Goal: Task Accomplishment & Management: Complete application form

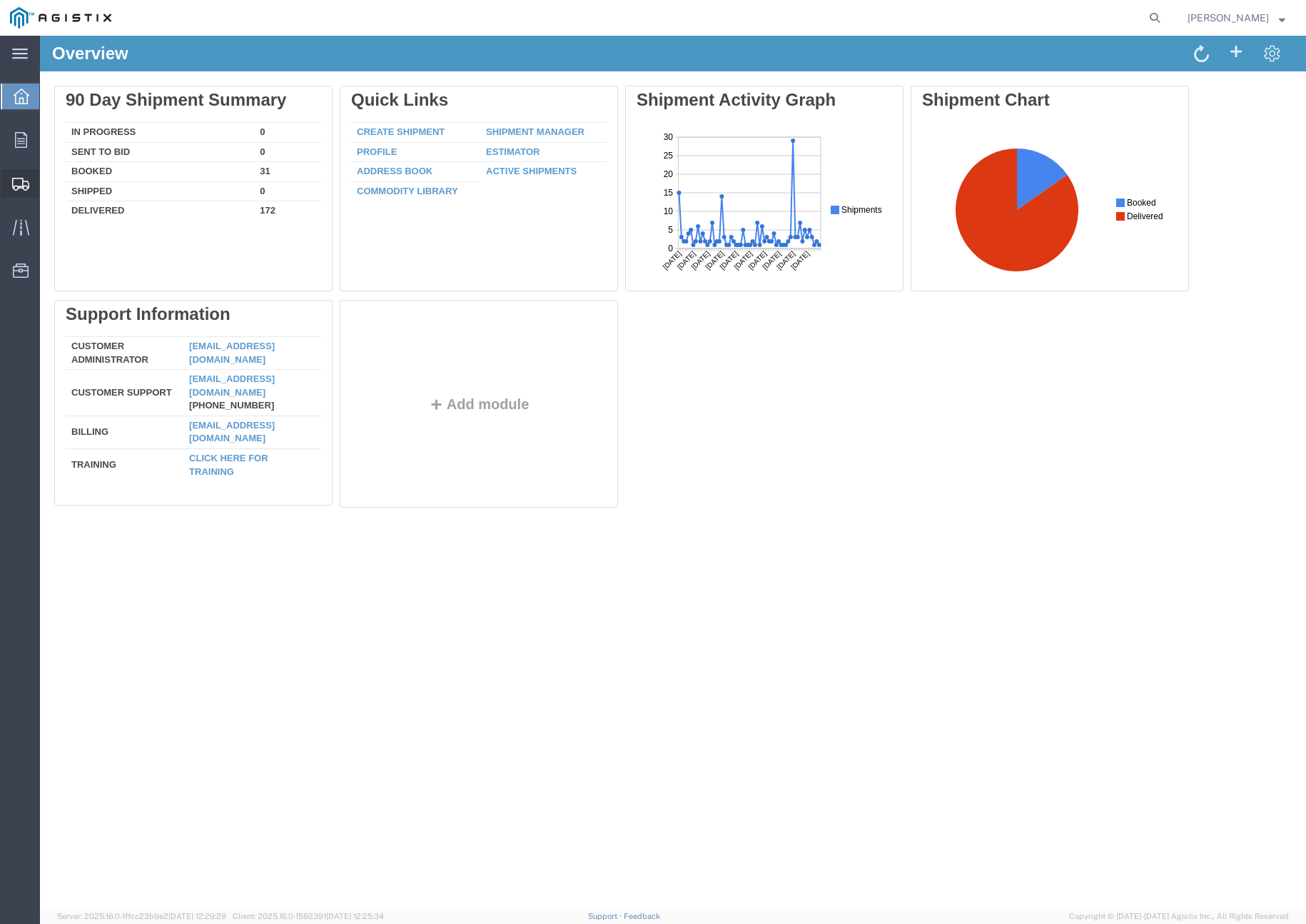
click at [0, 0] on span "Shipment Manager" at bounding box center [0, 0] width 0 height 0
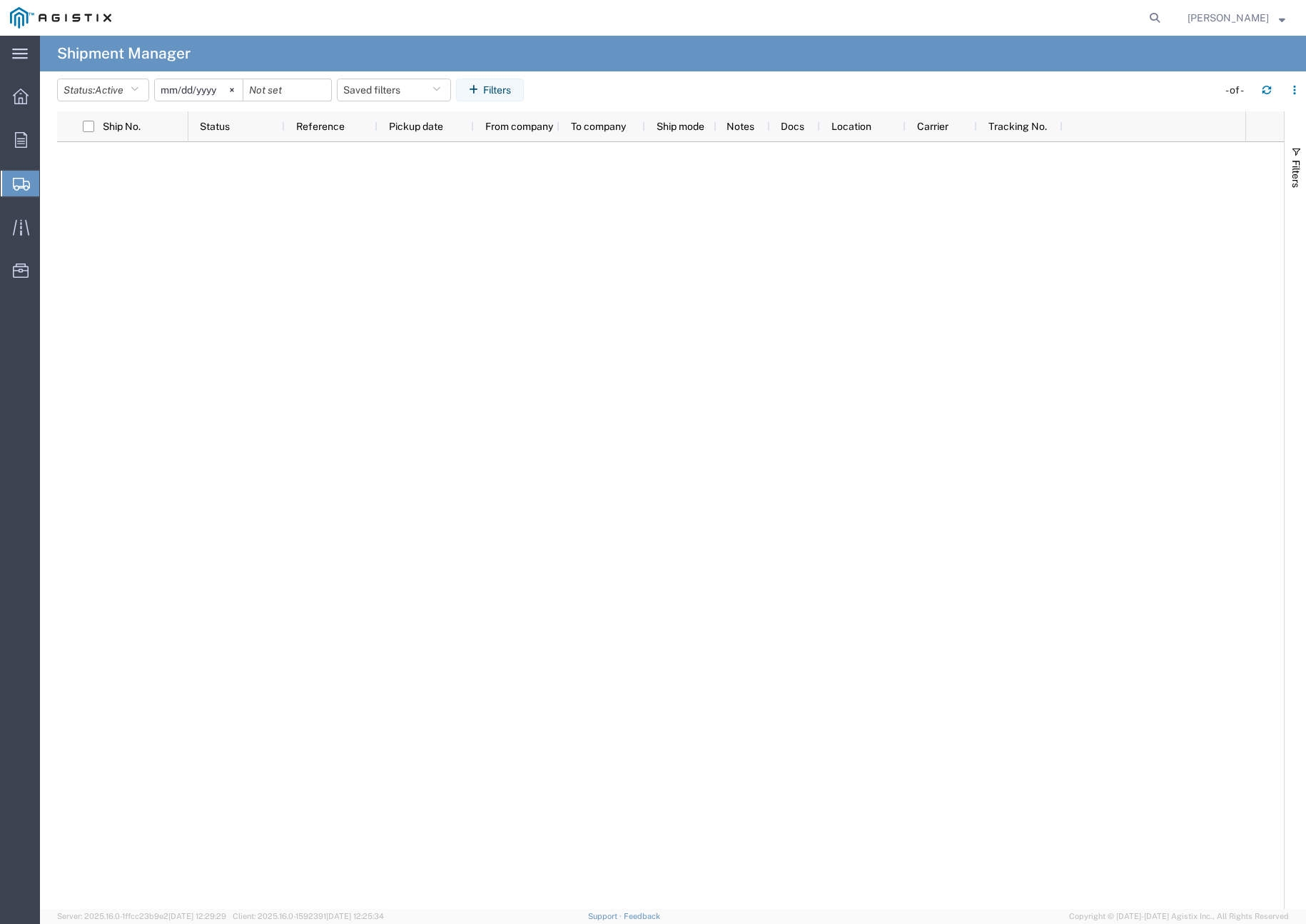
click at [0, 0] on span "Create Shipment" at bounding box center [0, 0] width 0 height 0
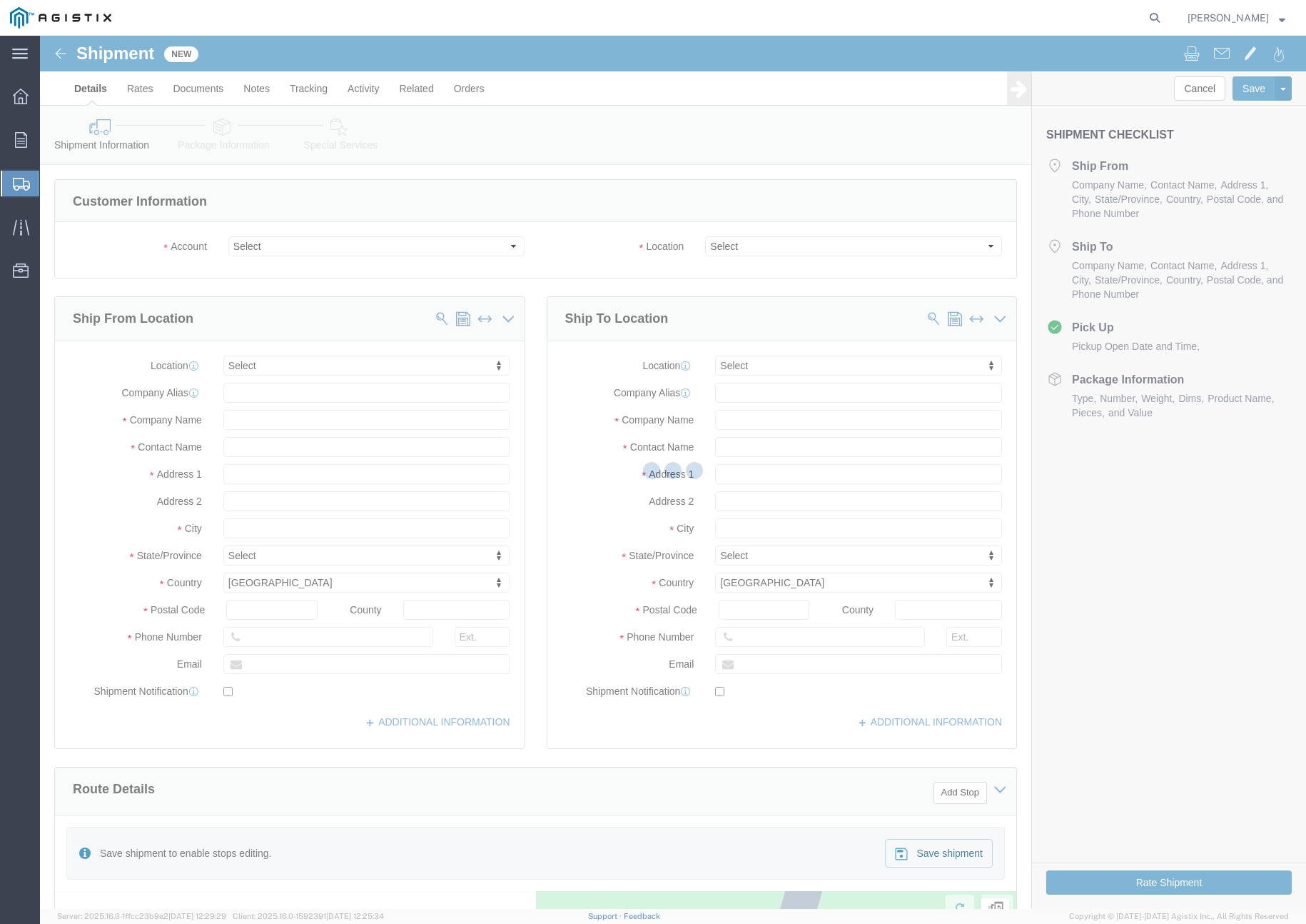
select select
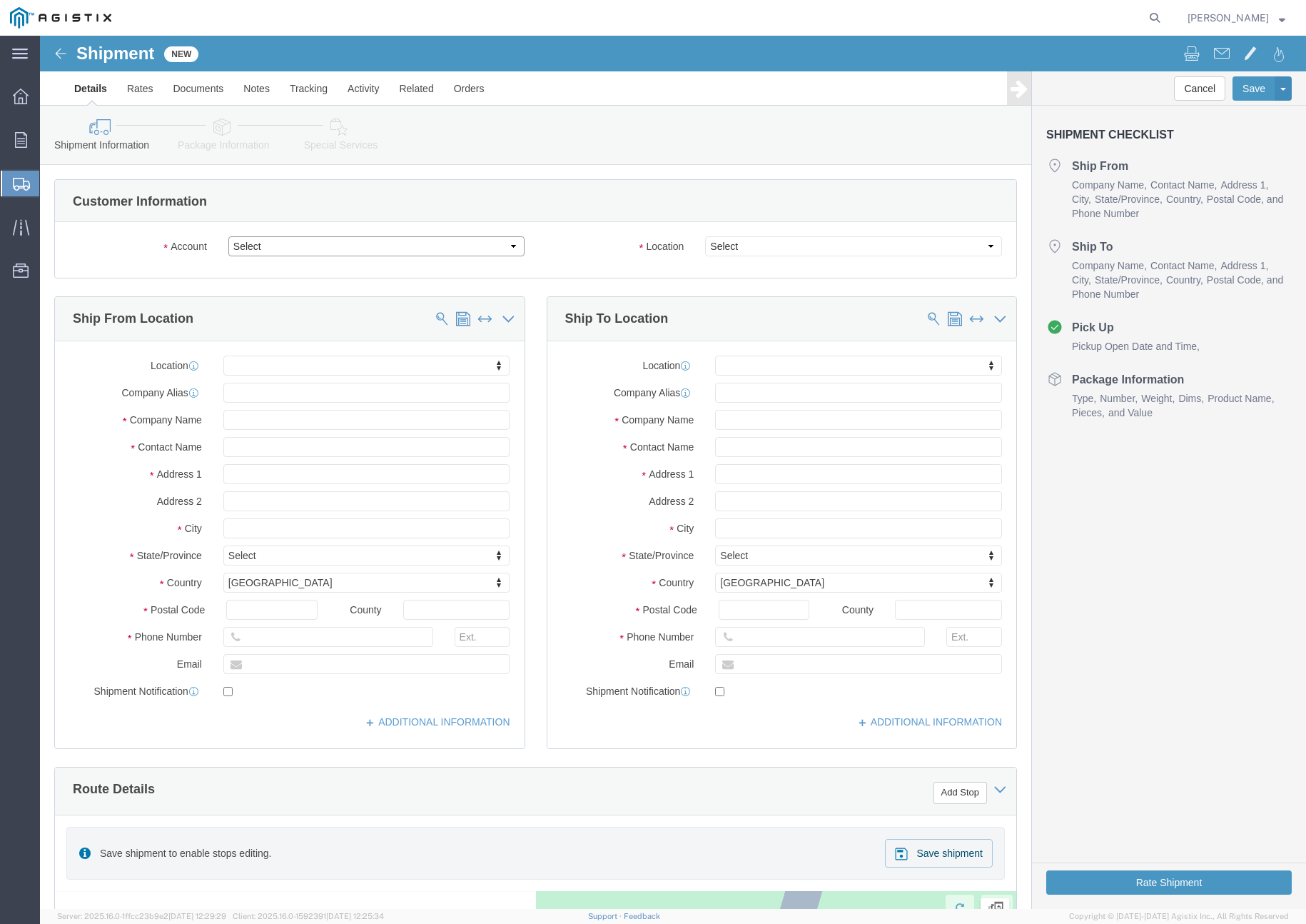
click select "Select [PERSON_NAME] PRECAST PG&E"
select select "9596"
click select "Select [PERSON_NAME] PRECAST PG&E"
select select "PURCHORD"
select select
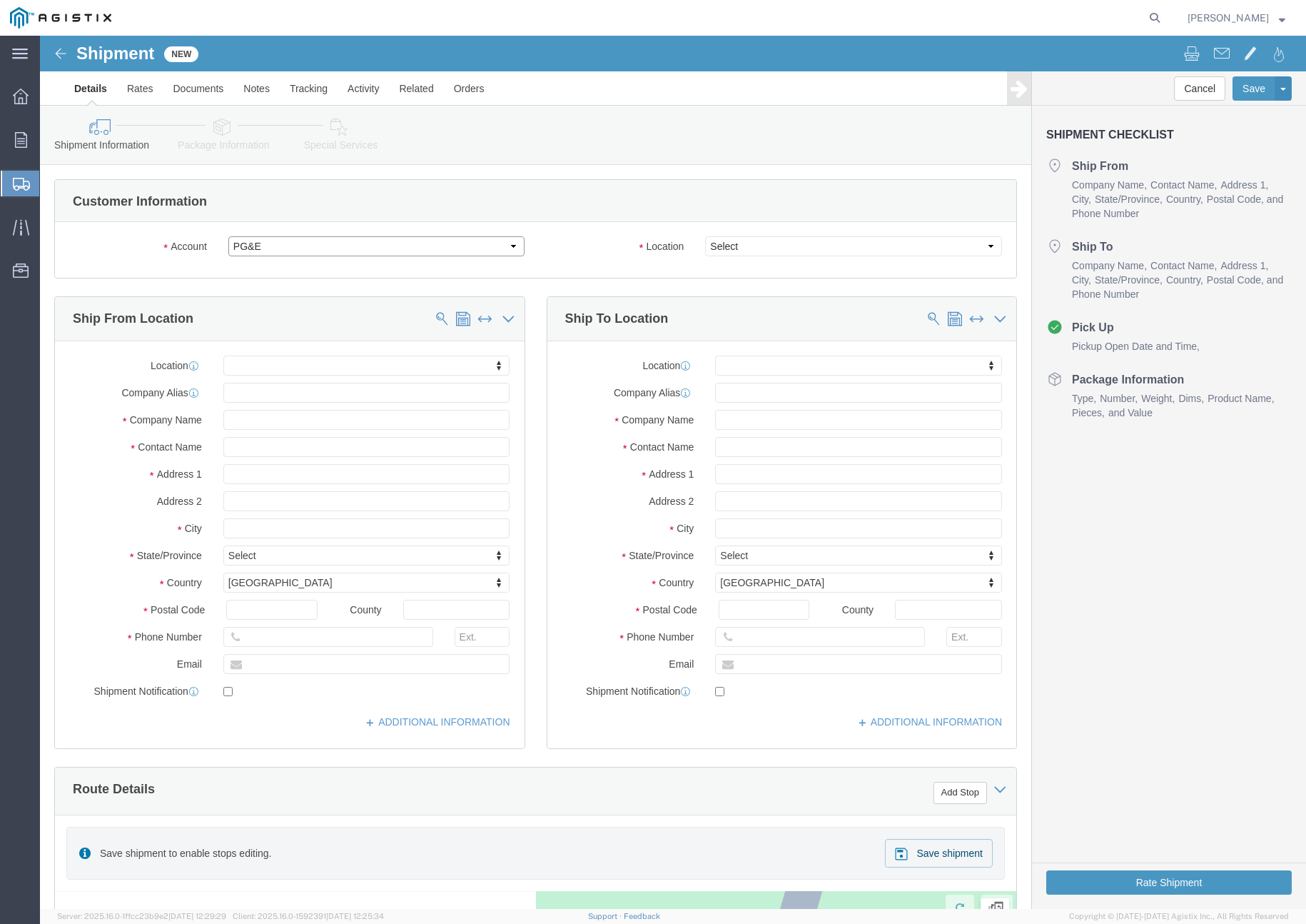
select select
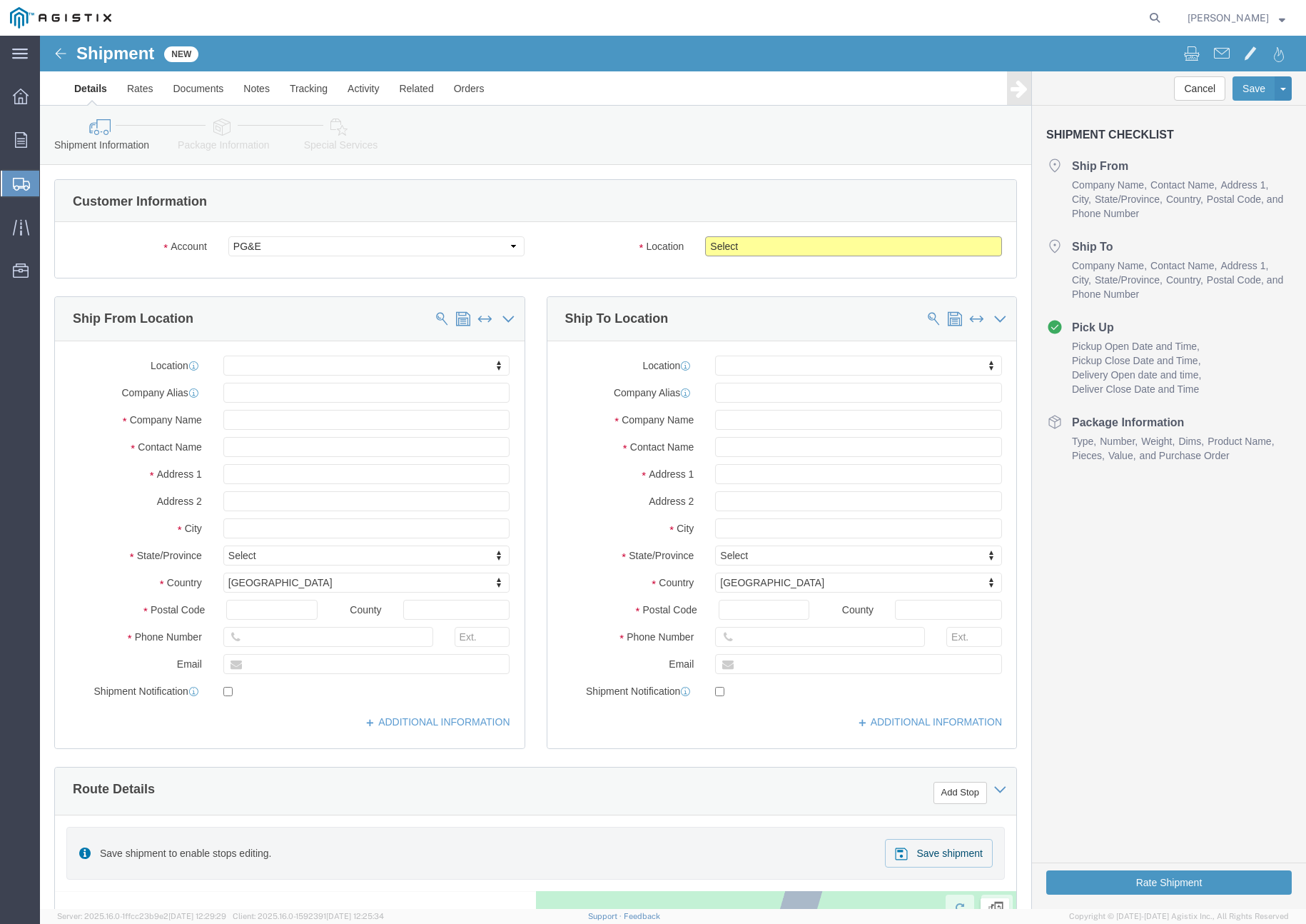
click select "Select All Others [GEOGRAPHIC_DATA] [GEOGRAPHIC_DATA] [GEOGRAPHIC_DATA] [GEOGRA…"
select select "19996"
click select "Select All Others [GEOGRAPHIC_DATA] [GEOGRAPHIC_DATA] [GEOGRAPHIC_DATA] [GEOGRA…"
click input "text"
type input "[PERSON_NAME]"
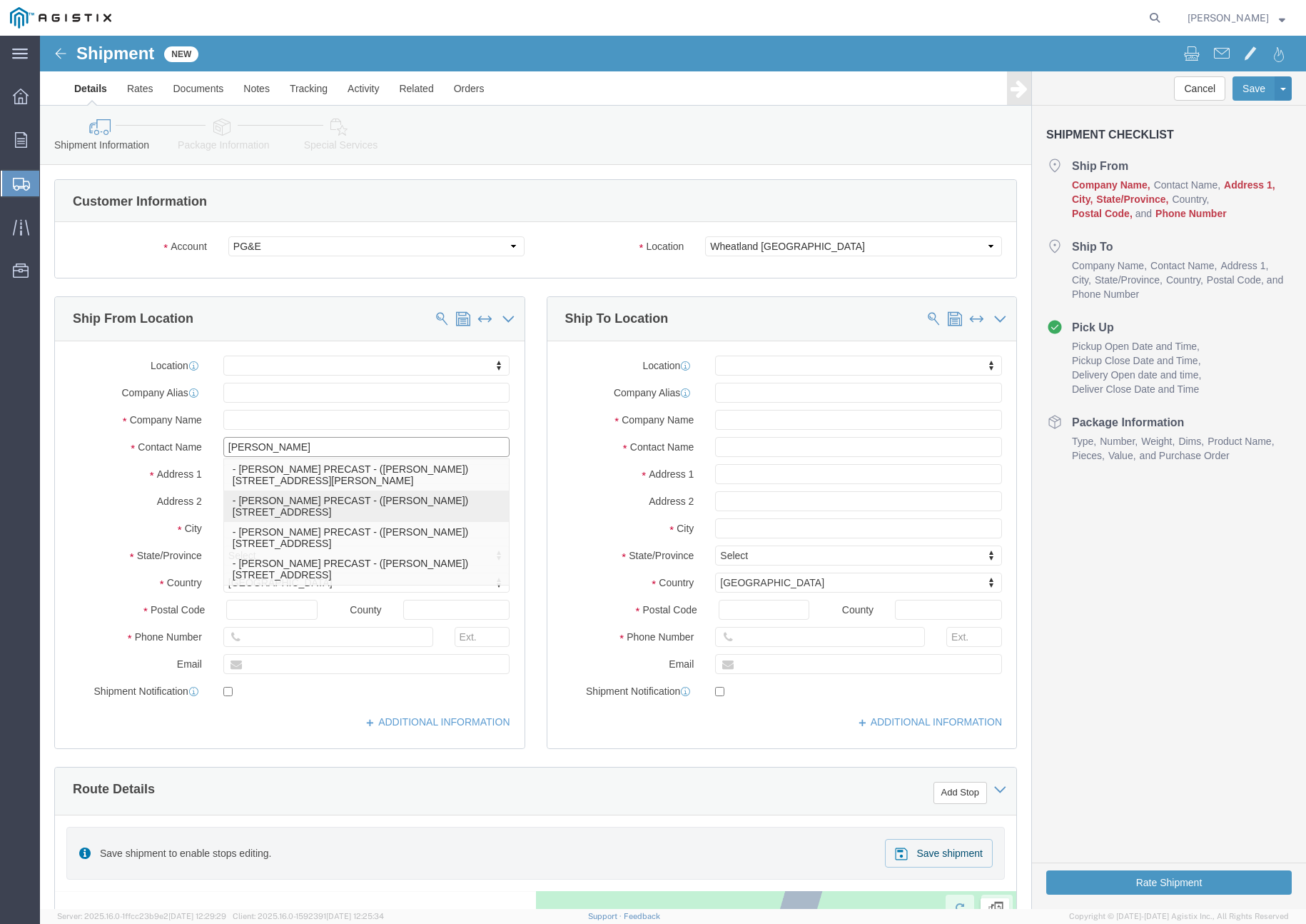
click p "- [PERSON_NAME] - ([PERSON_NAME]) [STREET_ADDRESS]"
select select
type input "[STREET_ADDRESS]"
type input "93631"
type input "[PHONE_NUMBER]"
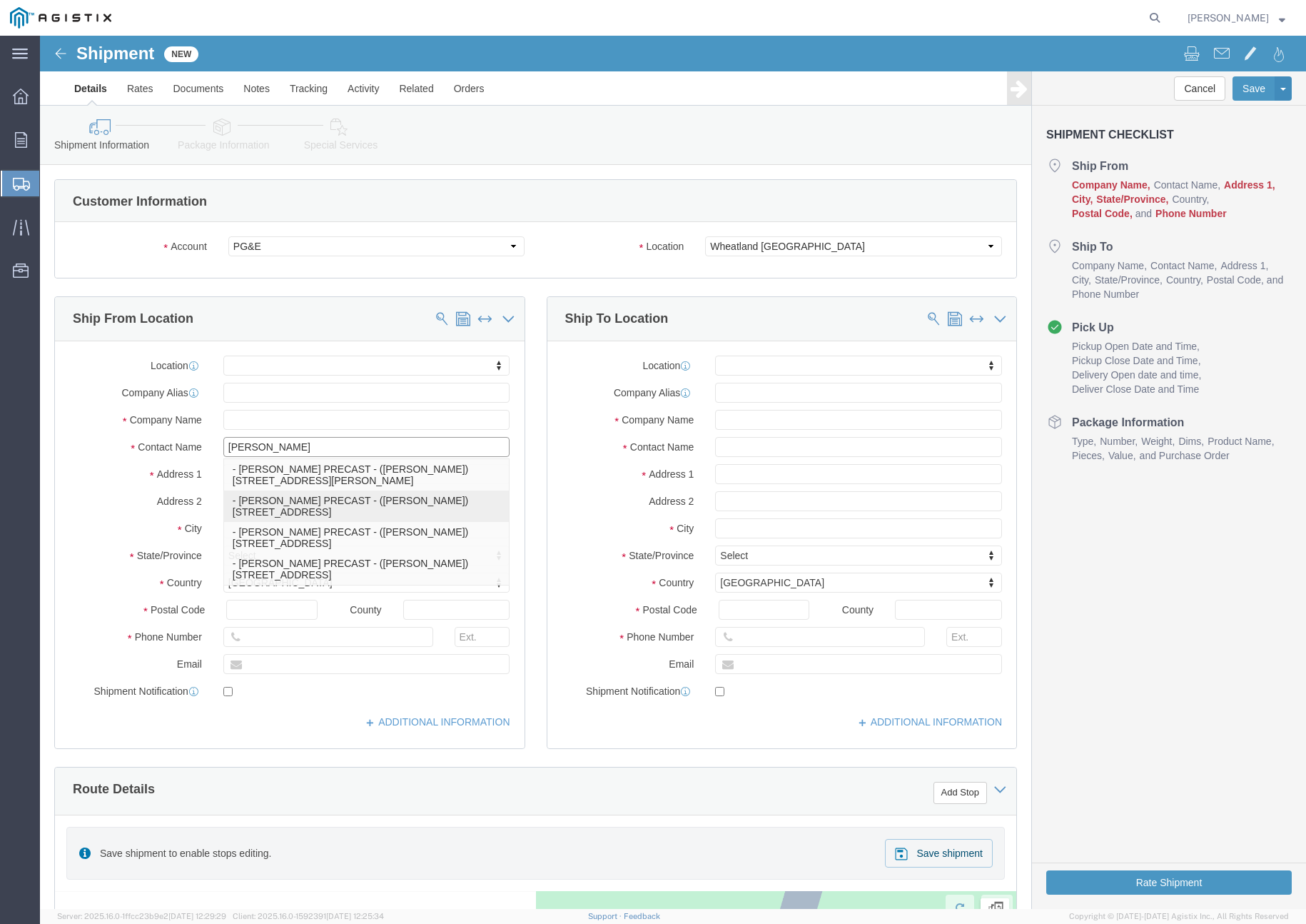
type input "[PERSON_NAME] PRECAST"
type input "[PERSON_NAME]"
type input "[GEOGRAPHIC_DATA]"
select select "CA"
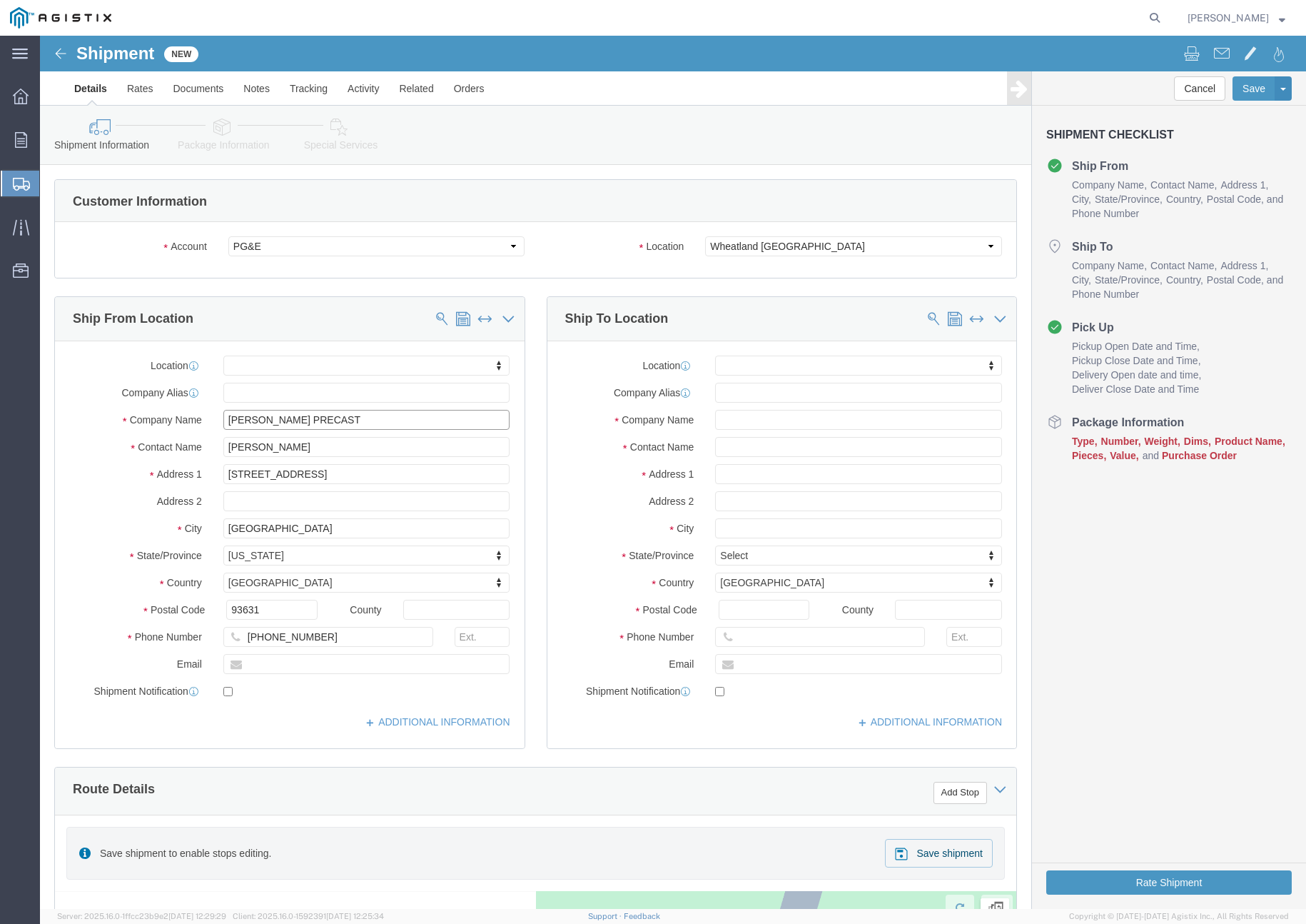
click input "[PERSON_NAME] PRECAST"
click input "[PERSON_NAME]"
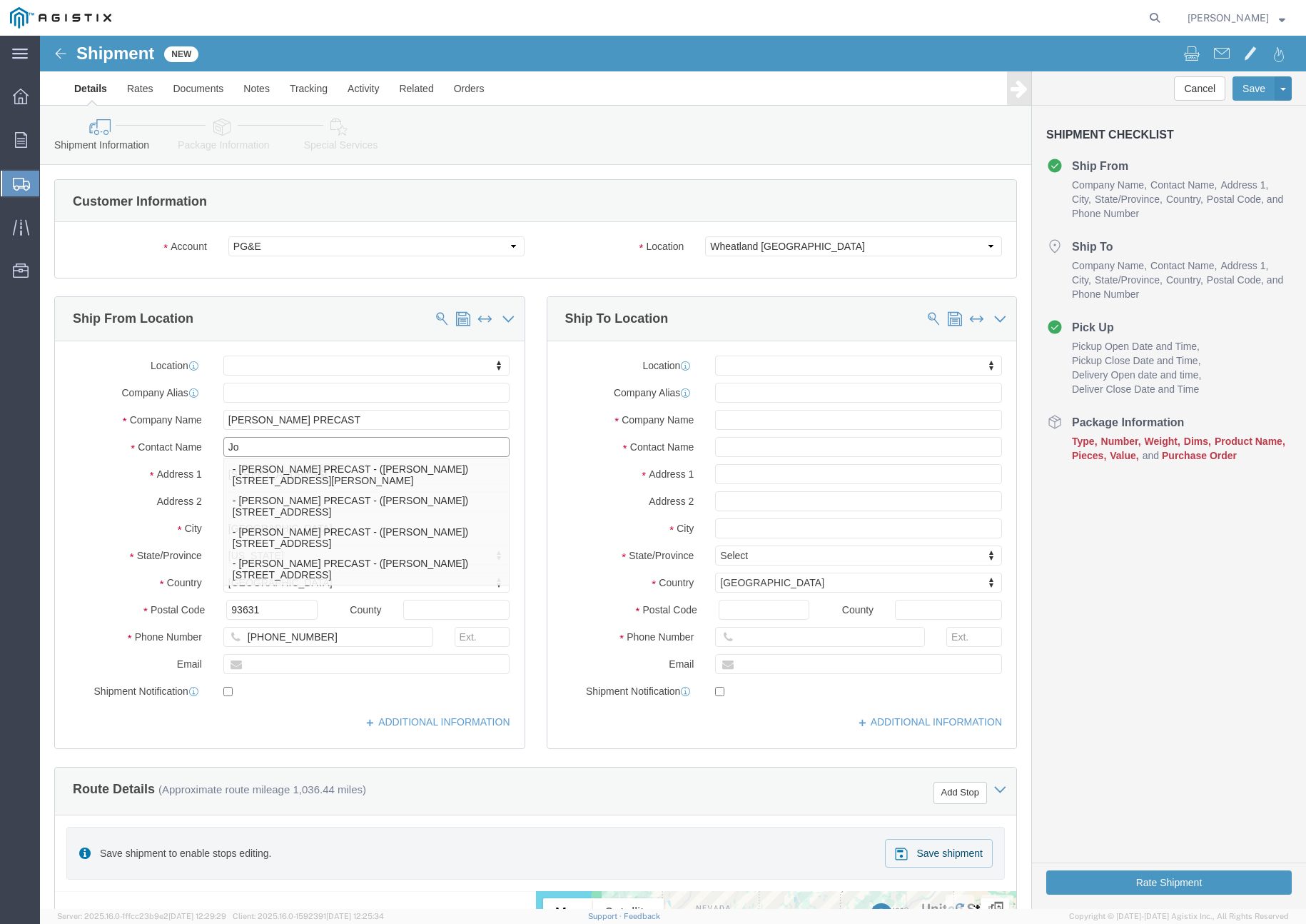
type input "J"
type input "[PERSON_NAME]"
click p "- [PERSON_NAME] PRECAST - ([PERSON_NAME]) [STREET_ADDRESS][PERSON_NAME]"
select select
type input "[STREET_ADDRESS][PERSON_NAME]"
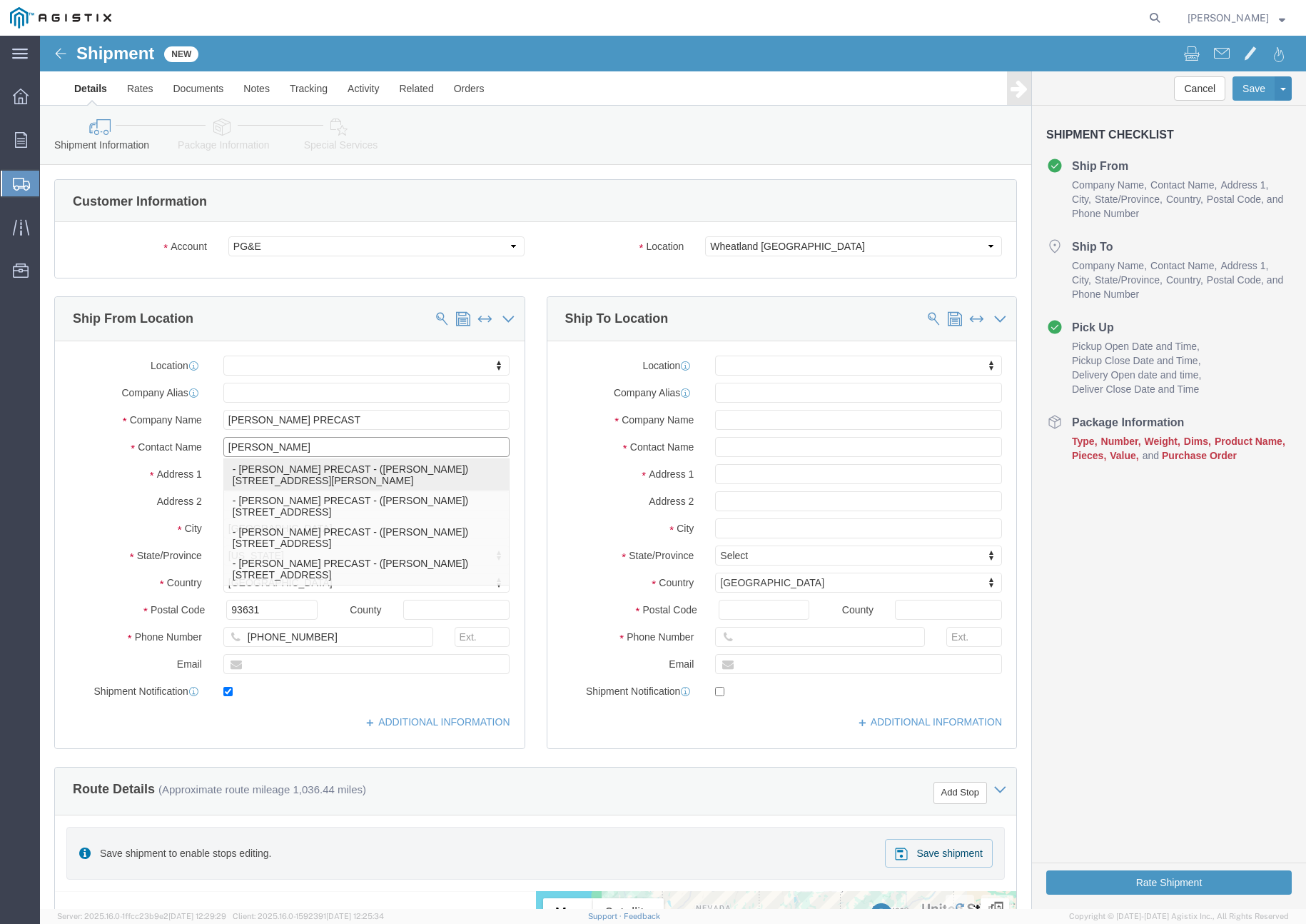
type input "95237"
type input "[PHONE_NUMBER]"
type input "[EMAIL_ADDRESS][DOMAIN_NAME]"
checkbox input "true"
type input "[PERSON_NAME]"
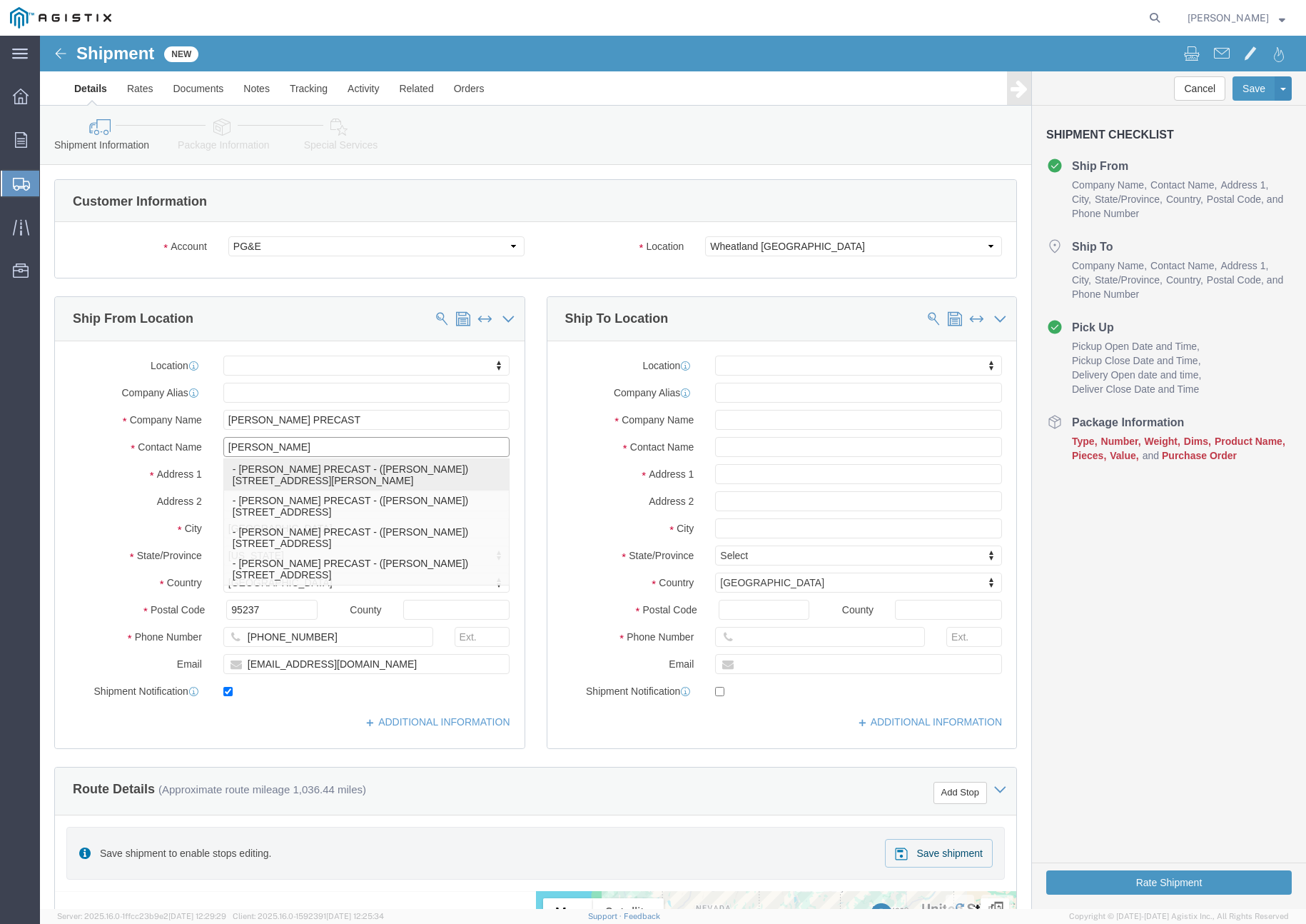
type input "Lockeford"
select select "CA"
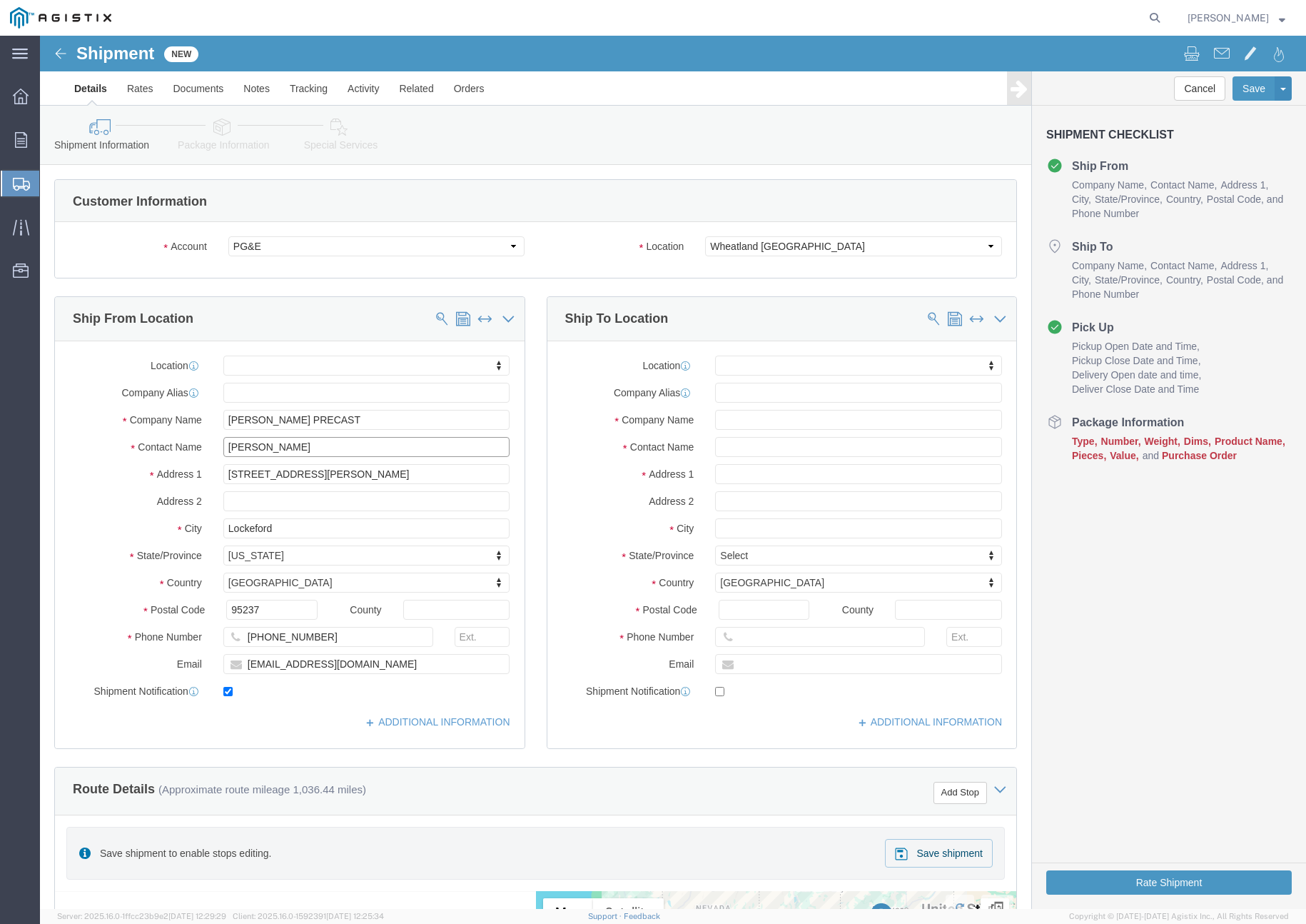
type input "[PERSON_NAME]"
click input "text"
type input "[PERSON_NAME] Laydown Yard"
click input "text"
paste input "[PERSON_NAME]"
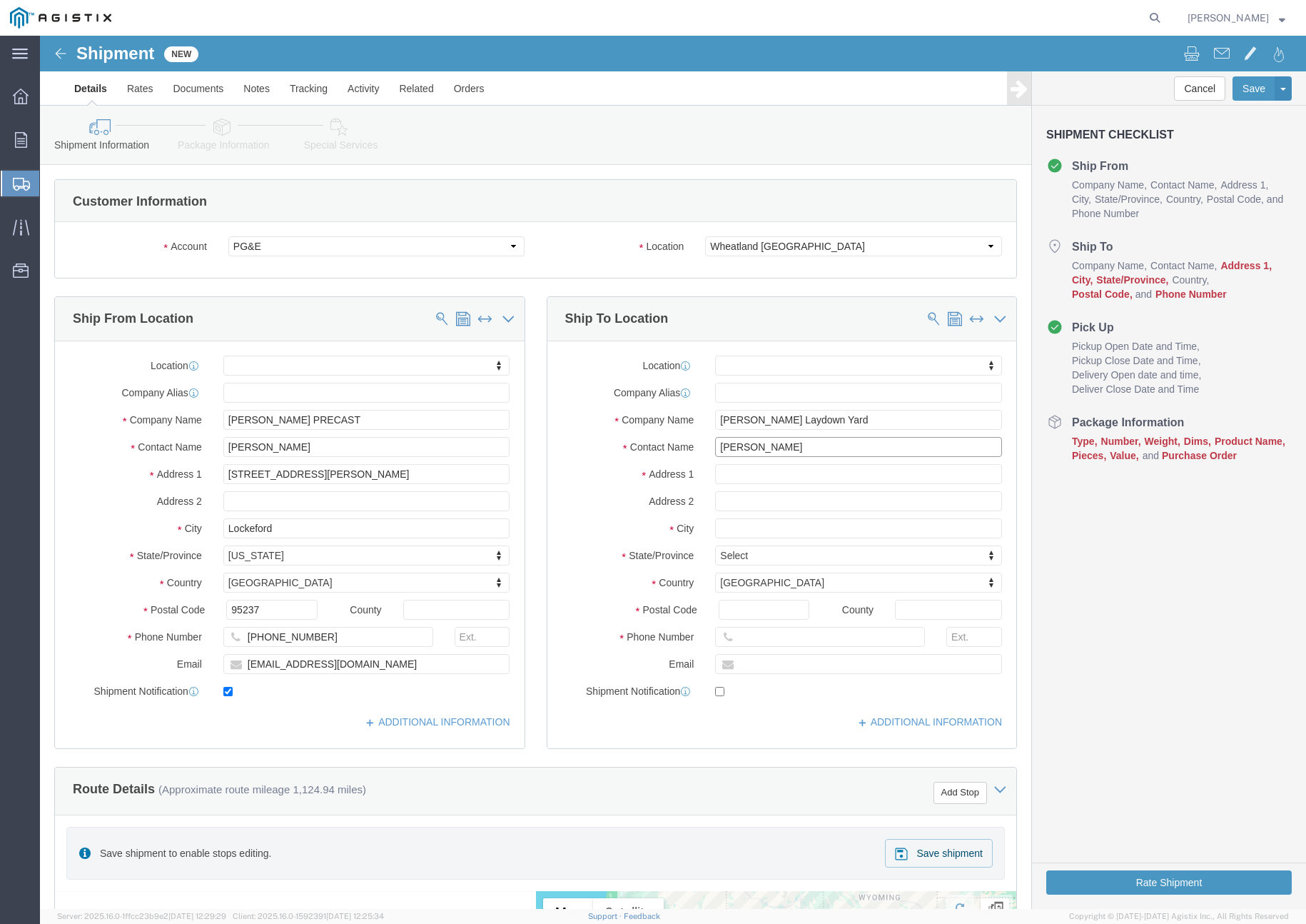
type input "[PERSON_NAME]"
click input "text"
paste input "[PHONE_NUMBER]"
type input "[PHONE_NUMBER]"
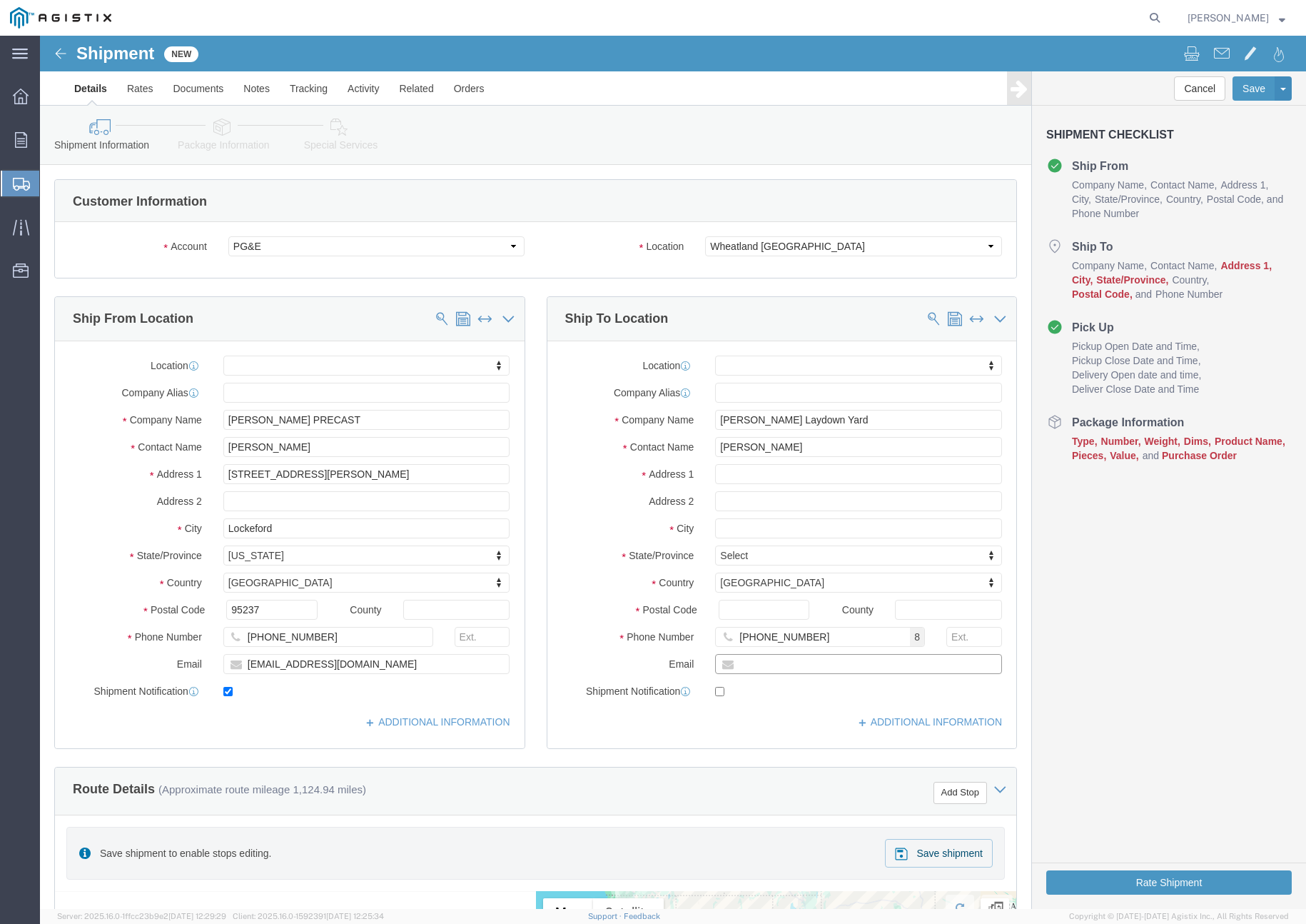
click input "text"
paste input "[EMAIL_ADDRESS][DOMAIN_NAME]"
type input "[EMAIL_ADDRESS][DOMAIN_NAME]"
checkbox input "true"
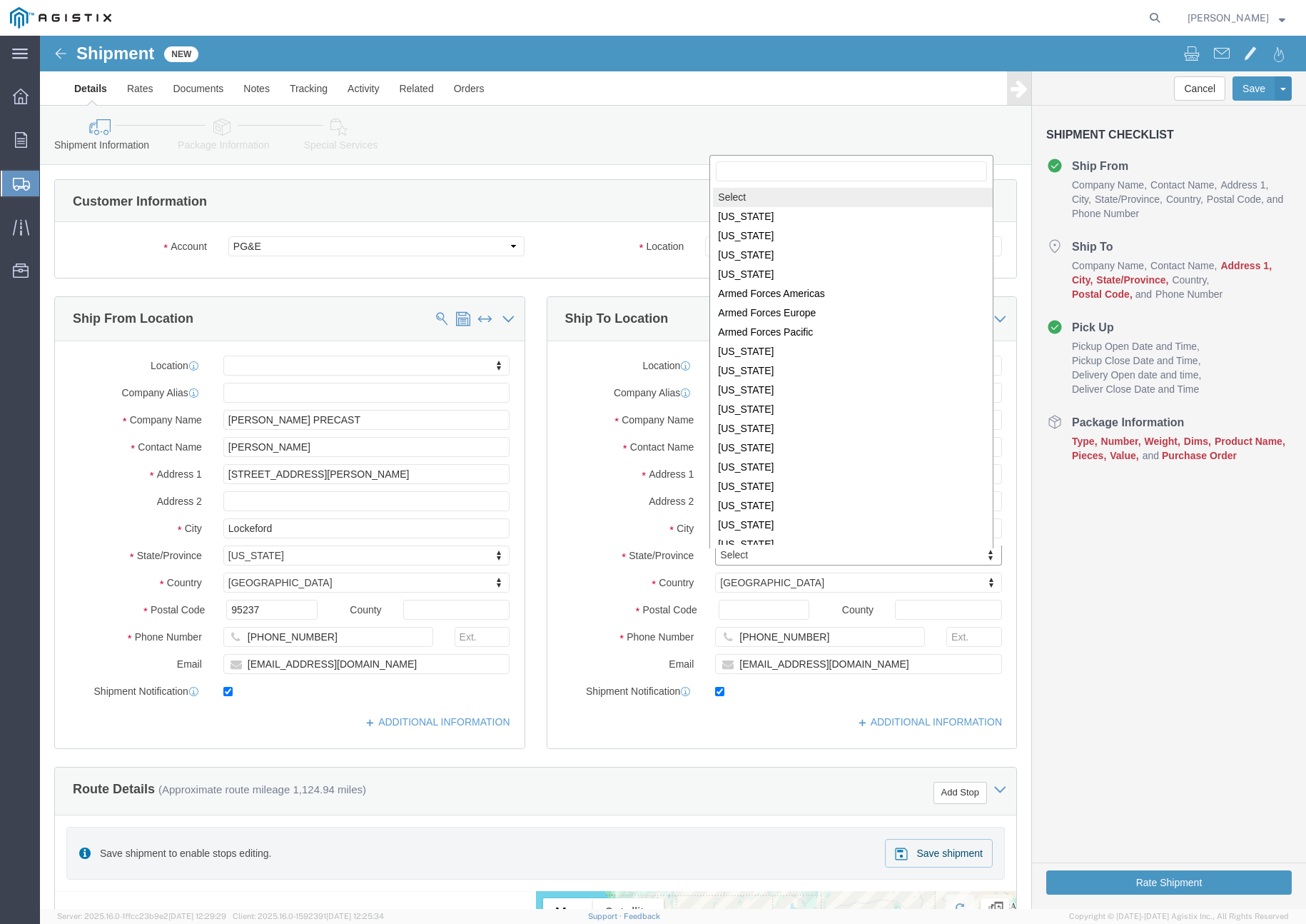
scroll to position [3, 0]
select select
select select "CA"
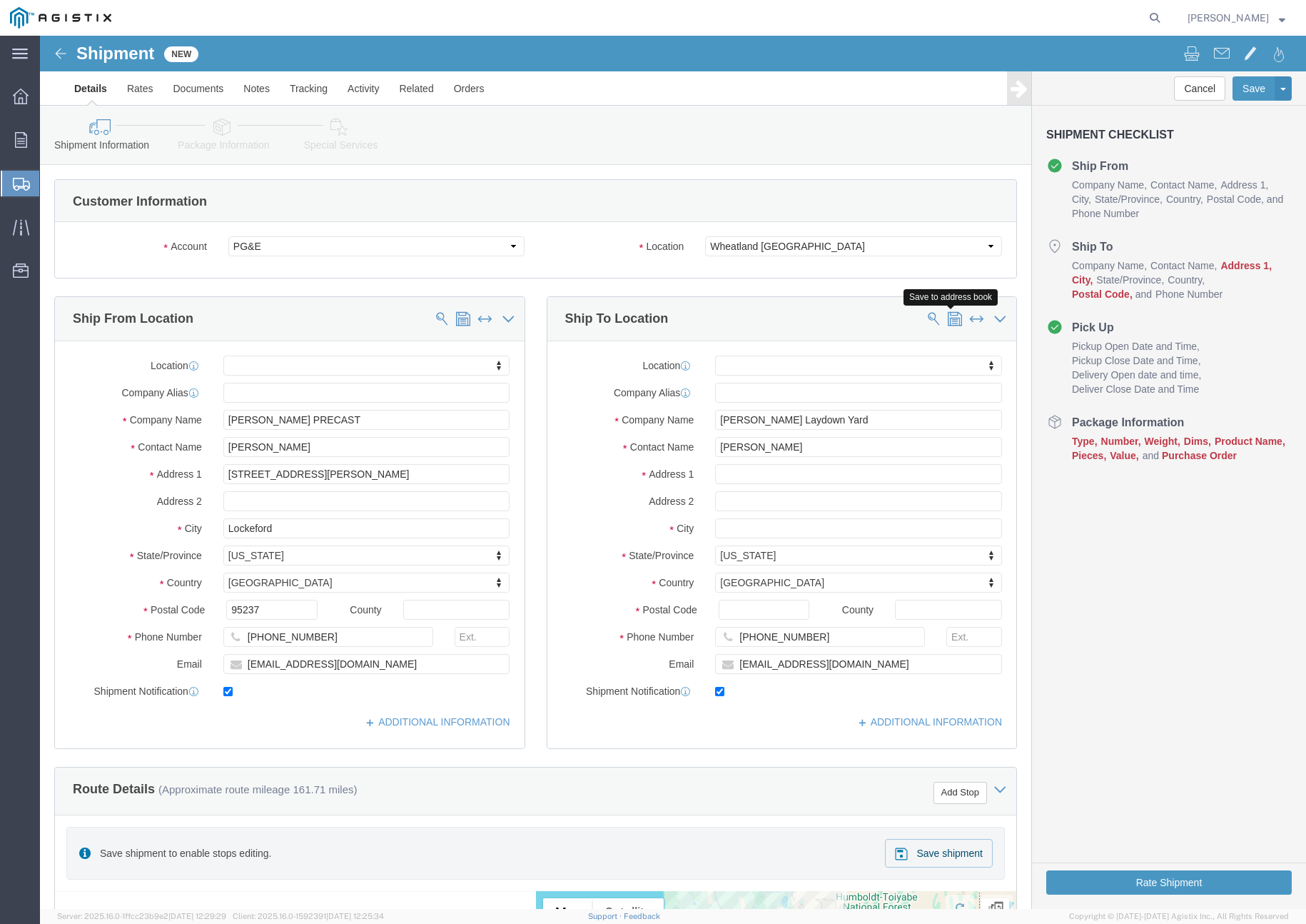
click span
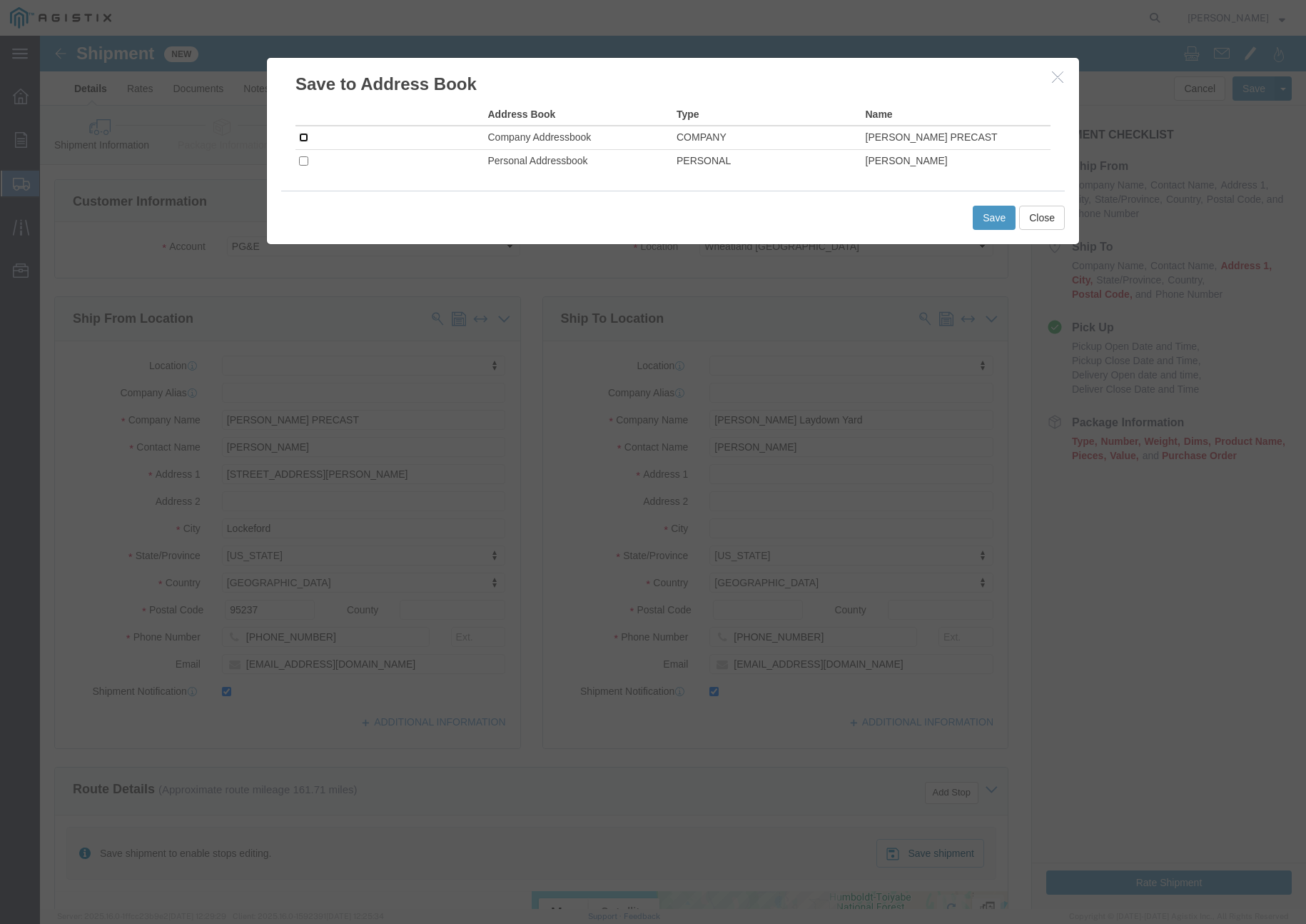
click input "checkbox"
checkbox input "true"
click button "Save"
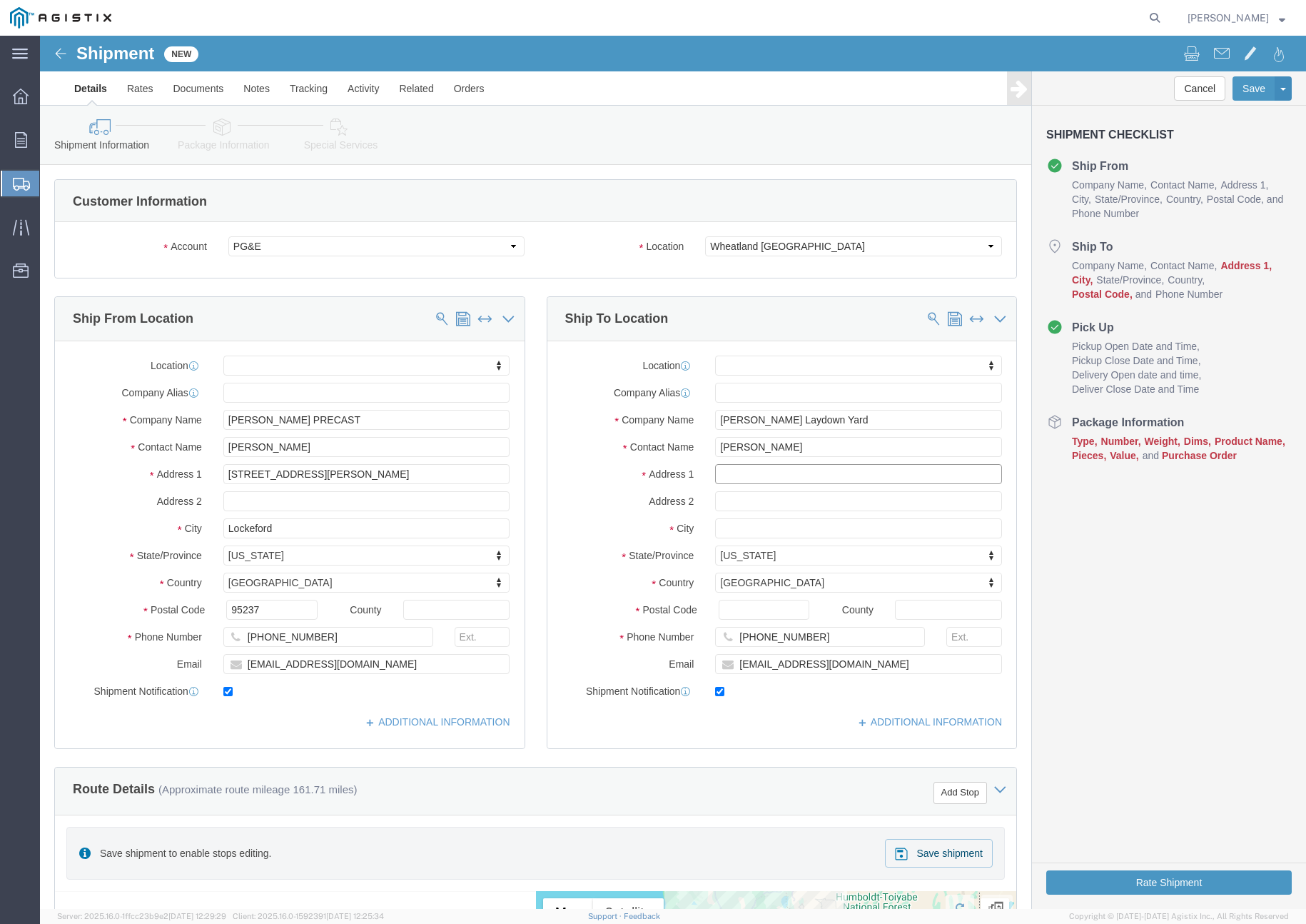
click input "text"
paste input "[STREET_ADDRESS]"
type input "[STREET_ADDRESS]"
select select
click input "text"
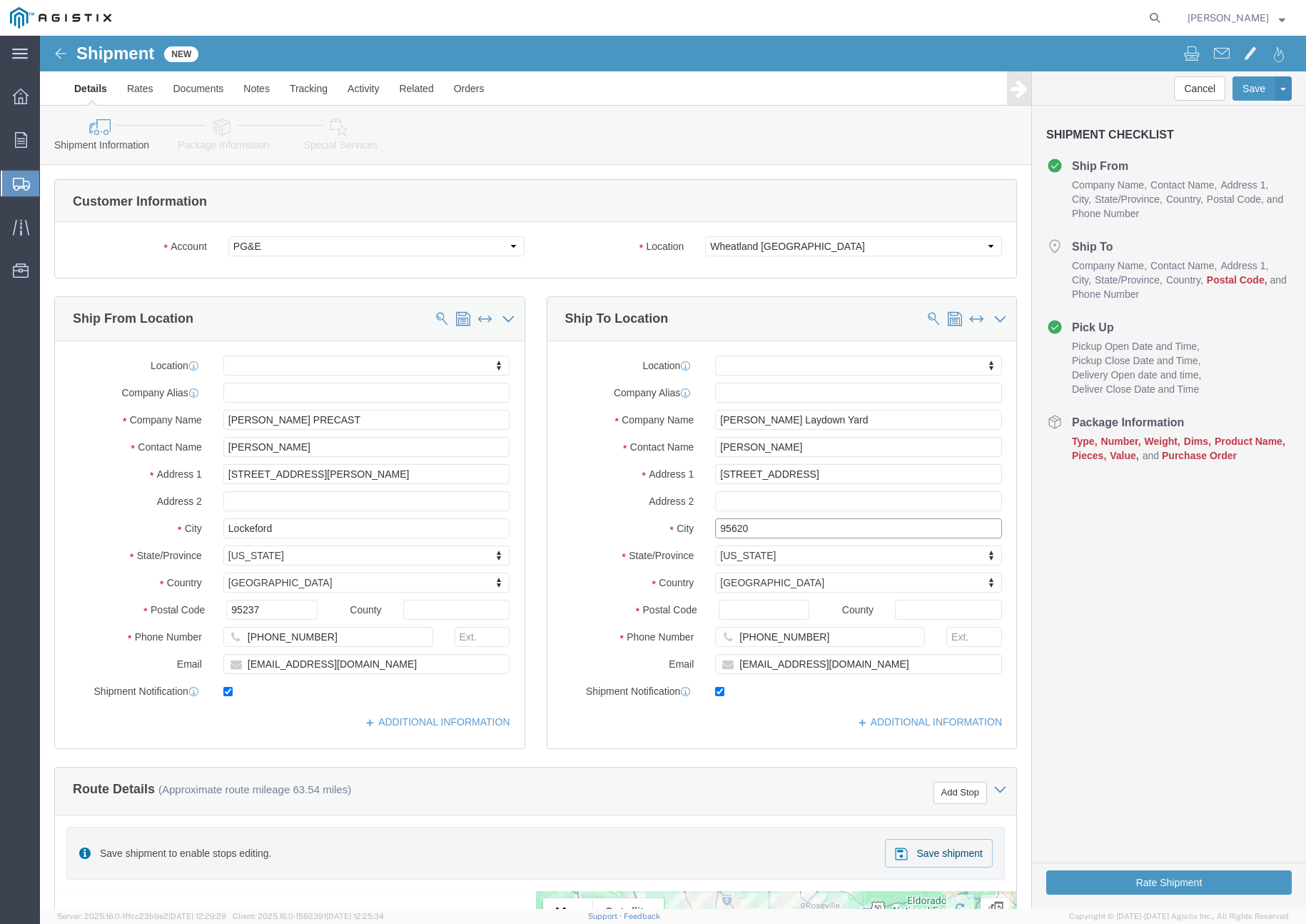
type input "95620"
select select
click input "Postal Code"
type input "95620"
select select
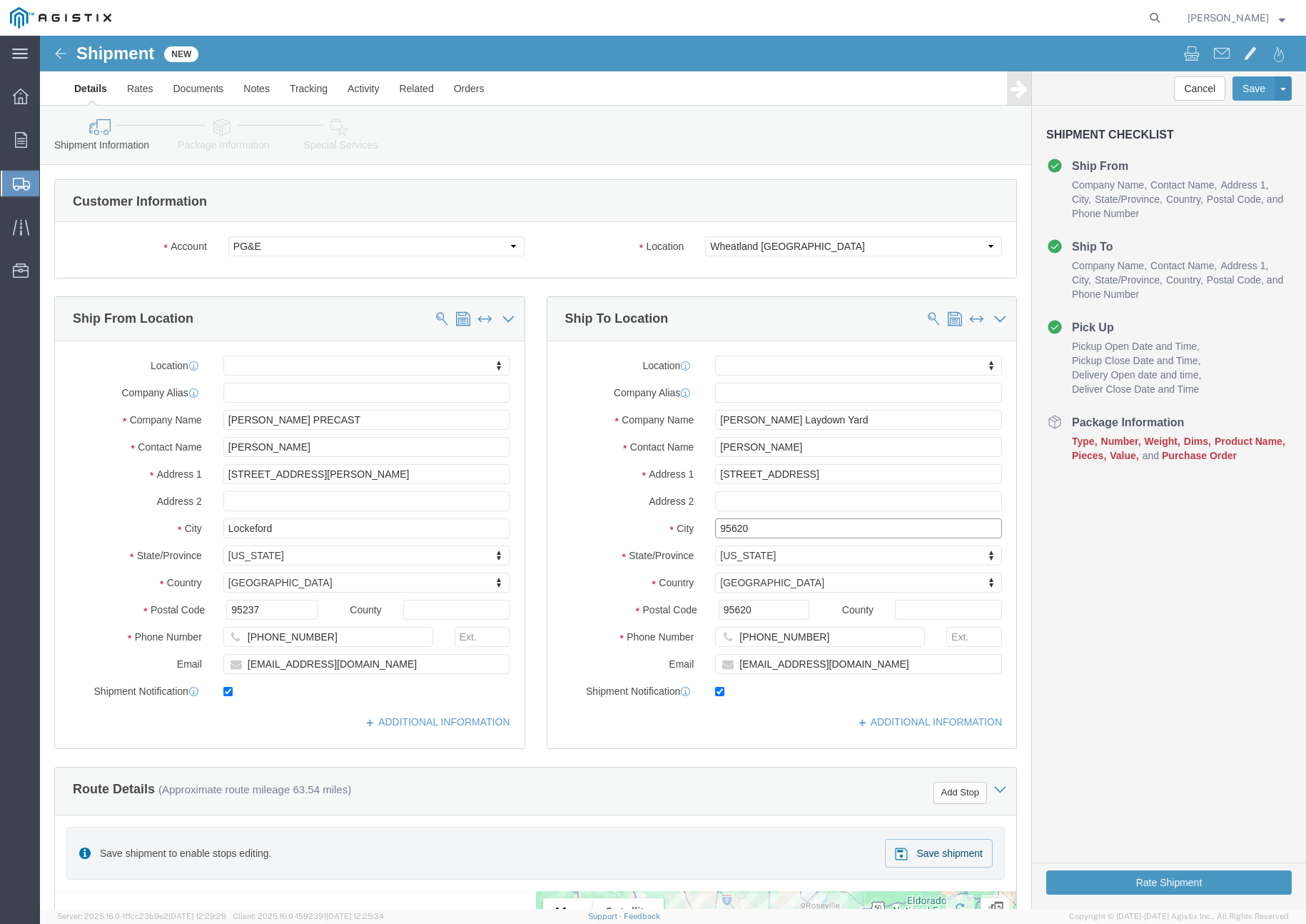
click input "95620"
type input "9"
type input "[PERSON_NAME]"
select select
click div "Ship From Location Location My Profile Location (OBSOLETE) [GEOGRAPHIC_DATA] SC…"
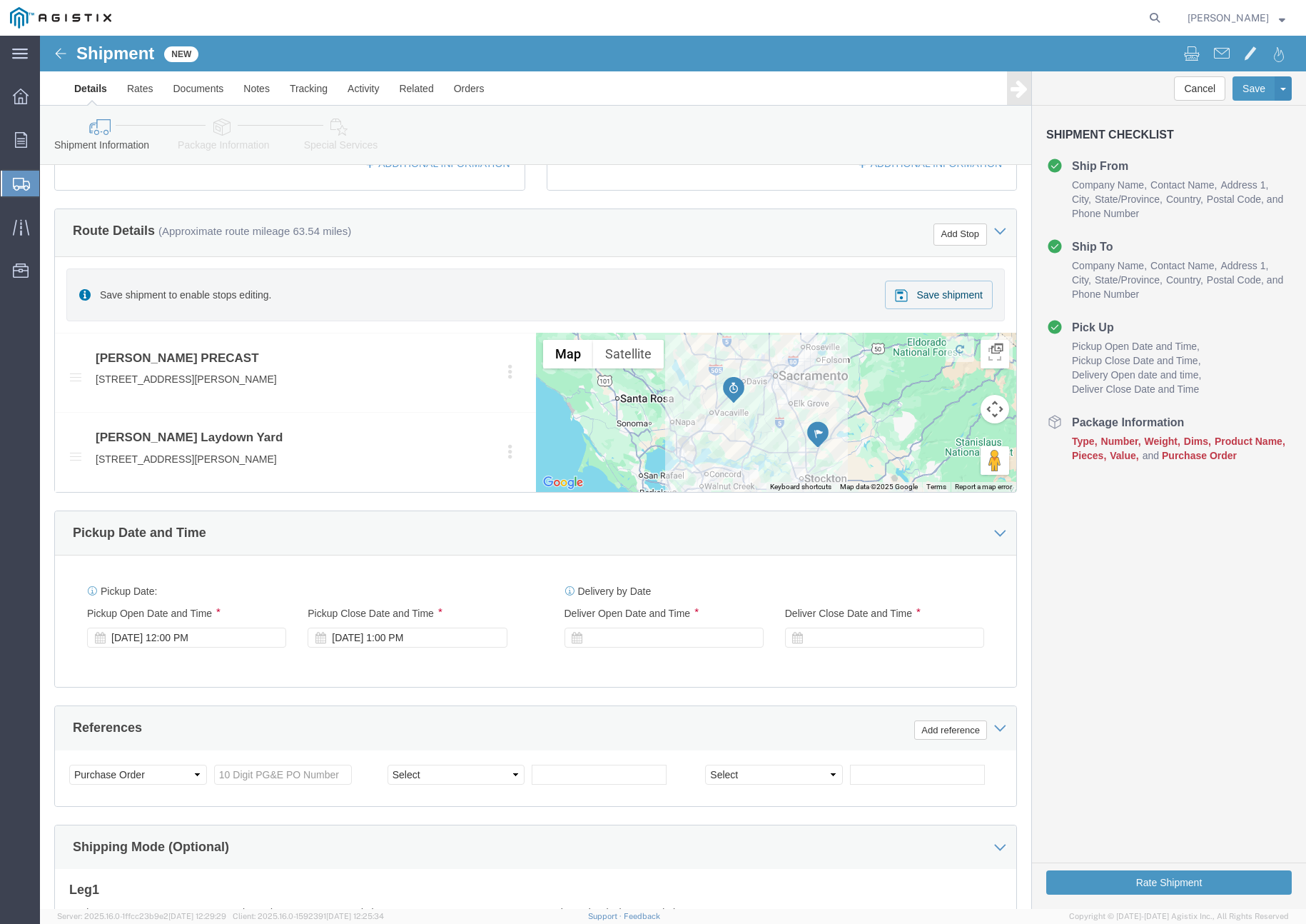
scroll to position [607, 0]
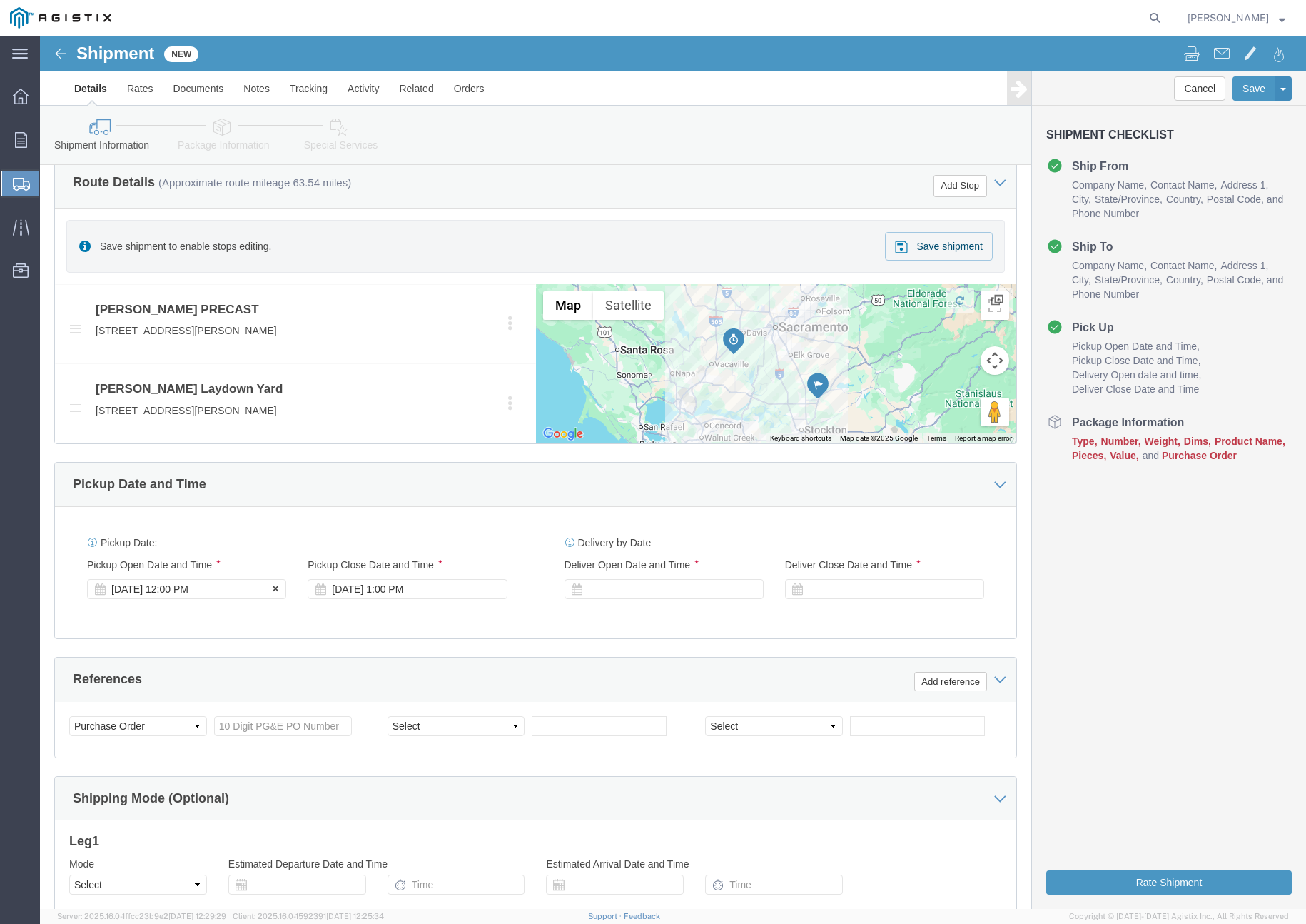
click div "[DATE] 12:00 PM"
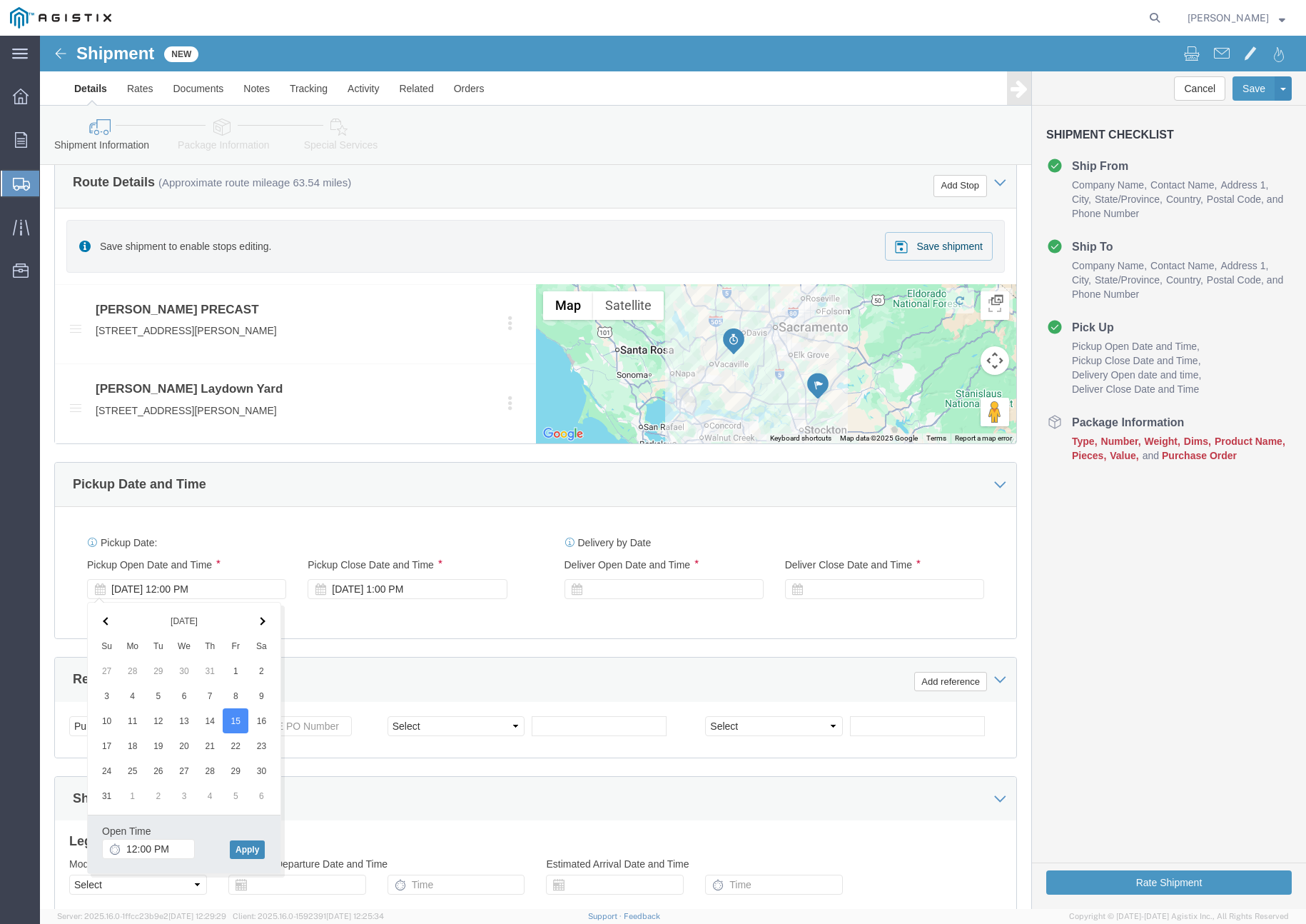
click button "Apply"
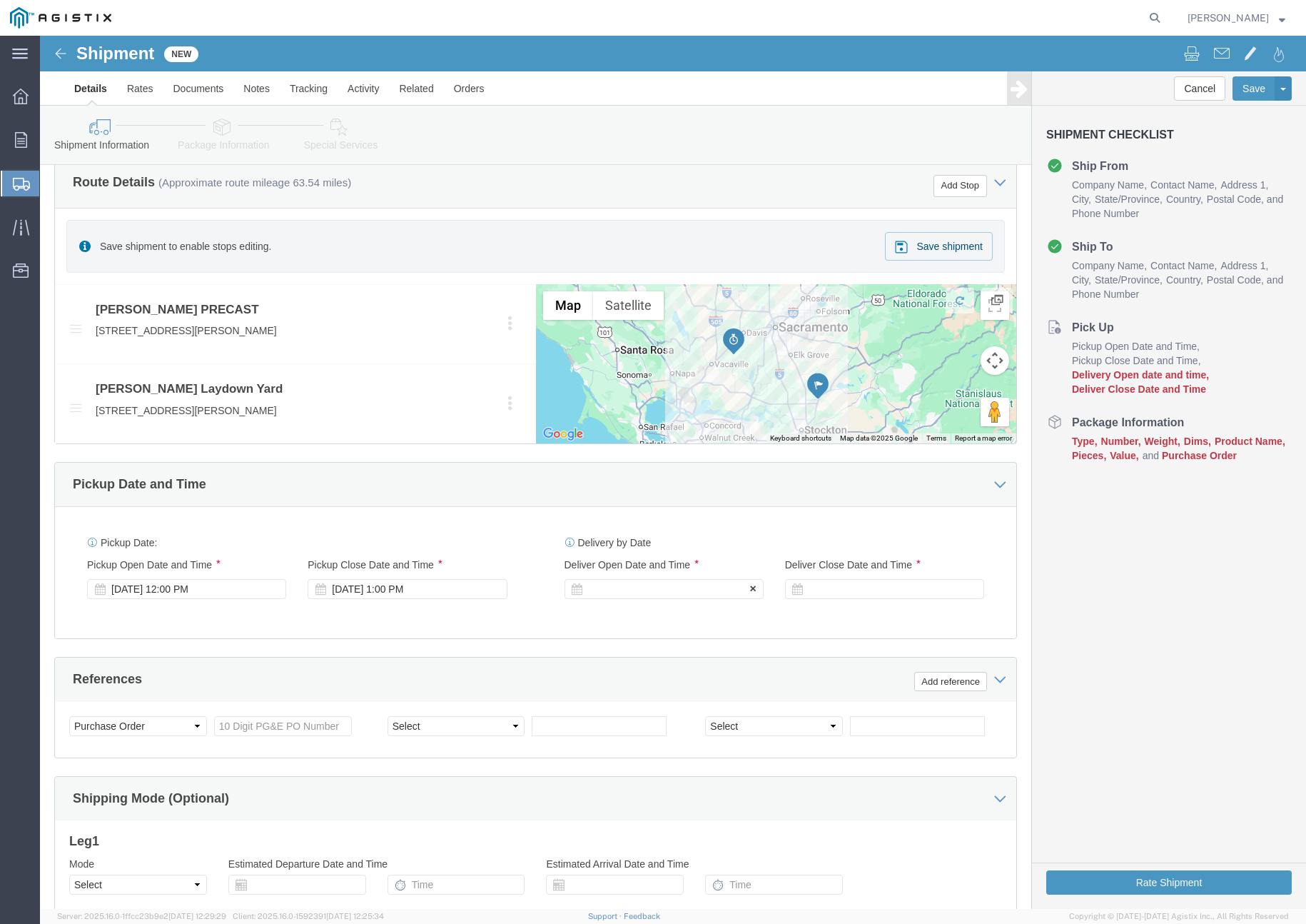
click div
click button "Apply"
click div
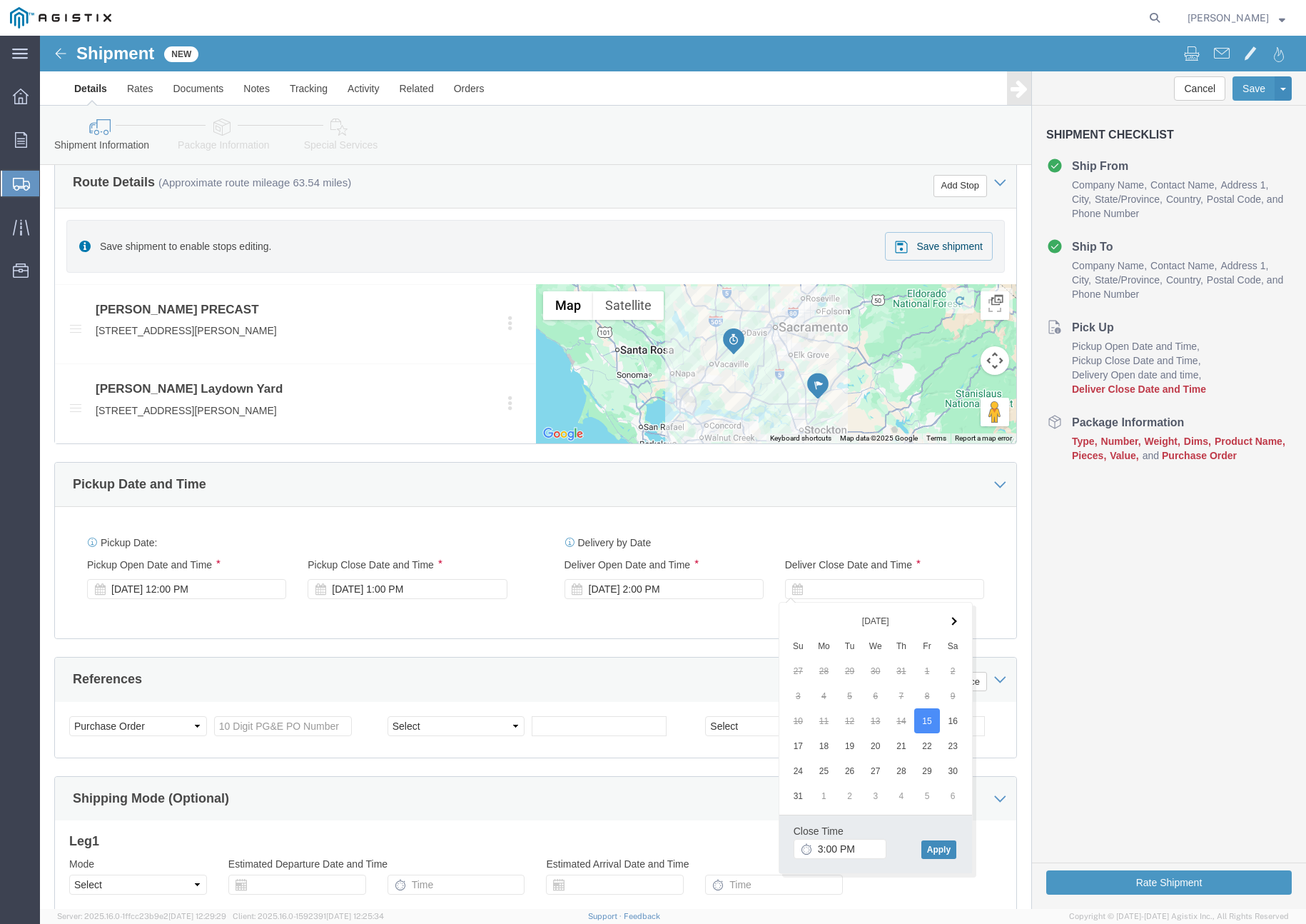
click button "Apply"
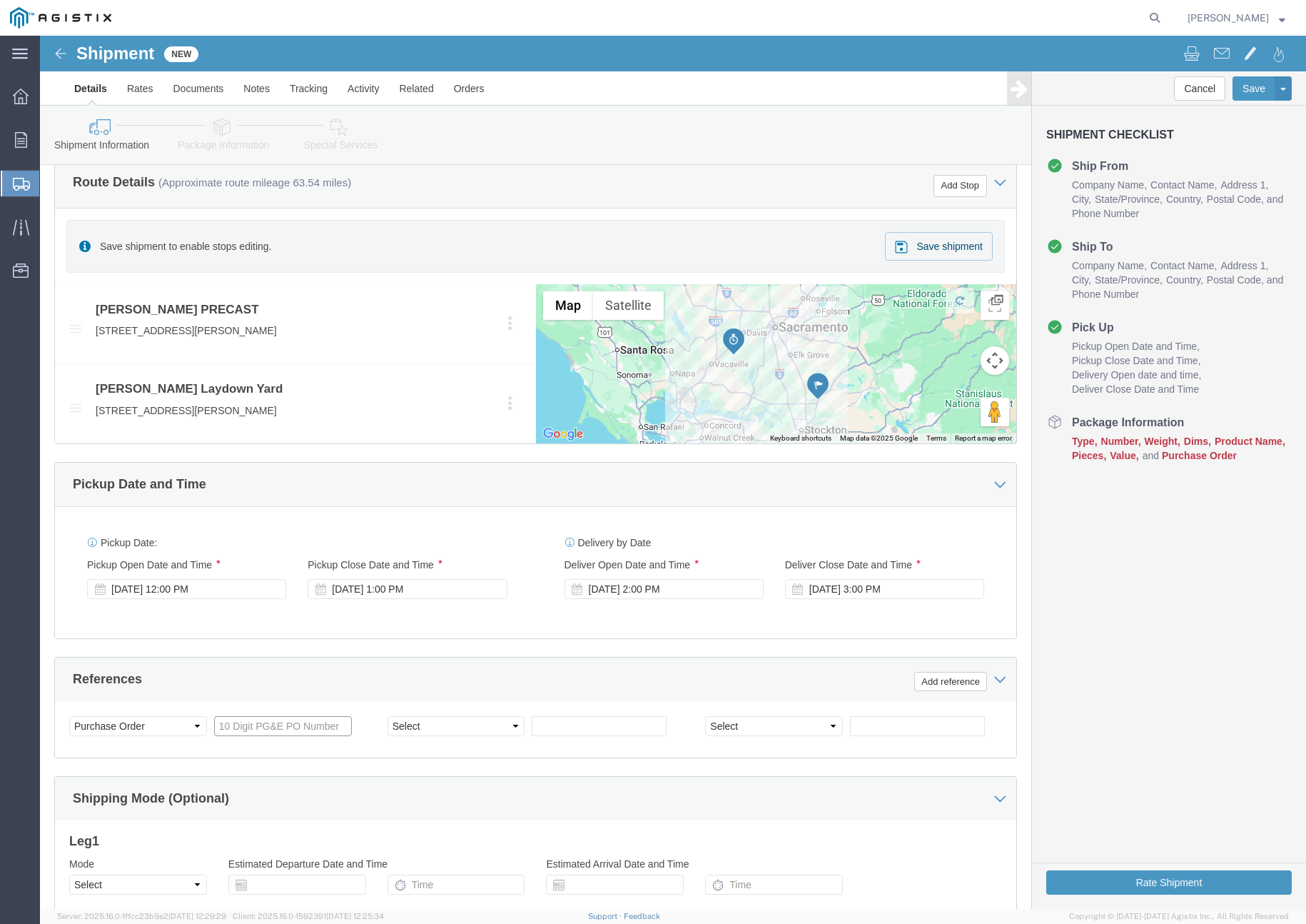
drag, startPoint x: 188, startPoint y: 693, endPoint x: 198, endPoint y: 694, distance: 10.0
click input "text"
paste input "3501414233"
type input "3501414233"
click select "Select Account Type Activity ID Airline Appointment Number ASN Batch Request # …"
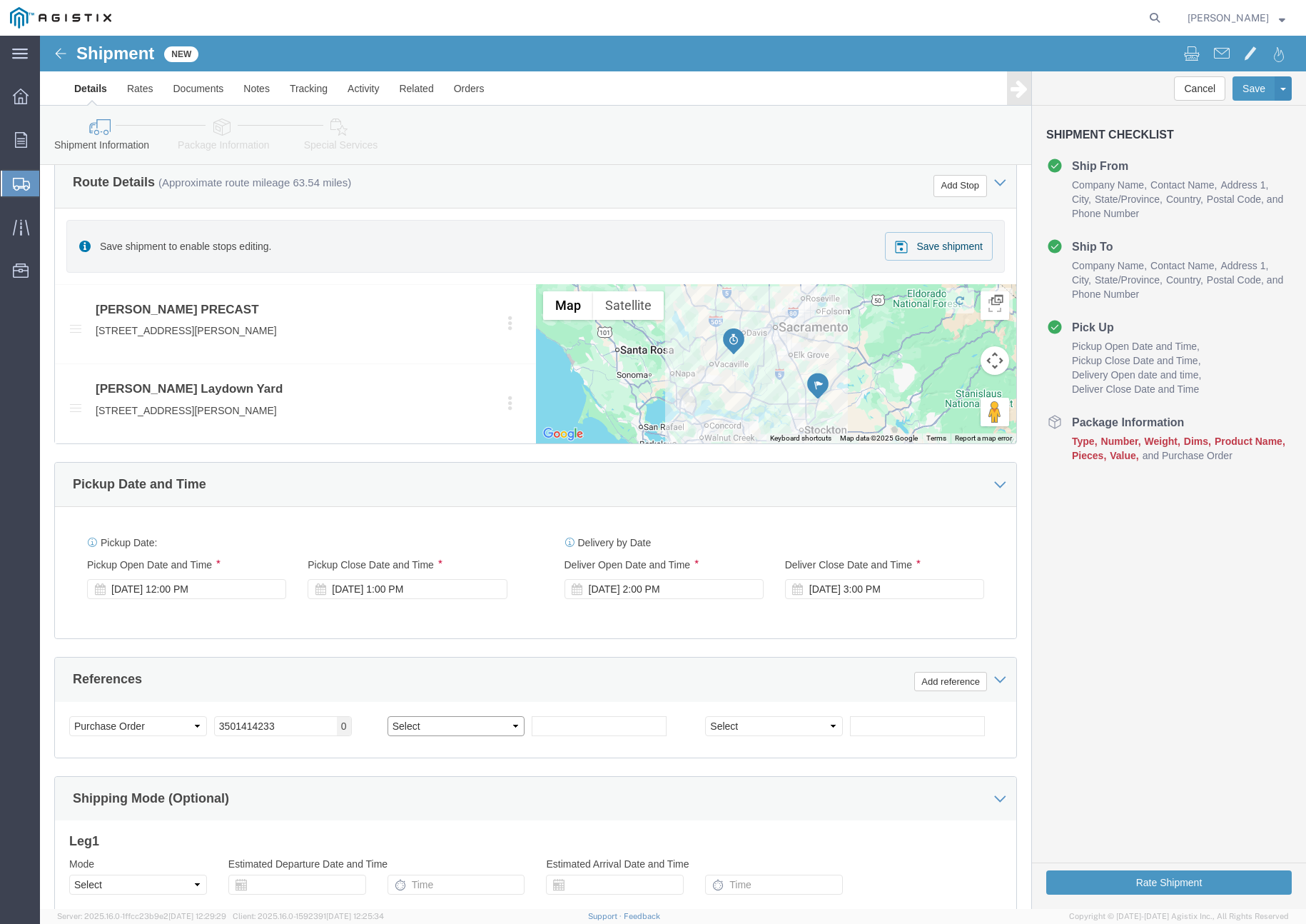
select select "CUSTREF"
click select "Select Account Type Activity ID Airline Appointment Number ASN Batch Request # …"
click input "text"
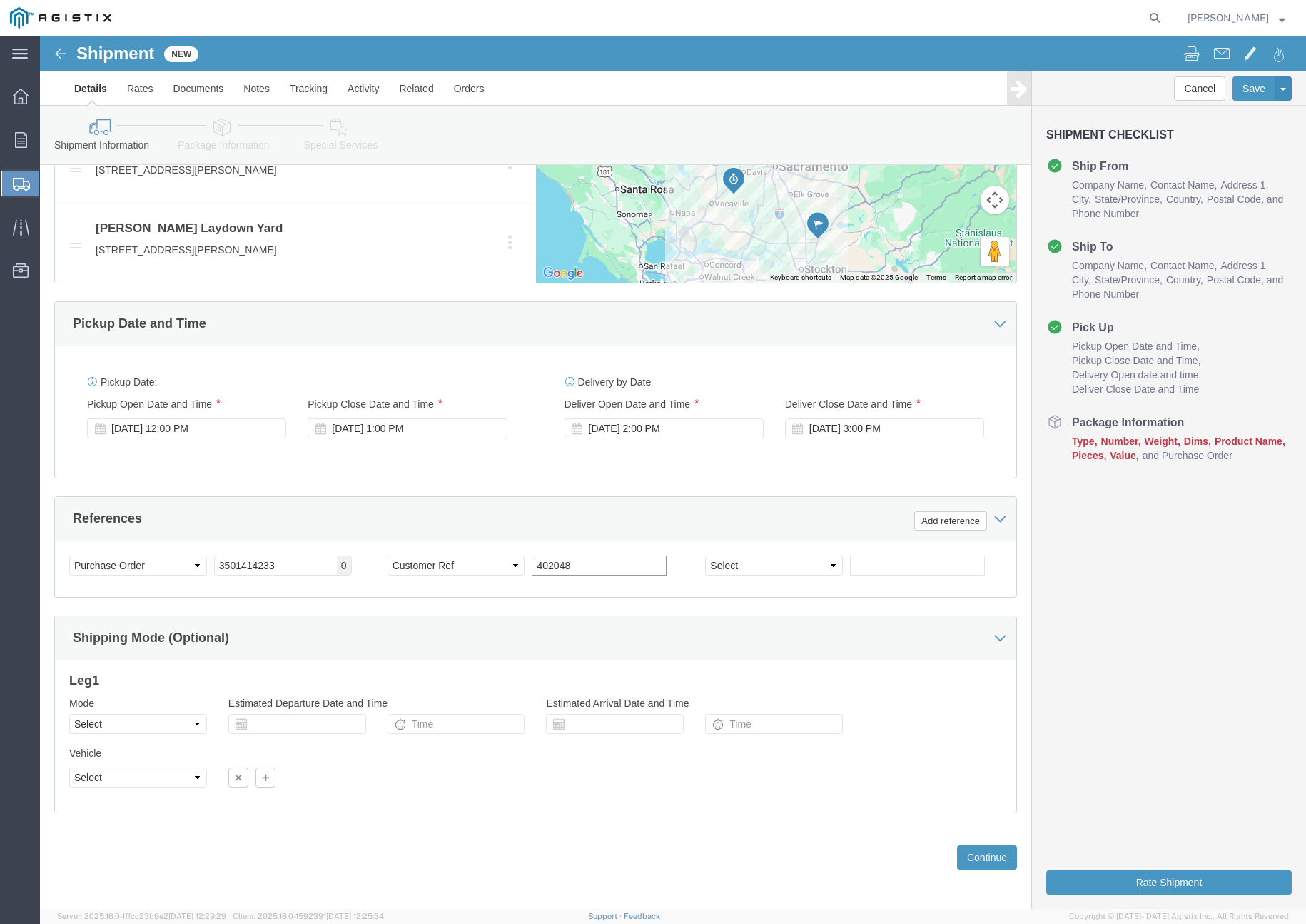
scroll to position [772, 0]
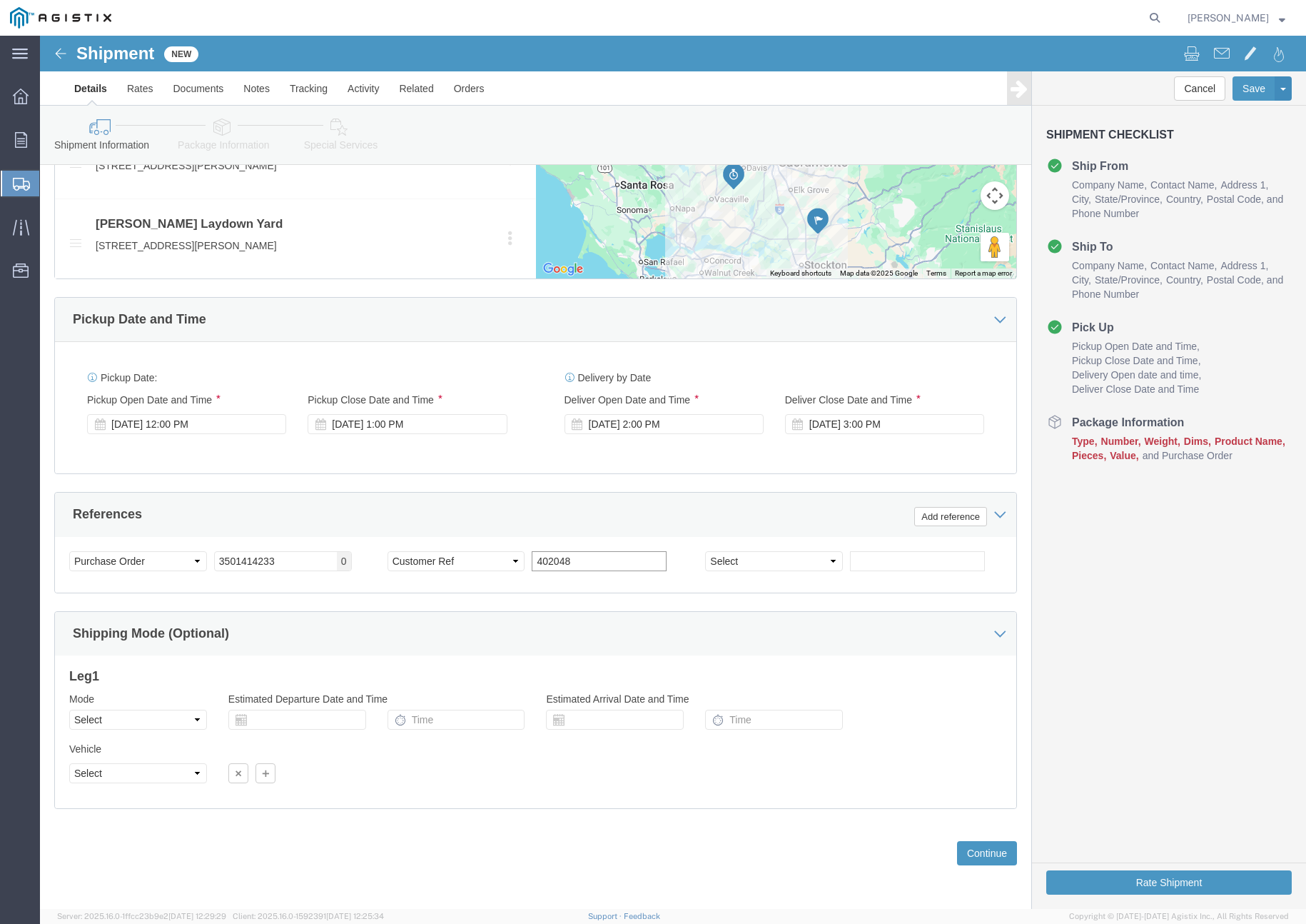
type input "402048"
click select "Select Air Less than Truckload Multi-Leg Ocean Freight Rail Small Parcel Truckl…"
select select "TL"
click select "Select Air Less than Truckload Multi-Leg Ocean Freight Rail Small Parcel Truckl…"
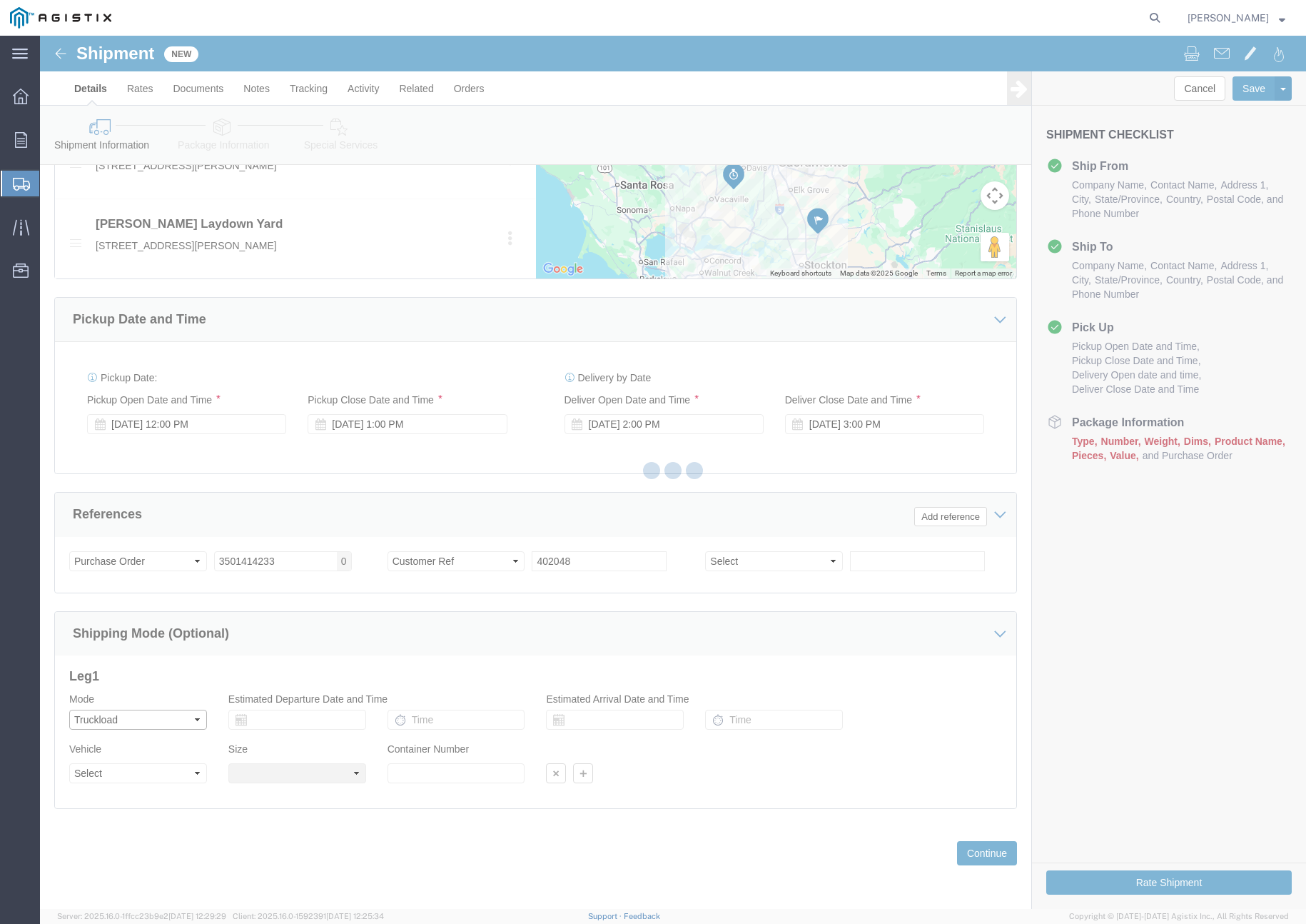
select select
click div "Vehicle Select 1-Ton (PSS) 10 Wheel 10 Yard Dump Truck 20 Yard Dump Truck Bobta…"
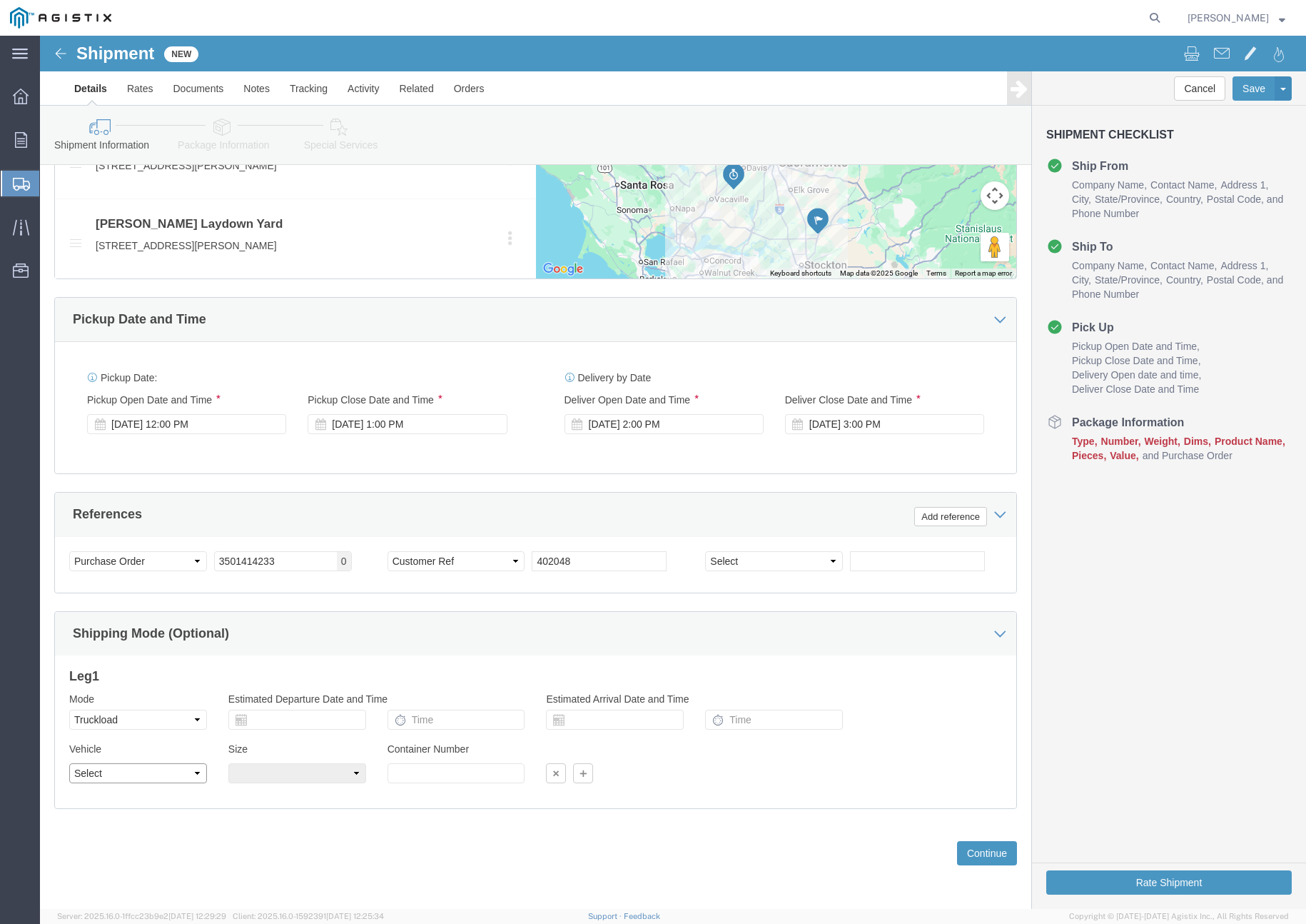
click select "Select 1-Ton (PSS) 10 Wheel 10 Yard Dump Truck 20 Yard Dump Truck Bobtail Botto…"
select select "FLBD"
click select "Select 1-Ton (PSS) 10 Wheel 10 Yard Dump Truck 20 Yard Dump Truck Bobtail Botto…"
click button "Continue"
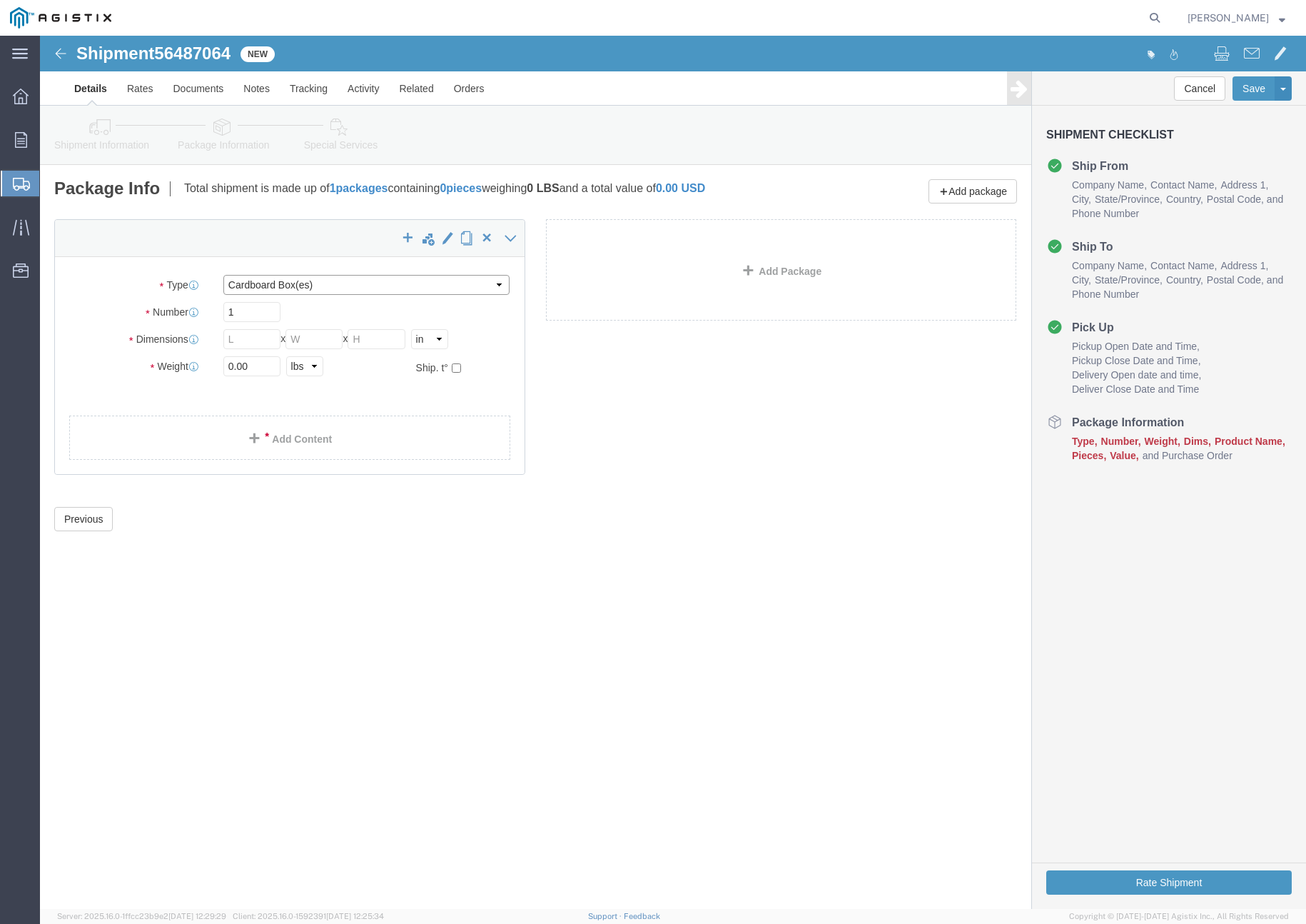
drag, startPoint x: 288, startPoint y: 248, endPoint x: 287, endPoint y: 257, distance: 9.1
click select "Select Bulk Bundle(s) Cardboard Box(es) Carton(s) Crate(s) Drum(s) (Fiberboard)…"
select select "PSNS"
click select "Select Bulk Bundle(s) Cardboard Box(es) Carton(s) Crate(s) Drum(s) (Fiberboard)…"
click input "text"
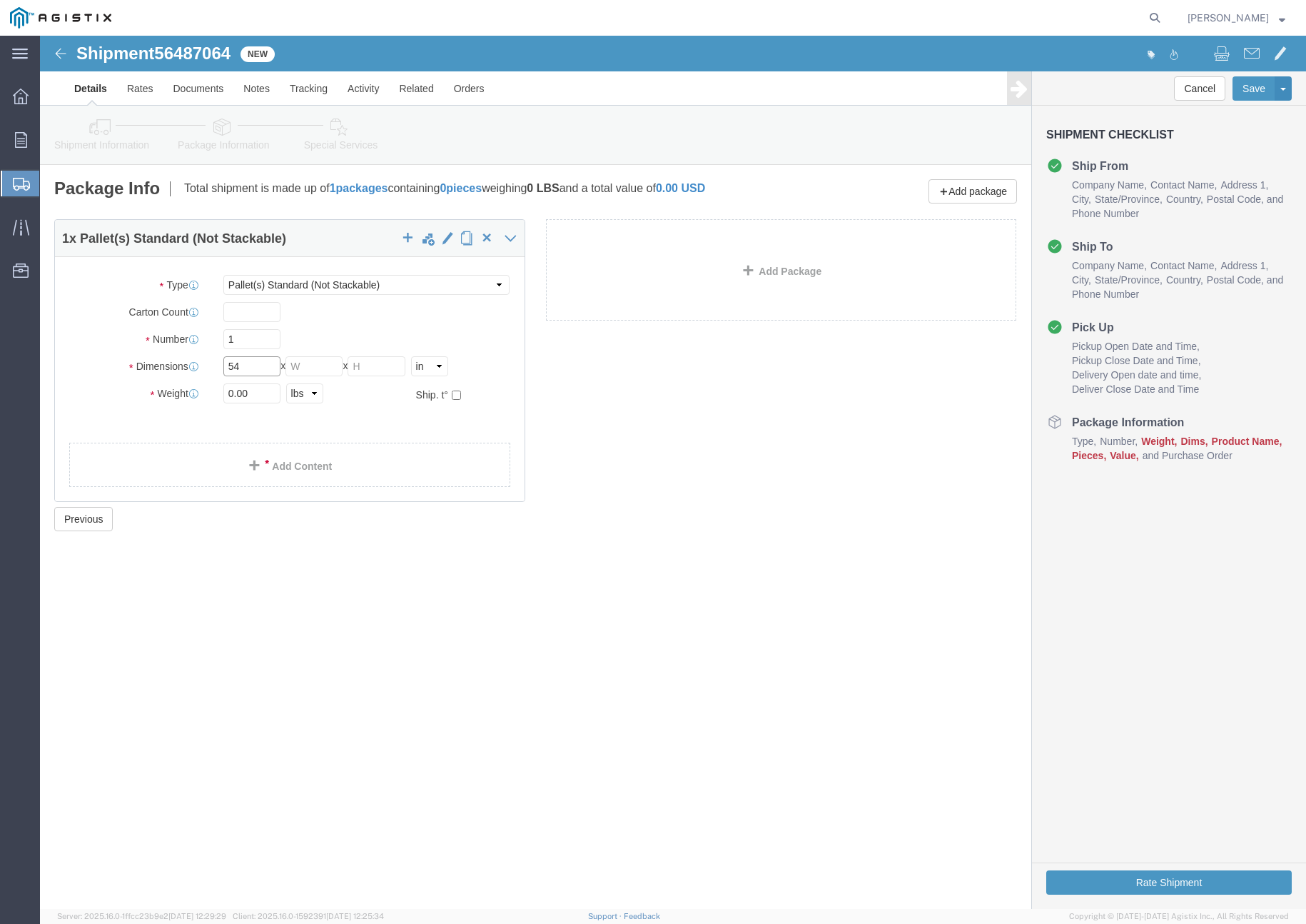
type input "54"
type input "102"
type input "10"
drag, startPoint x: 222, startPoint y: 354, endPoint x: 121, endPoint y: 353, distance: 101.0
click div "Weight Total weight of packages in pounds or kilograms 0.00 Select kgs lbs Ship…"
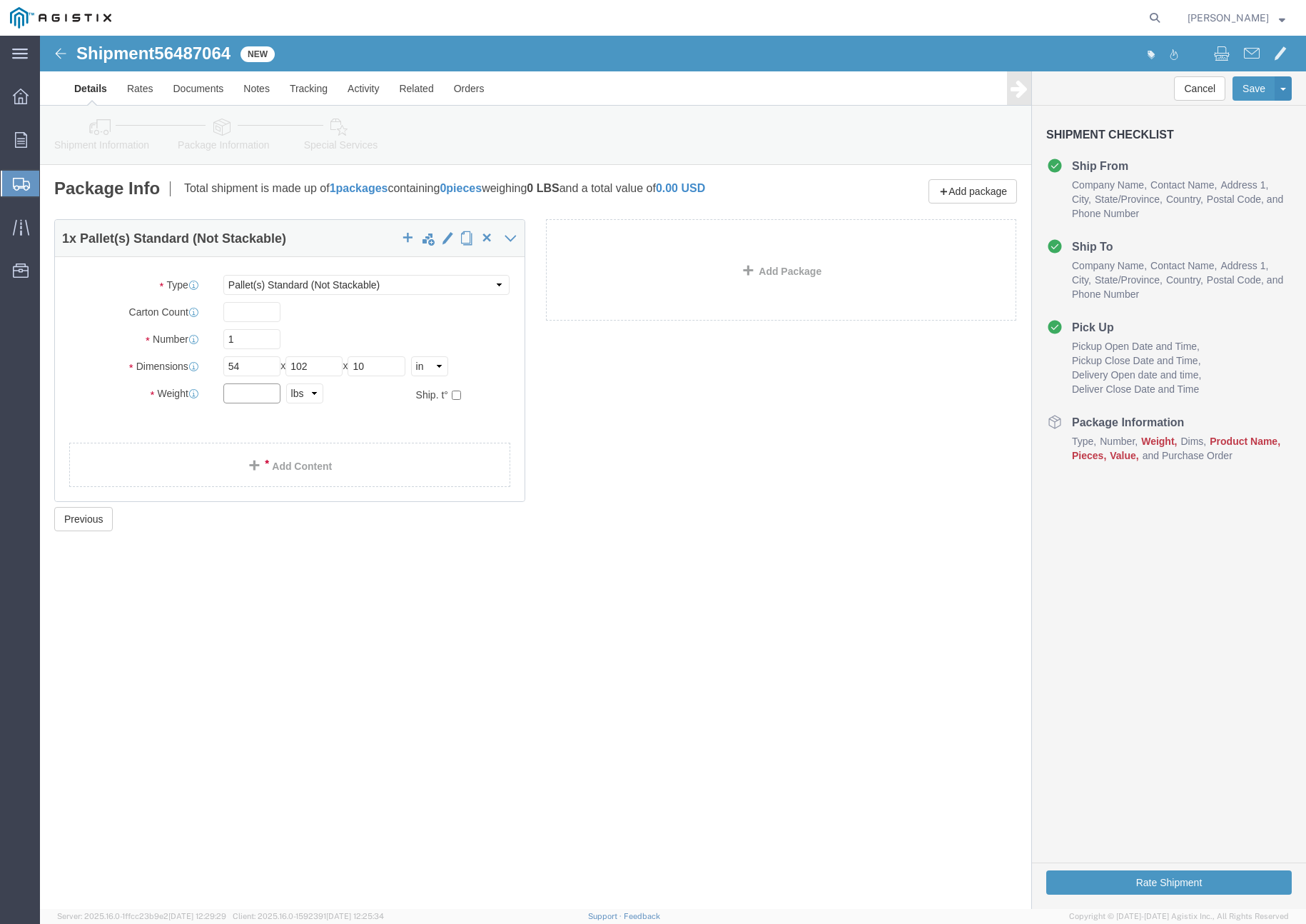
click input "text"
type input "550"
click div "1 x Pallet(s) Standard (Not Stackable) Package Type Select Bulk Bundle(s) Cardb…"
click link "Add Content"
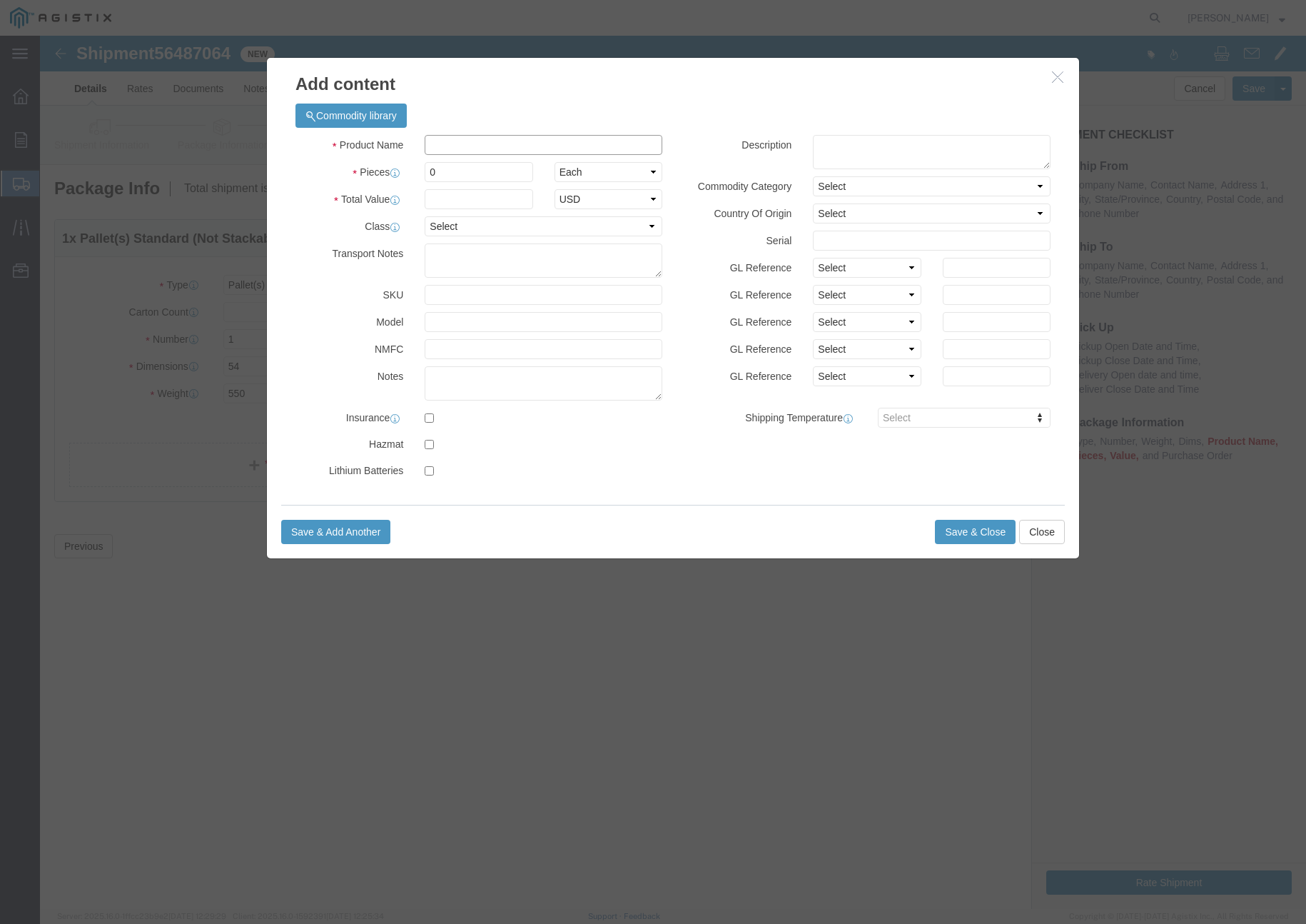
drag, startPoint x: 416, startPoint y: 115, endPoint x: 424, endPoint y: 115, distance: 8.0
click input "text"
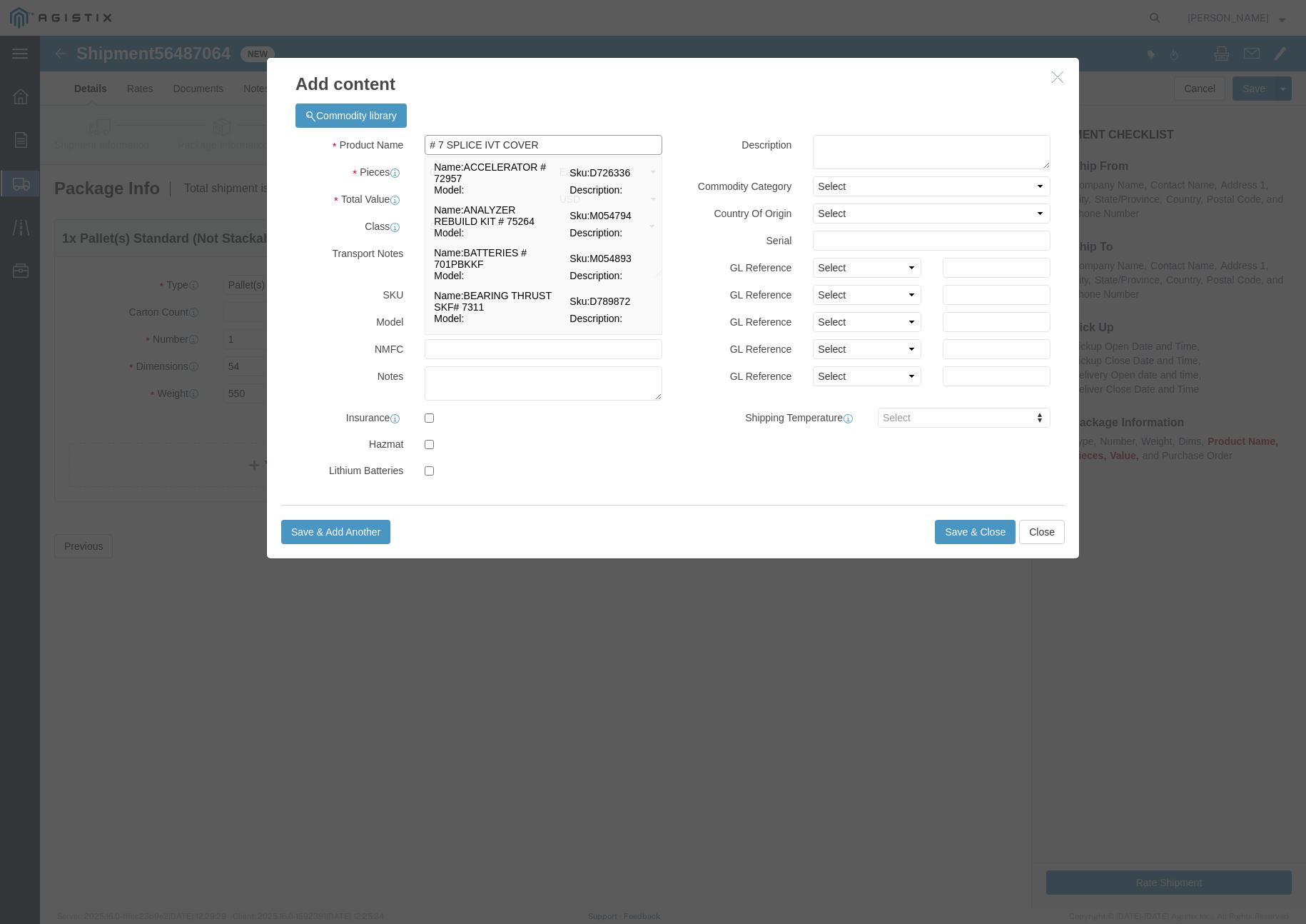
type input "# 7 SPLICE IVT COVER"
click div "Commodity library"
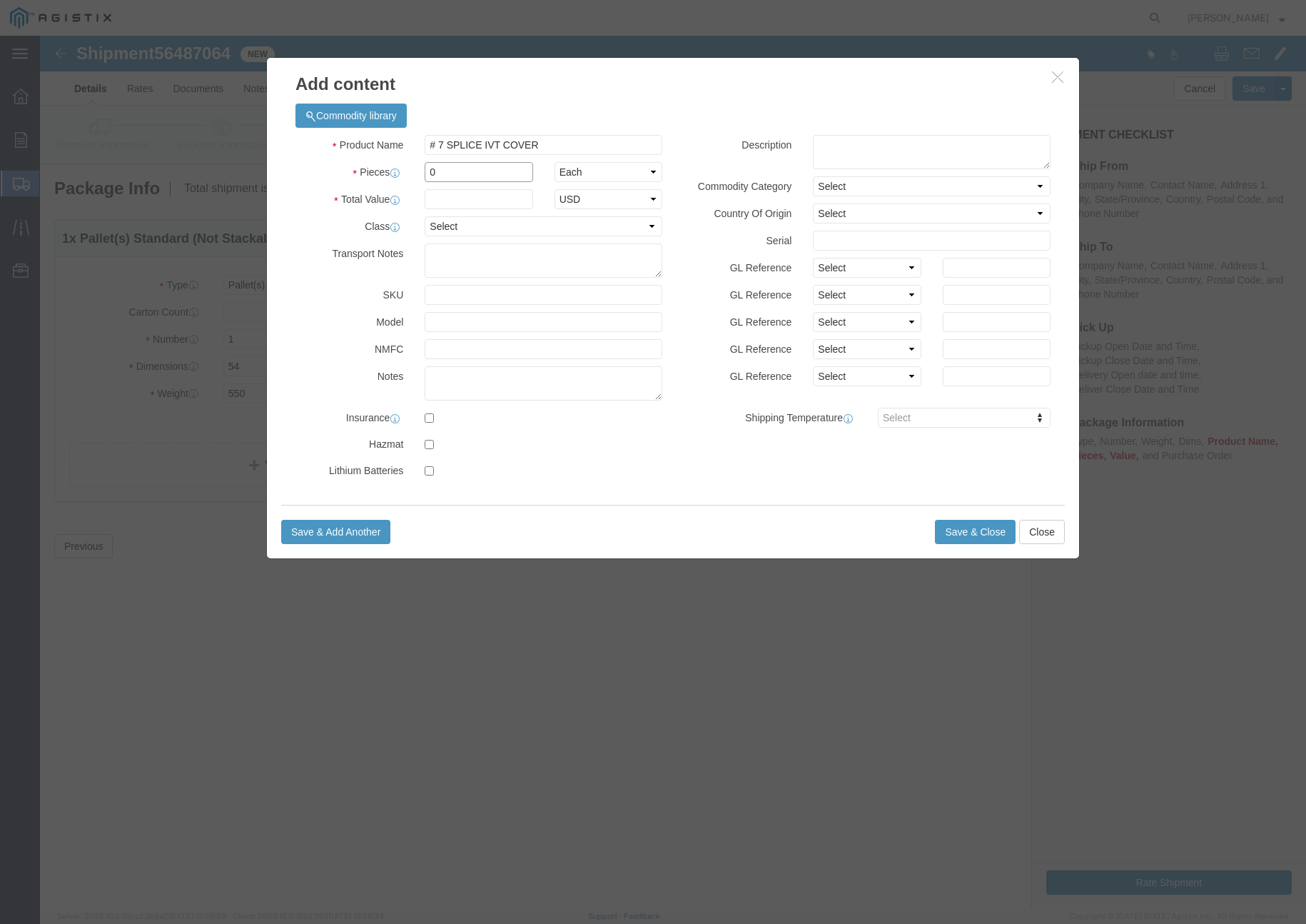
click input "0"
type input "1"
drag, startPoint x: 401, startPoint y: 166, endPoint x: 401, endPoint y: 203, distance: 37.0
click input "text"
type input "1"
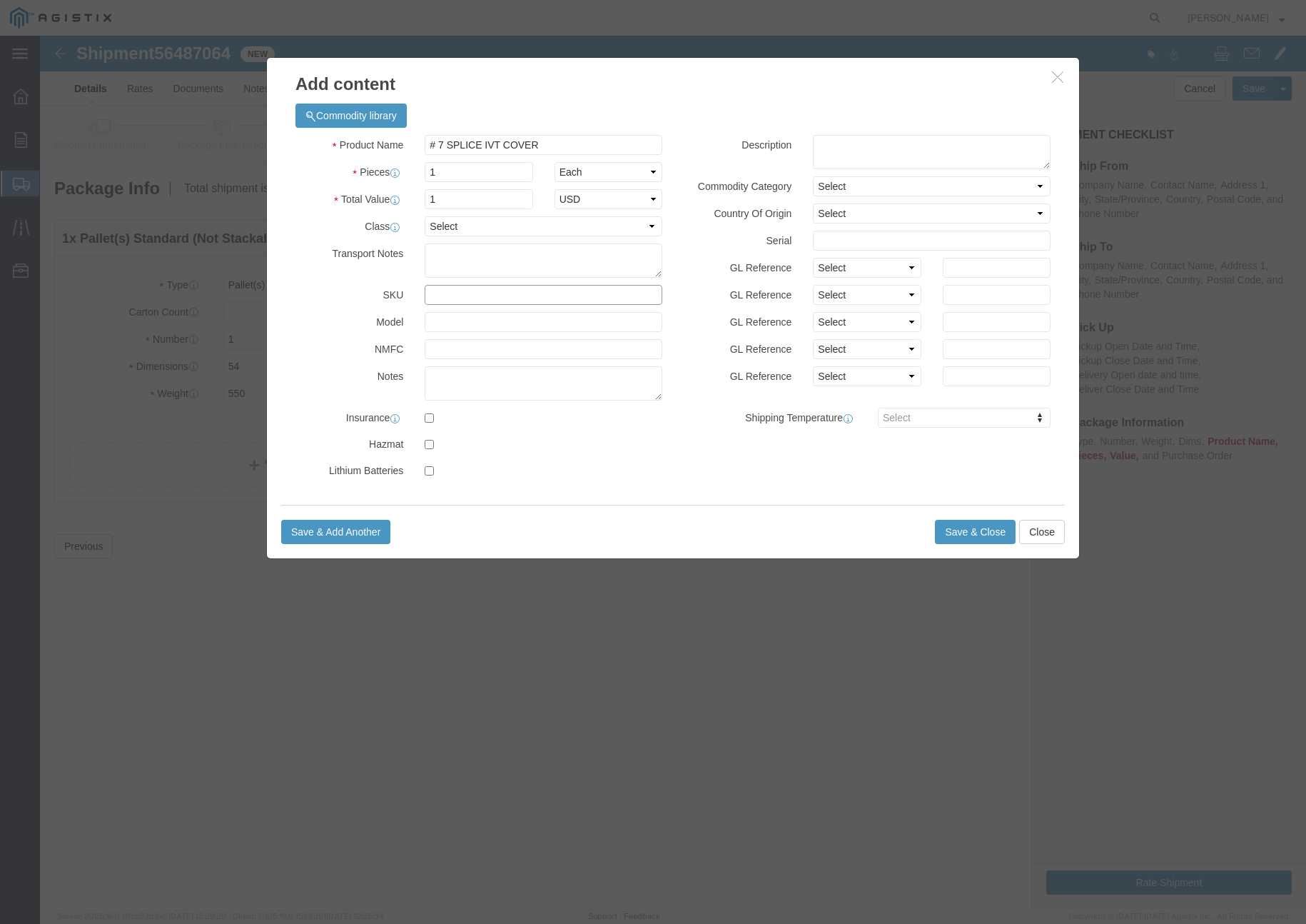
click input "text"
type input "( 04-0642 )"
click button "Save & Close"
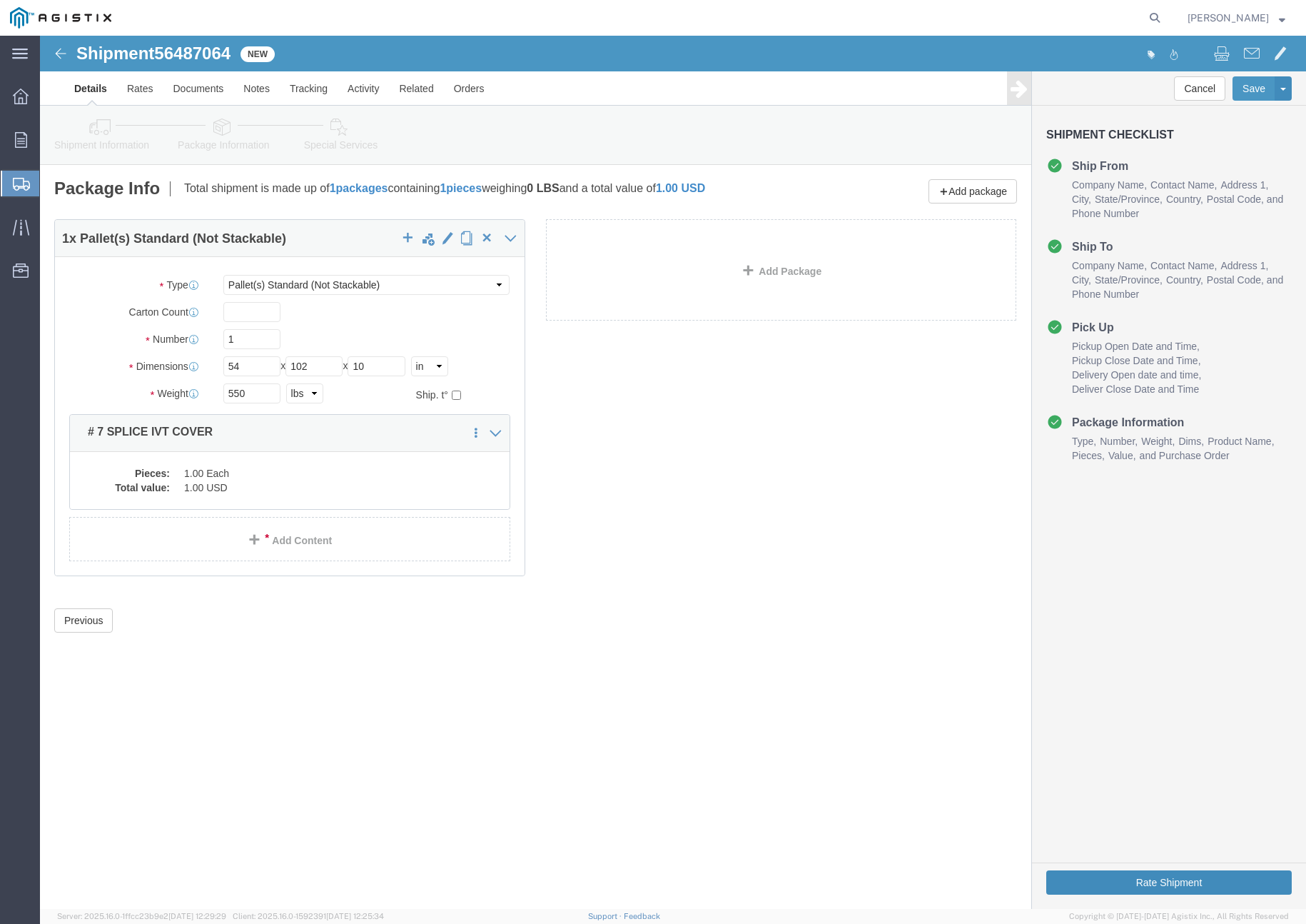
click button "Rate Shipment"
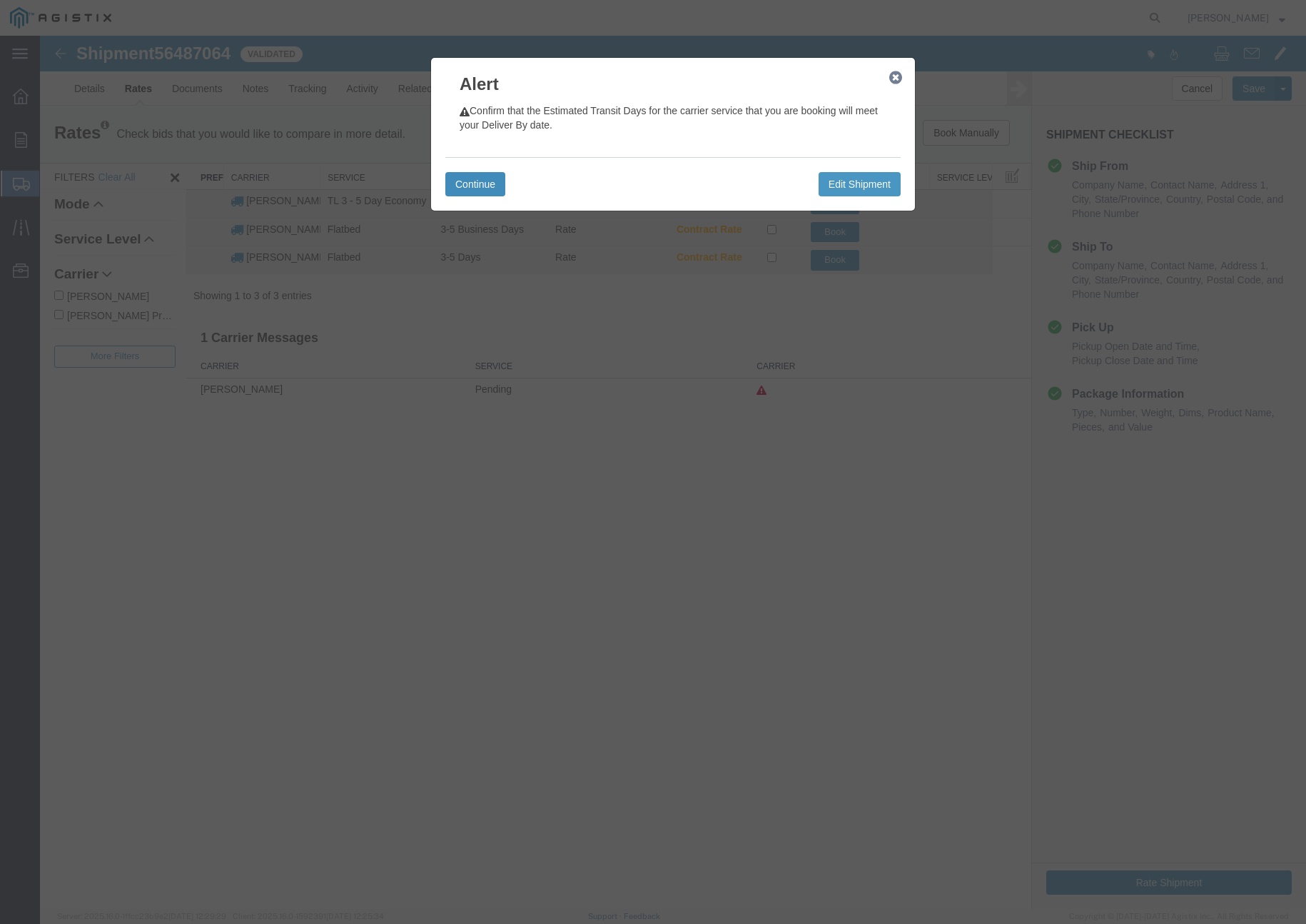
click at [469, 187] on button "Continue" at bounding box center [476, 184] width 60 height 25
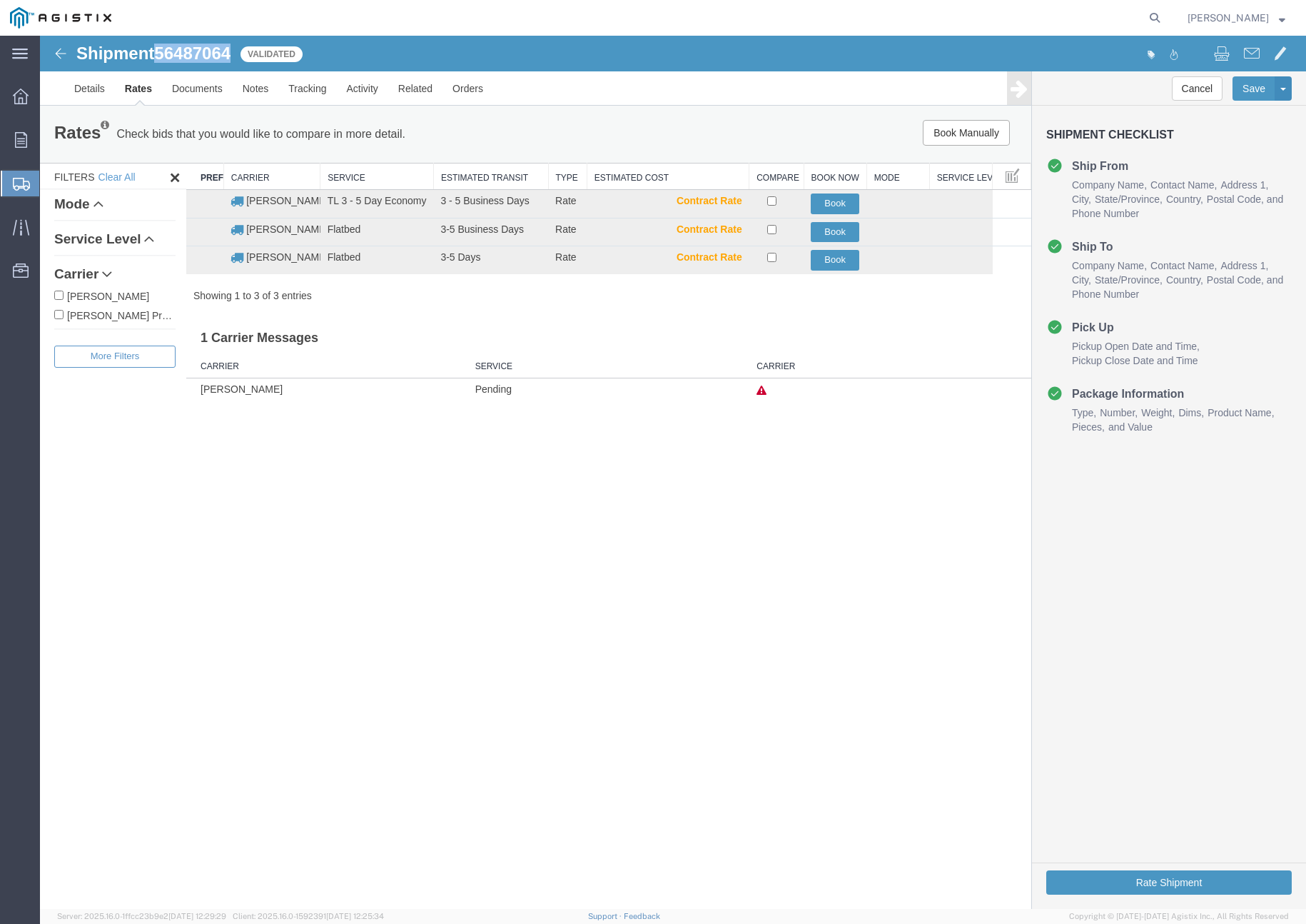
drag, startPoint x: 160, startPoint y: 51, endPoint x: 223, endPoint y: 54, distance: 63.1
click at [235, 55] on div "Shipment 56487064 3 of 3 Validated" at bounding box center [357, 58] width 632 height 27
copy span "56487064"
click at [830, 258] on button "Book" at bounding box center [835, 260] width 48 height 20
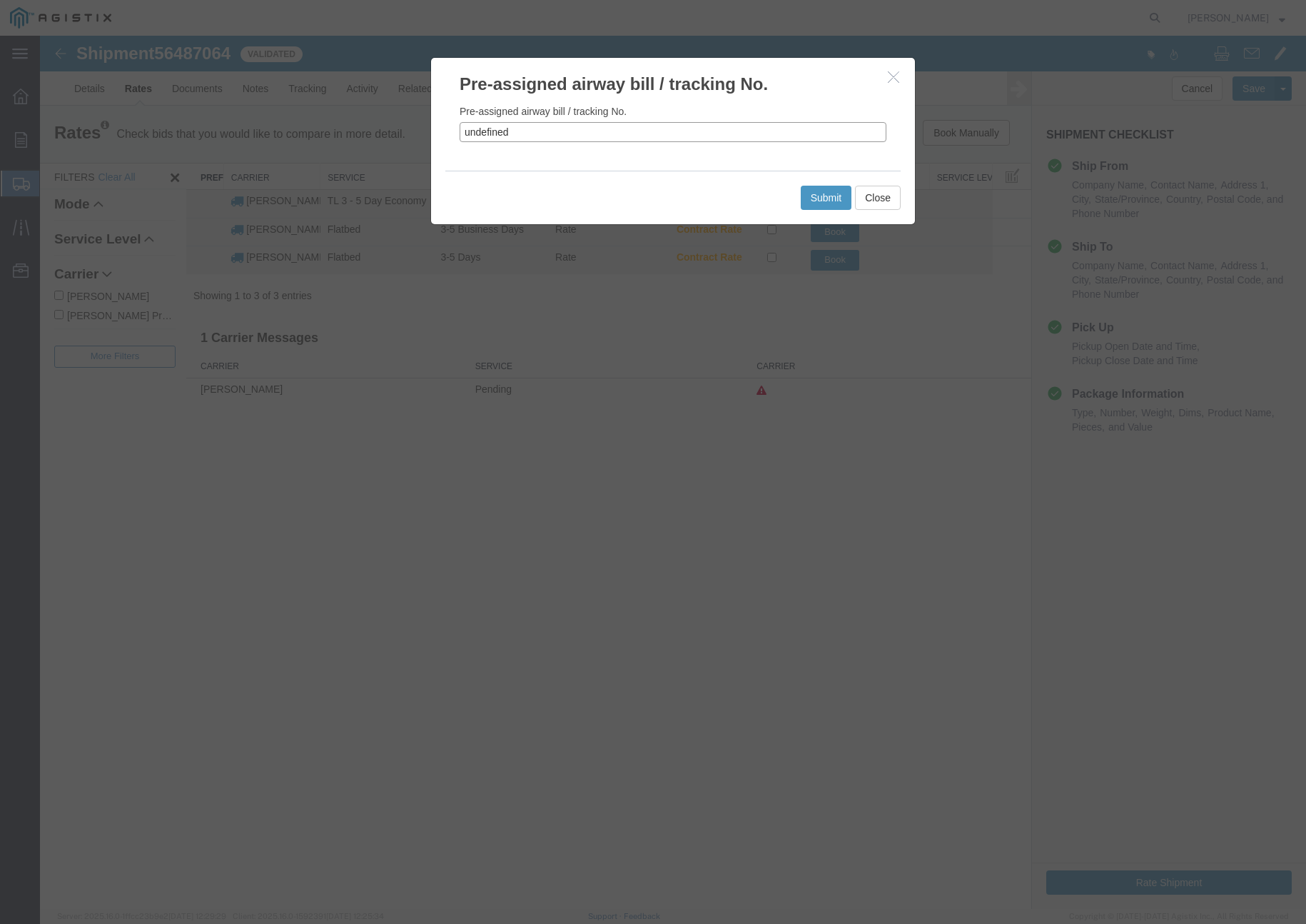
drag, startPoint x: 518, startPoint y: 129, endPoint x: 452, endPoint y: 127, distance: 66.0
click at [442, 124] on div "Pre-assigned airway bill / tracking No. undefined" at bounding box center [673, 132] width 484 height 74
paste input "56487064"
type input "56487064"
click at [815, 204] on button "Submit" at bounding box center [826, 198] width 52 height 25
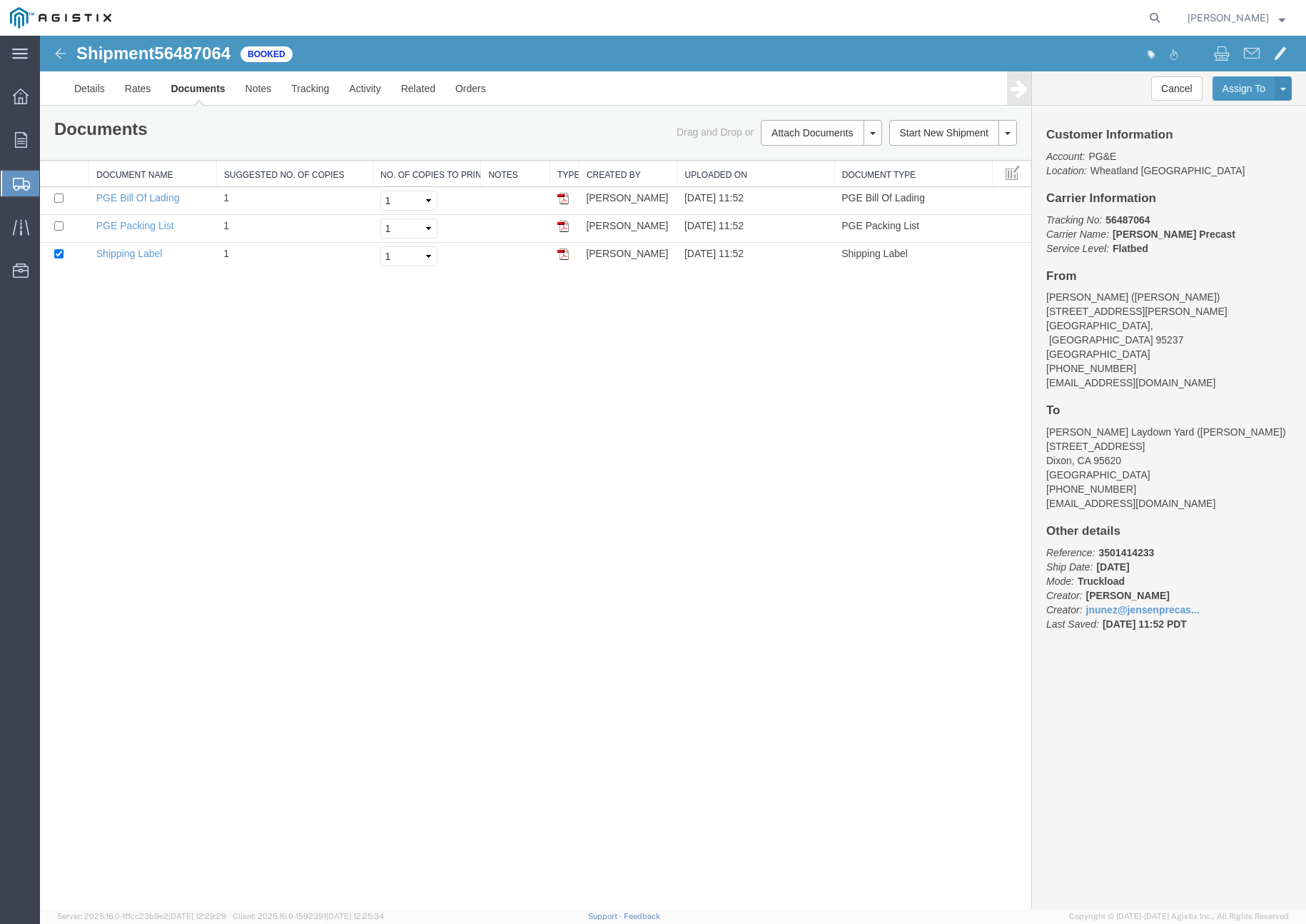
click at [0, 0] on span "Create Shipment" at bounding box center [0, 0] width 0 height 0
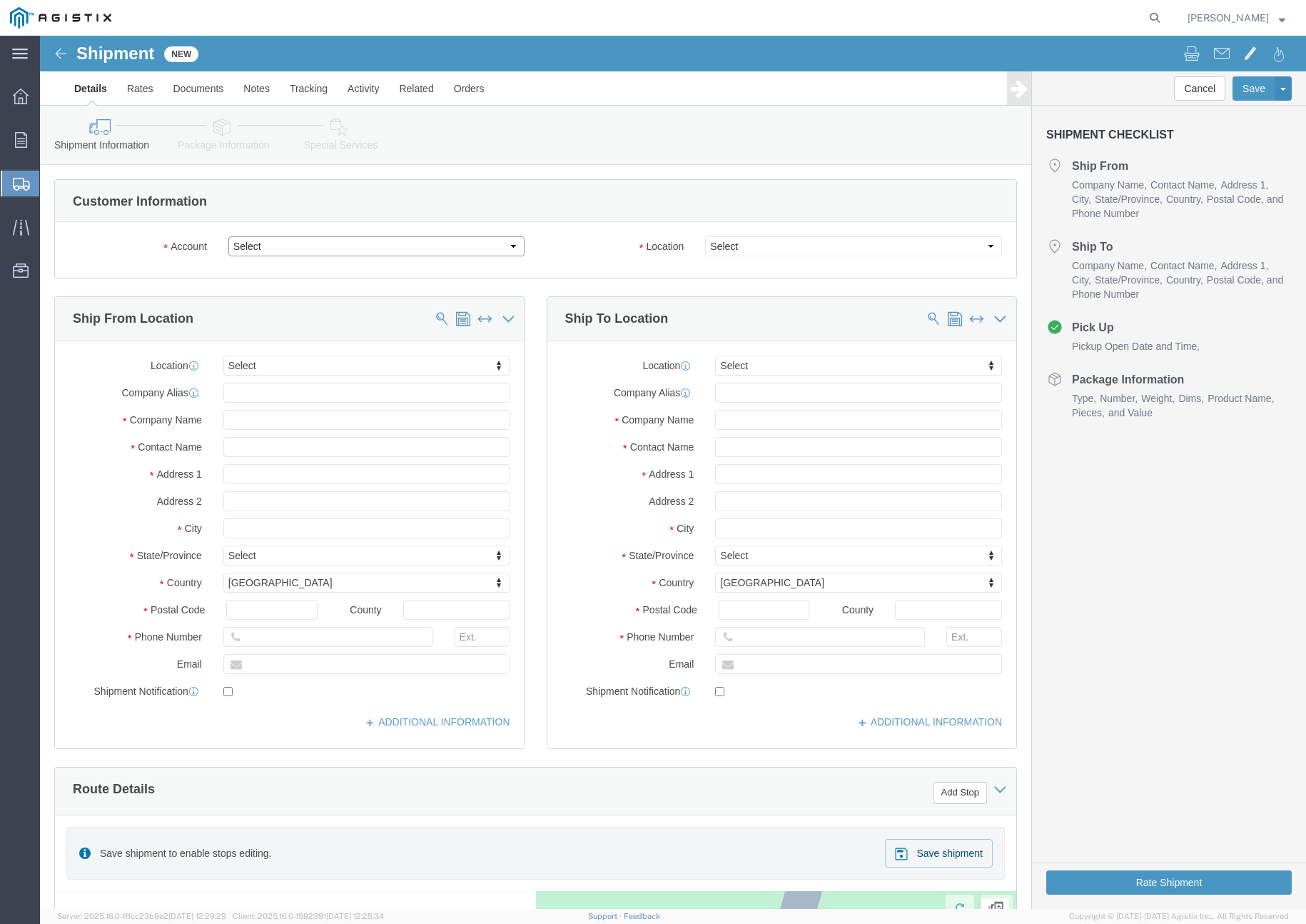
click select "Select [PERSON_NAME] PRECAST PG&E"
select select "10764"
click select "Select [PERSON_NAME] PRECAST PG&E"
select select
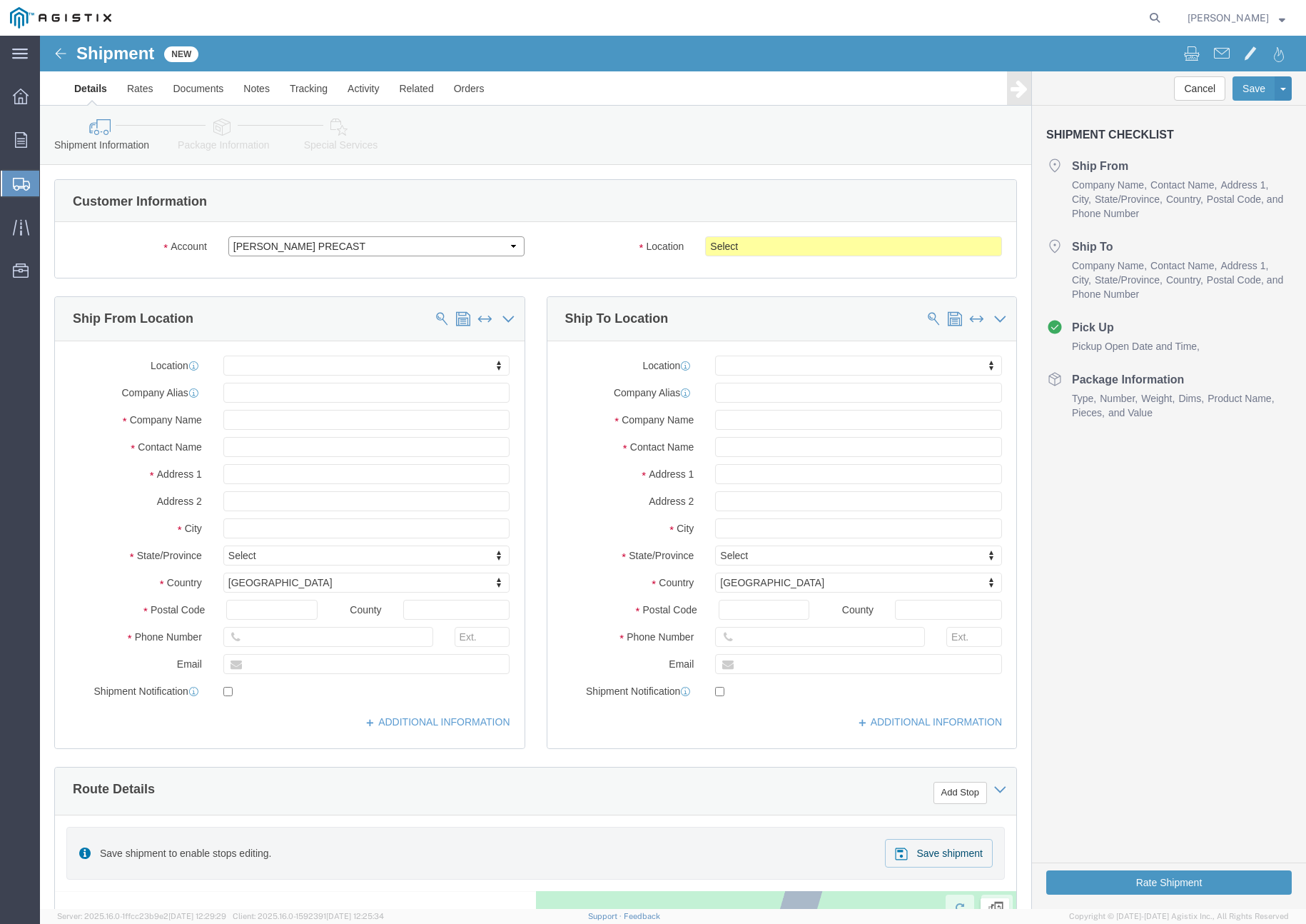
click select "Select [PERSON_NAME] PRECAST PG&E"
select select "9596"
click select "Select [PERSON_NAME] PRECAST PG&E"
select select "PURCHORD"
select select
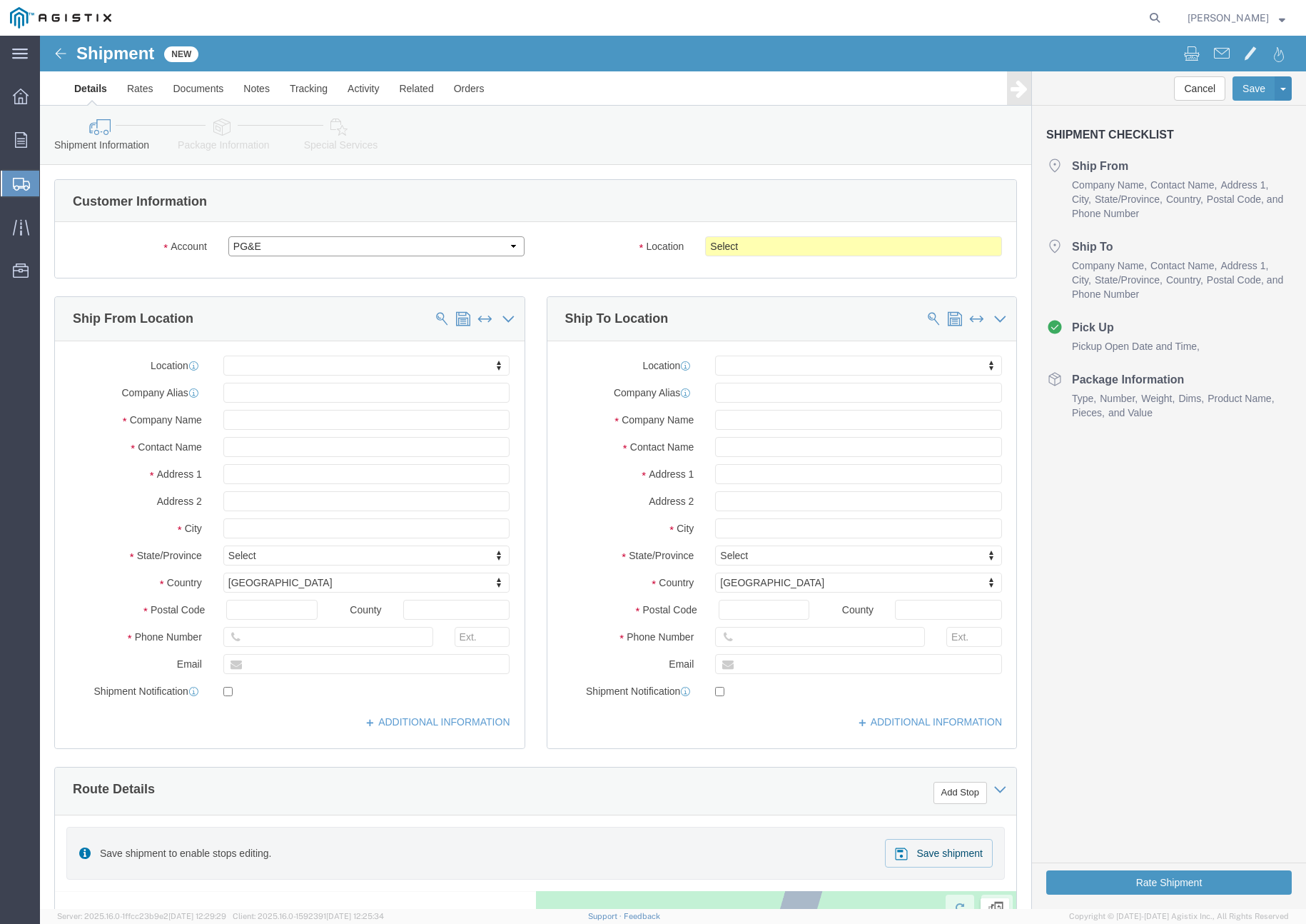
select select
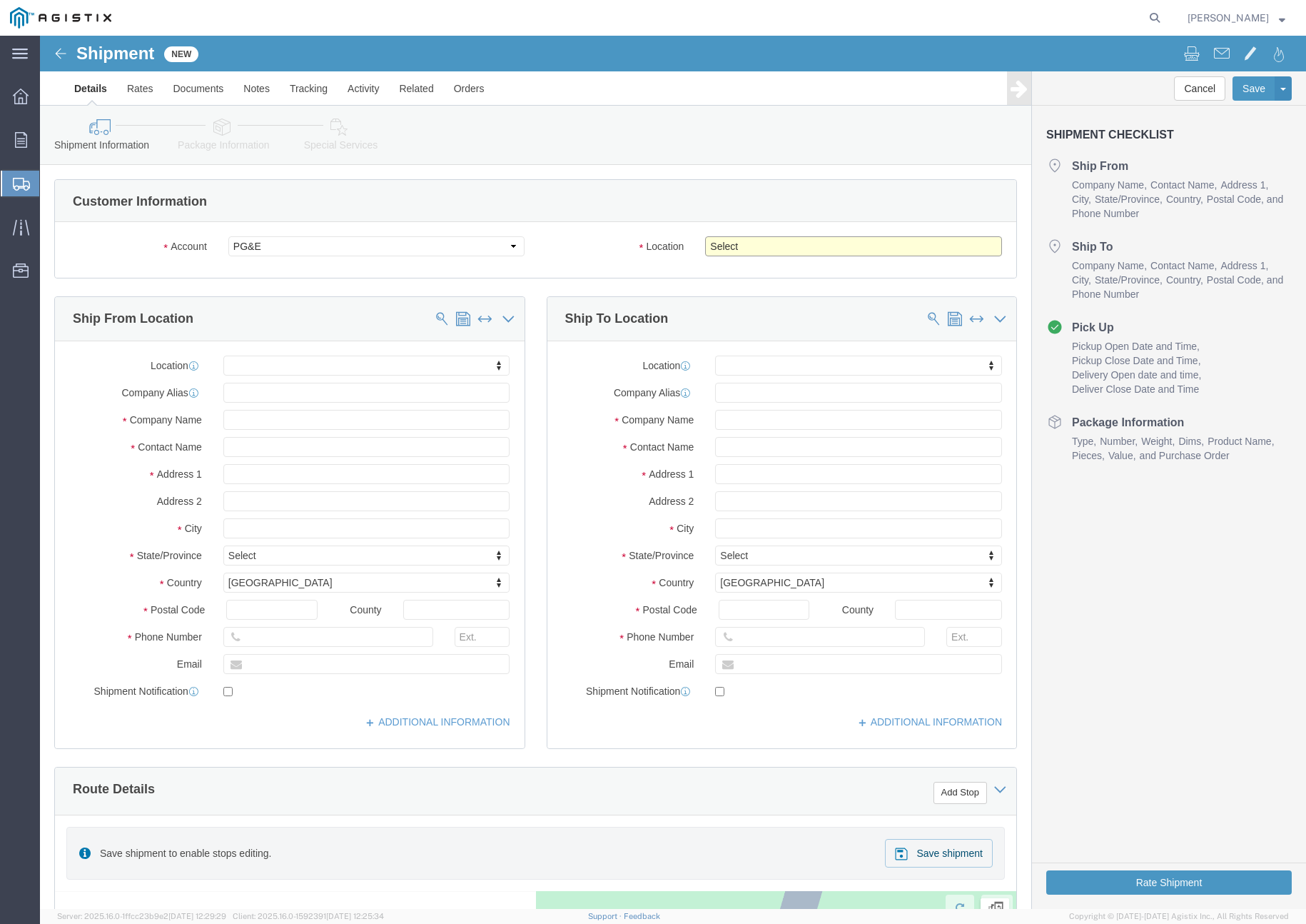
click select "Select All Others [GEOGRAPHIC_DATA] [GEOGRAPHIC_DATA] [GEOGRAPHIC_DATA] [GEOGRA…"
select select "19740"
click select "Select All Others [GEOGRAPHIC_DATA] [GEOGRAPHIC_DATA] [GEOGRAPHIC_DATA] [GEOGRA…"
click input "text"
type input "[PERSON_NAME]"
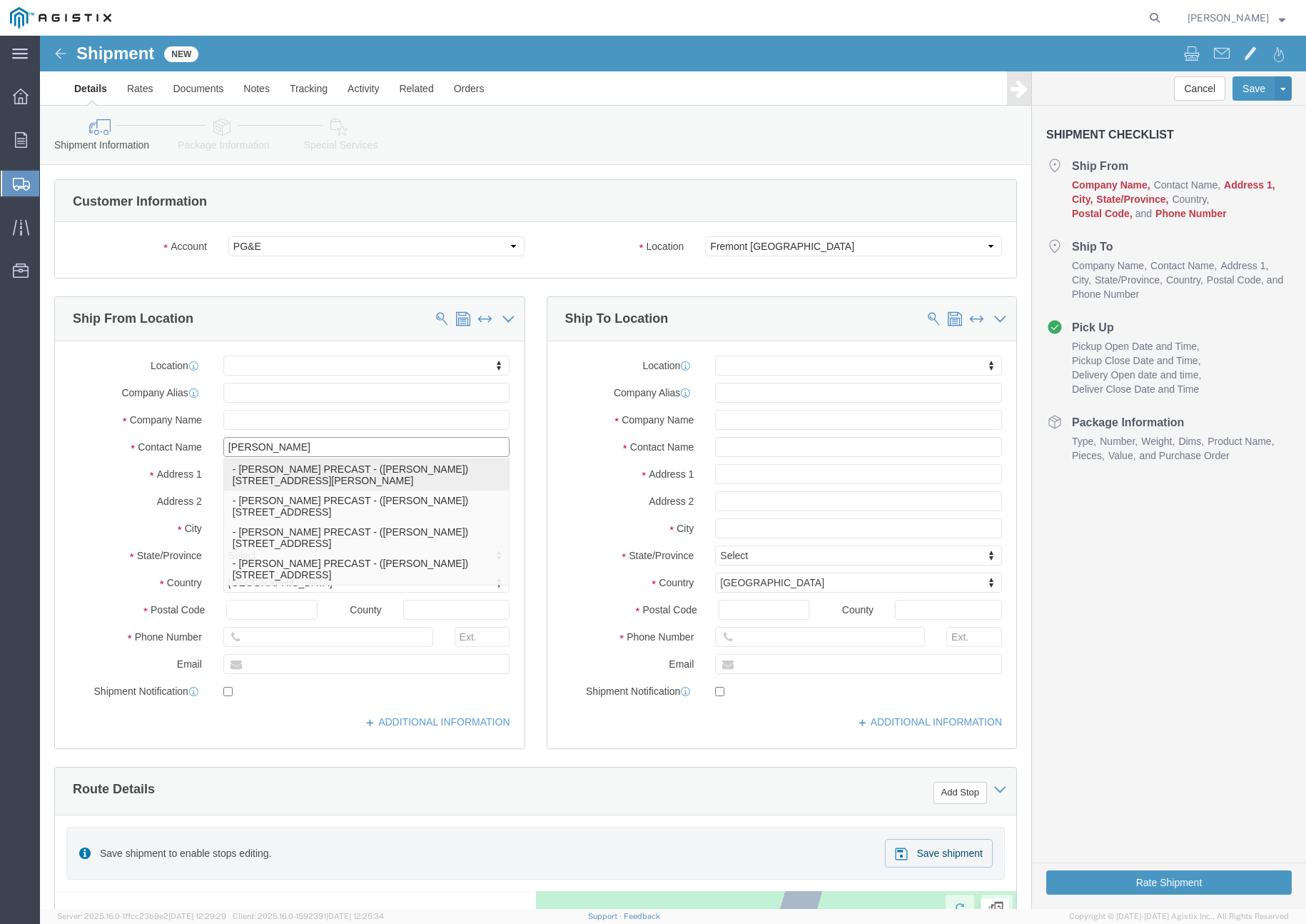
click p "- [PERSON_NAME] PRECAST - ([PERSON_NAME]) [STREET_ADDRESS][PERSON_NAME]"
select select
type input "[STREET_ADDRESS][PERSON_NAME]"
type input "95237"
type input "[PHONE_NUMBER]"
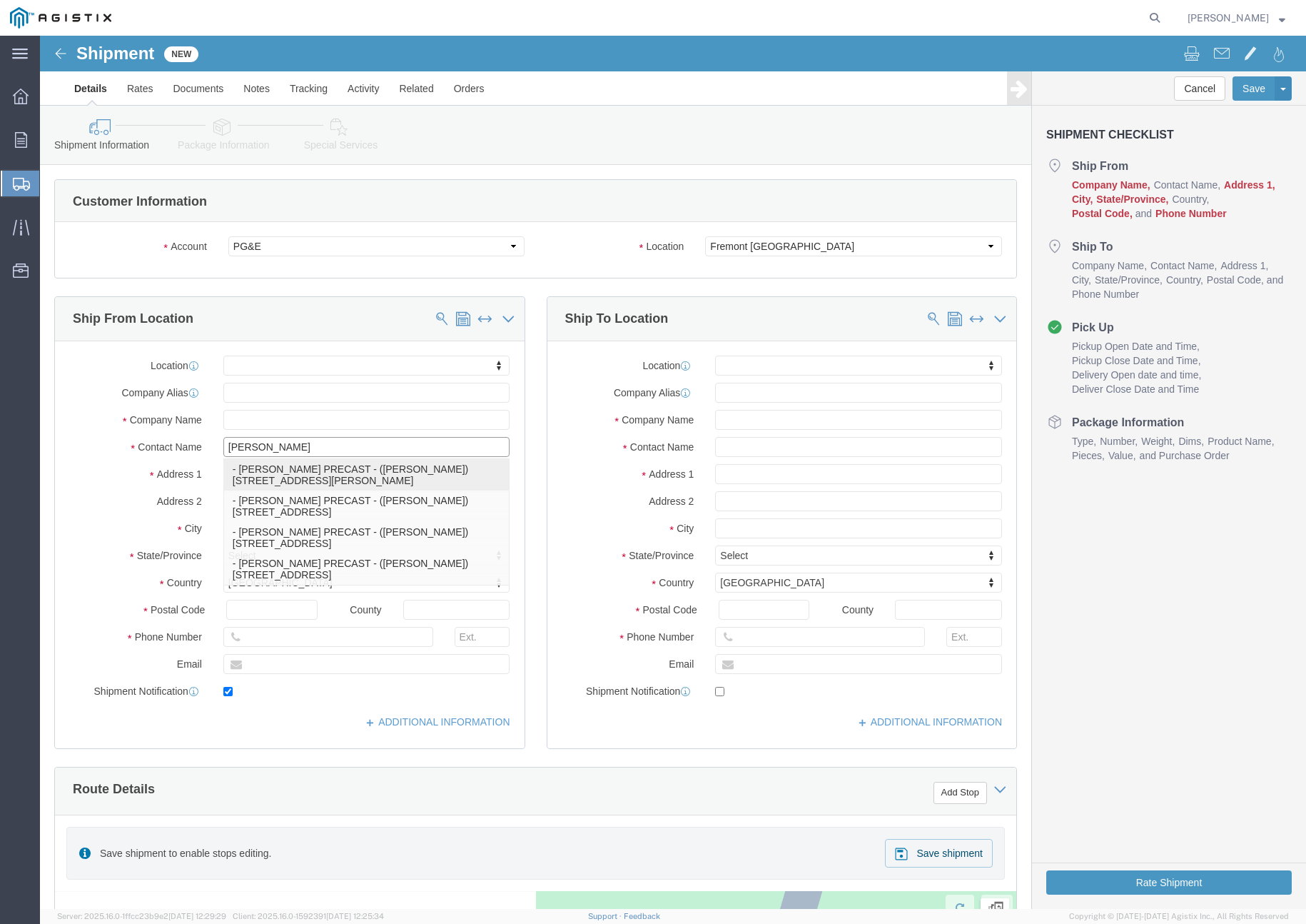
type input "[EMAIL_ADDRESS][DOMAIN_NAME]"
checkbox input "true"
type input "[PERSON_NAME] PRECAST"
type input "[PERSON_NAME]"
type input "Lockeford"
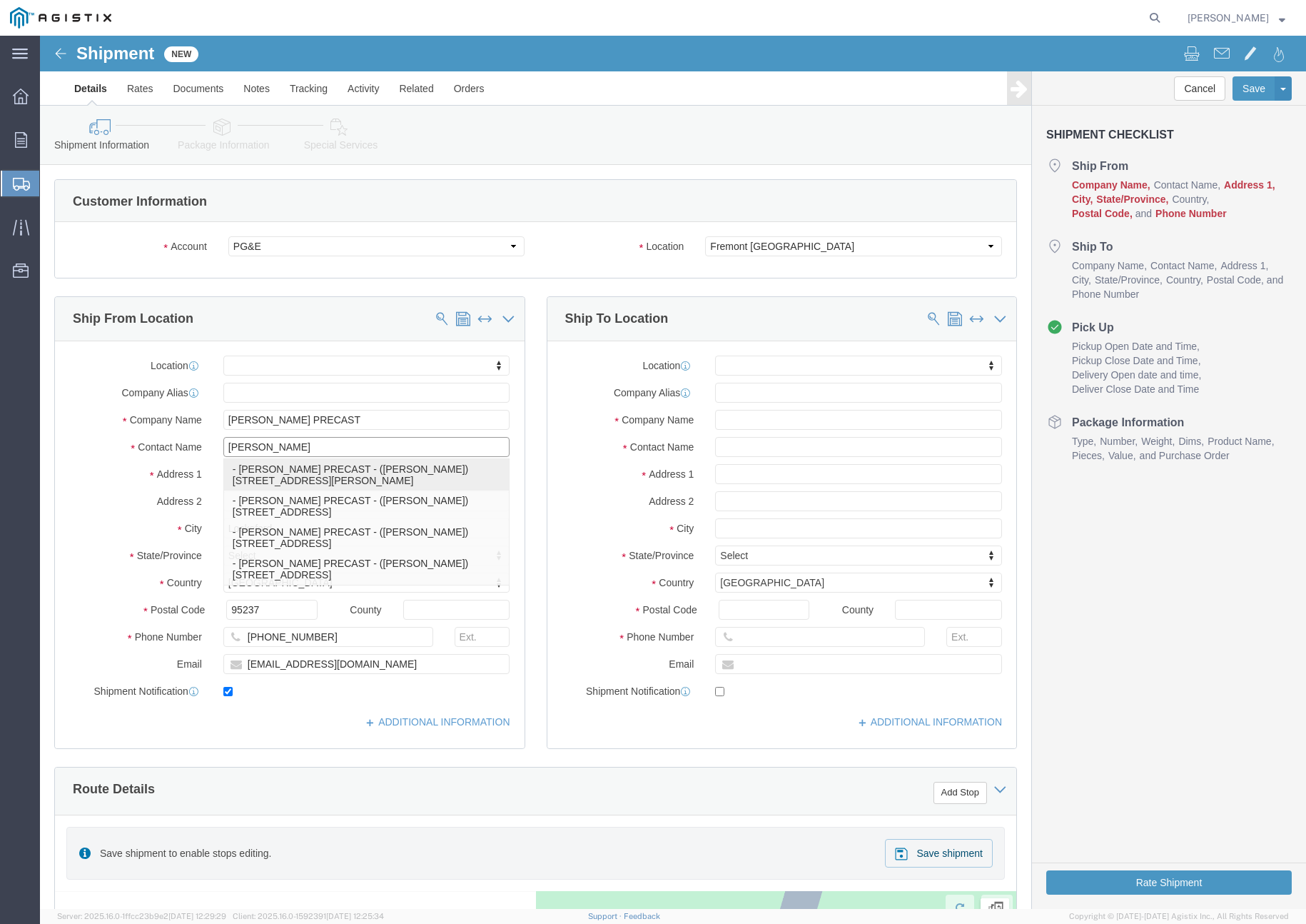
select select "CA"
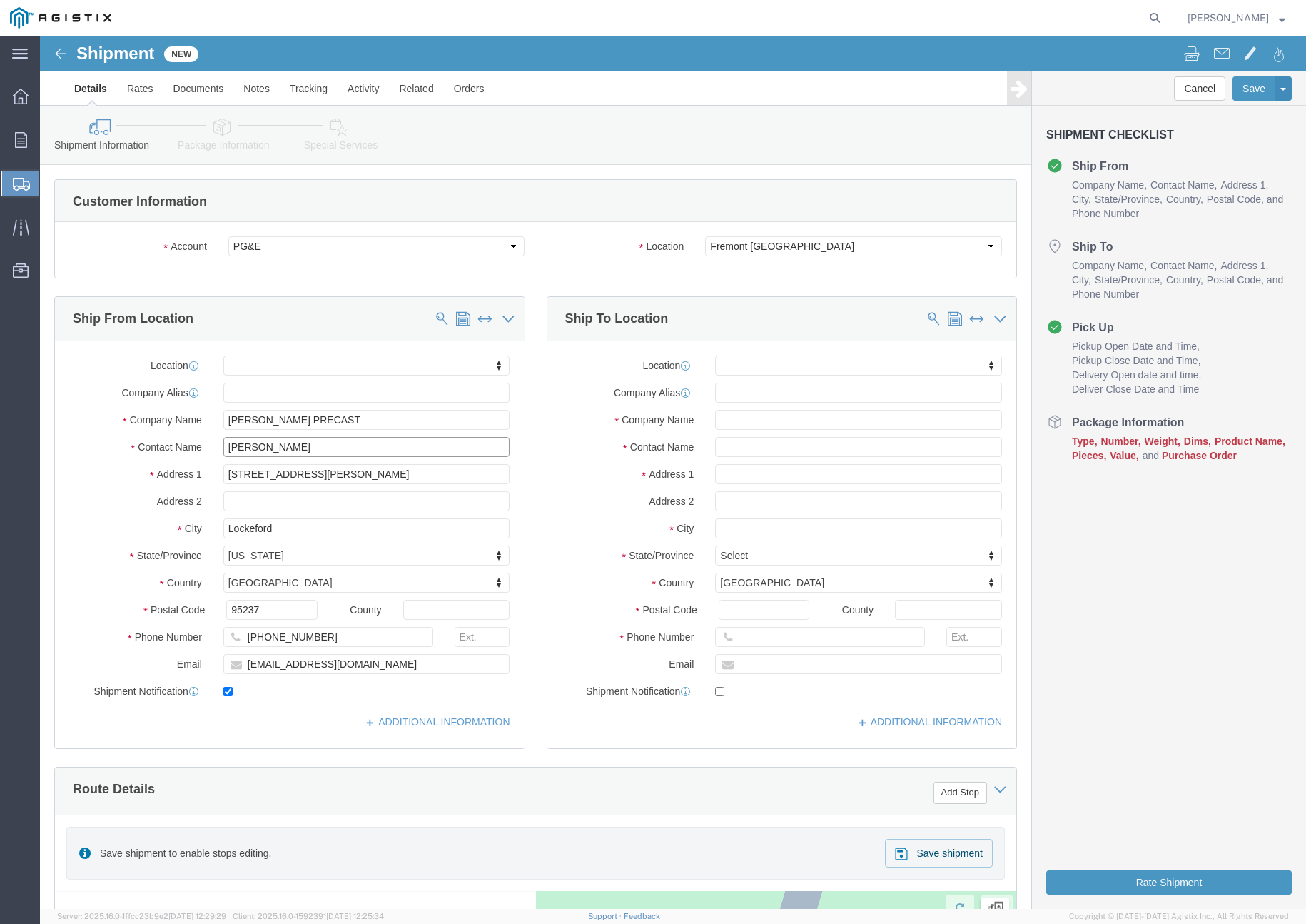
type input "[PERSON_NAME]"
click input "text"
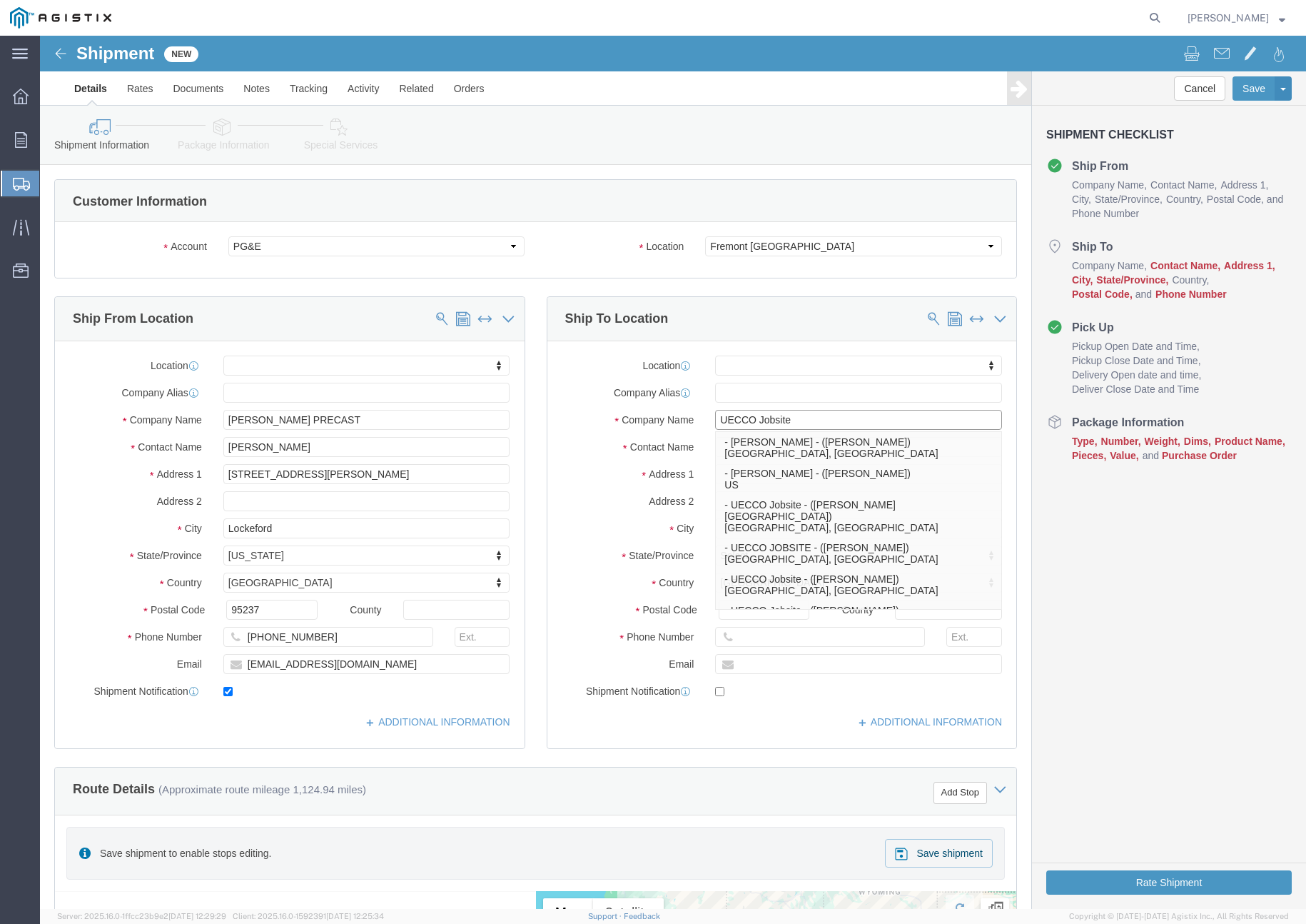
type input "UECCO Jobsite"
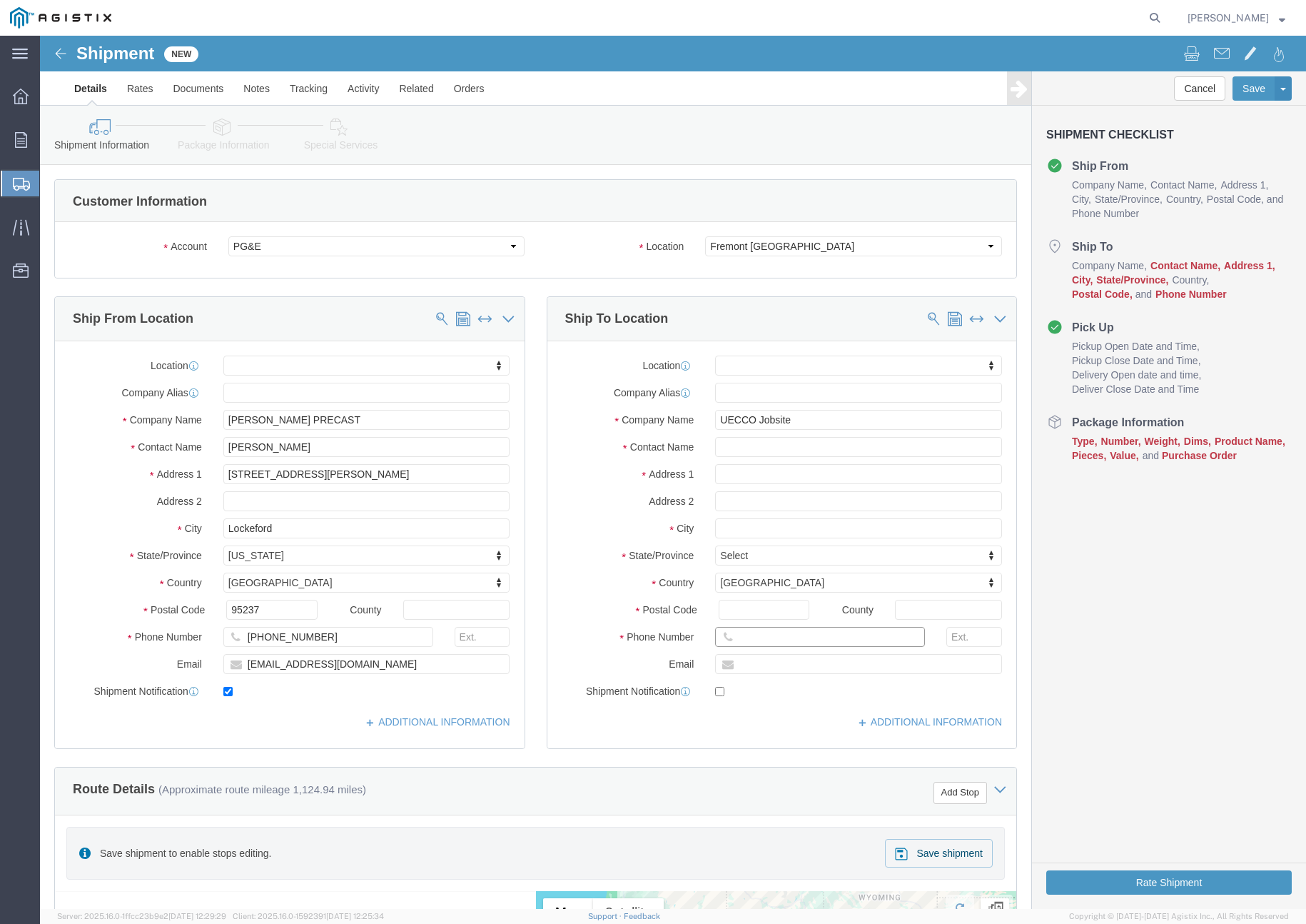
click input "text"
drag, startPoint x: 761, startPoint y: 598, endPoint x: 691, endPoint y: 419, distance: 192.2
click div "Location My Profile Location (OBSOLETE) [PERSON_NAME] SC - GC TRAILER (OBSOLETE…"
click input "text"
paste input "[PERSON_NAME]"
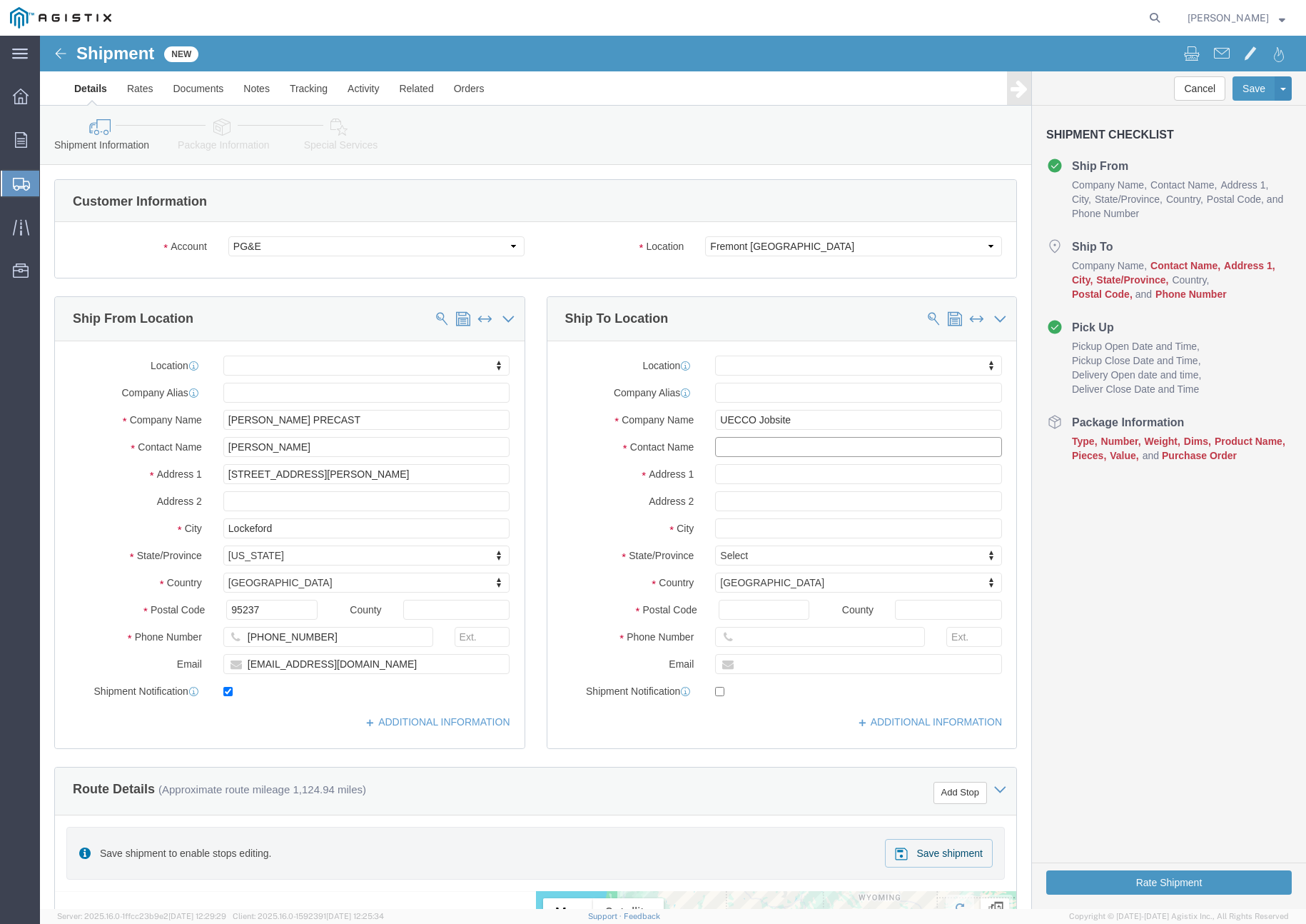
type input "[PERSON_NAME]"
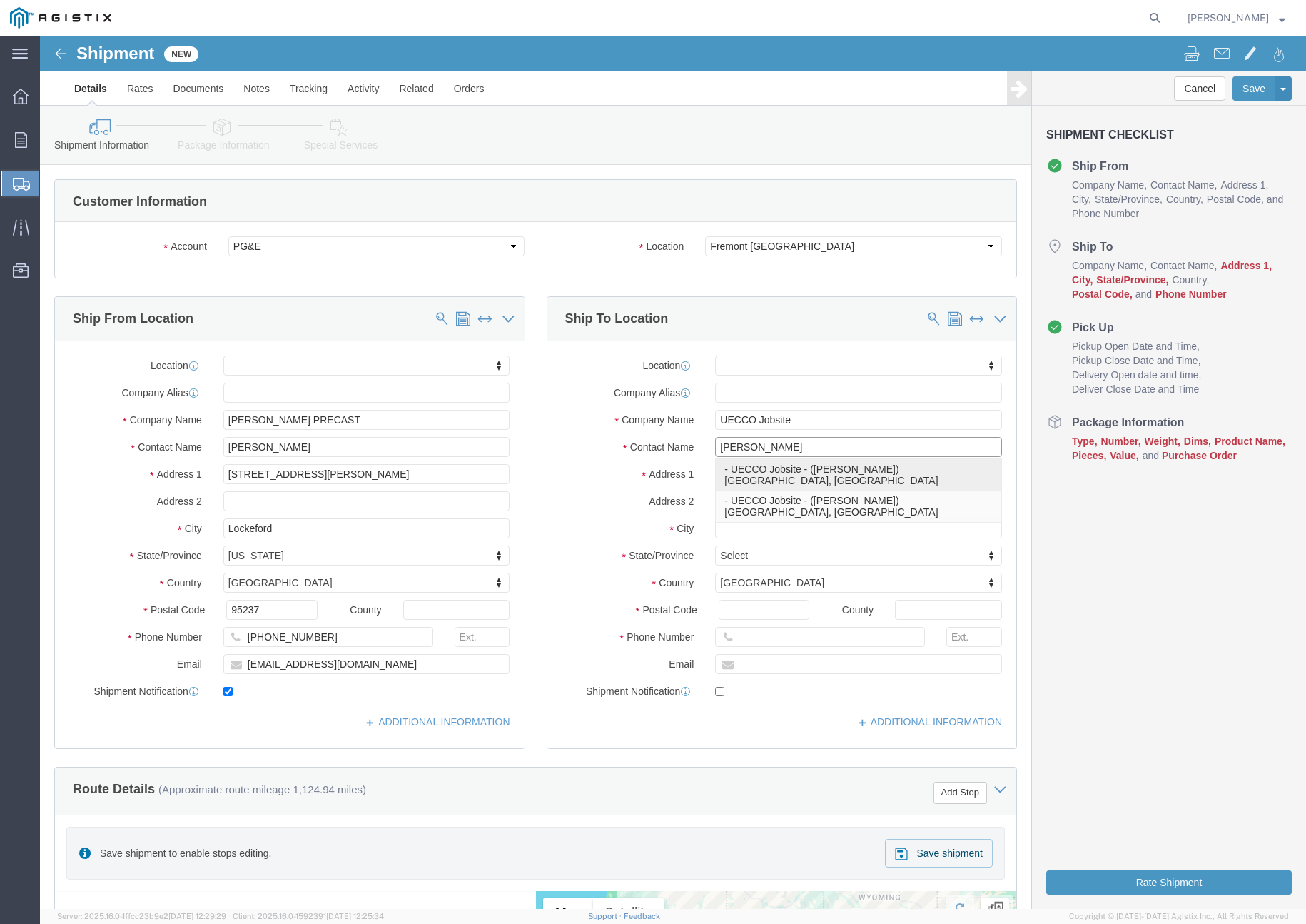
click p "- UECCO Jobsite - ([PERSON_NAME]) [GEOGRAPHIC_DATA], [GEOGRAPHIC_DATA]"
select select
type input "[PERSON_NAME]"
select select "CA"
type input "[PERSON_NAME]"
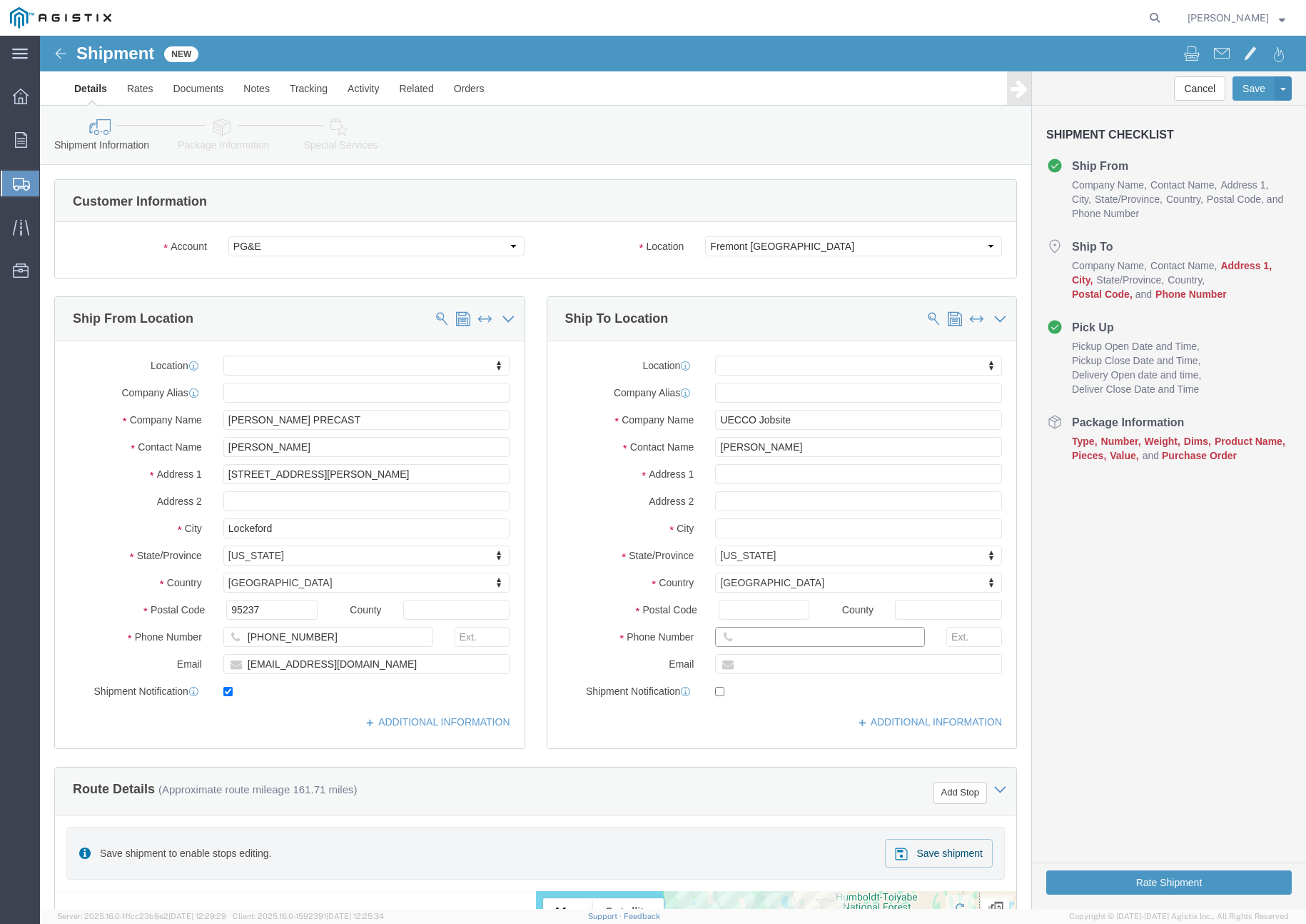
click input "text"
paste input "[PHONE_NUMBER]"
type input "[PHONE_NUMBER]"
click input "text"
paste input "[EMAIL_ADDRESS][DOMAIN_NAME]"
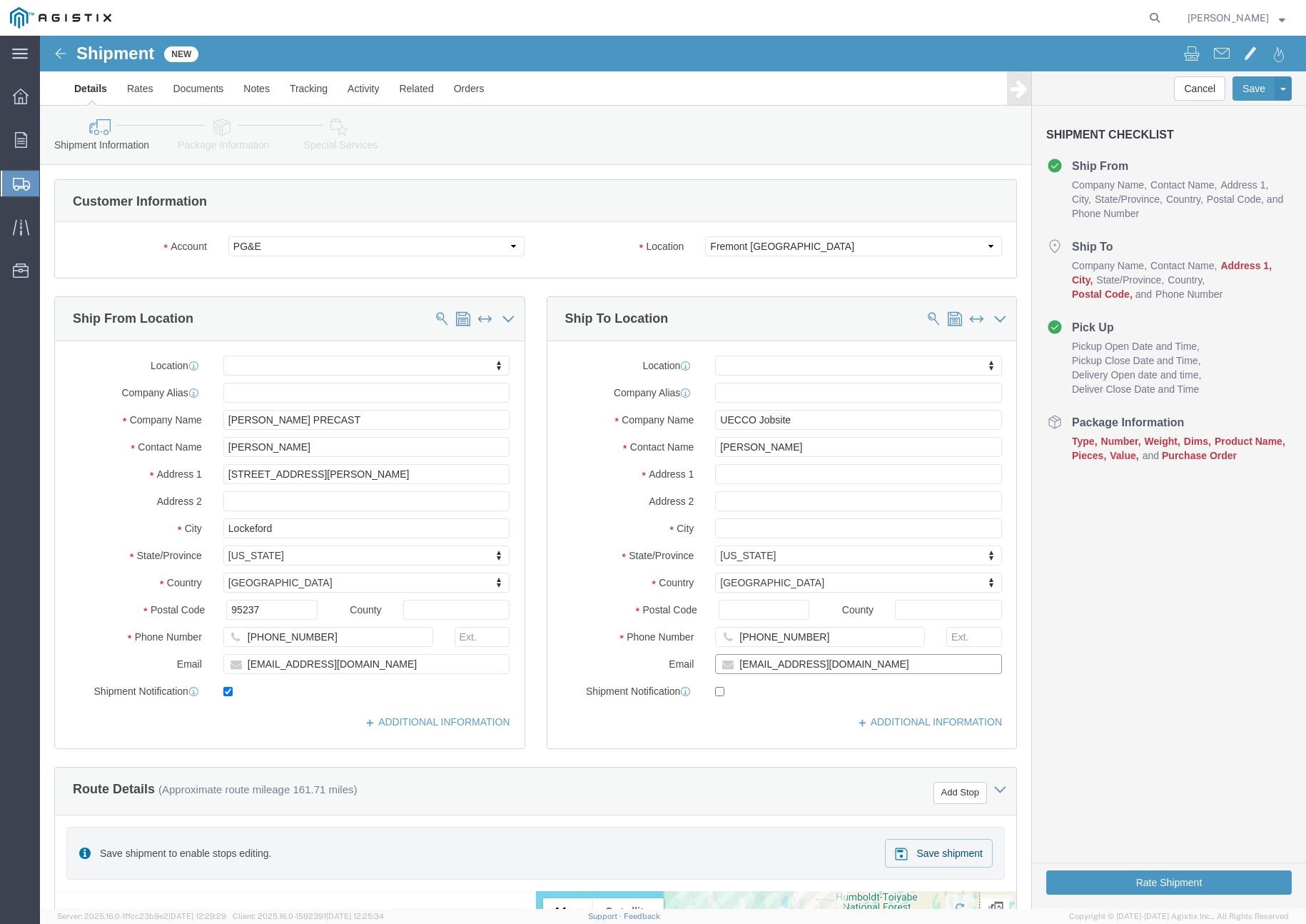
type input "[EMAIL_ADDRESS][DOMAIN_NAME]"
checkbox input "true"
click input "text"
paste input "[STREET_ADDRESS]"
type input "[STREET_ADDRESS]"
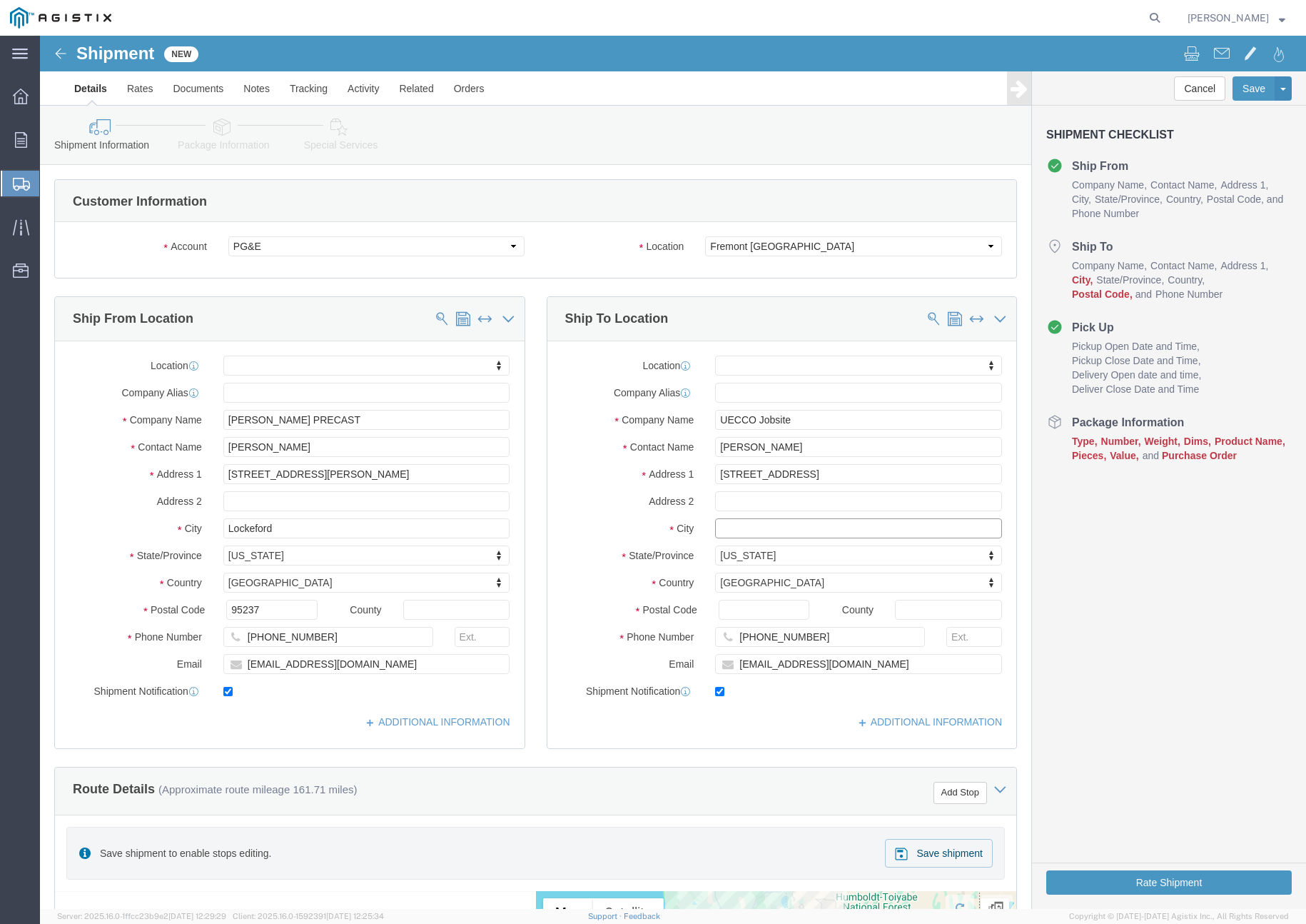
select select
click input "text"
type input "Pleasanton"
select select
click label "City"
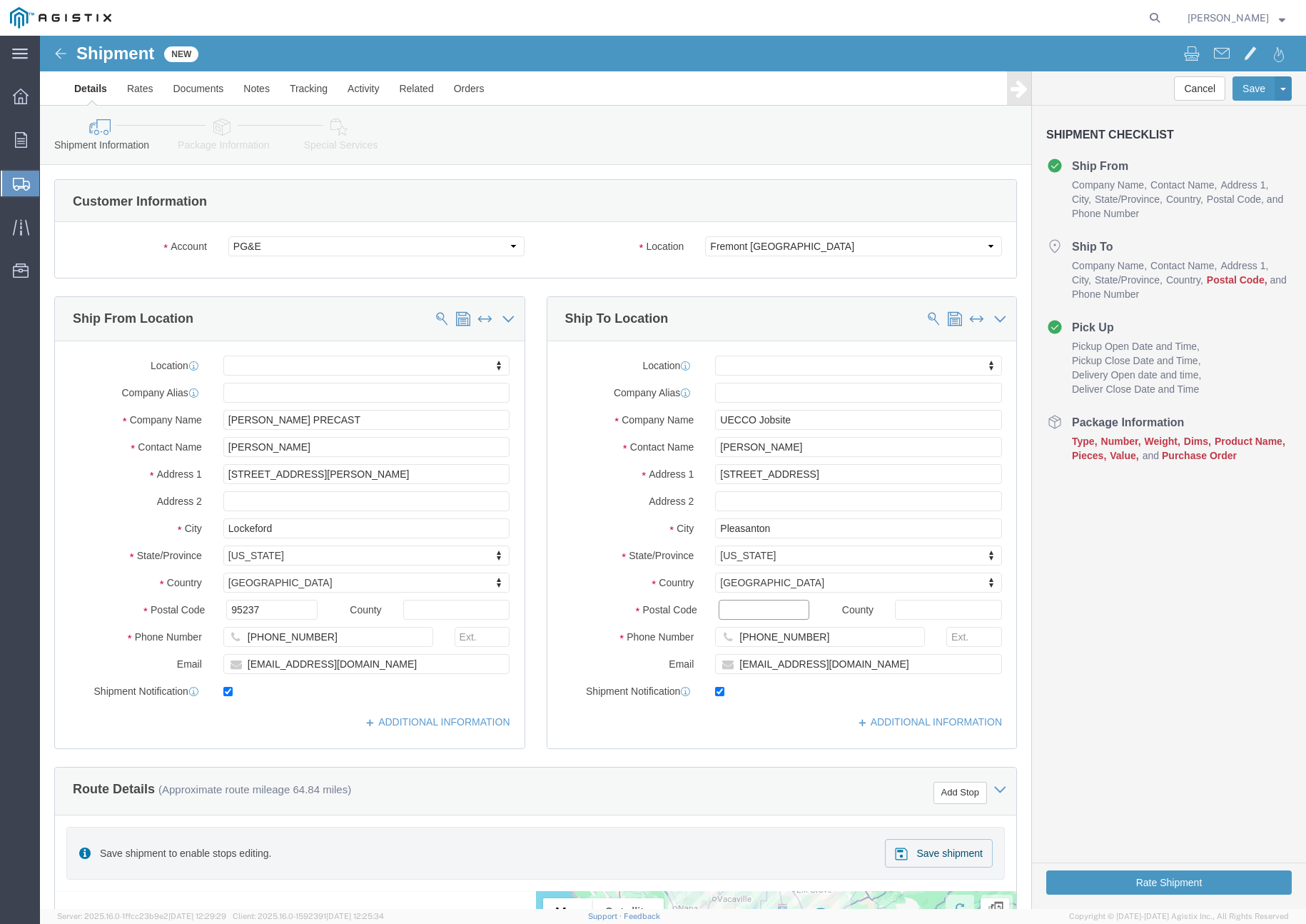
click input "Postal Code"
type input "94588"
select select
click label "City"
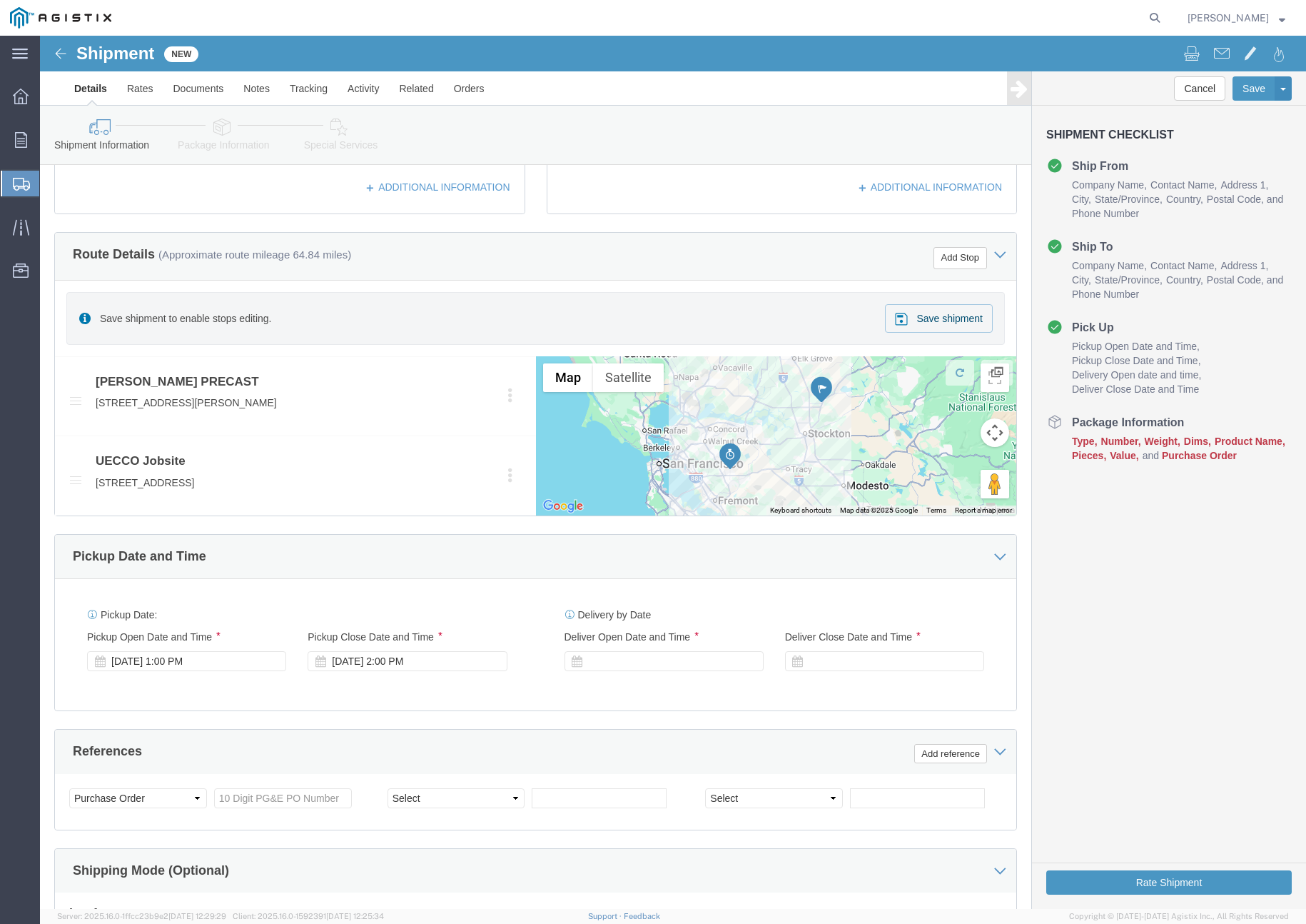
scroll to position [536, 0]
click div "[DATE] 1:00 PM"
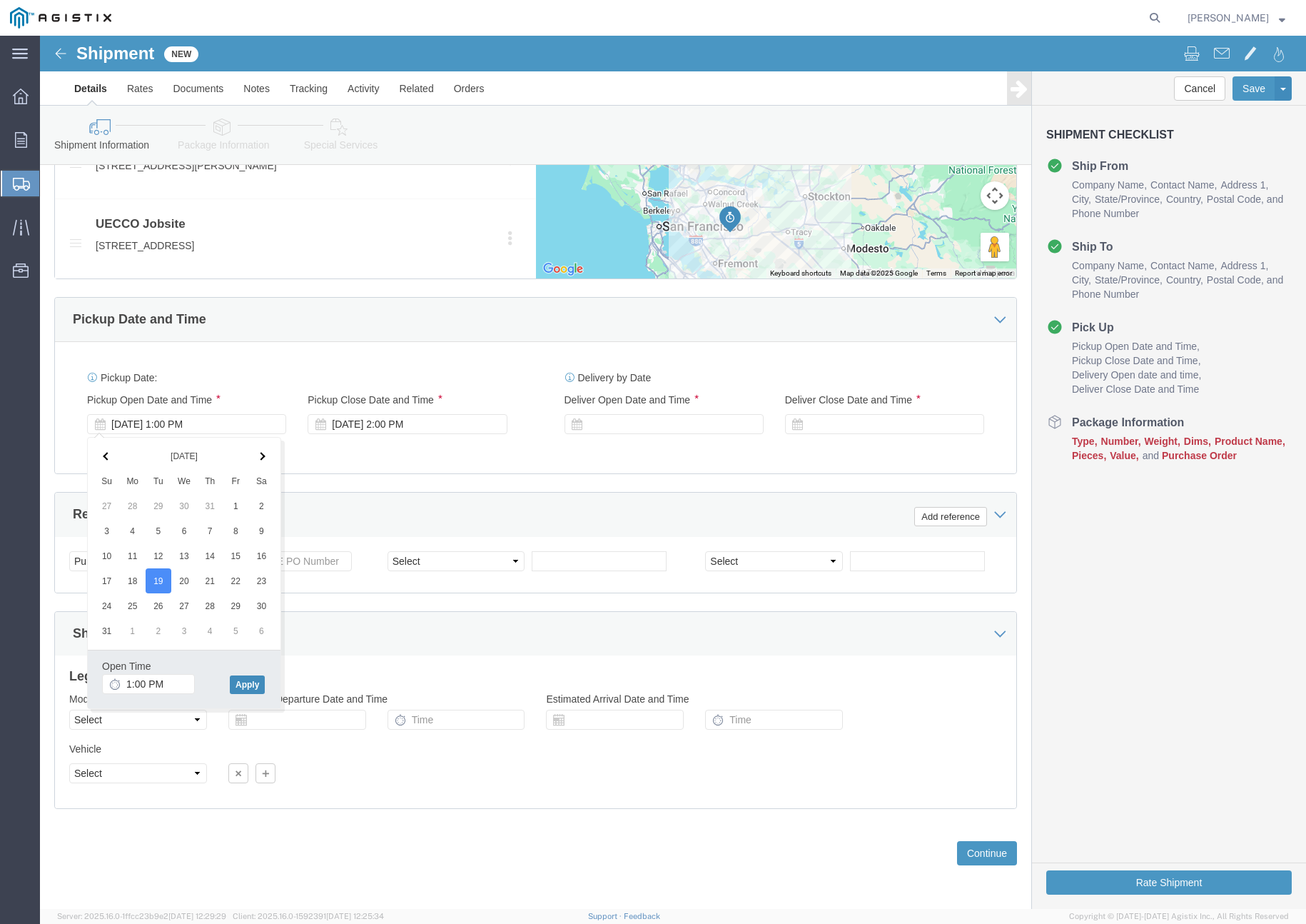
click button "Apply"
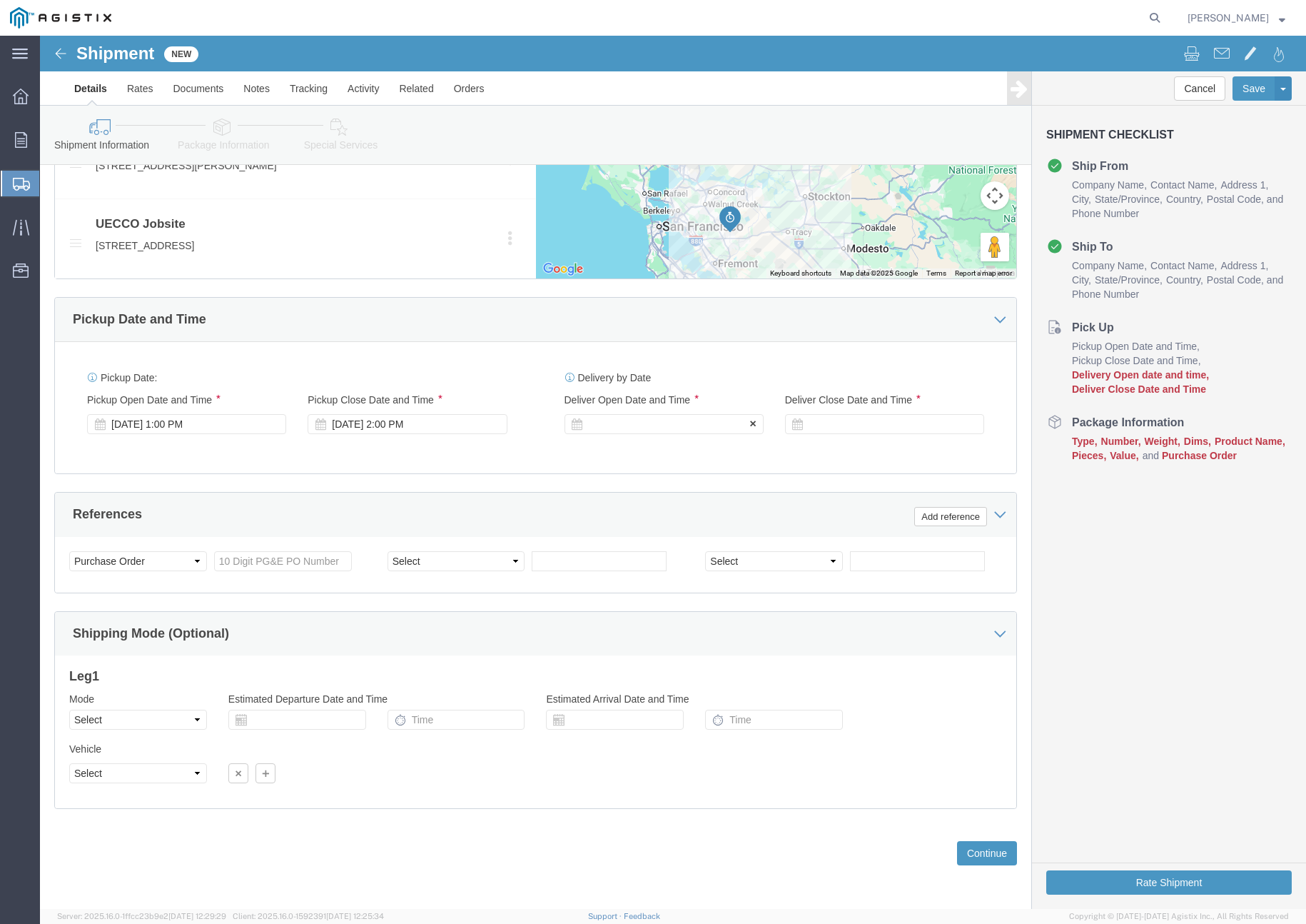
click div
click button "Apply"
click div
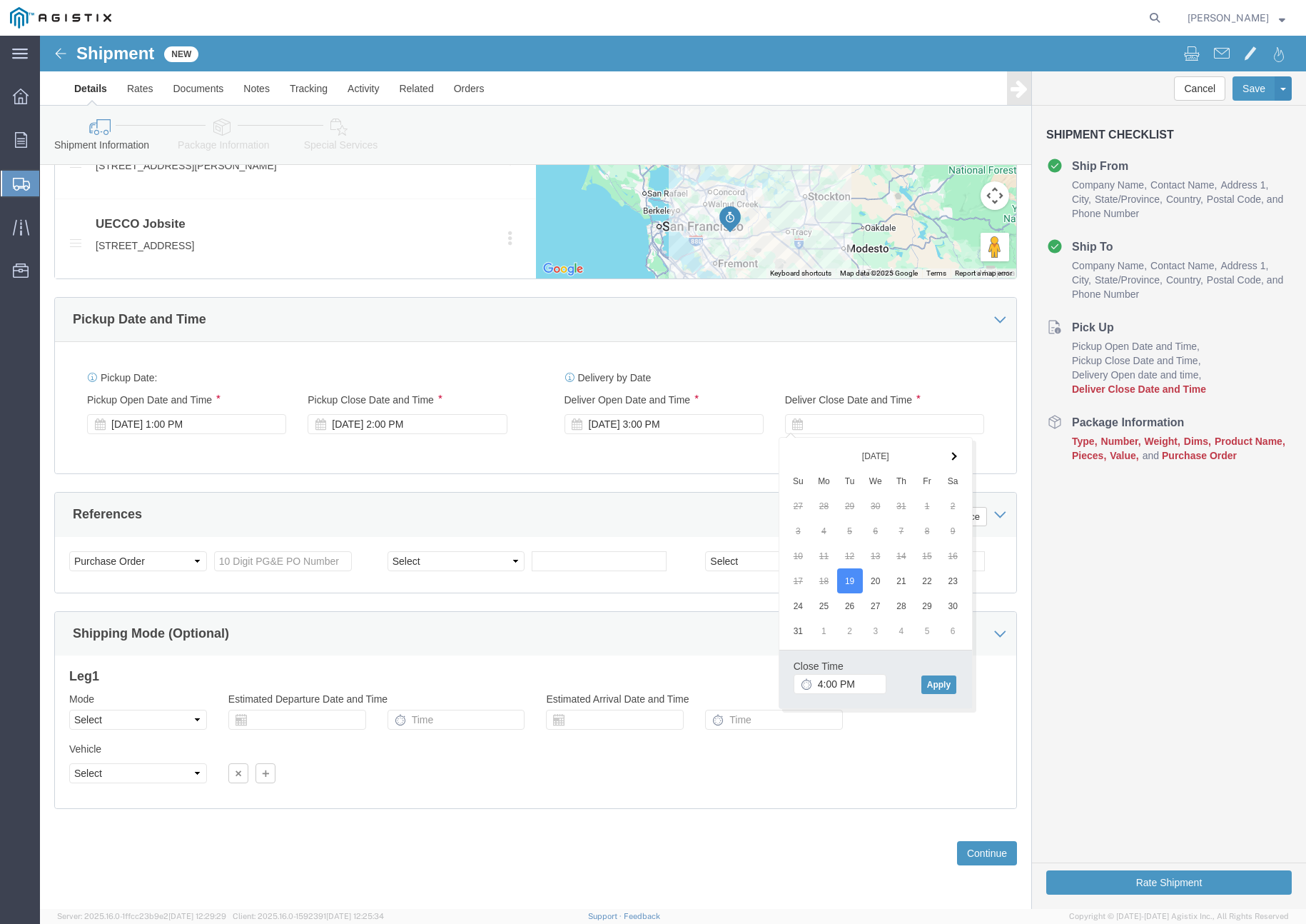
click div "Close Time 4:00 PM [DATE] 4:00 PM - [DATE] 4:00 PM Cancel Apply"
click button "Apply"
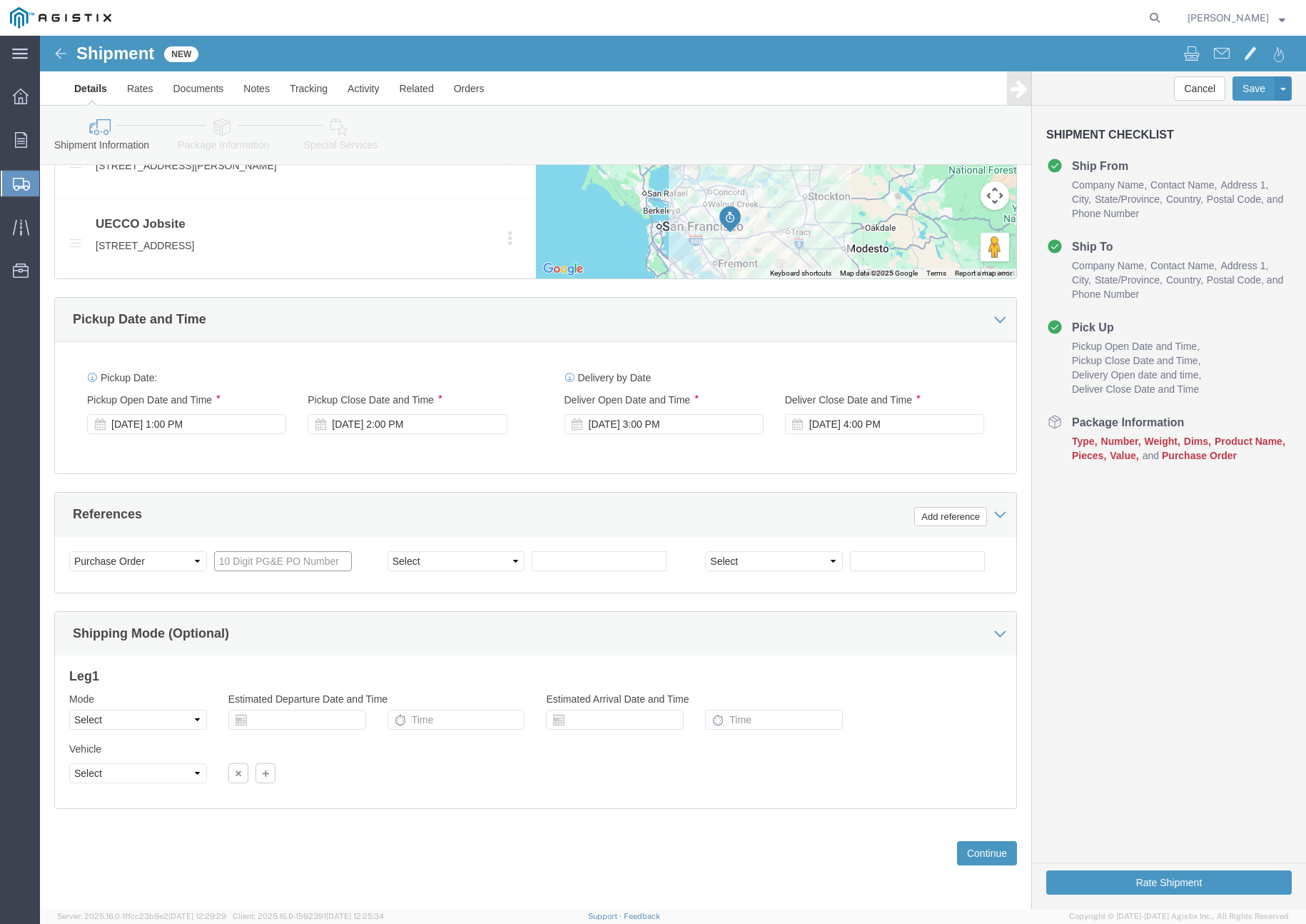
drag, startPoint x: 195, startPoint y: 518, endPoint x: 234, endPoint y: 512, distance: 39.5
click input "text"
paste input "3501417012"
type input "3501417012"
click select "Select Account Type Activity ID Airline Appointment Number ASN Batch Request # …"
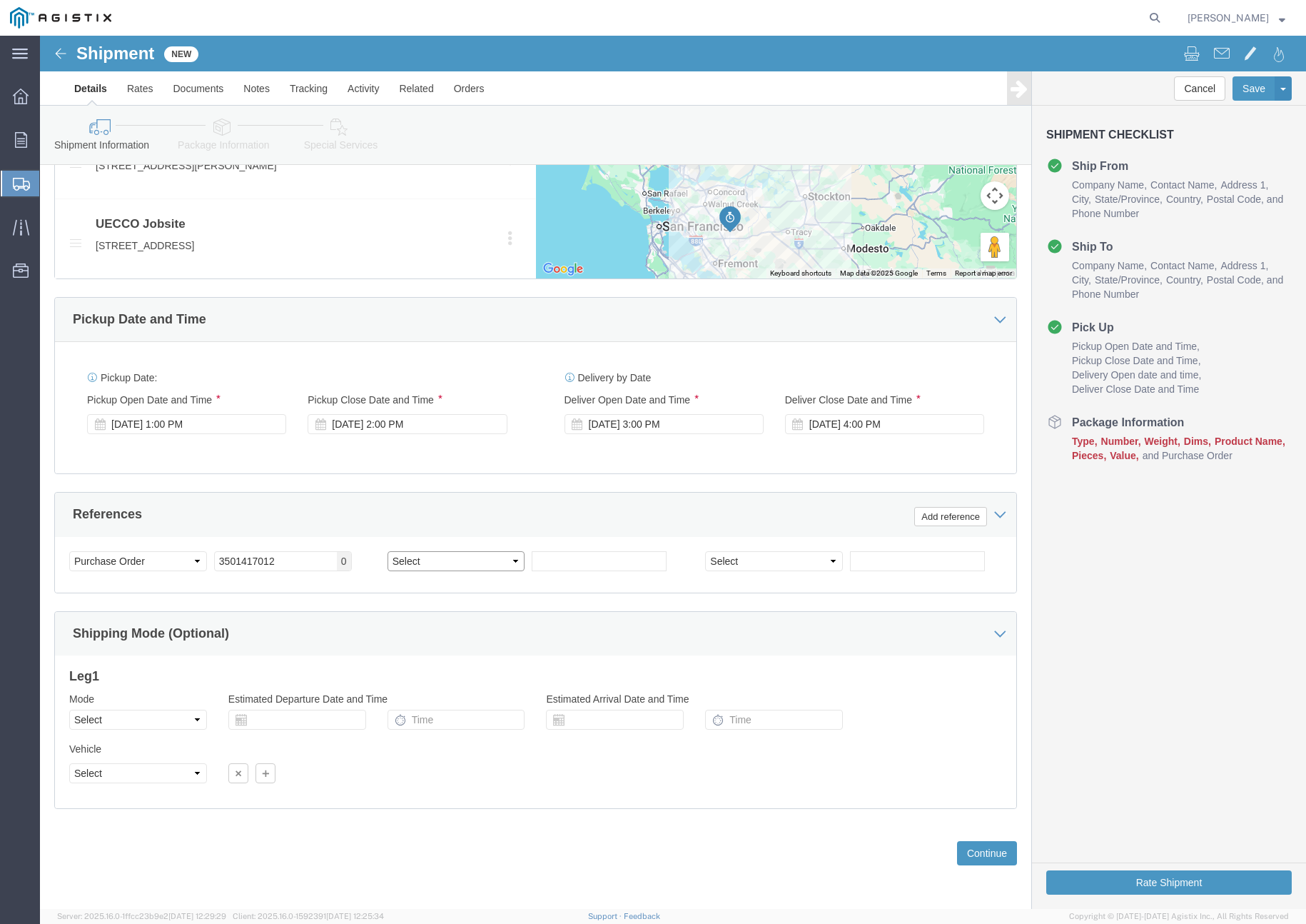
select select "CUSTREF"
click select "Select Account Type Activity ID Airline Appointment Number ASN Batch Request # …"
click input "text"
type input "402027"
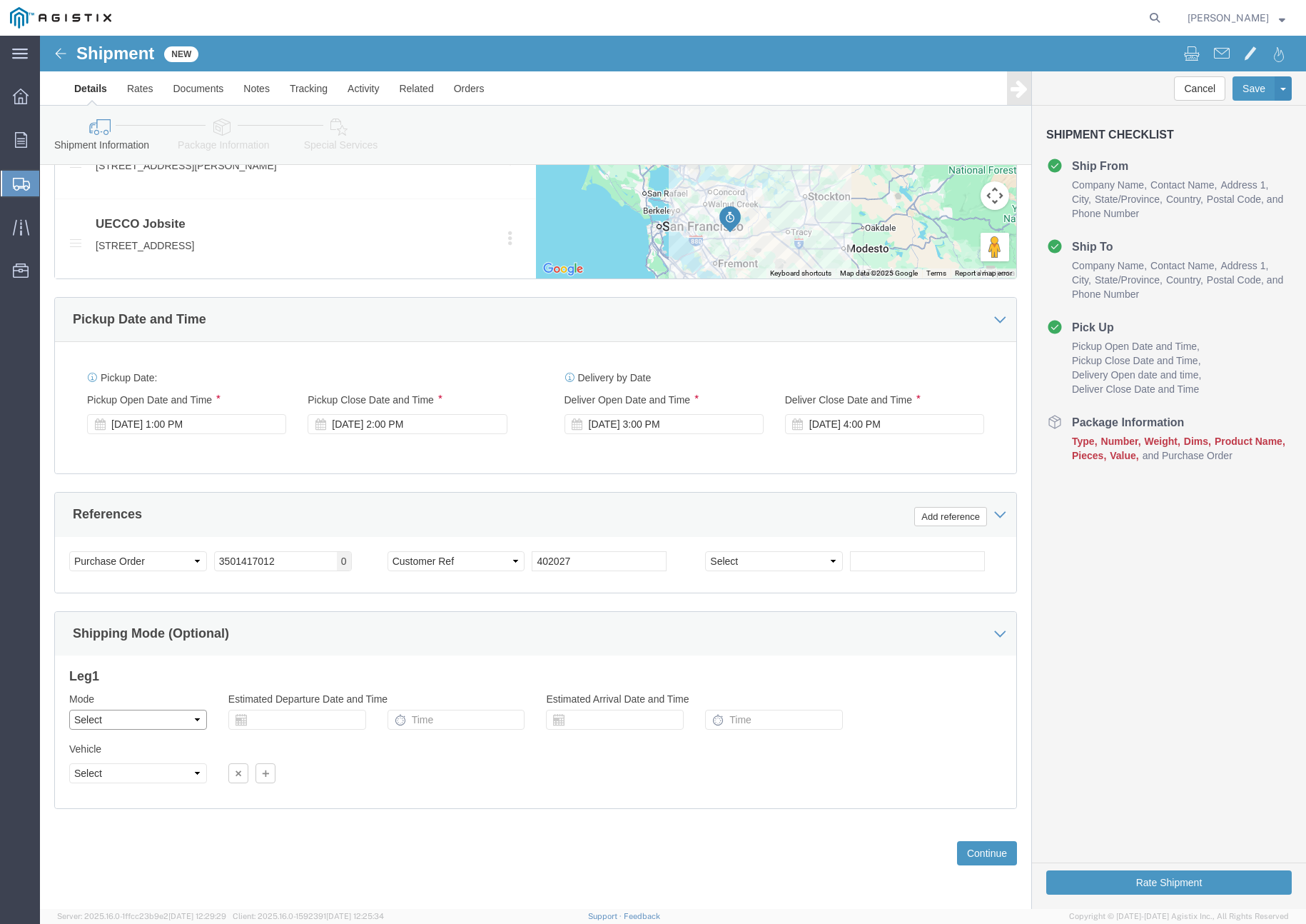
click select "Select Air Less than Truckload Multi-Leg Ocean Freight Rail Small Parcel Truckl…"
select select "TL"
click select "Select Air Less than Truckload Multi-Leg Ocean Freight Rail Small Parcel Truckl…"
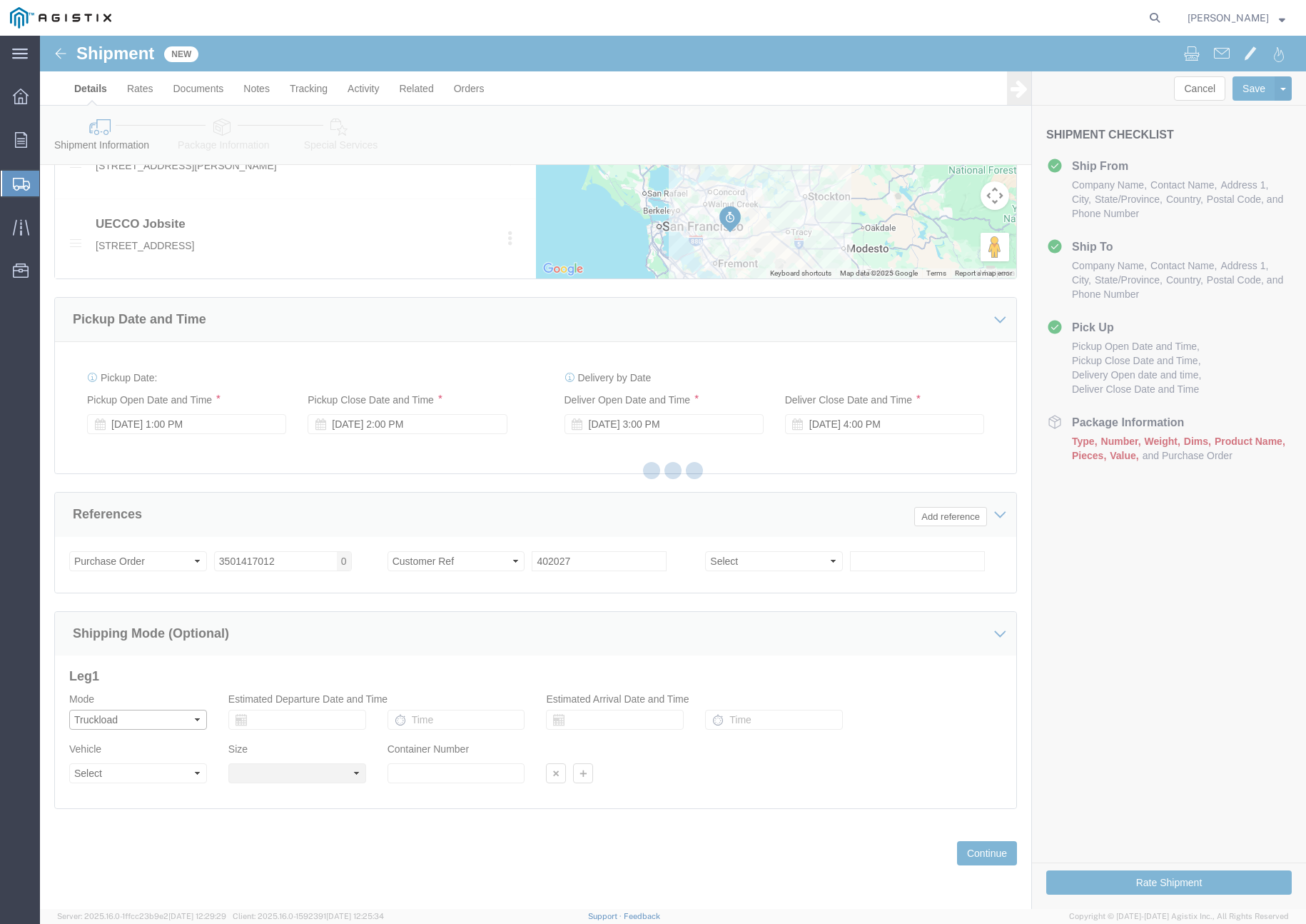
select select
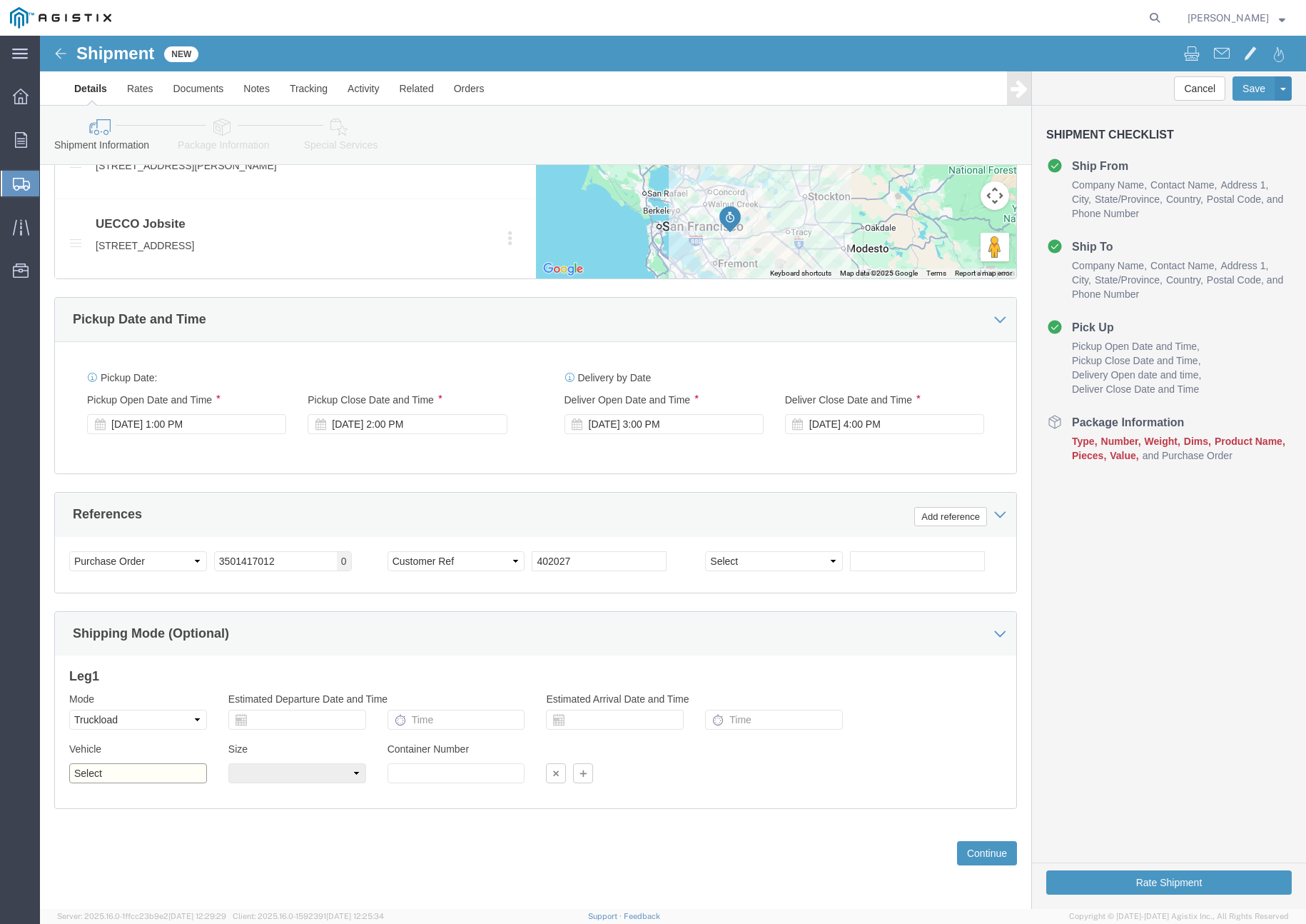
click select "Select 1-Ton (PSS) 10 Wheel 10 Yard Dump Truck 20 Yard Dump Truck Bobtail Botto…"
select select "FLBD"
click select "Select 1-Ton (PSS) 10 Wheel 10 Yard Dump Truck 20 Yard Dump Truck Bobtail Botto…"
click button "Continue"
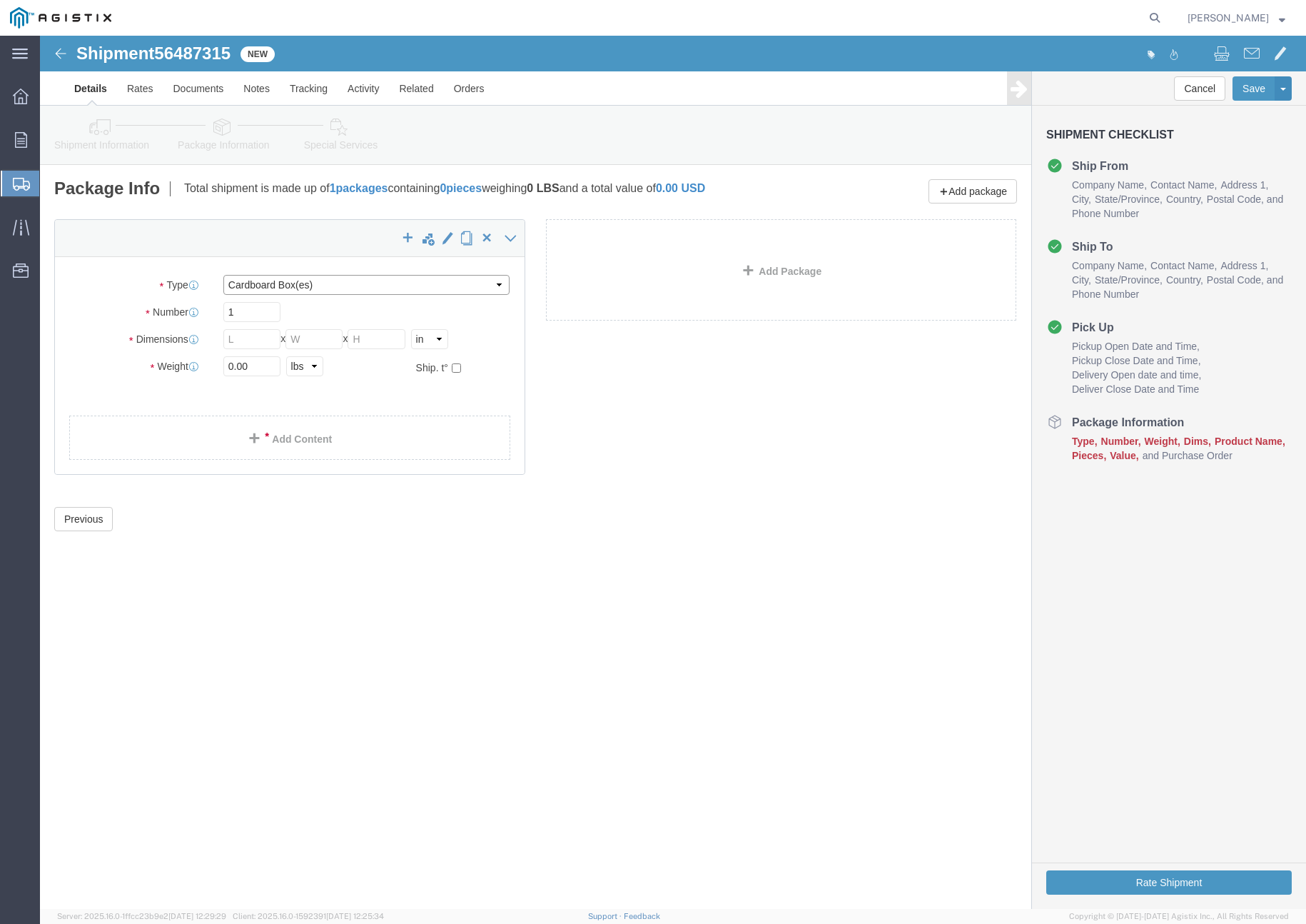
click select "Select Bulk Bundle(s) Cardboard Box(es) Carton(s) Crate(s) Drum(s) (Fiberboard)…"
select select "PSNS"
click select "Select Bulk Bundle(s) Cardboard Box(es) Carton(s) Crate(s) Drum(s) (Fiberboard)…"
click input "text"
type input "36"
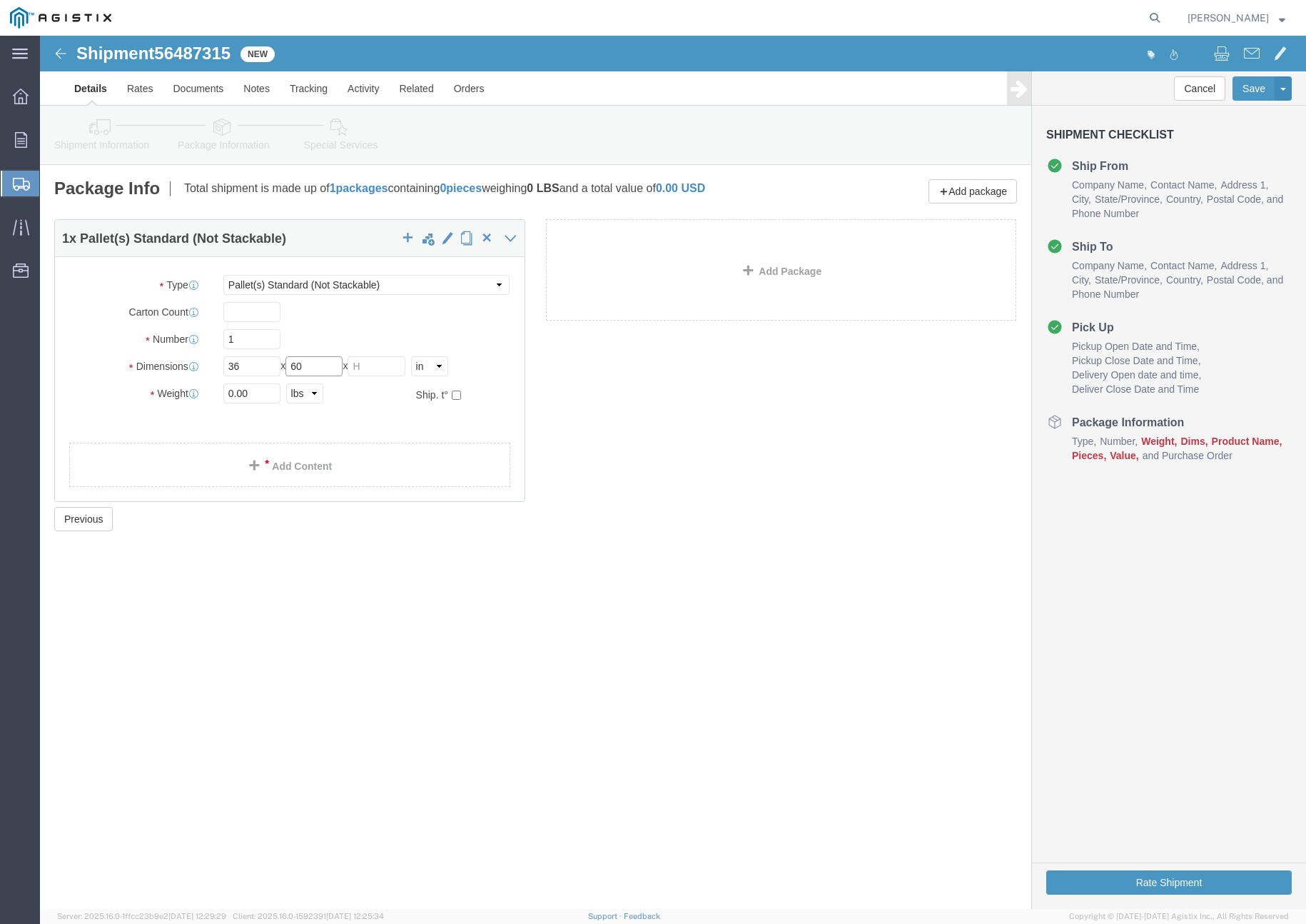
type input "60"
type input "42"
drag, startPoint x: 181, startPoint y: 353, endPoint x: 169, endPoint y: 352, distance: 12.0
click div "Weight 0.00 Select kgs lbs Ship. t°"
type input "6500"
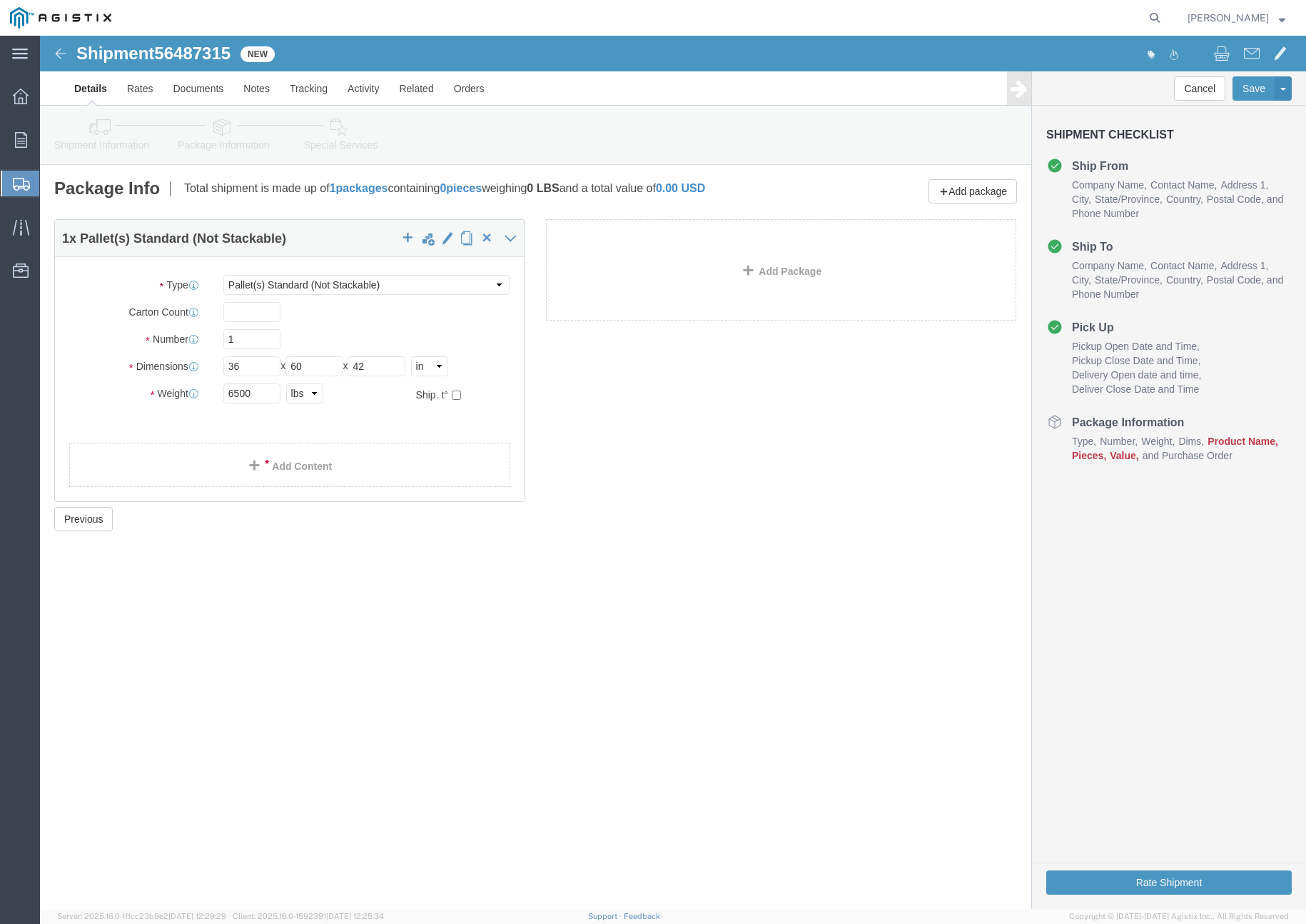
click div "Package Type Select Bulk Bundle(s) Cardboard Box(es) Carton(s) Crate(s) Drum(s)…"
click link "Add Content"
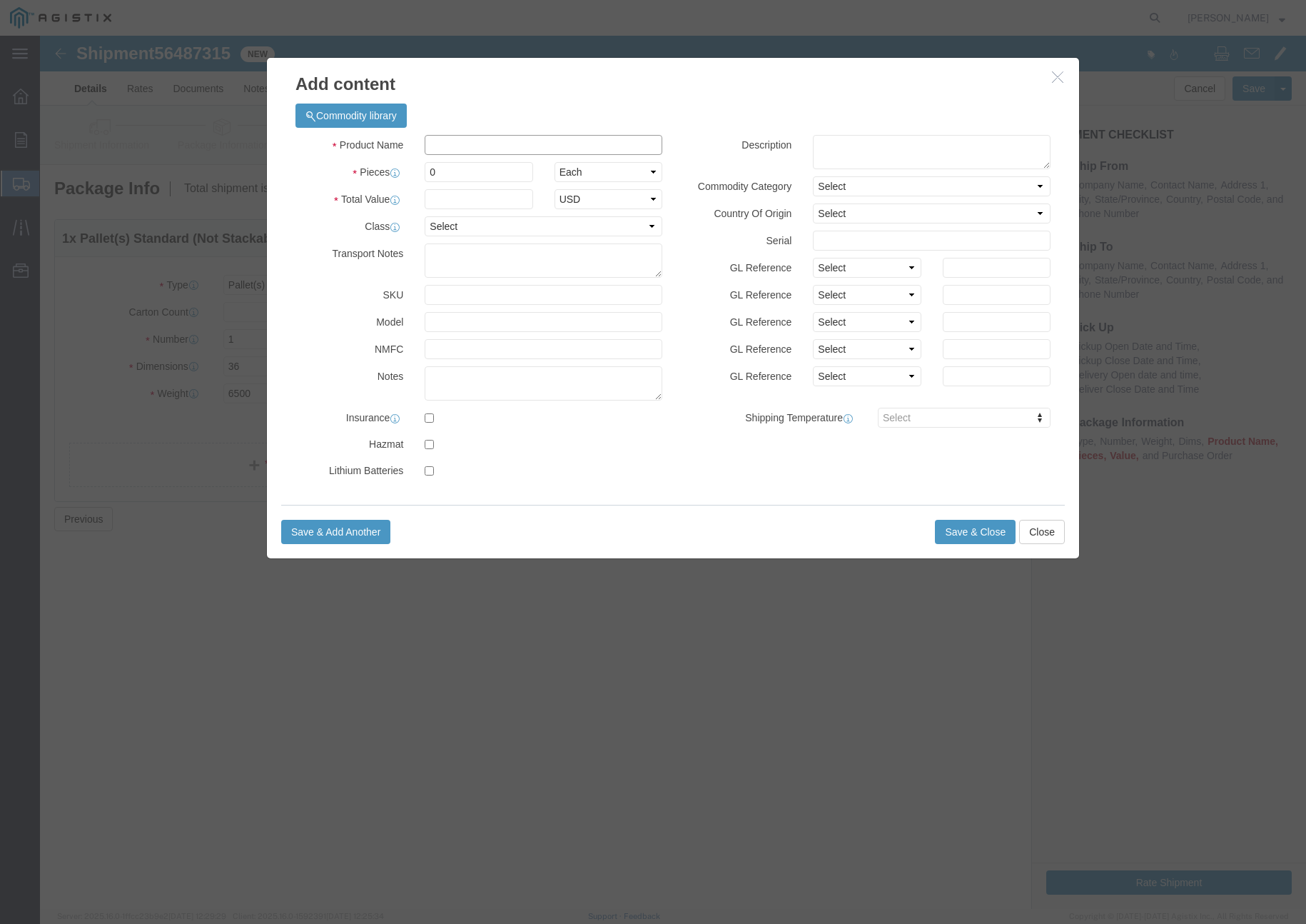
click input "text"
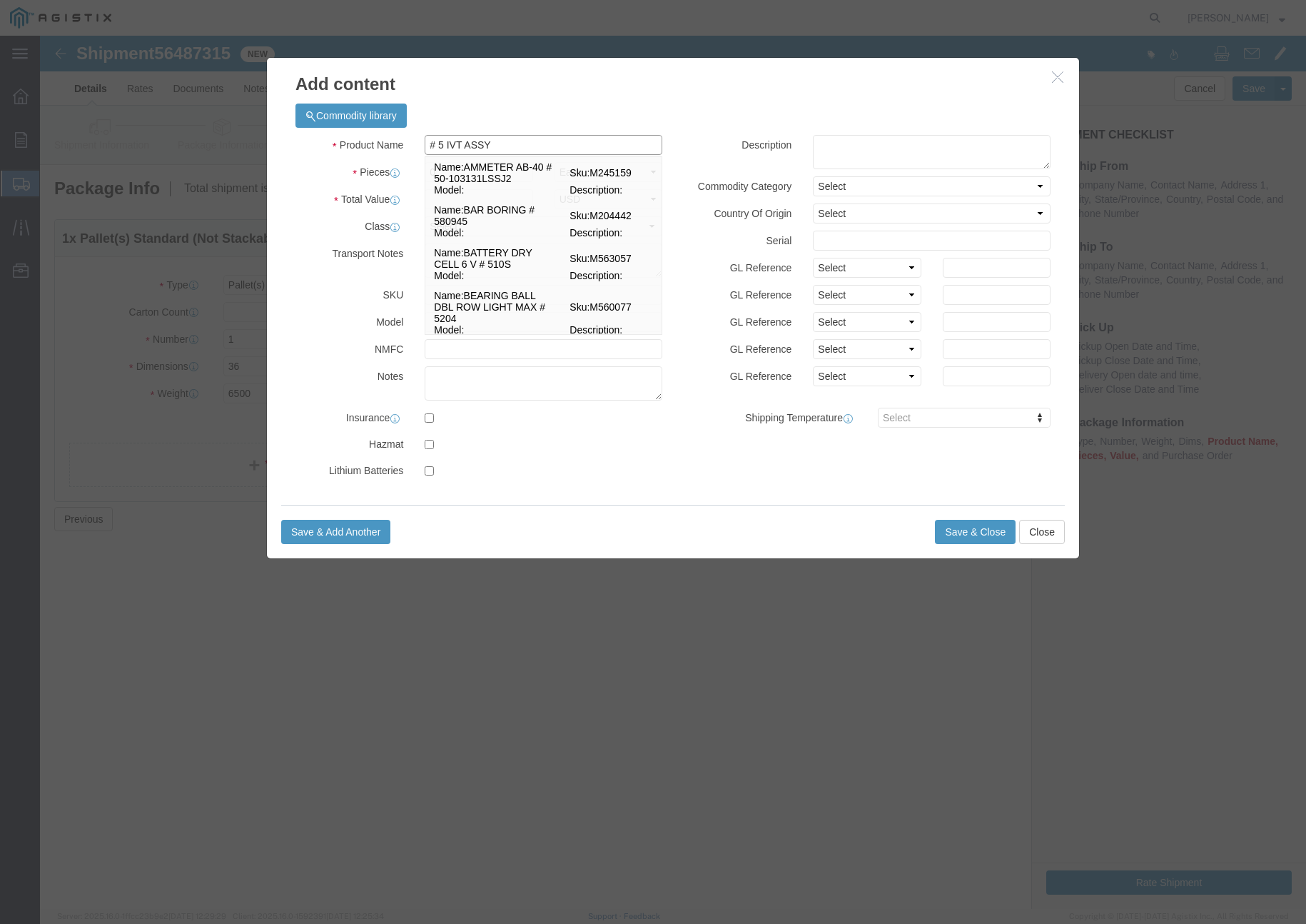
type input "# 5 IVT ASSY"
click div "Commodity library Product Name # 5 IVT ASSY # 5 Name: AMMETER AB-40 # 50-103131…"
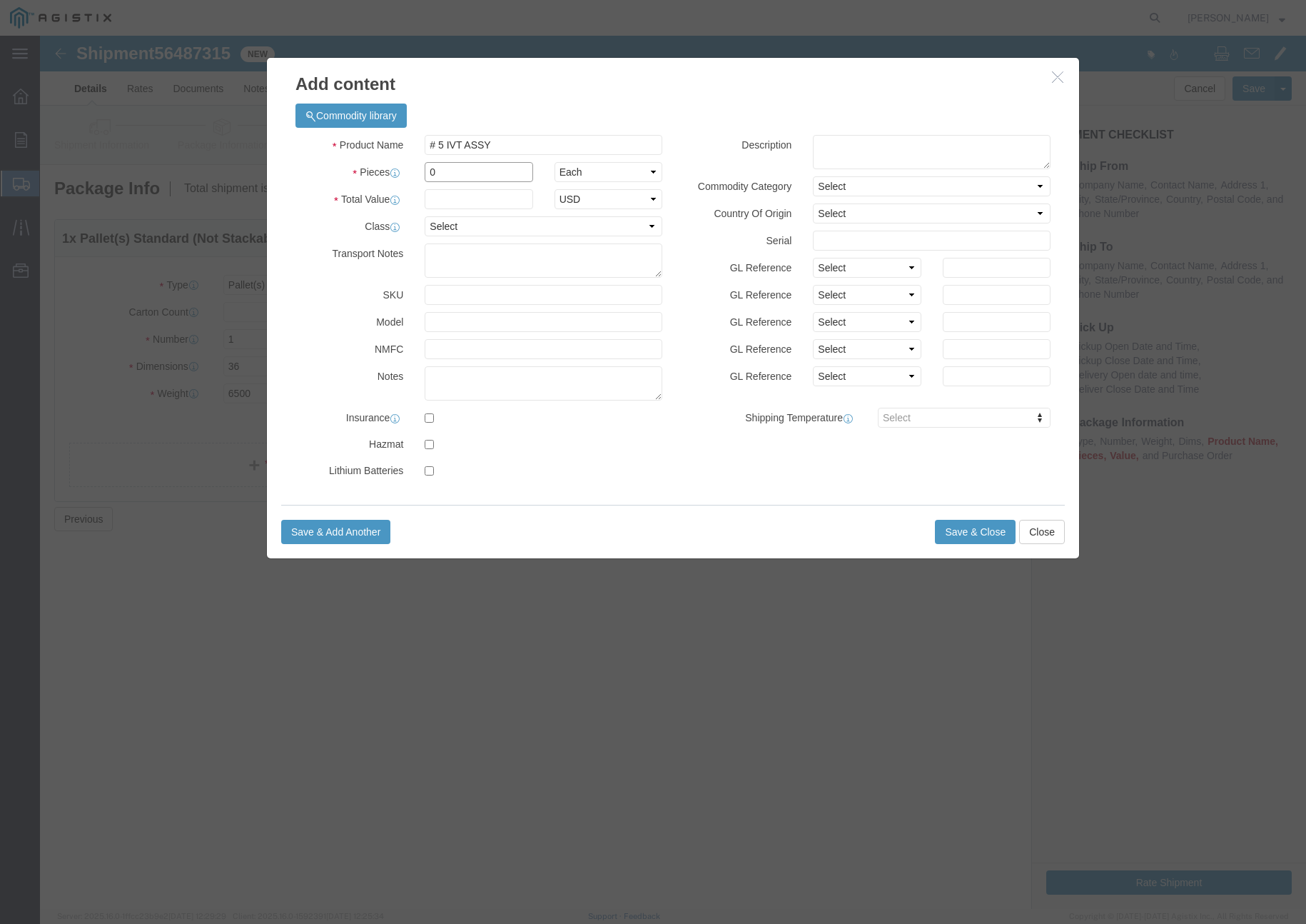
click input "0"
type input "0"
type input "1"
click input "text"
type input "1"
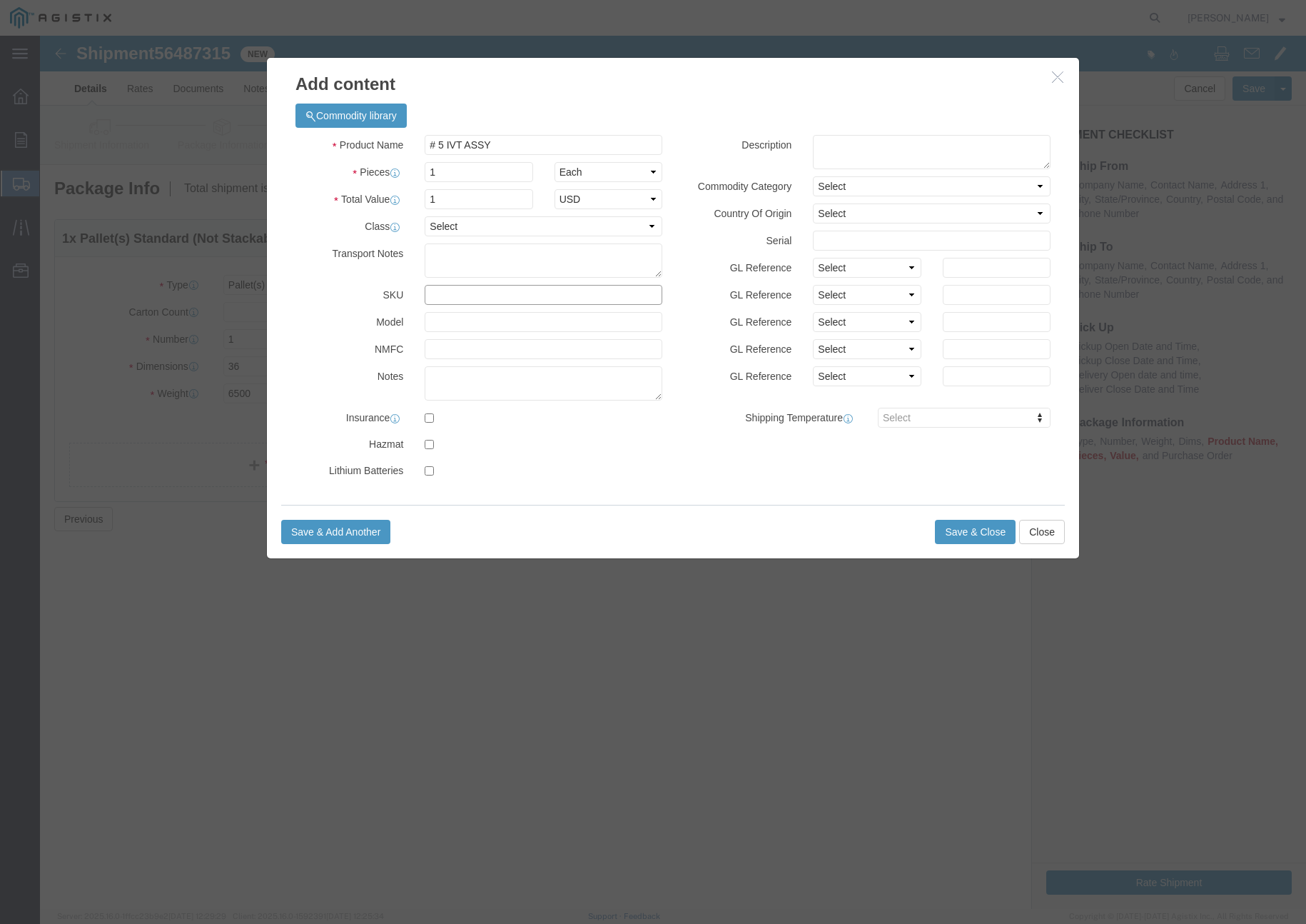
click input "text"
type input "( 02-5601 )"
click button "Save & Close"
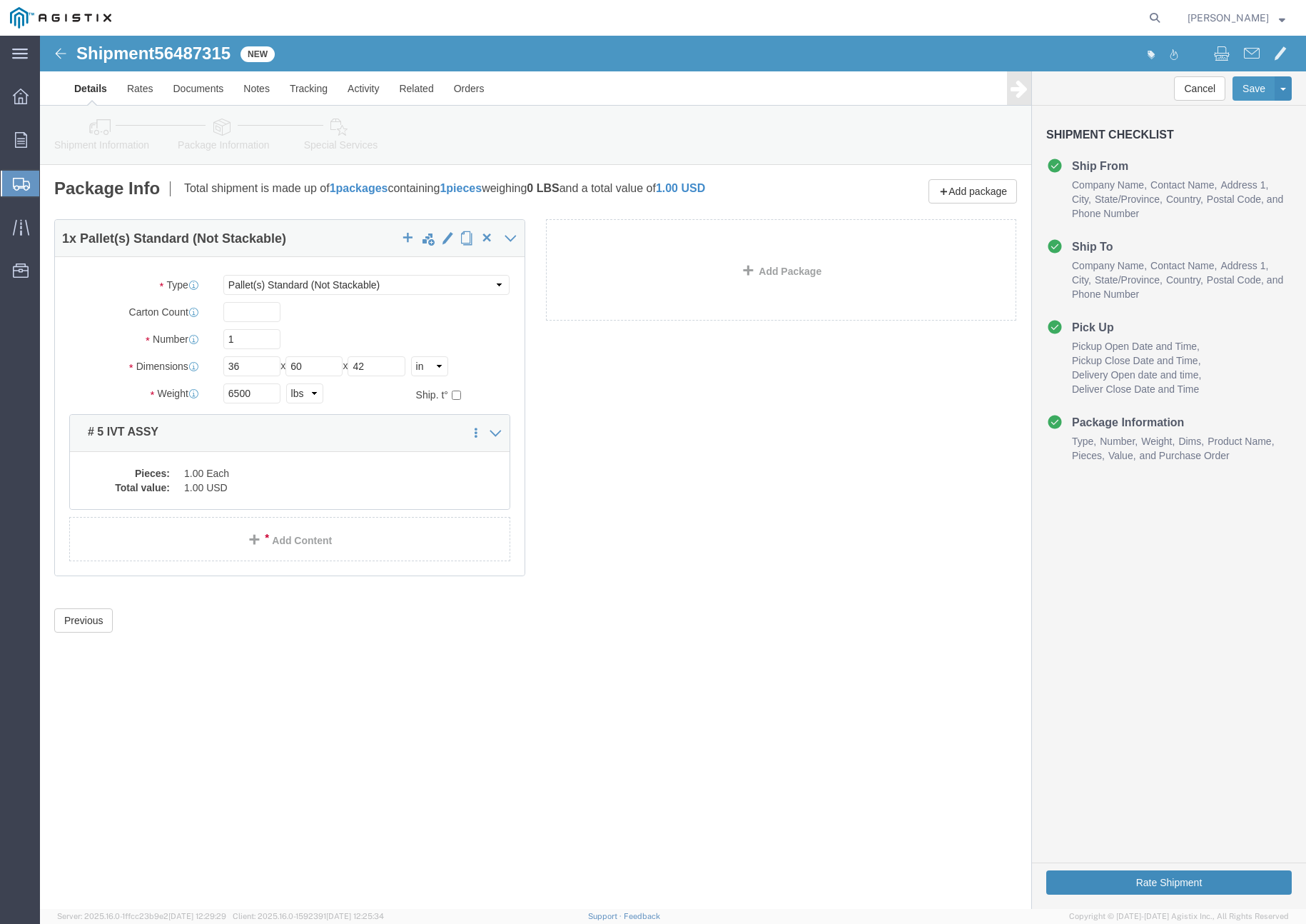
click button "Rate Shipment"
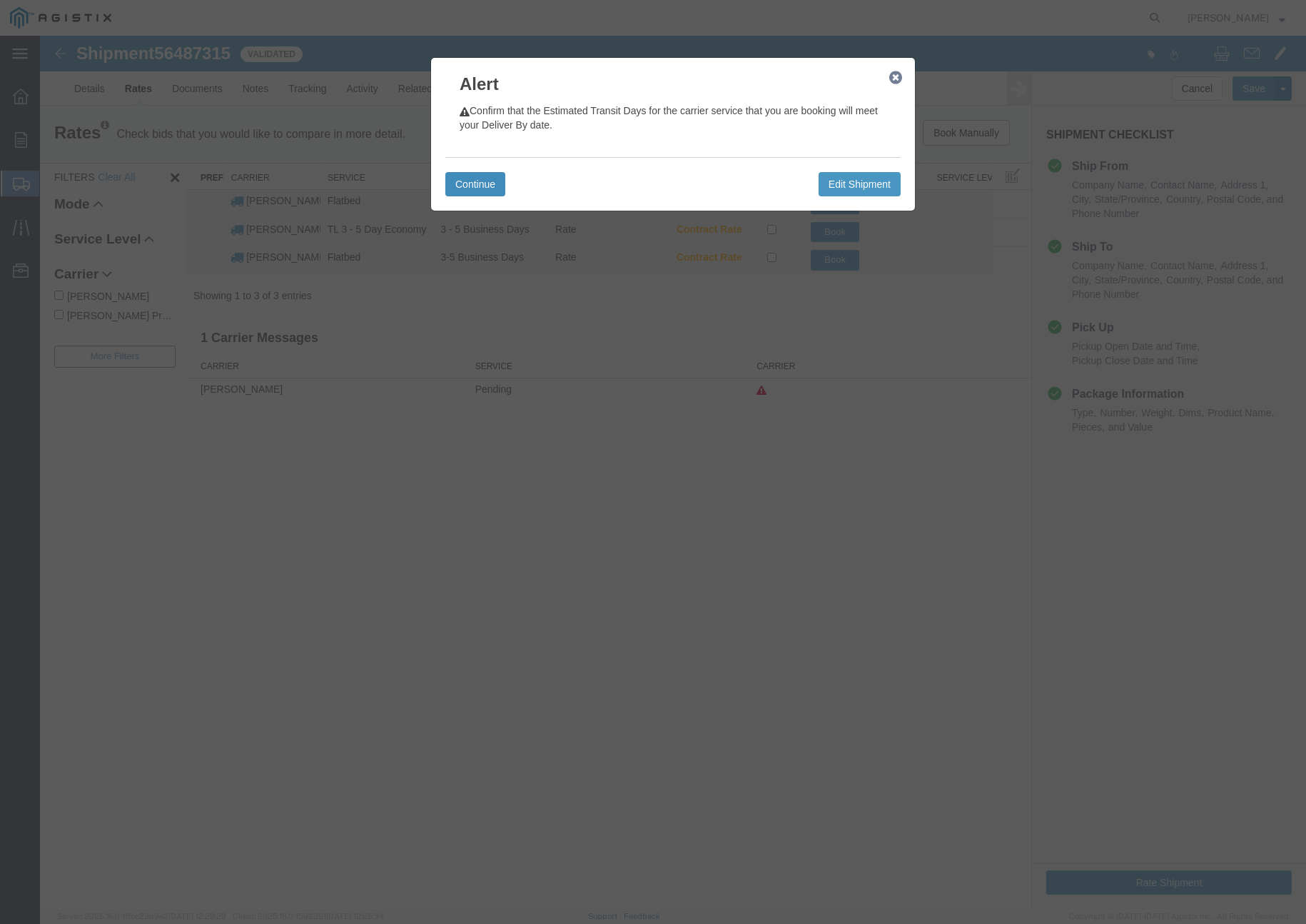
click at [459, 191] on button "Continue" at bounding box center [476, 184] width 60 height 25
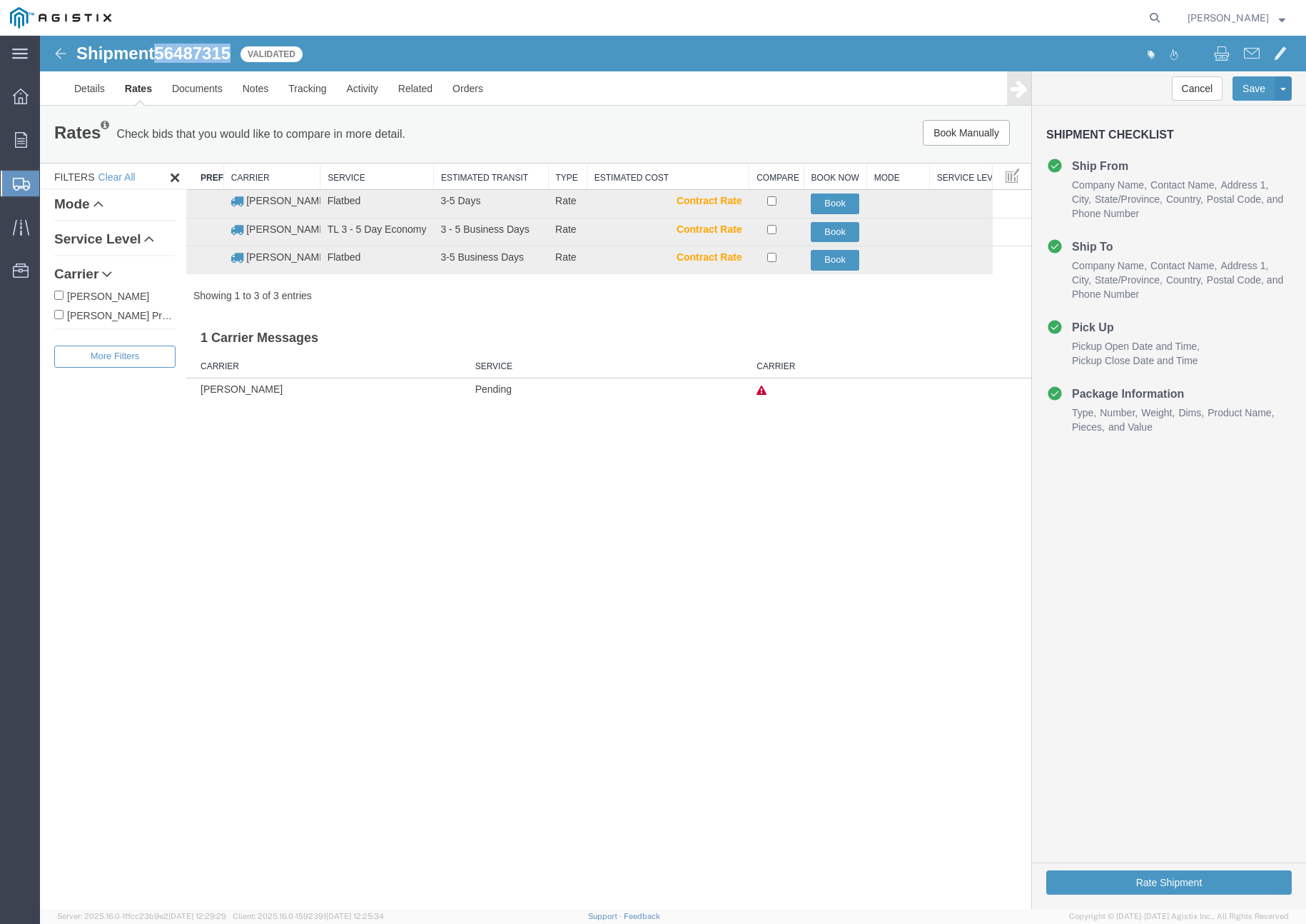
drag, startPoint x: 162, startPoint y: 54, endPoint x: 227, endPoint y: 52, distance: 65.0
click at [239, 52] on div "Shipment 56487315 3 of 3 Validated" at bounding box center [357, 58] width 632 height 27
copy span "56487315"
click at [828, 201] on button "Book" at bounding box center [835, 204] width 48 height 20
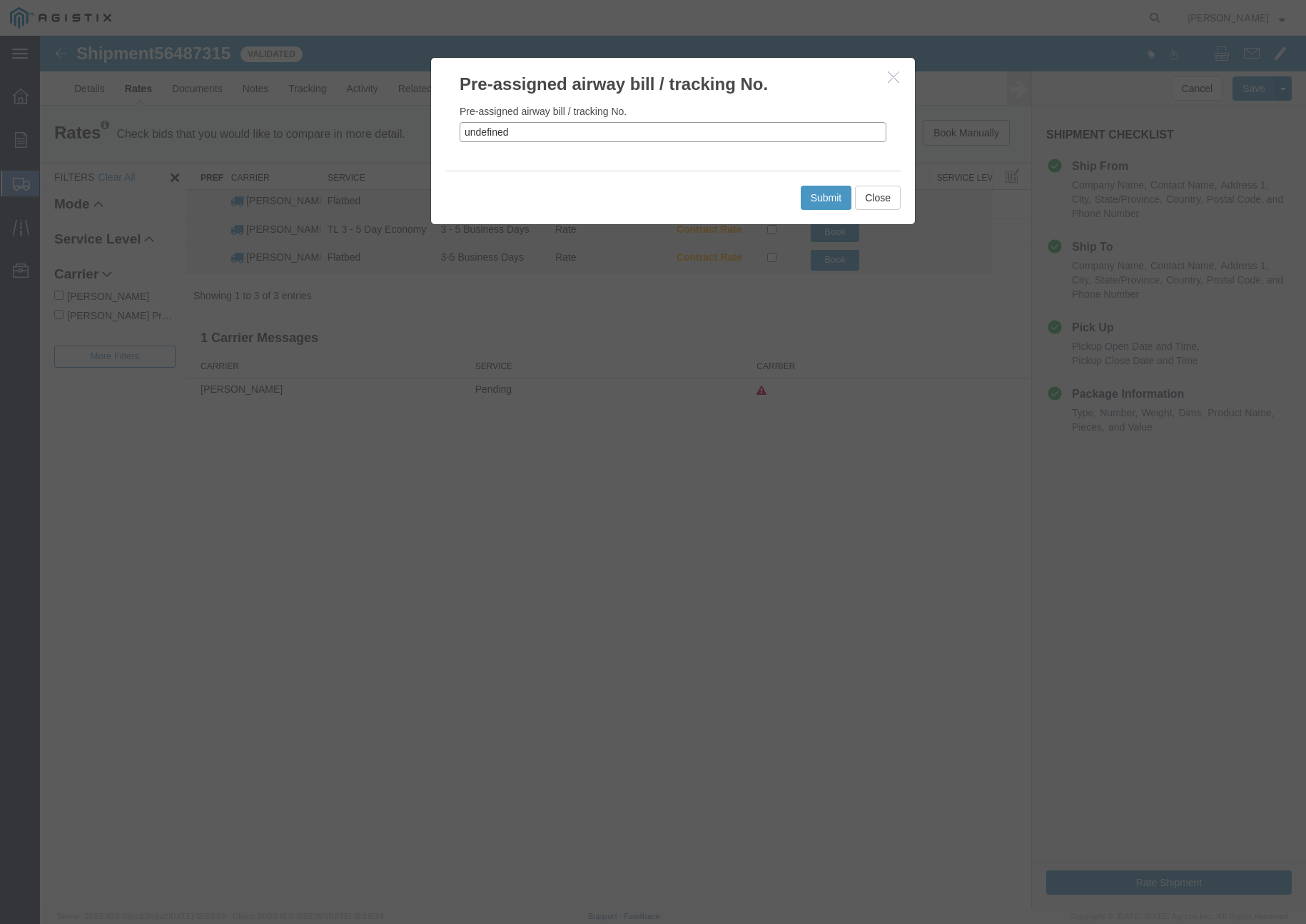
drag, startPoint x: 517, startPoint y: 136, endPoint x: 469, endPoint y: 133, distance: 48.1
click at [469, 135] on input "undefined" at bounding box center [673, 132] width 427 height 20
type input "u"
paste input "56487315"
type input "56487315"
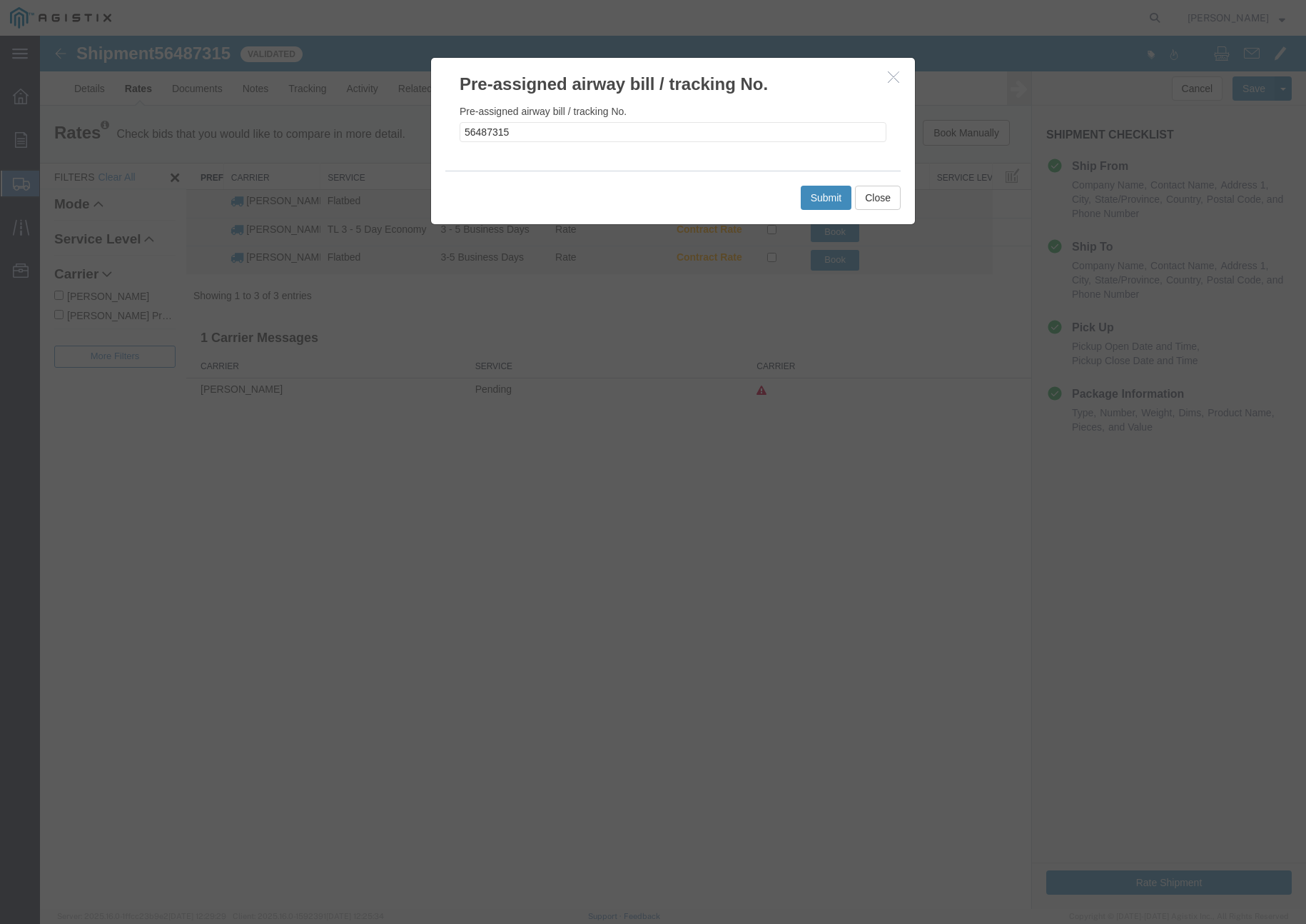
click at [824, 190] on button "Submit" at bounding box center [826, 198] width 52 height 25
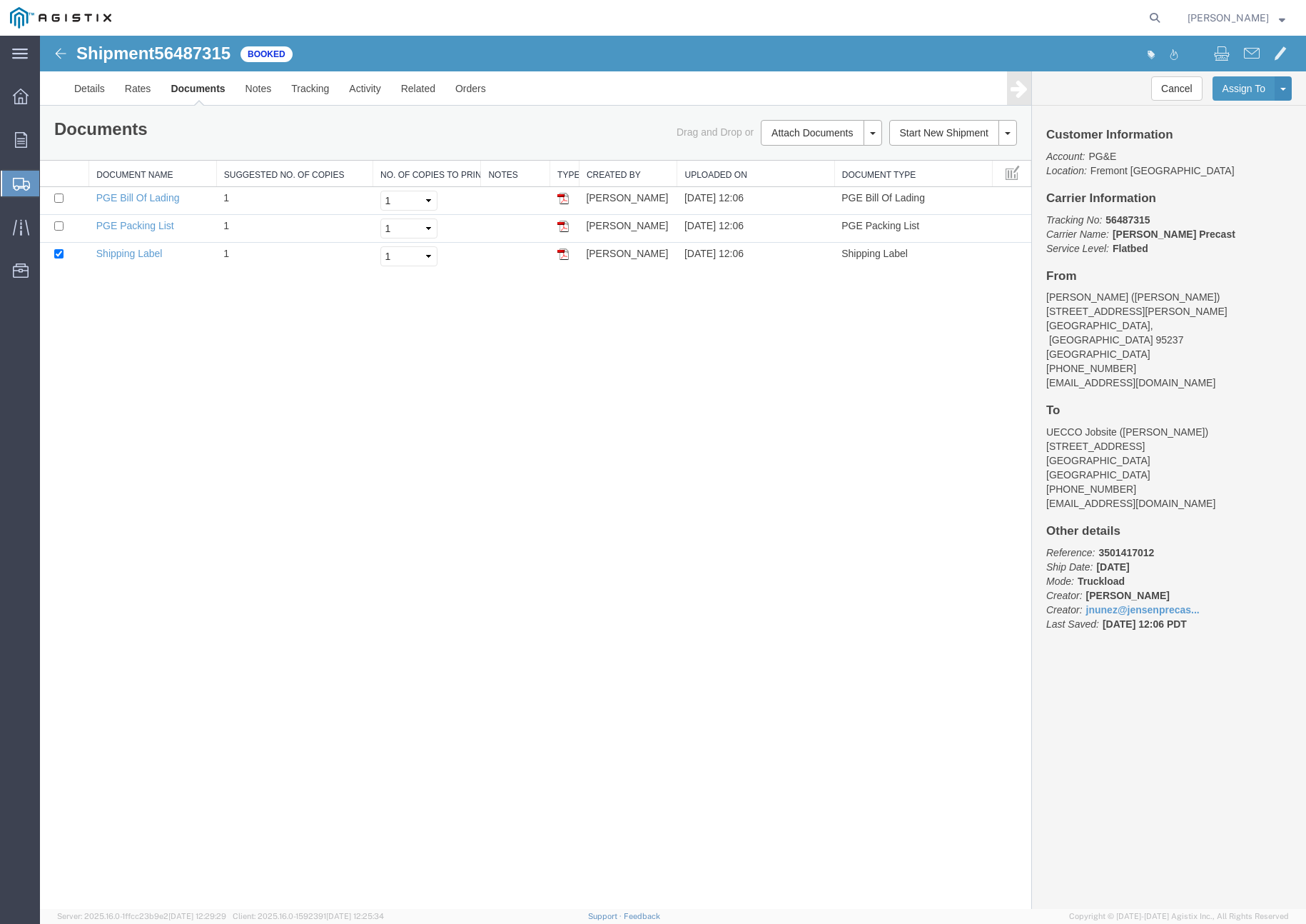
click at [0, 0] on span "Create Shipment" at bounding box center [0, 0] width 0 height 0
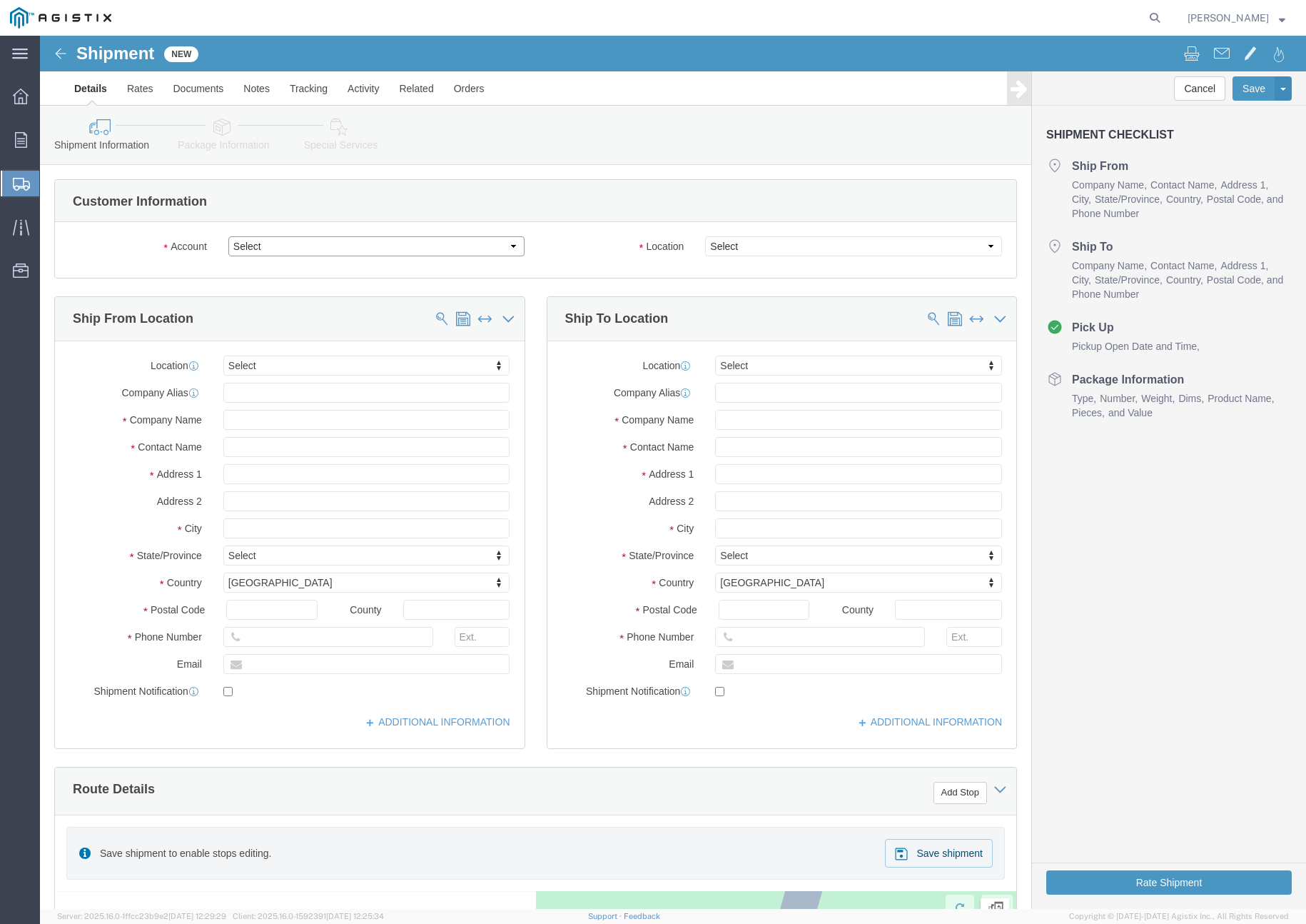
click select "Select [PERSON_NAME] PRECAST PG&E"
select select "9596"
click select "Select [PERSON_NAME] PRECAST PG&E"
select select "PURCHORD"
select select
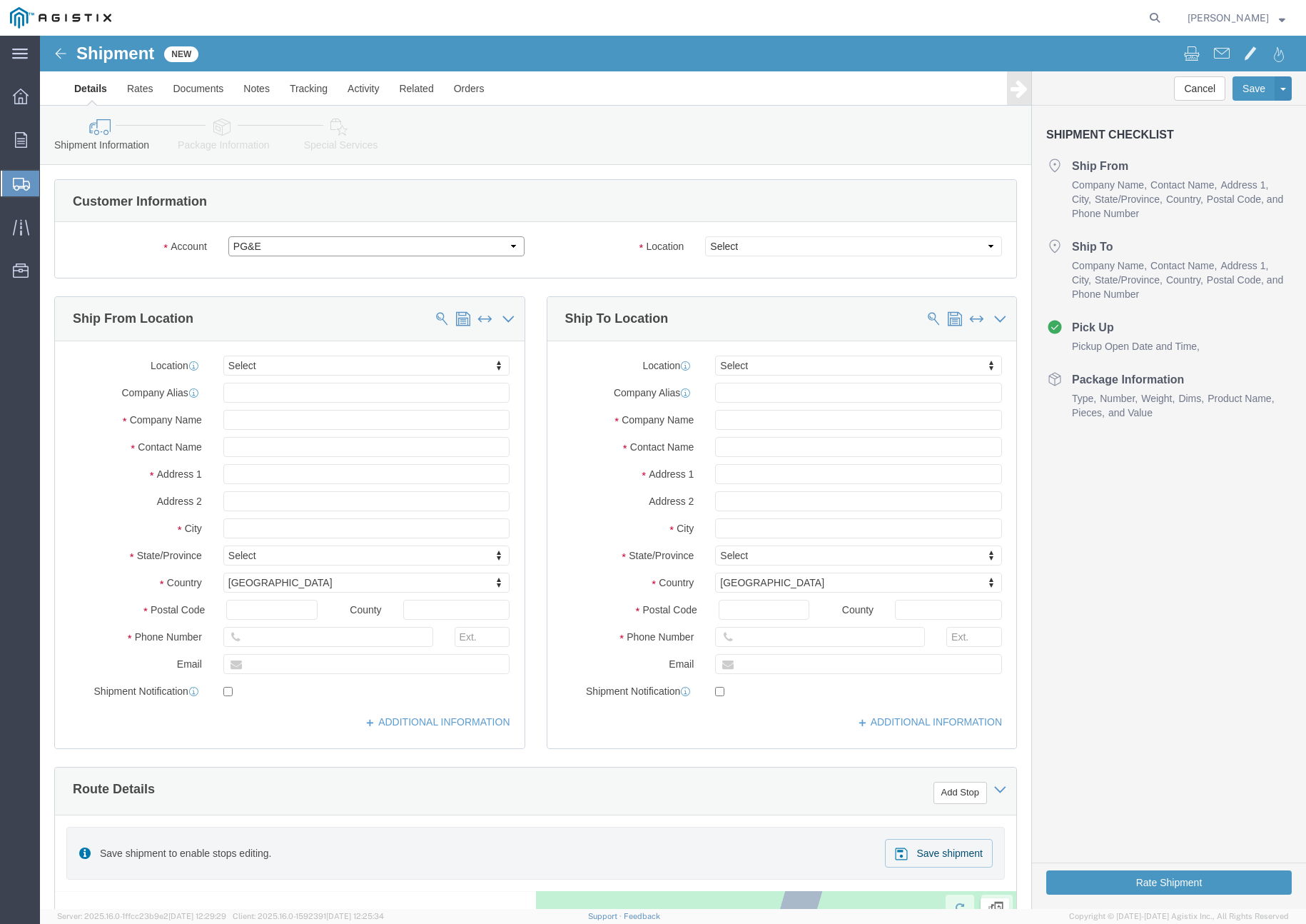
select select
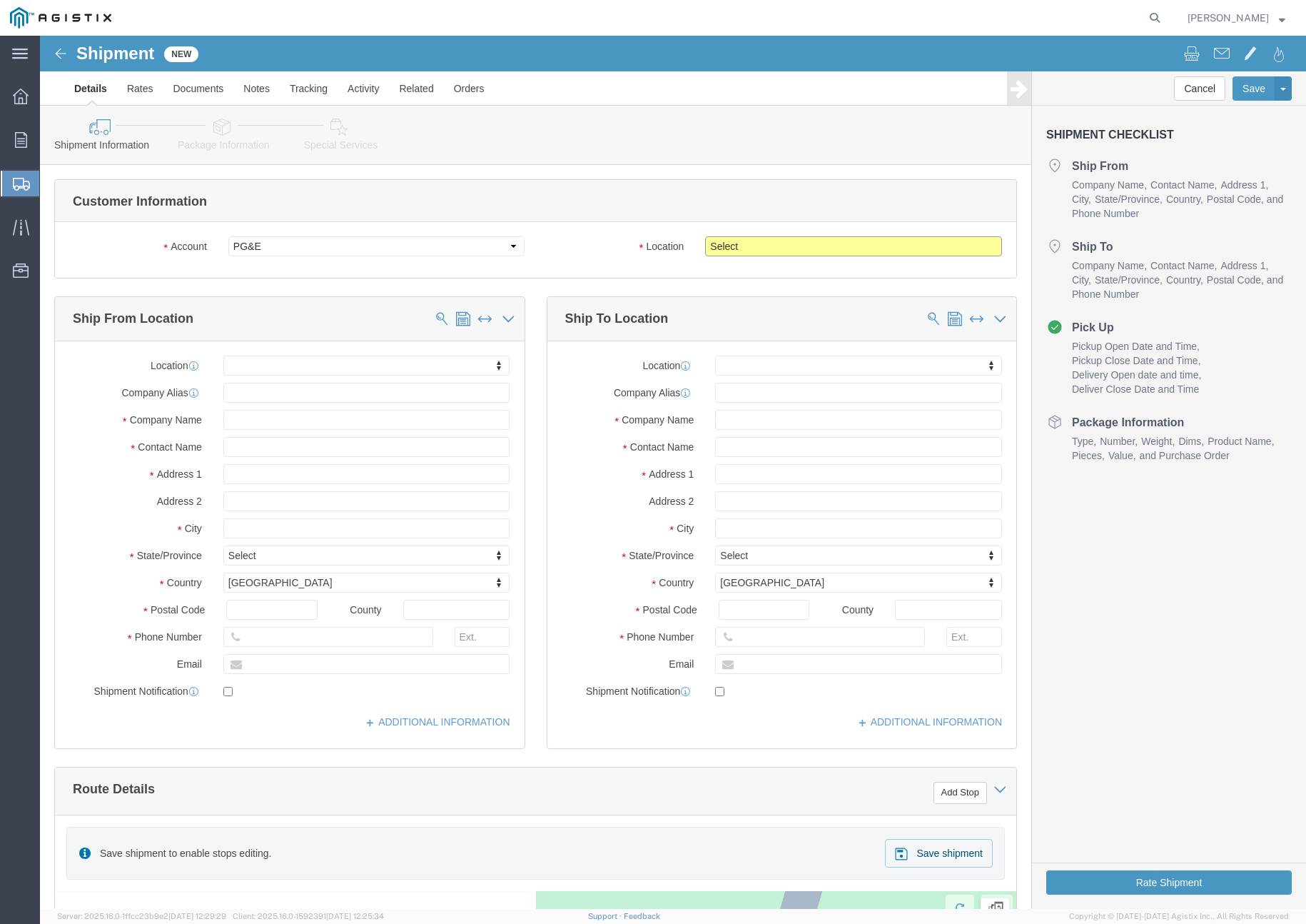
click select "Select All Others [GEOGRAPHIC_DATA] [GEOGRAPHIC_DATA] [GEOGRAPHIC_DATA] [GEOGRA…"
select select "19740"
click select "Select All Others [GEOGRAPHIC_DATA] [GEOGRAPHIC_DATA] [GEOGRAPHIC_DATA] [GEOGRA…"
click input "text"
type input "[PERSON_NAME]"
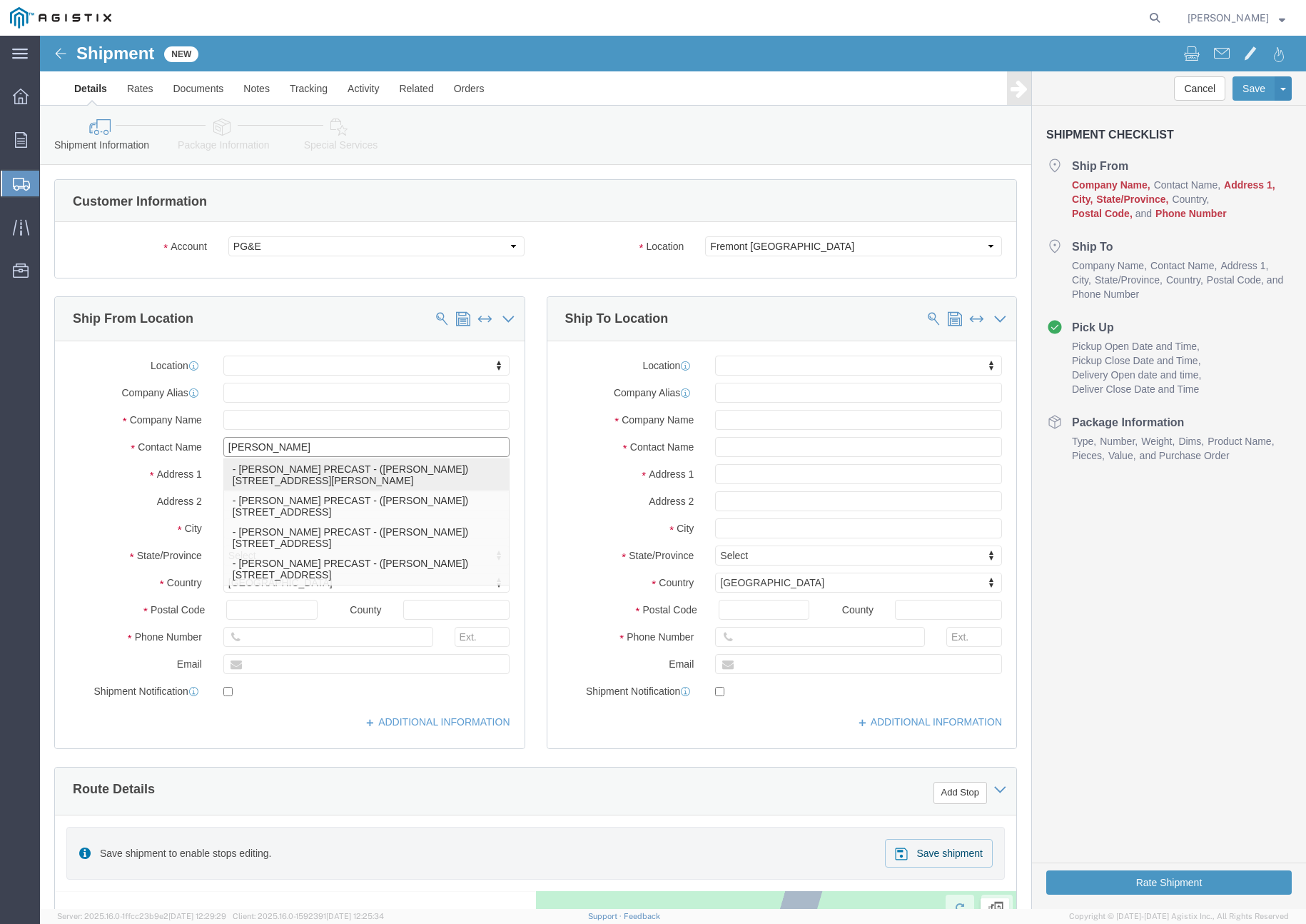
click p "- [PERSON_NAME] PRECAST - ([PERSON_NAME]) [STREET_ADDRESS][PERSON_NAME]"
select select
type input "[STREET_ADDRESS][PERSON_NAME]"
type input "95237"
type input "[PHONE_NUMBER]"
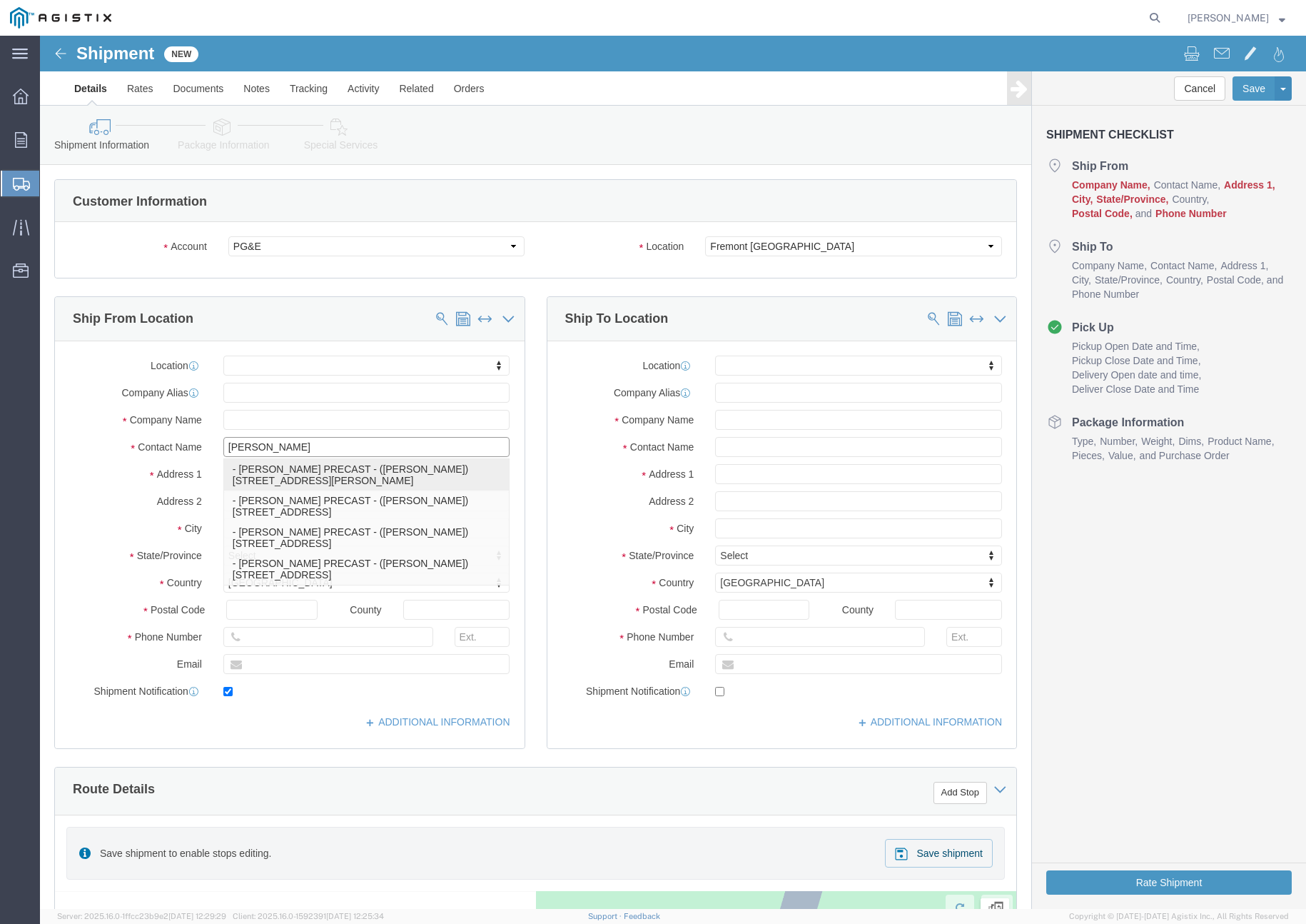
type input "[EMAIL_ADDRESS][DOMAIN_NAME]"
checkbox input "true"
type input "[PERSON_NAME] PRECAST"
type input "[PERSON_NAME]"
type input "Lockeford"
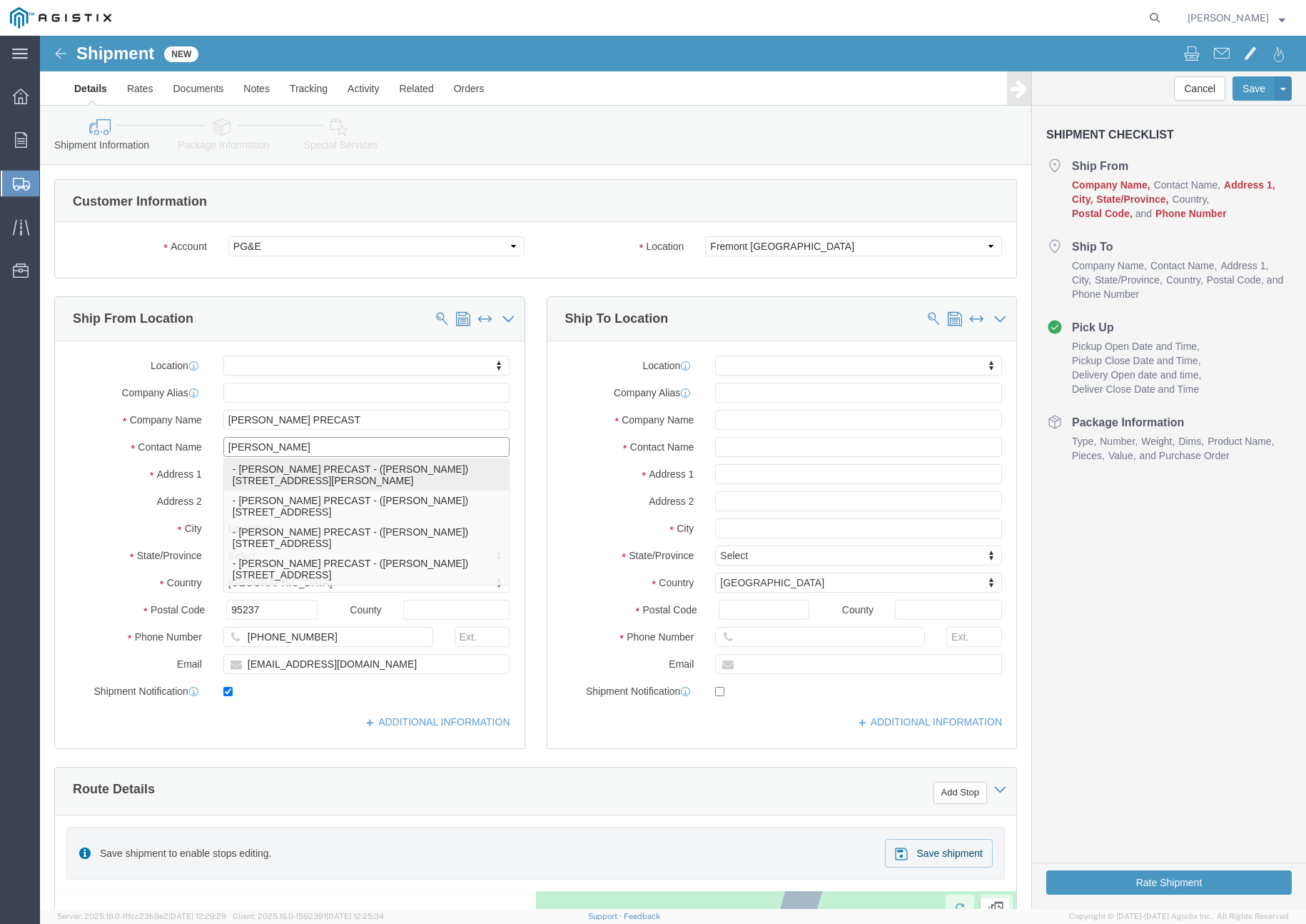
select select "CA"
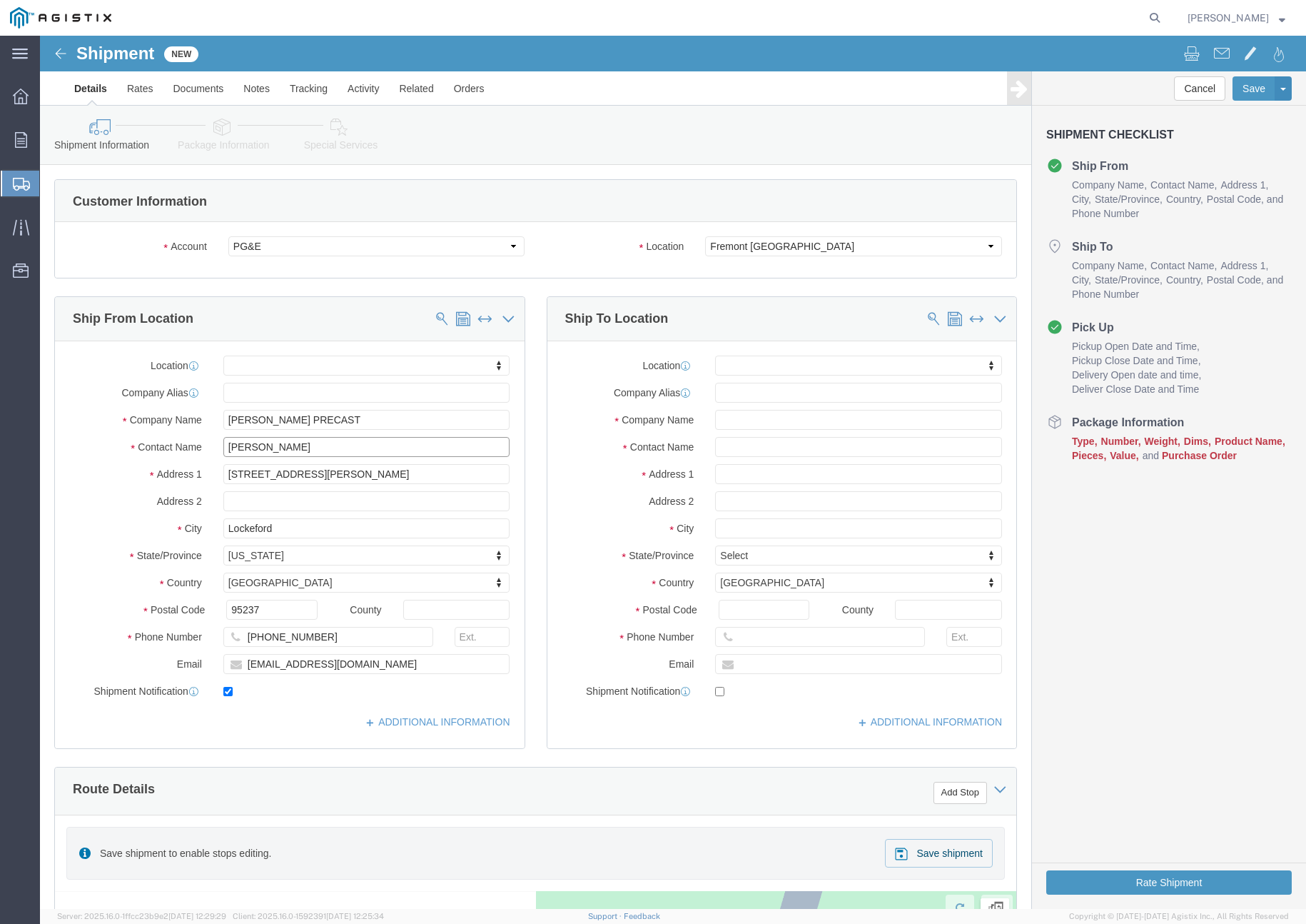
type input "[PERSON_NAME]"
click input "text"
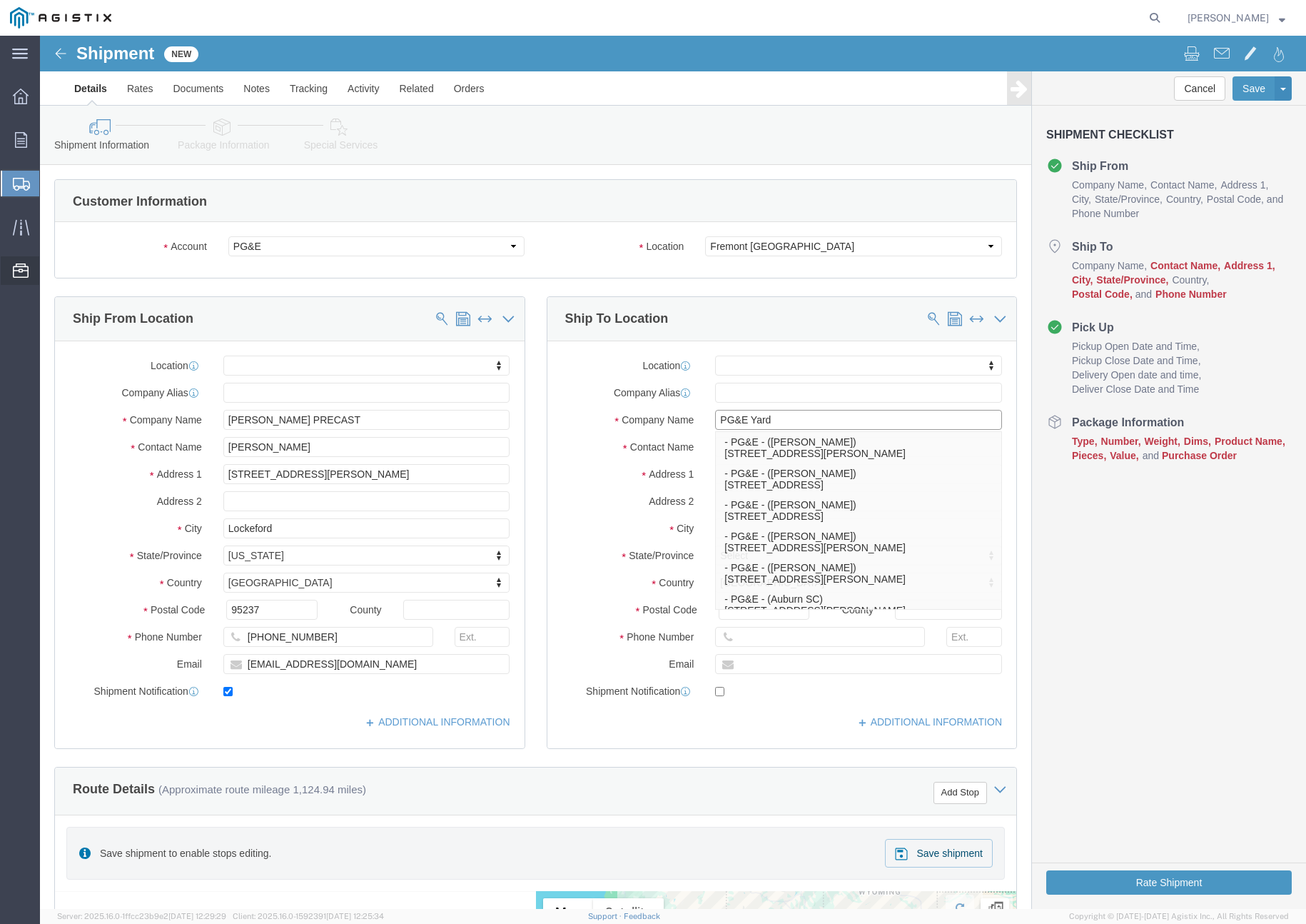
type input "PG&E Yard"
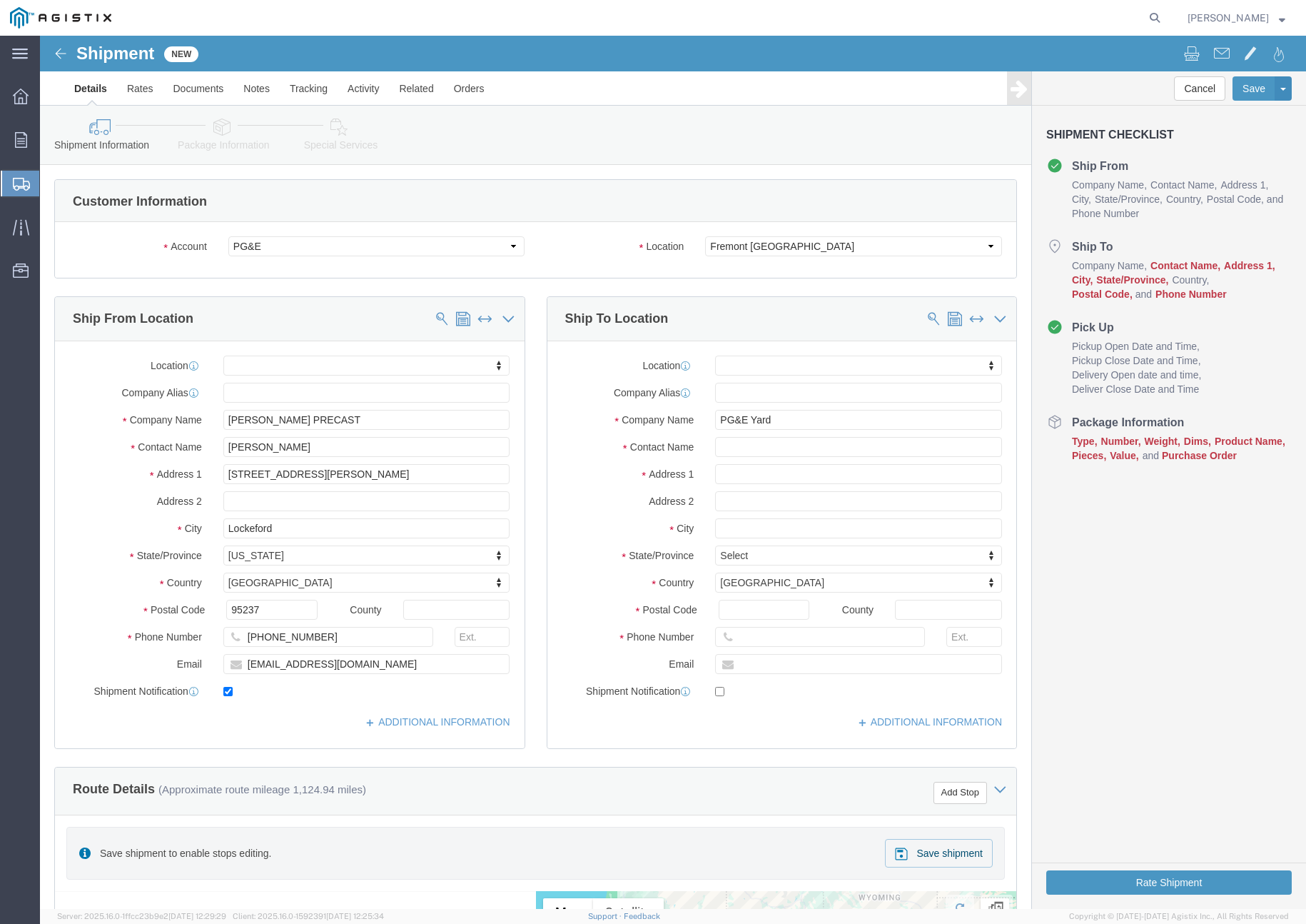
click div "Shipment Information Package Information Special Services Loading Routing"
click ul "Details Rates Documents Notes Tracking Activity Related Orders"
click input "text"
paste input "[PERSON_NAME]"
type input "[PERSON_NAME]"
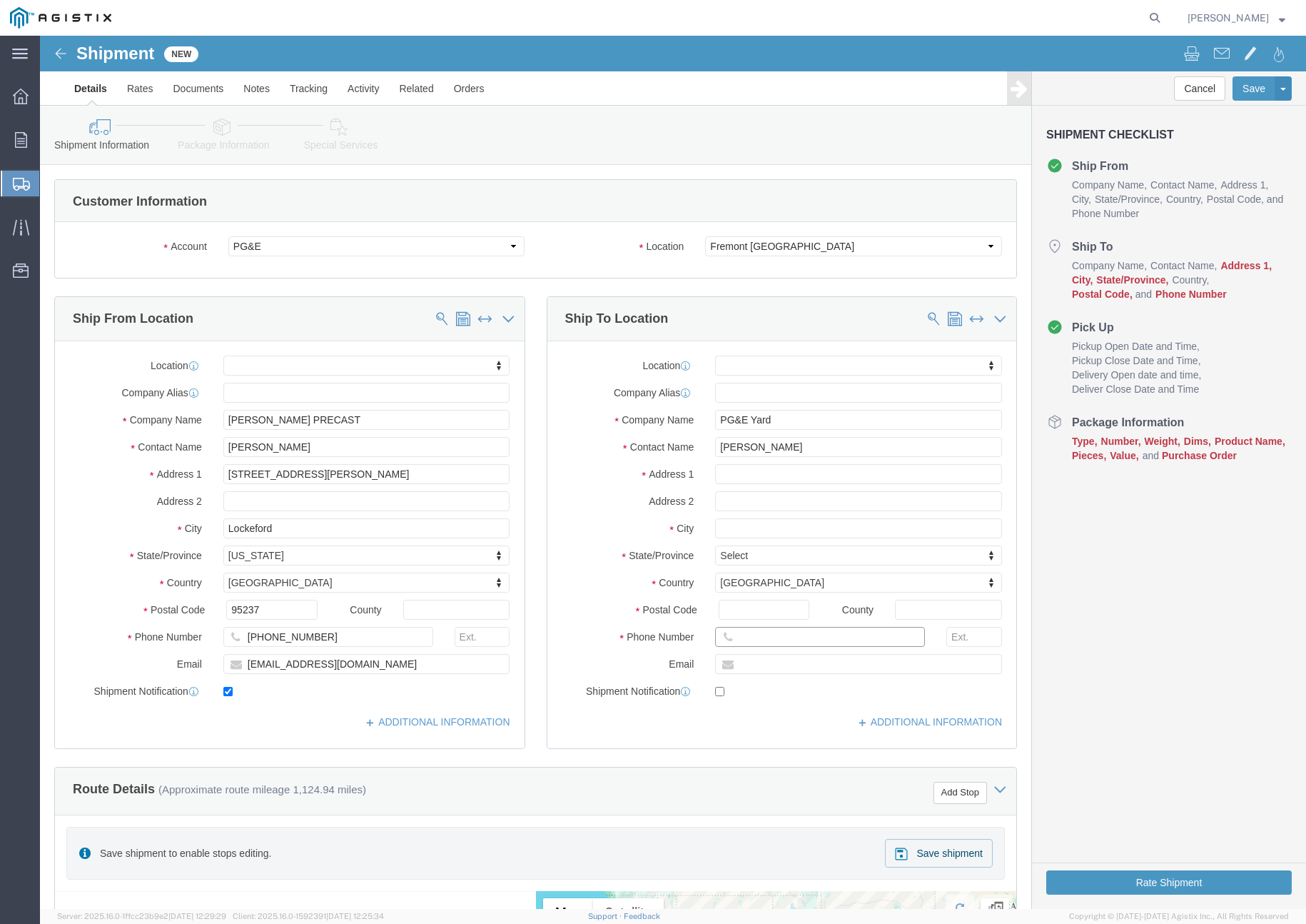
click input "text"
paste input "[PHONE_NUMBER]"
type input "[PHONE_NUMBER]"
click div "Location My Profile Location (OBSOLETE) [PERSON_NAME] SC - GC TRAILER (OBSOLETE…"
click input "text"
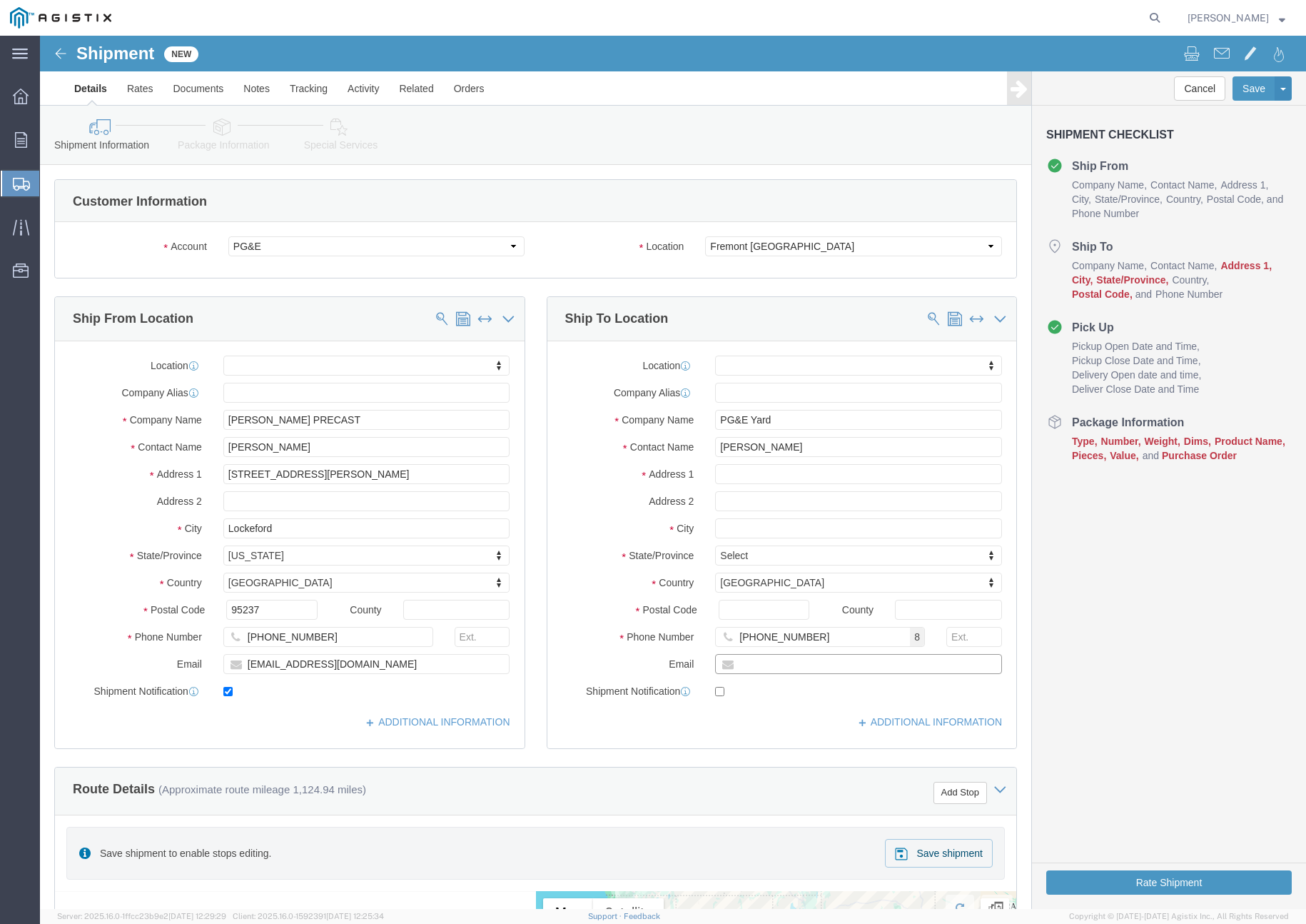
paste input "[EMAIL_ADDRESS][DOMAIN_NAME]"
type input "[EMAIL_ADDRESS][DOMAIN_NAME]"
checkbox input "true"
click div "Location My Profile Location (OBSOLETE) [PERSON_NAME] SC - GC TRAILER (OBSOLETE…"
click input "text"
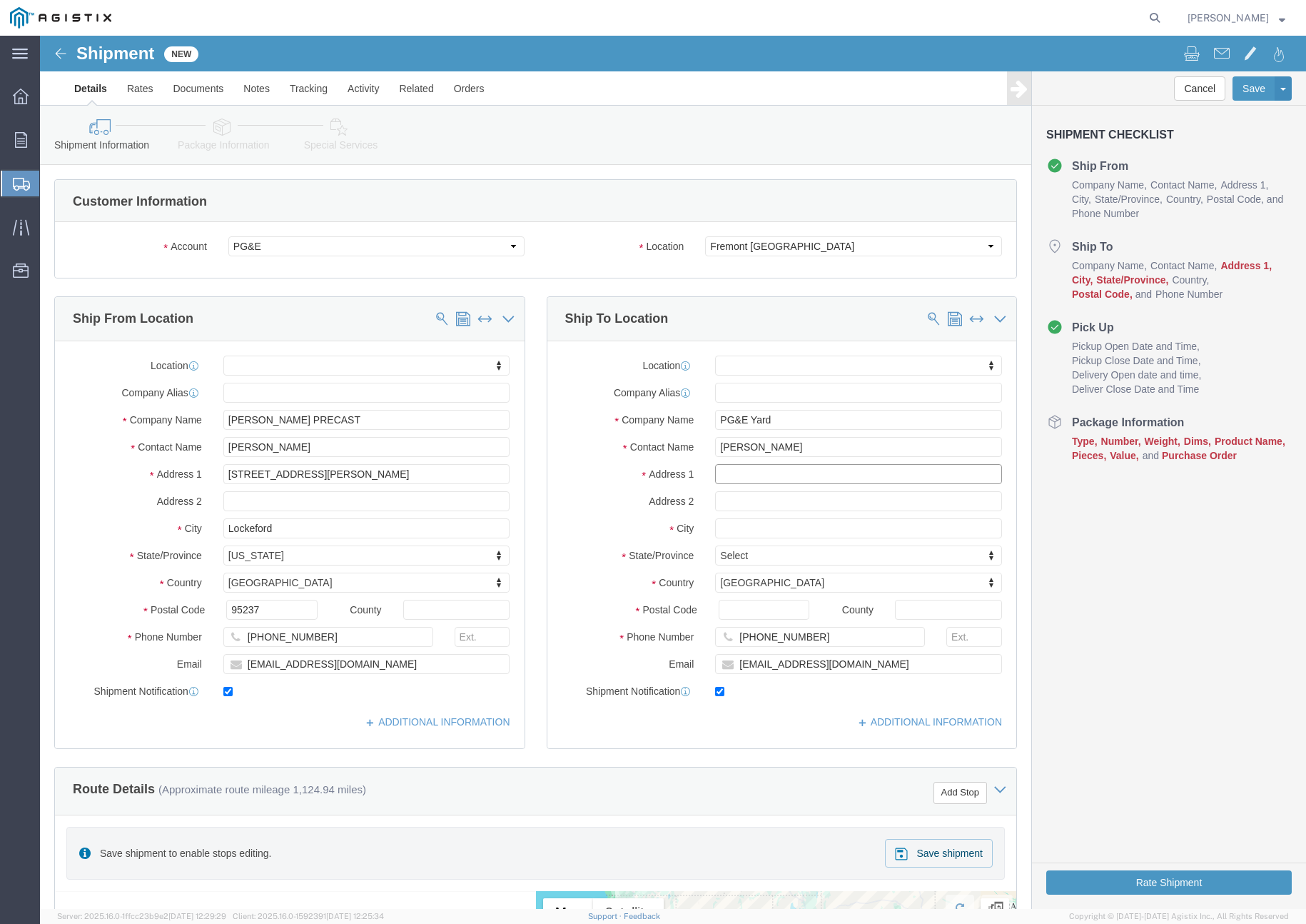
paste input "[STREET_ADDRESS]"
type input "[STREET_ADDRESS]"
click input "text"
select select
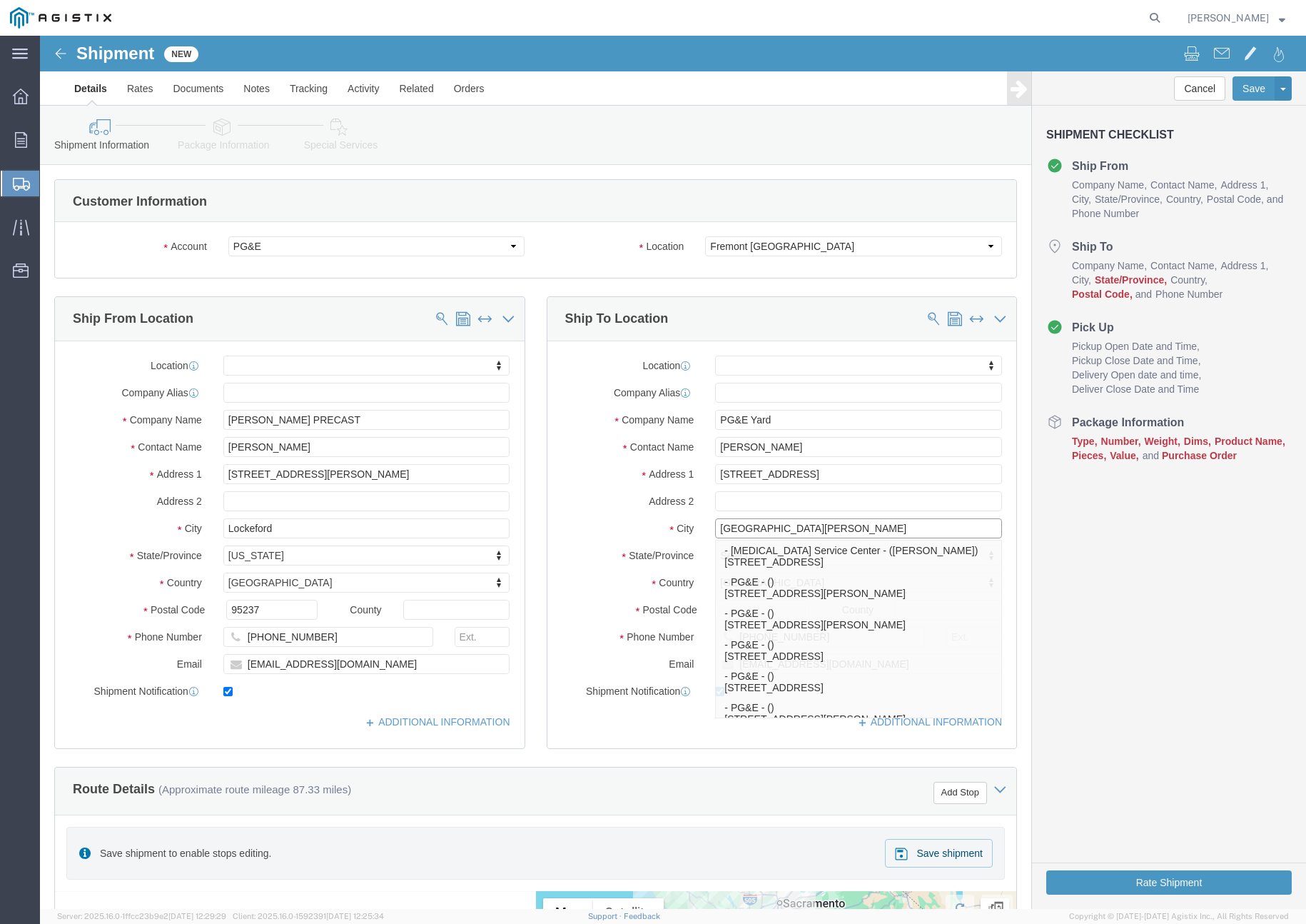
type input "[GEOGRAPHIC_DATA][PERSON_NAME]"
select select
click label "City"
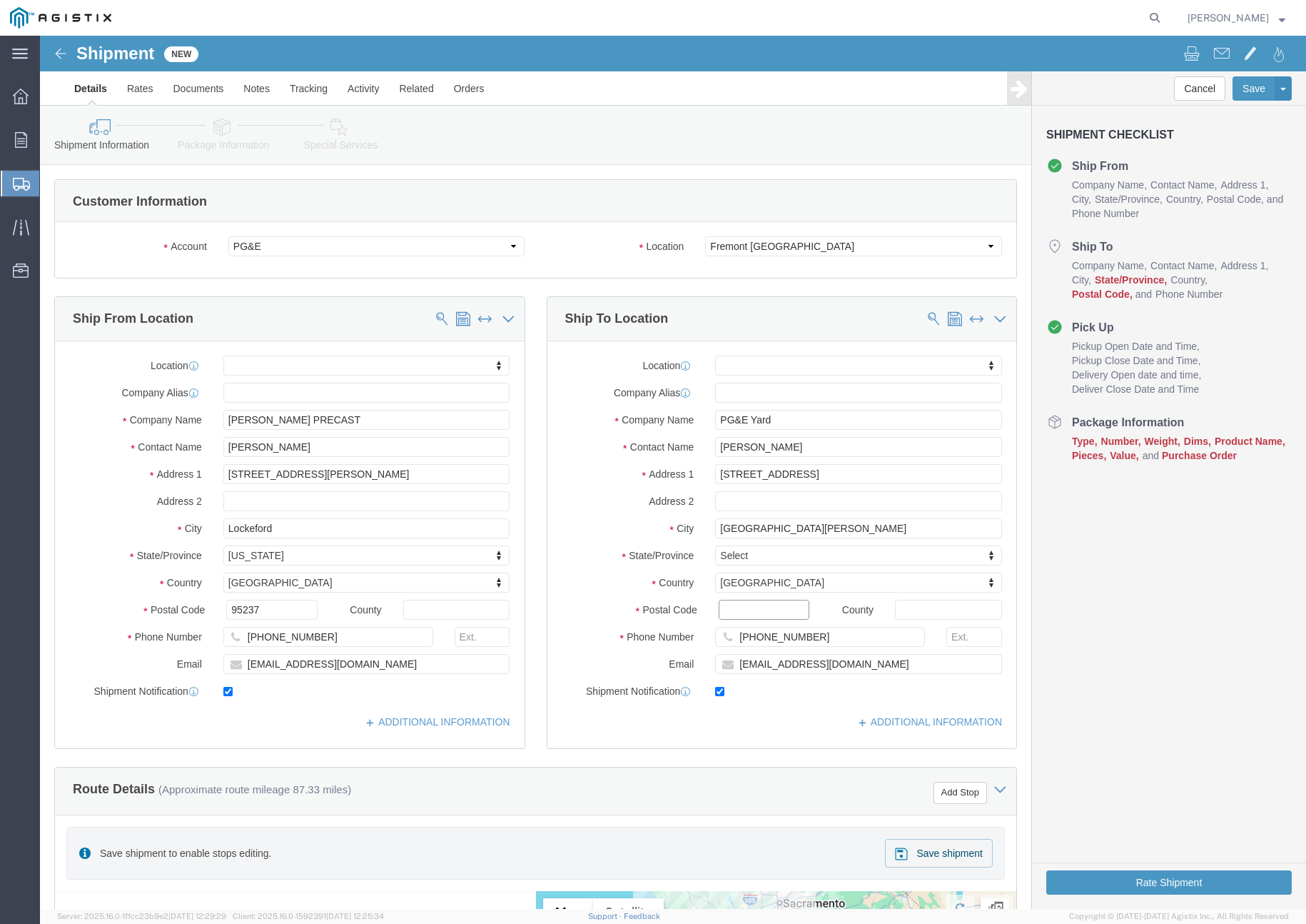
click input "Postal Code"
type input "95131"
select select
click div "Address 2"
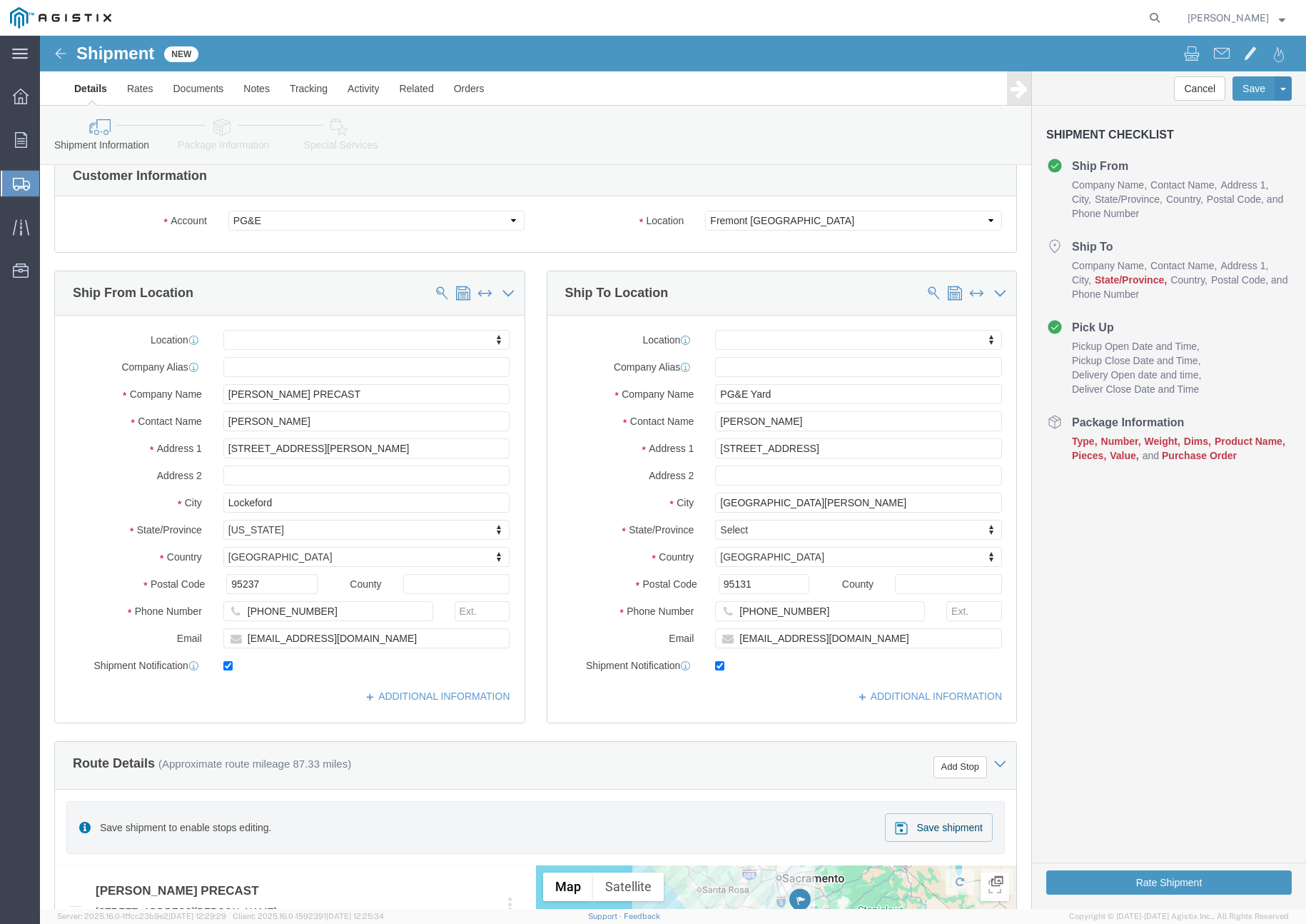
scroll to position [18, 0]
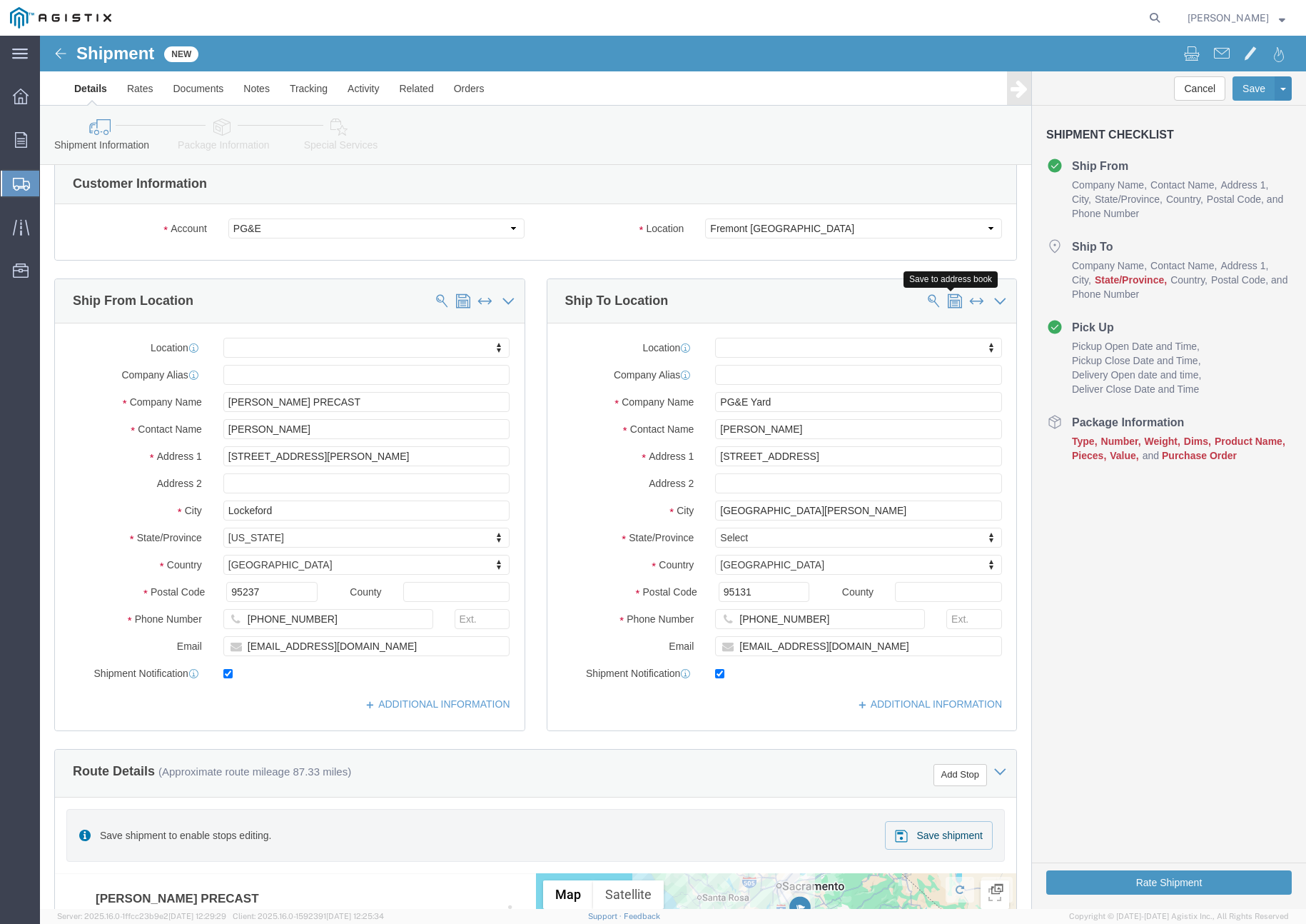
click span
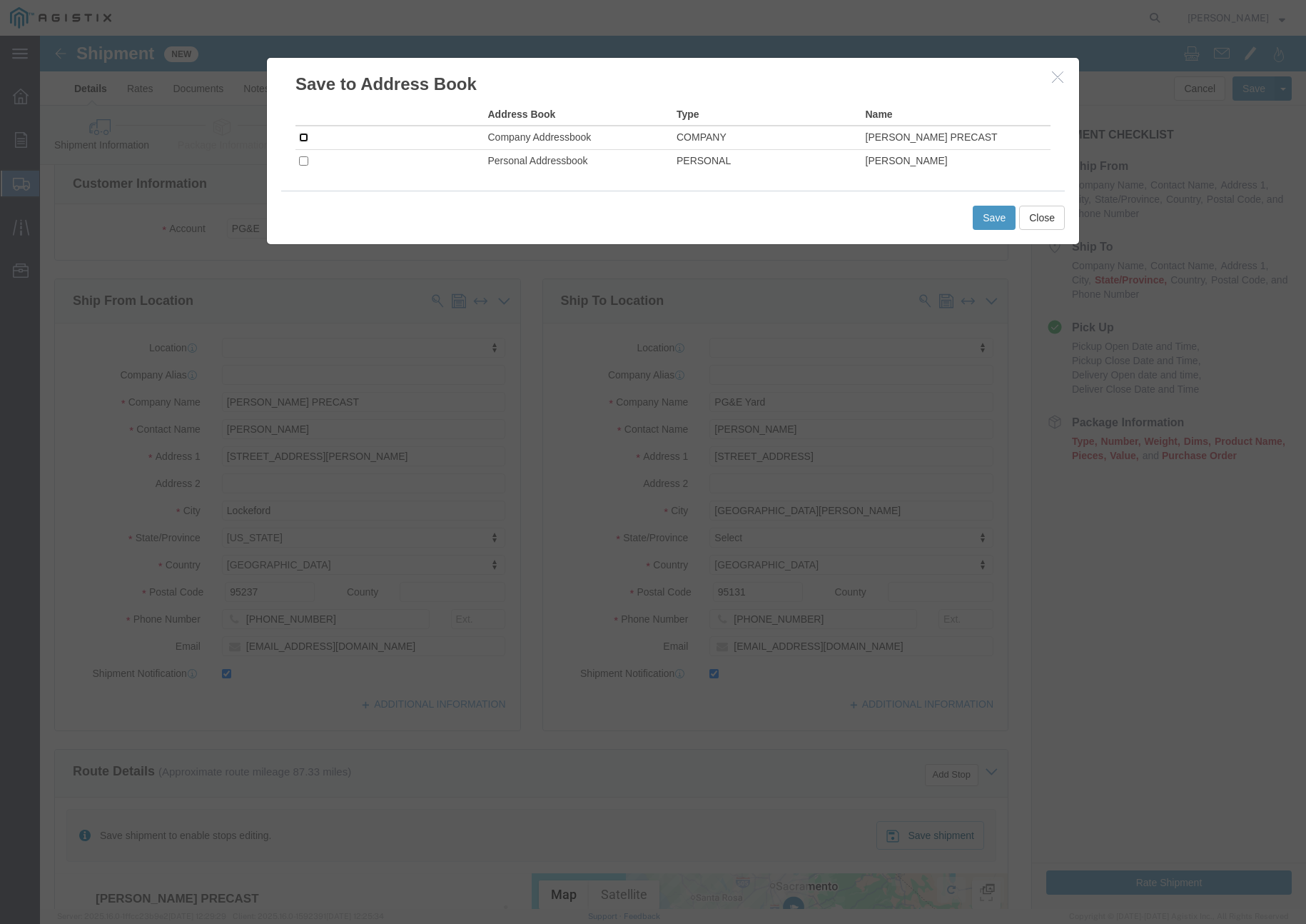
click input "checkbox"
checkbox input "true"
click button "Save"
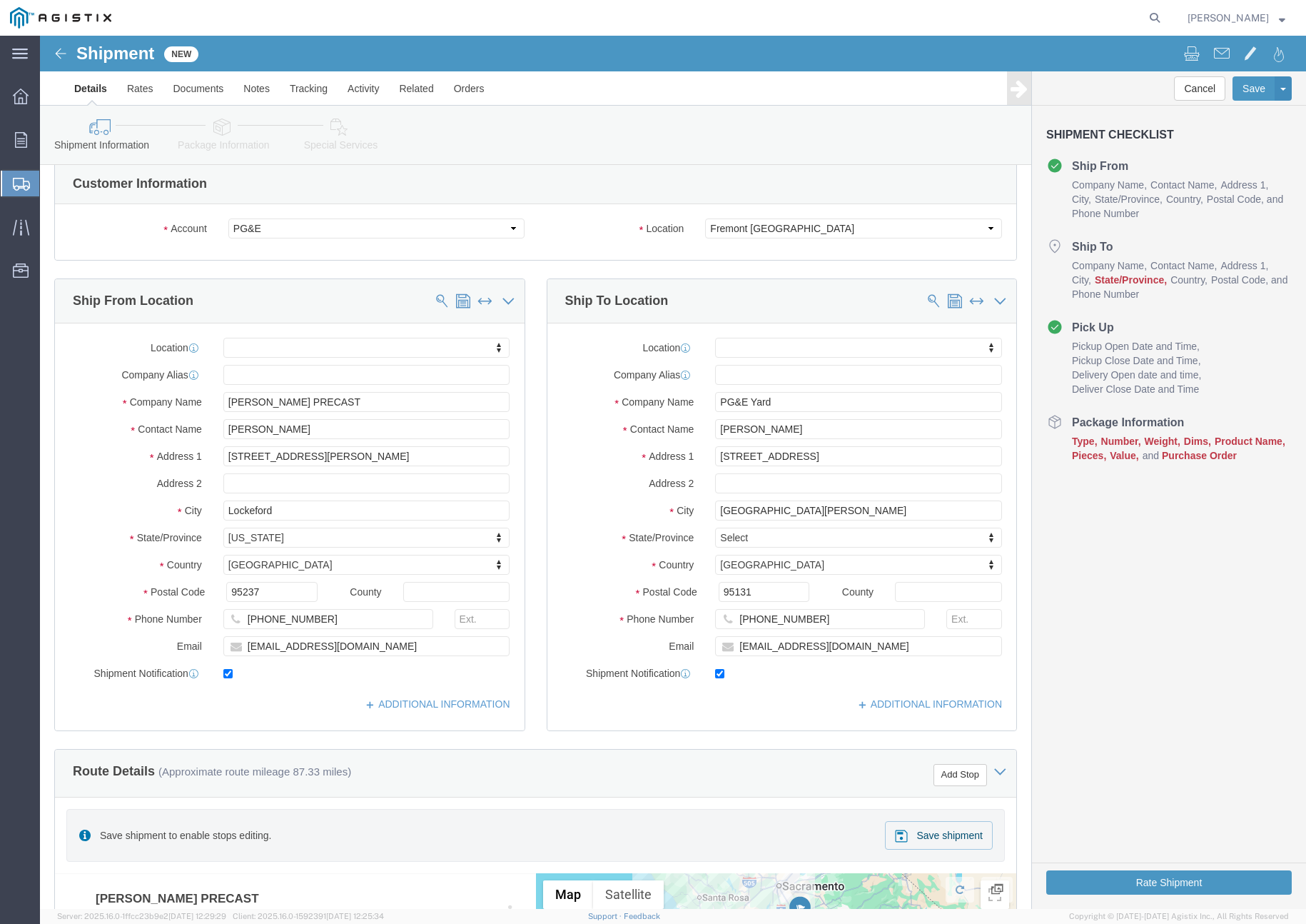
click ul "Details Rates Documents Notes Tracking Activity Related Orders"
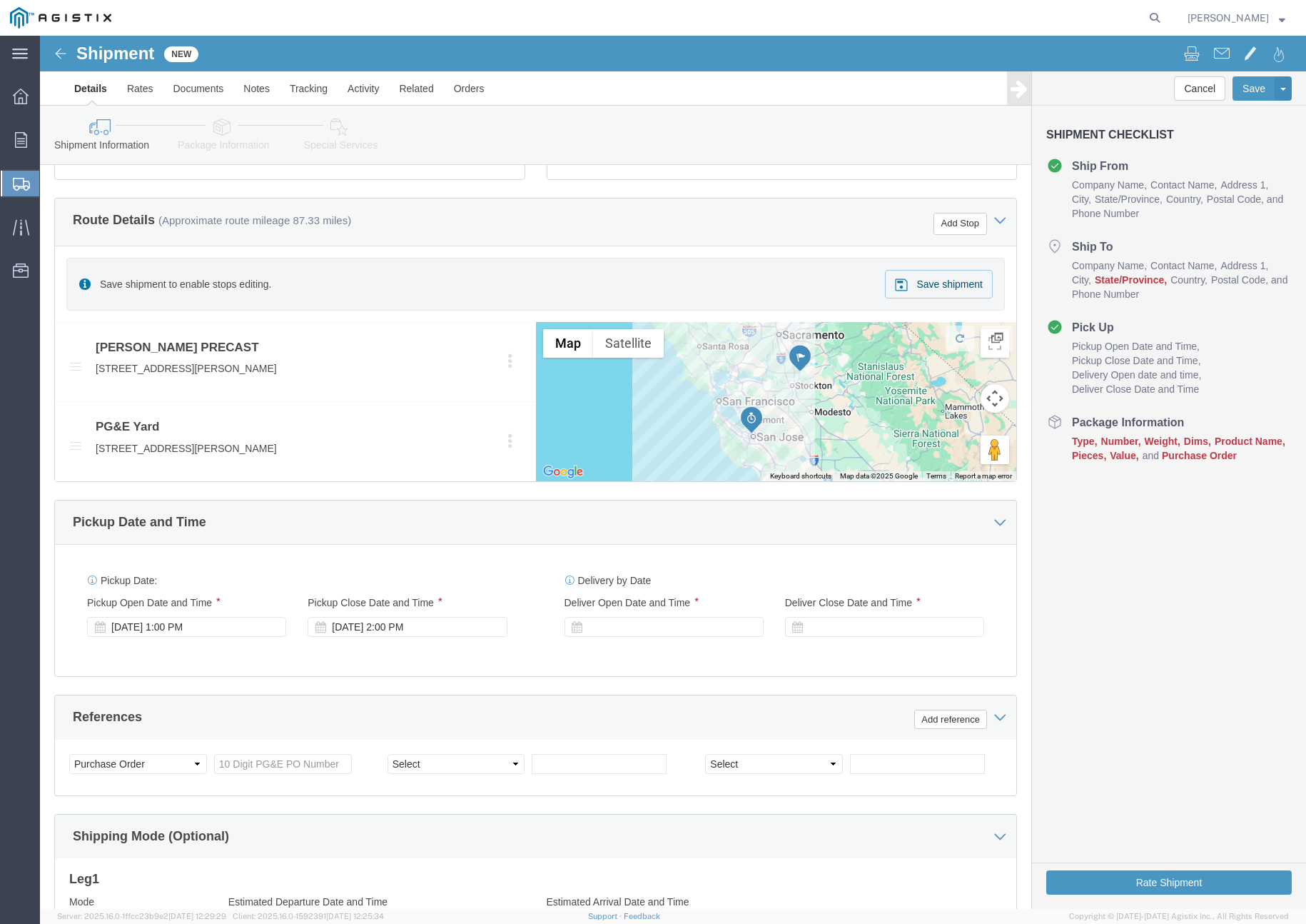
scroll to position [572, 0]
click div "[DATE] 1:00 PM"
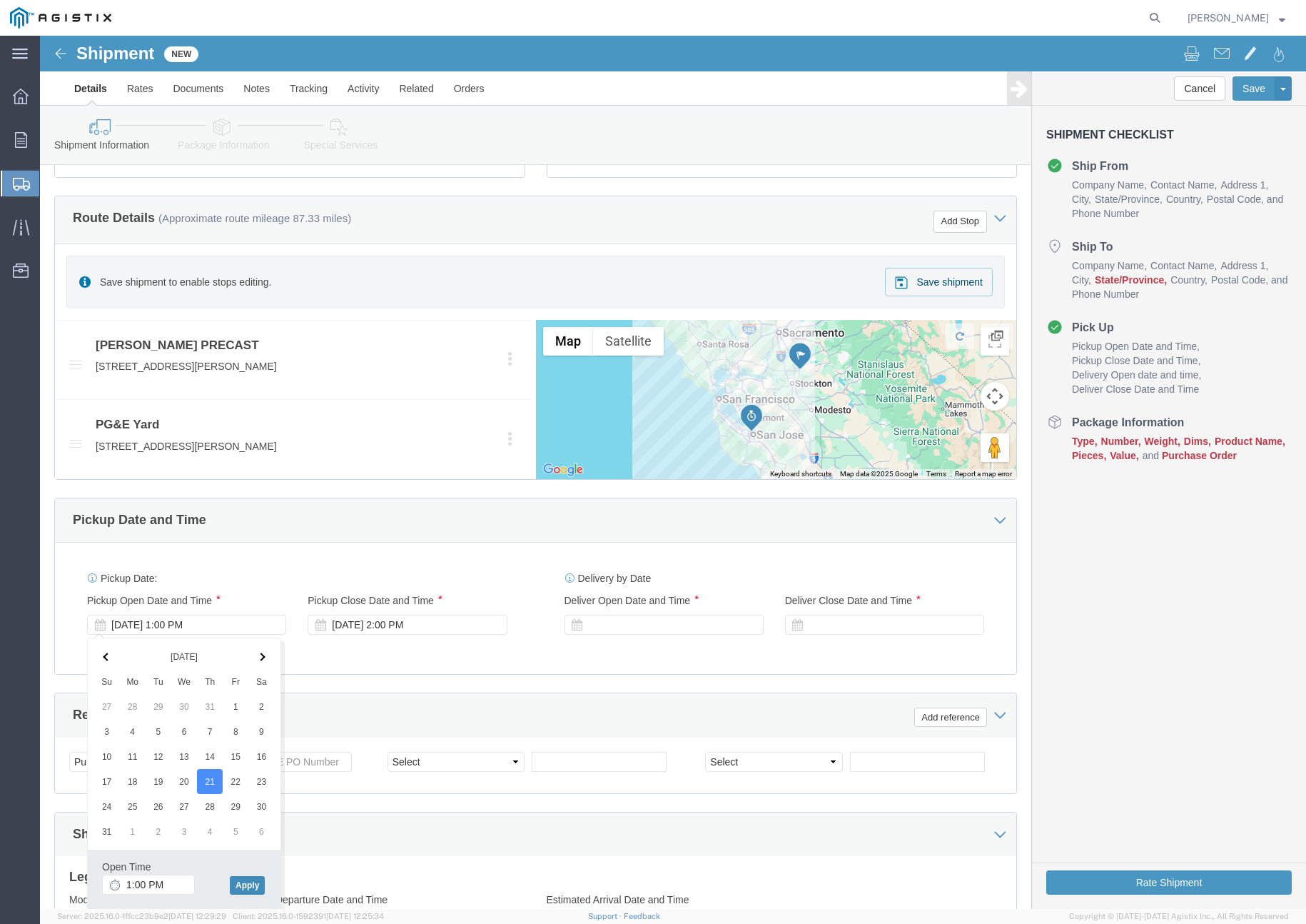
drag, startPoint x: 208, startPoint y: 846, endPoint x: 308, endPoint y: 787, distance: 116.1
click button "Apply"
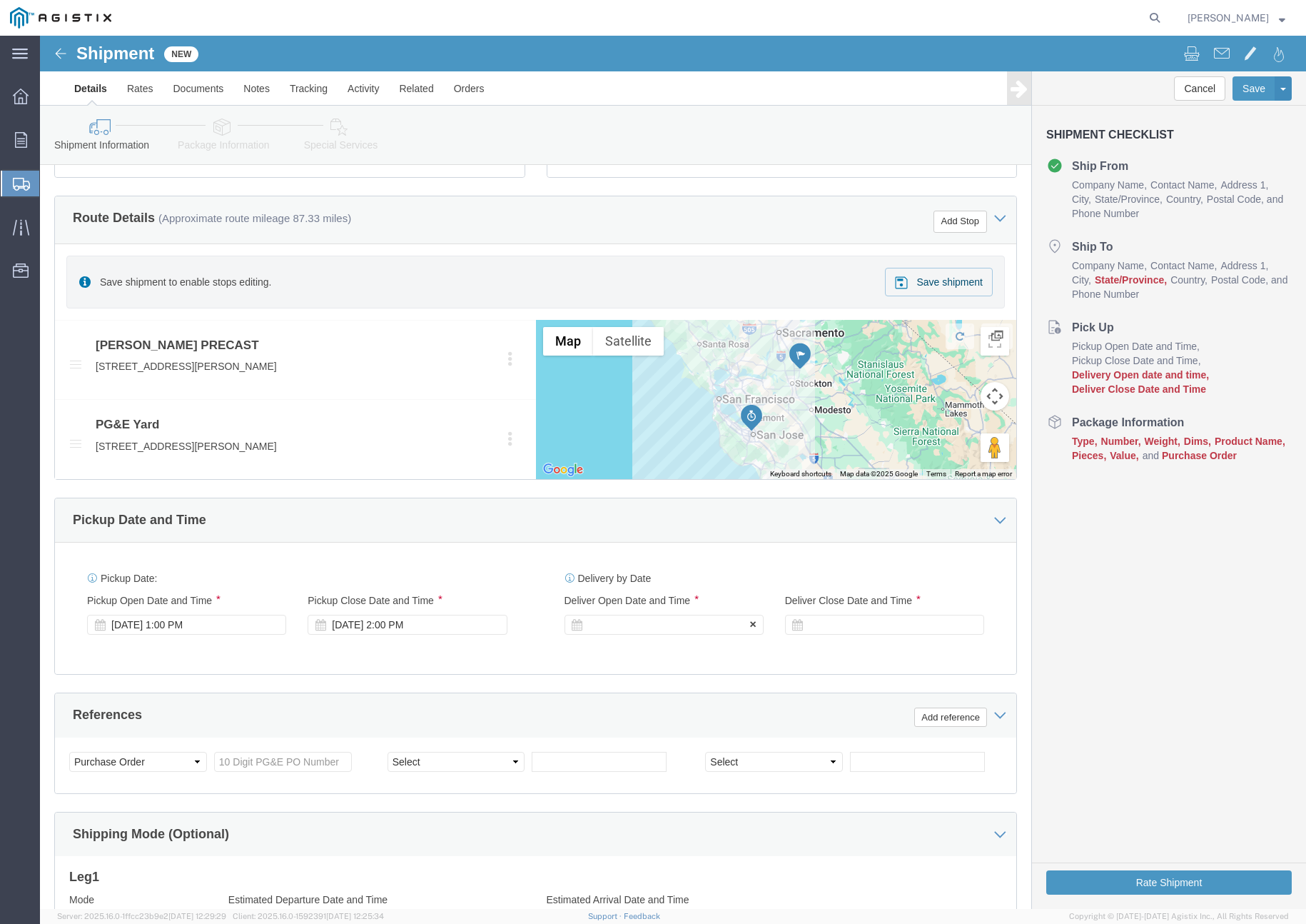
click div
click button "Apply"
click div
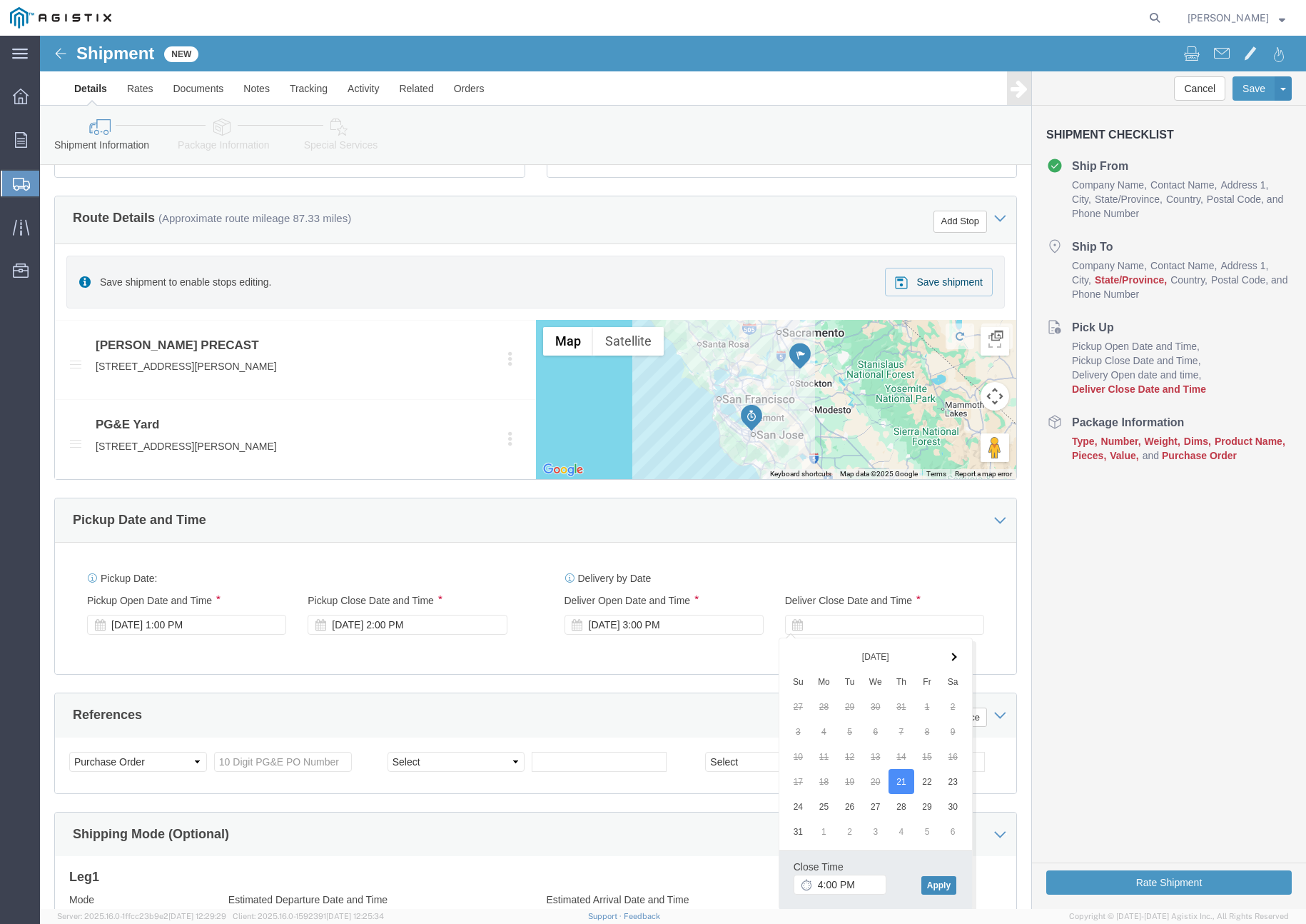
click button "Apply"
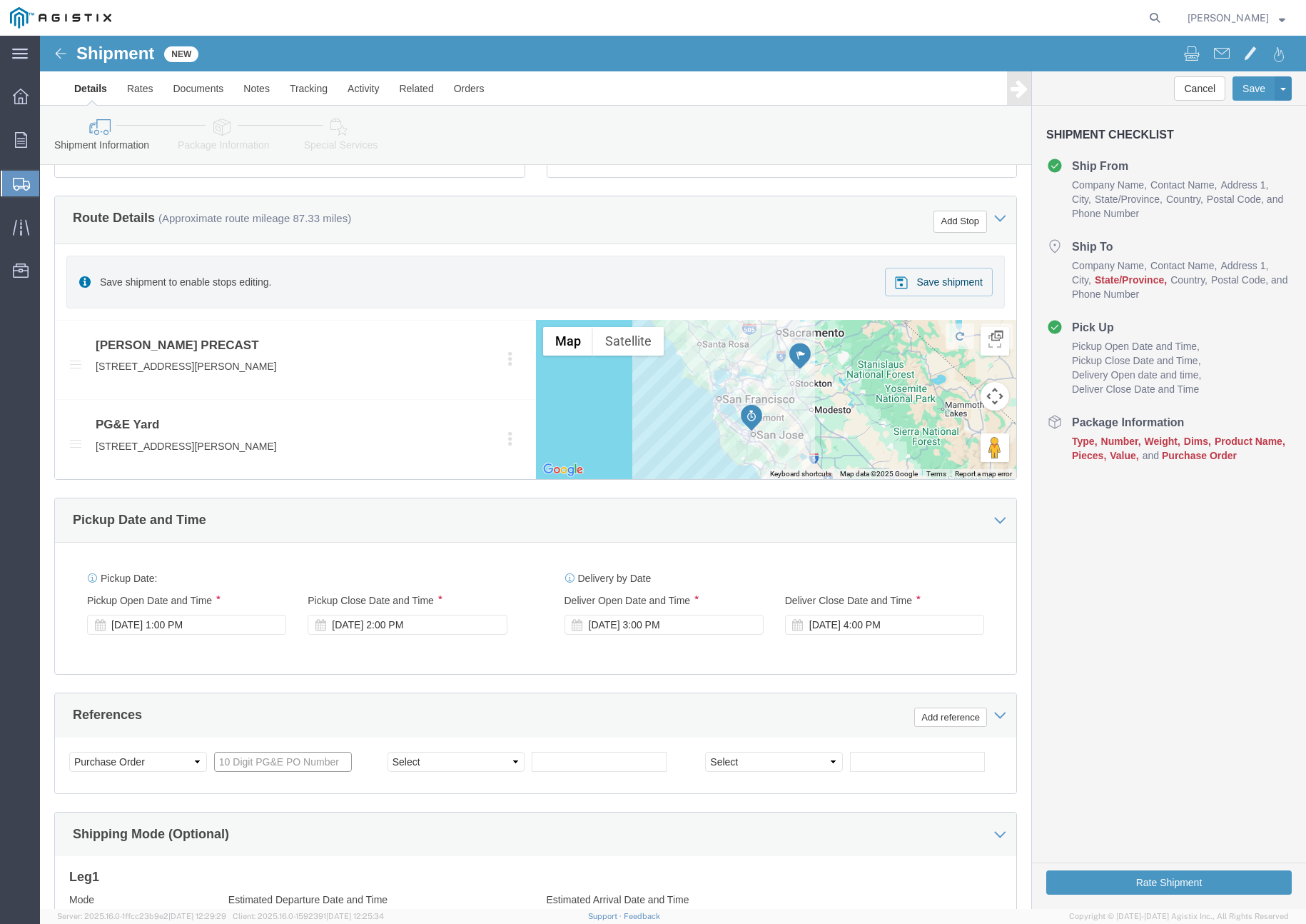
click input "text"
paste input "3501417022"
type input "3501417022"
drag, startPoint x: 447, startPoint y: 729, endPoint x: 436, endPoint y: 721, distance: 13.6
click select "Select Account Type Activity ID Airline Appointment Number ASN Batch Request # …"
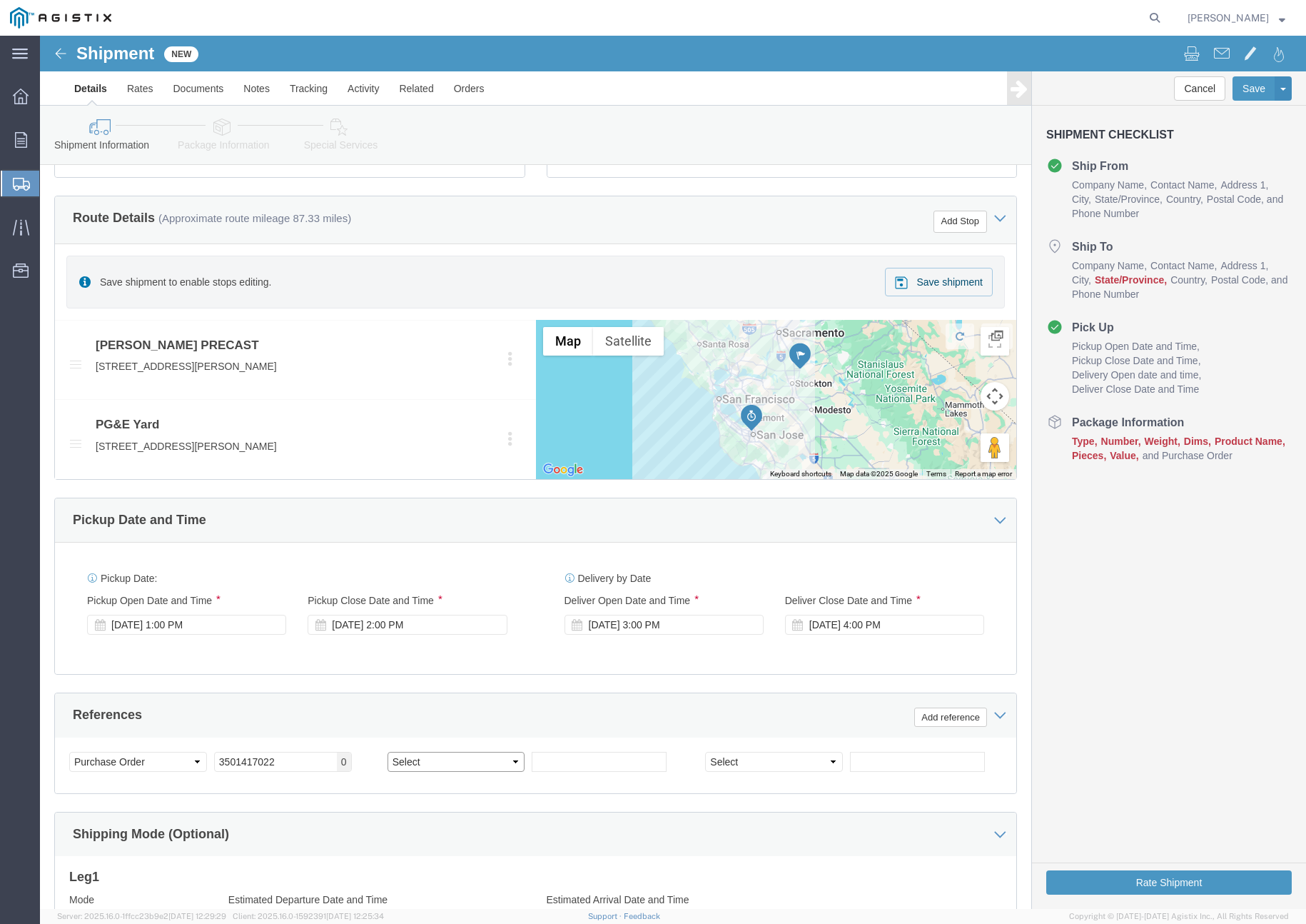
select select "CUSTREF"
click select "Select Account Type Activity ID Airline Appointment Number ASN Batch Request # …"
click input "text"
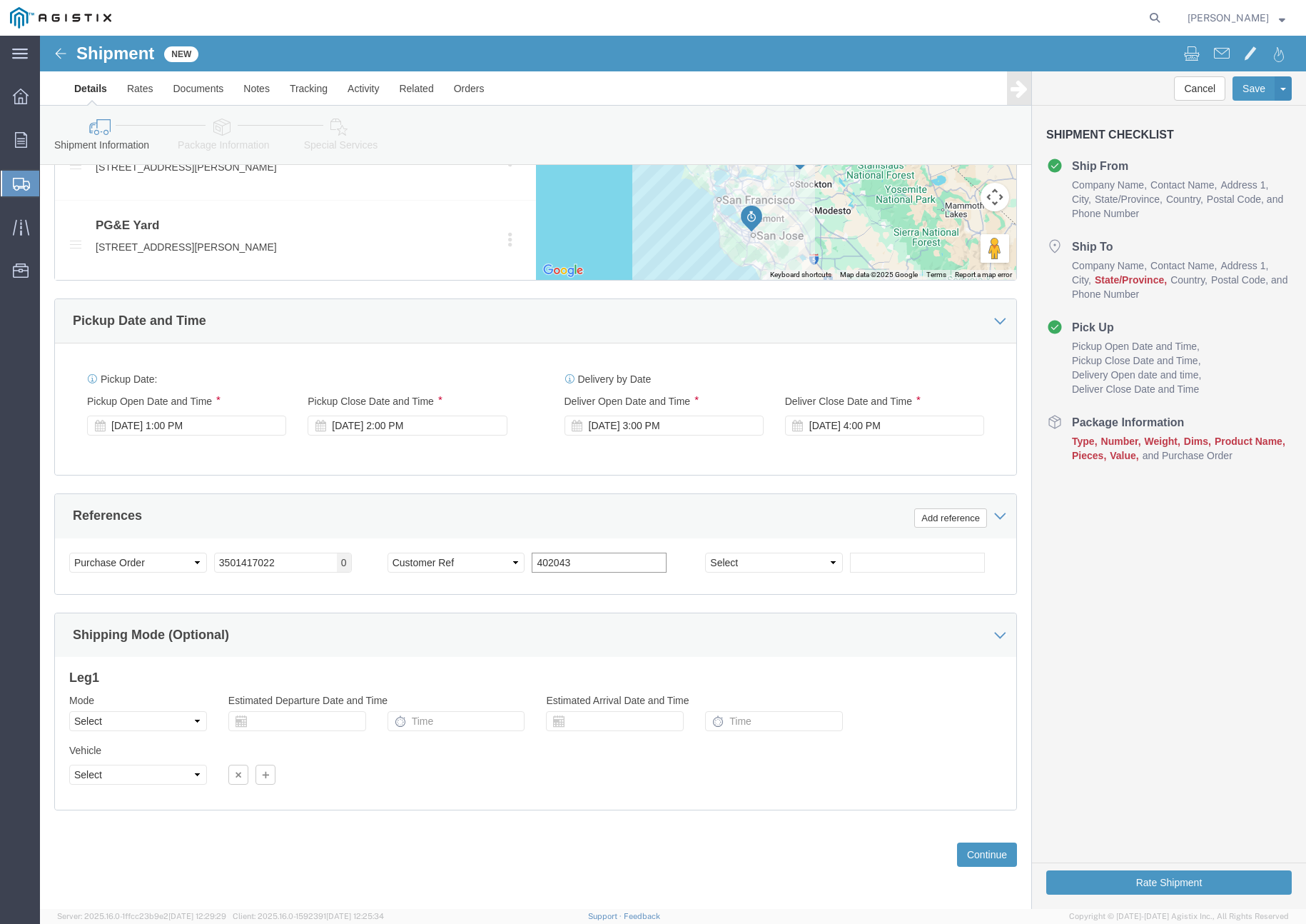
scroll to position [772, 0]
type input "402043"
click select "Select Air Less than Truckload Multi-Leg Ocean Freight Rail Small Parcel Truckl…"
select select "TL"
click select "Select Air Less than Truckload Multi-Leg Ocean Freight Rail Small Parcel Truckl…"
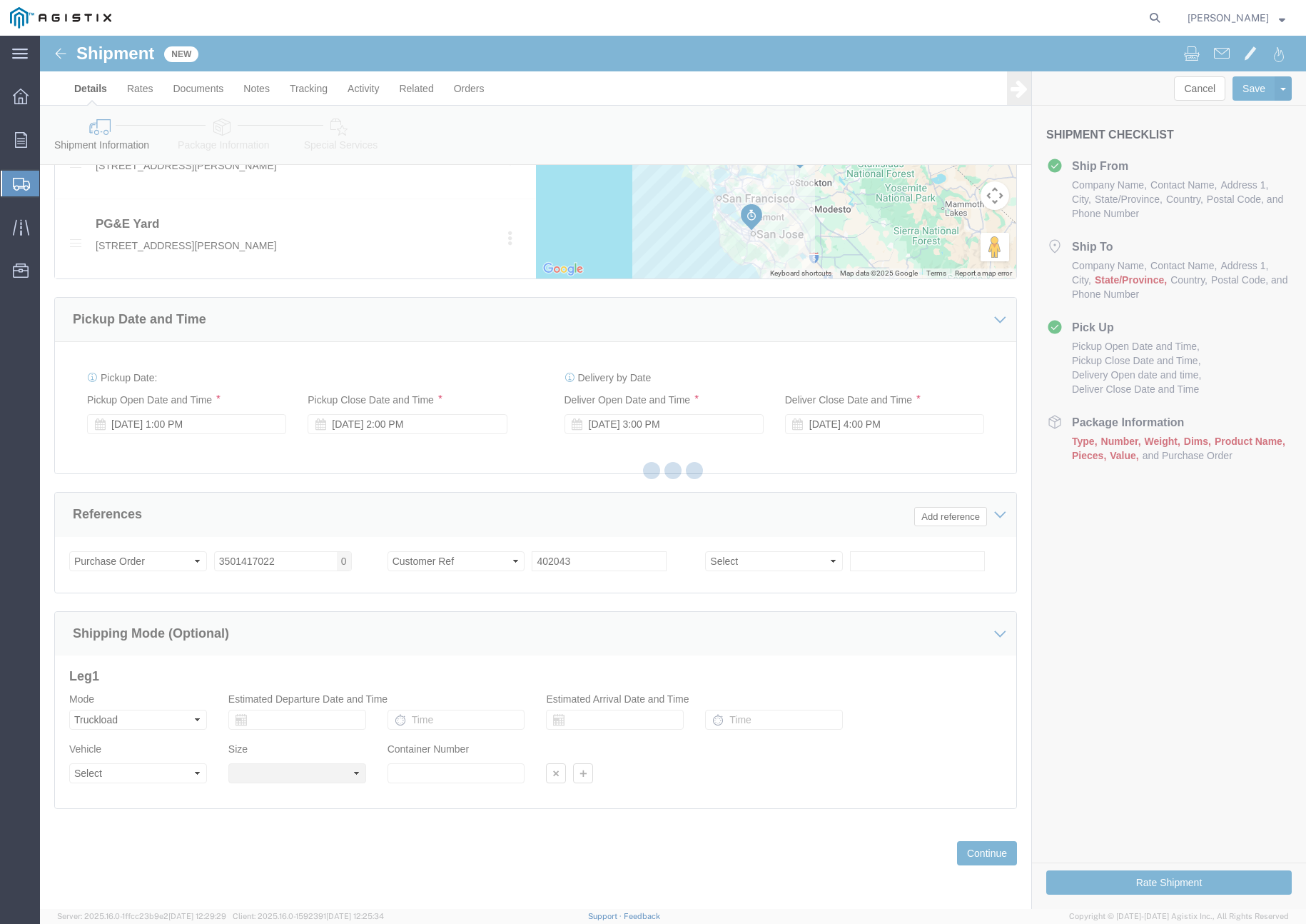
click at [166, 778] on div at bounding box center [673, 472] width 1266 height 873
select select
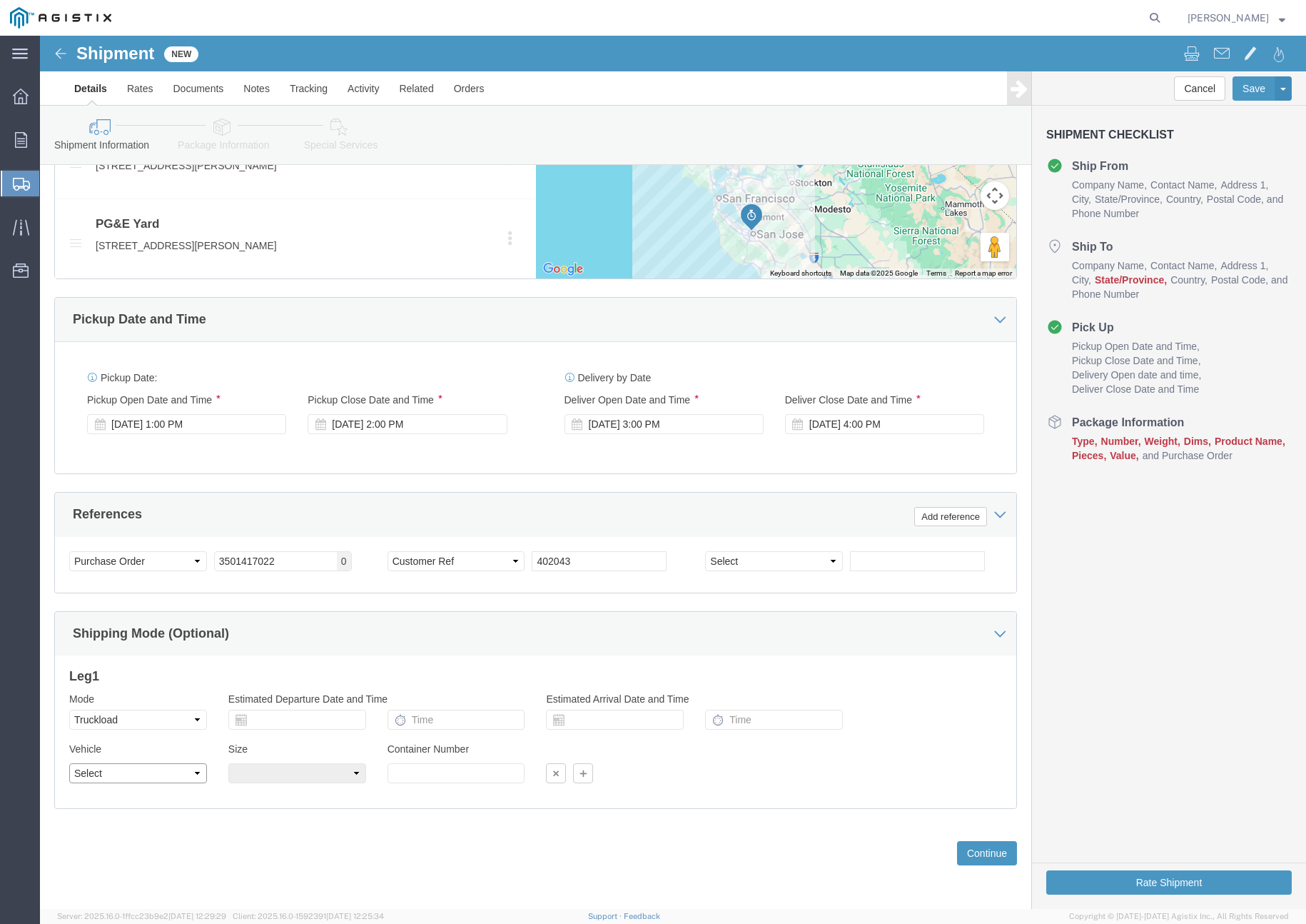
click select "Select 1-Ton (PSS) 10 Wheel 10 Yard Dump Truck 20 Yard Dump Truck Bobtail Botto…"
select select "FLBD"
click select "Select 1-Ton (PSS) 10 Wheel 10 Yard Dump Truck 20 Yard Dump Truck Bobtail Botto…"
click button "Continue"
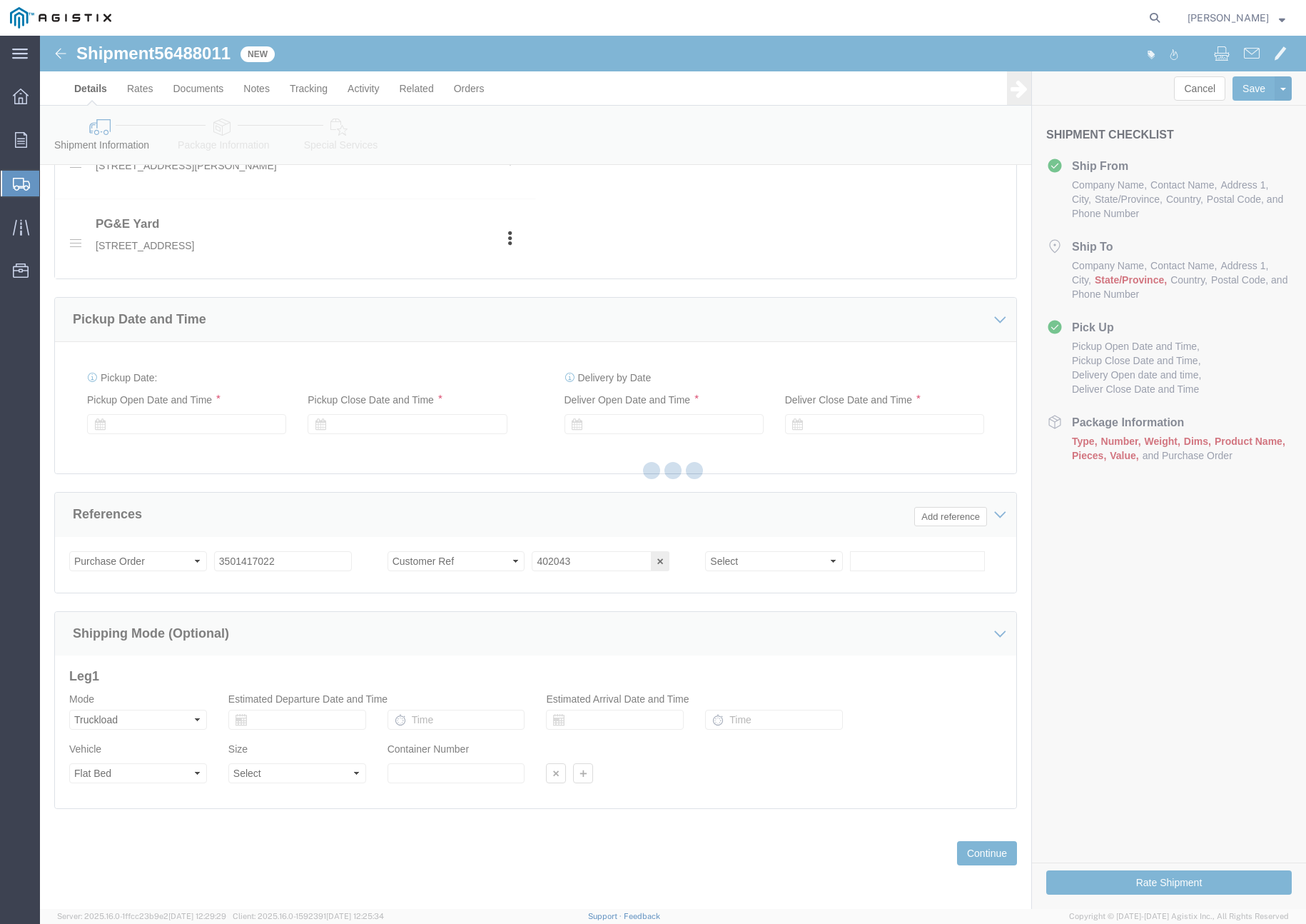
scroll to position [696, 0]
click at [800, 880] on div at bounding box center [673, 472] width 1266 height 873
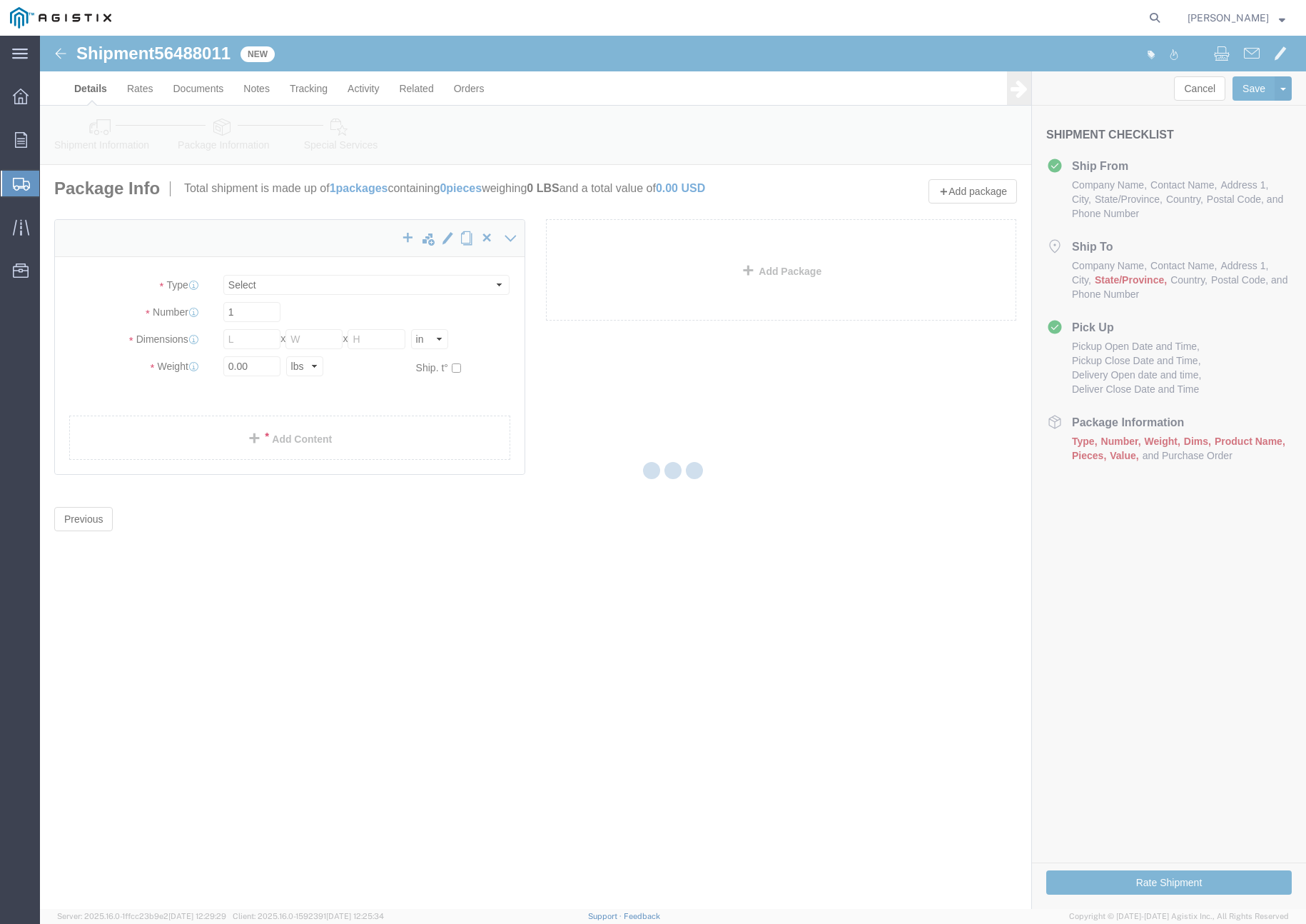
scroll to position [0, 0]
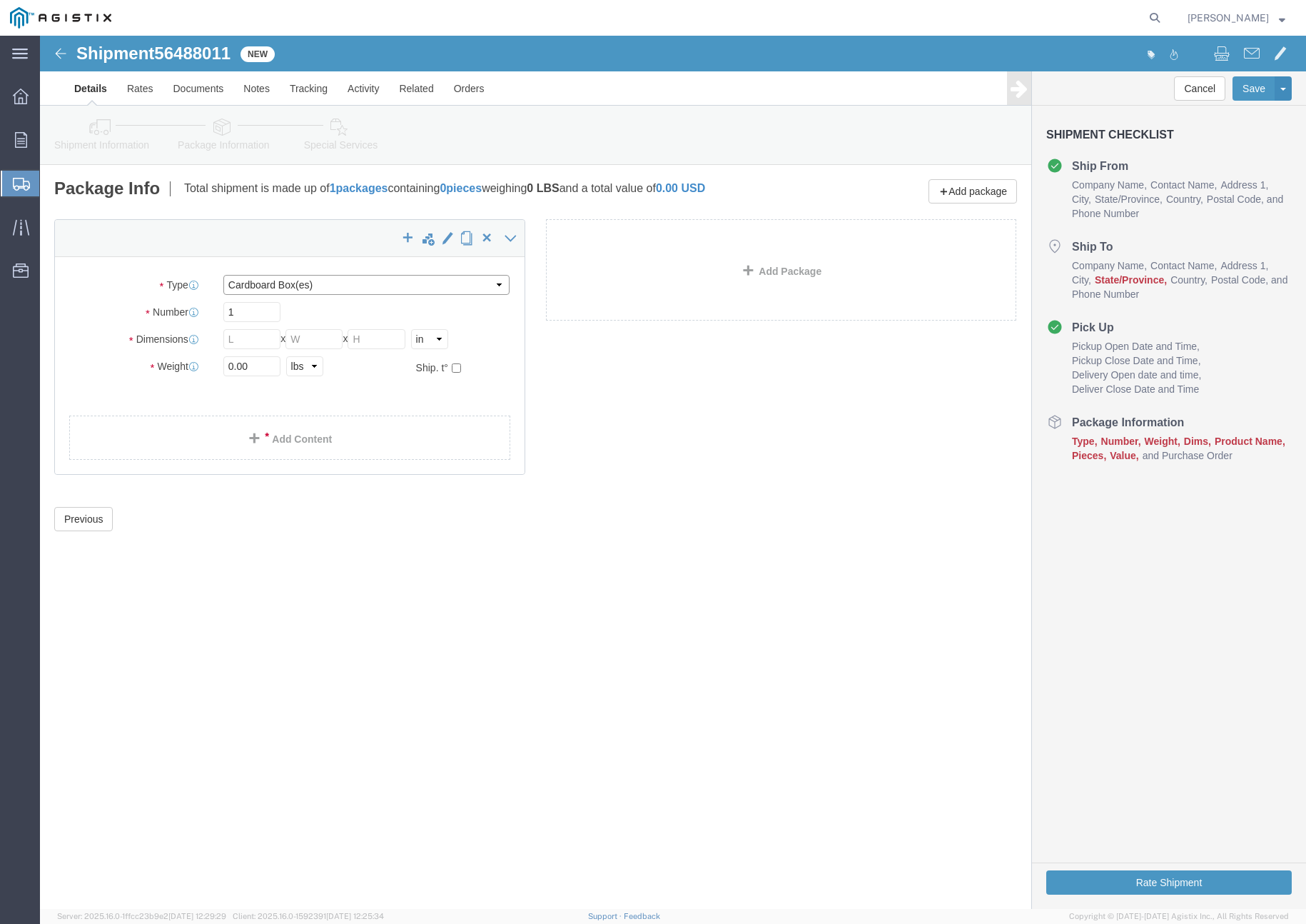
drag, startPoint x: 263, startPoint y: 248, endPoint x: 263, endPoint y: 257, distance: 9.0
click select "Select Bulk Bundle(s) Cardboard Box(es) Carton(s) Crate(s) Drum(s) (Fiberboard)…"
select select "PSNS"
click select "Select Bulk Bundle(s) Cardboard Box(es) Carton(s) Crate(s) Drum(s) (Fiberboard)…"
click input "text"
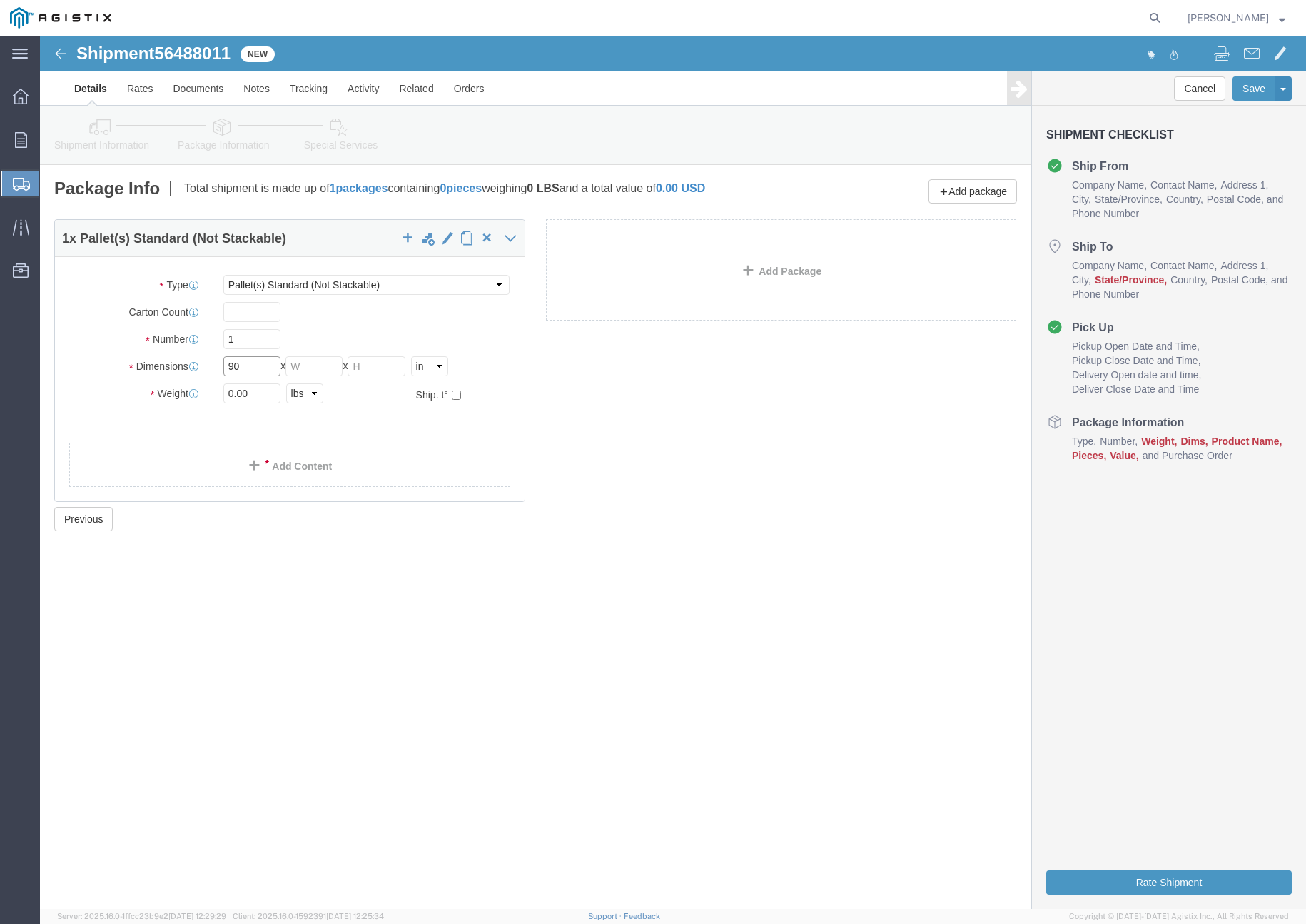
type input "90"
type input "106"
type input "10"
drag, startPoint x: 223, startPoint y: 359, endPoint x: 135, endPoint y: 359, distance: 88.0
click div "Weight 0.00 Select kgs lbs Ship. t°"
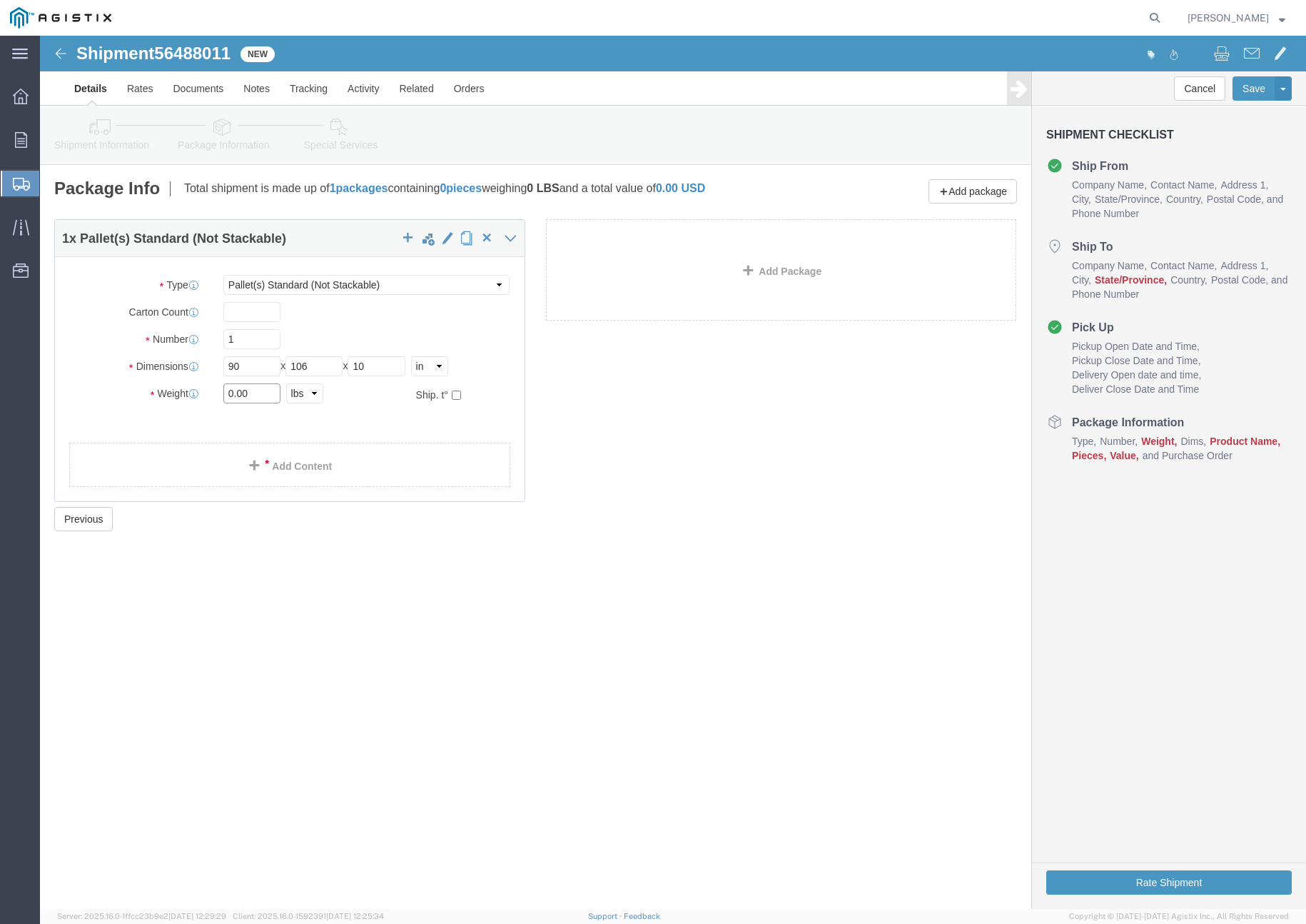
click input "0.00"
type input "0"
type input "5000"
click link "Add Content"
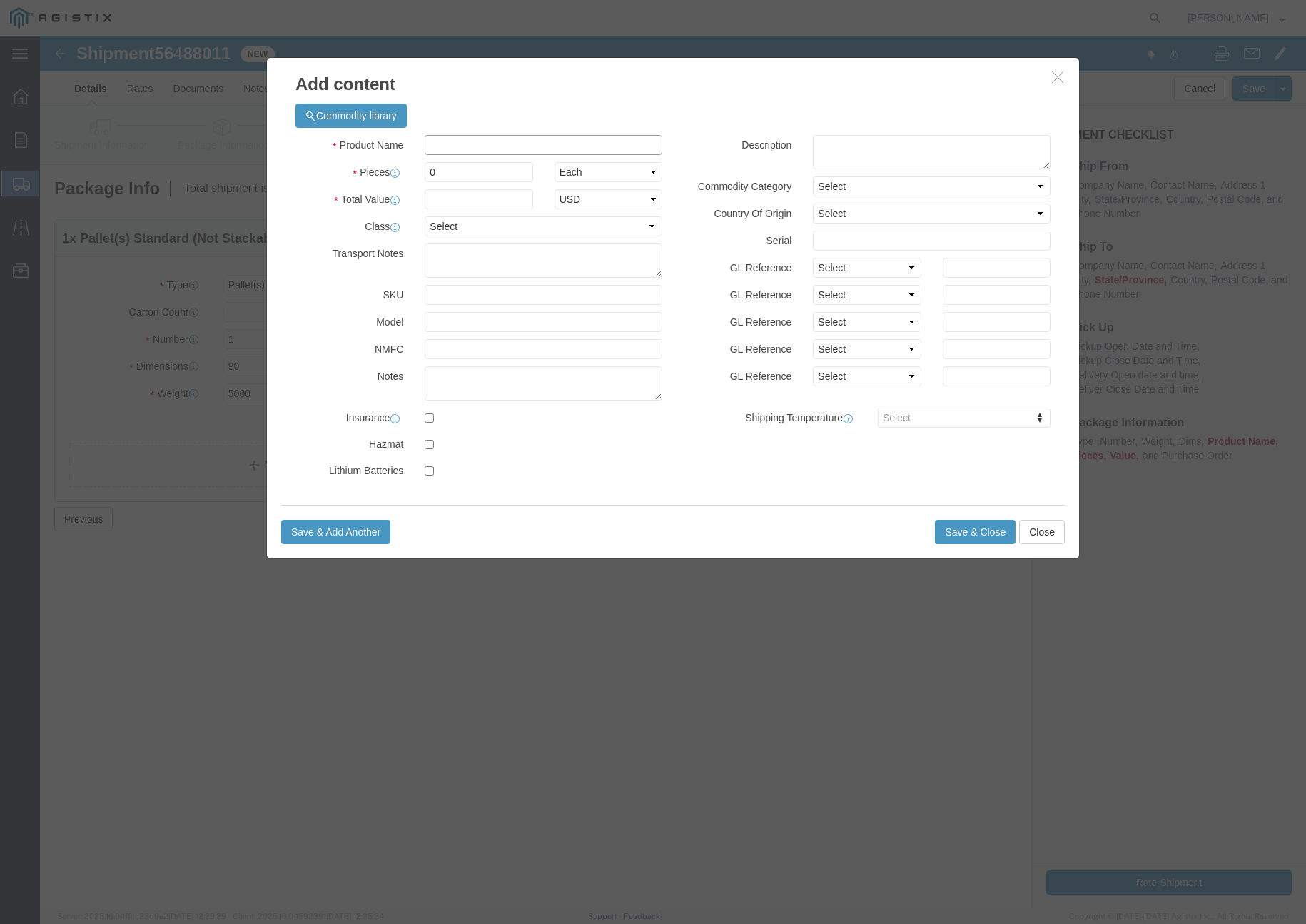
click input "text"
type input "PG&E PAD"
click input "0"
type input "1"
click input "text"
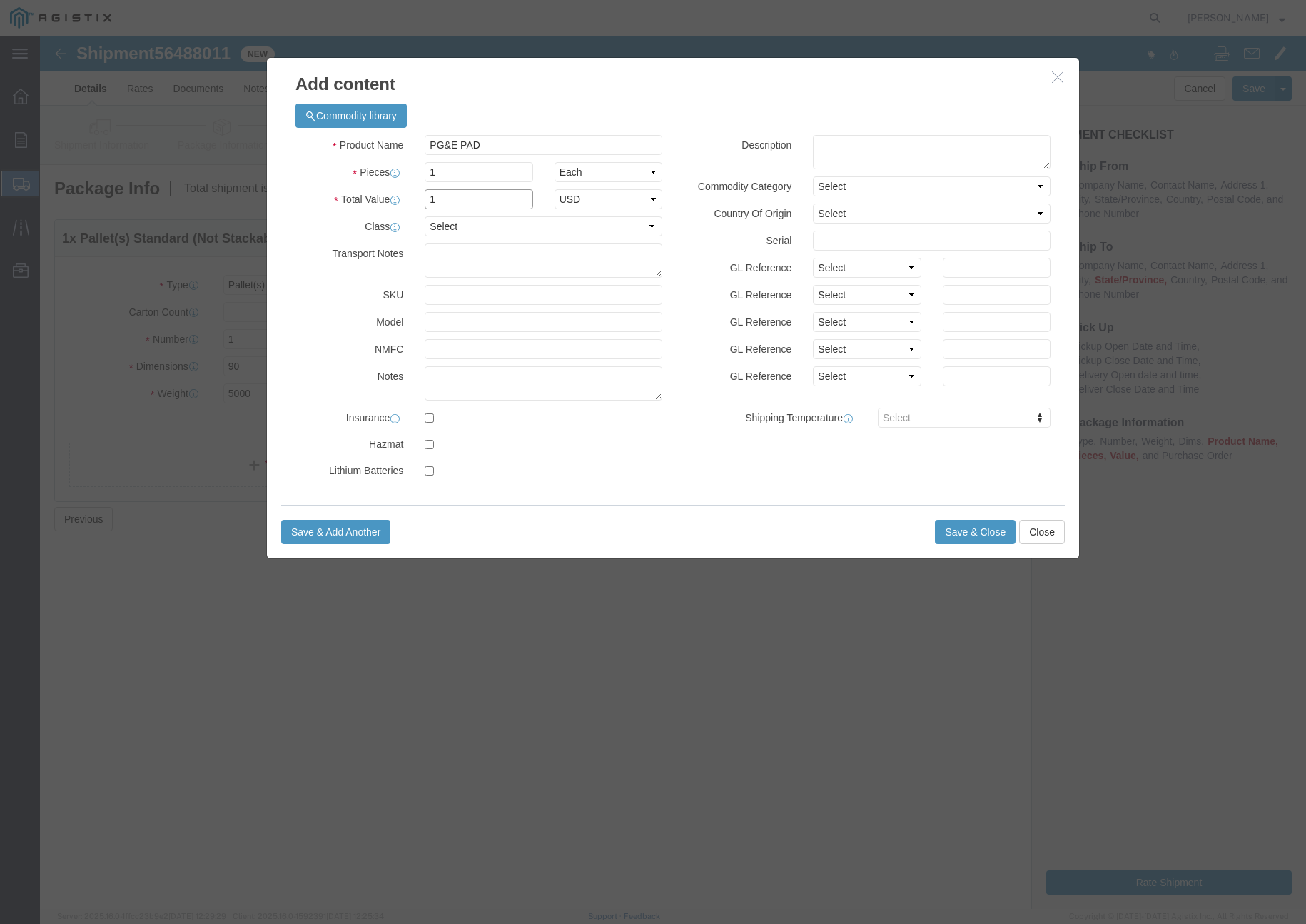
type input "1"
click input "text"
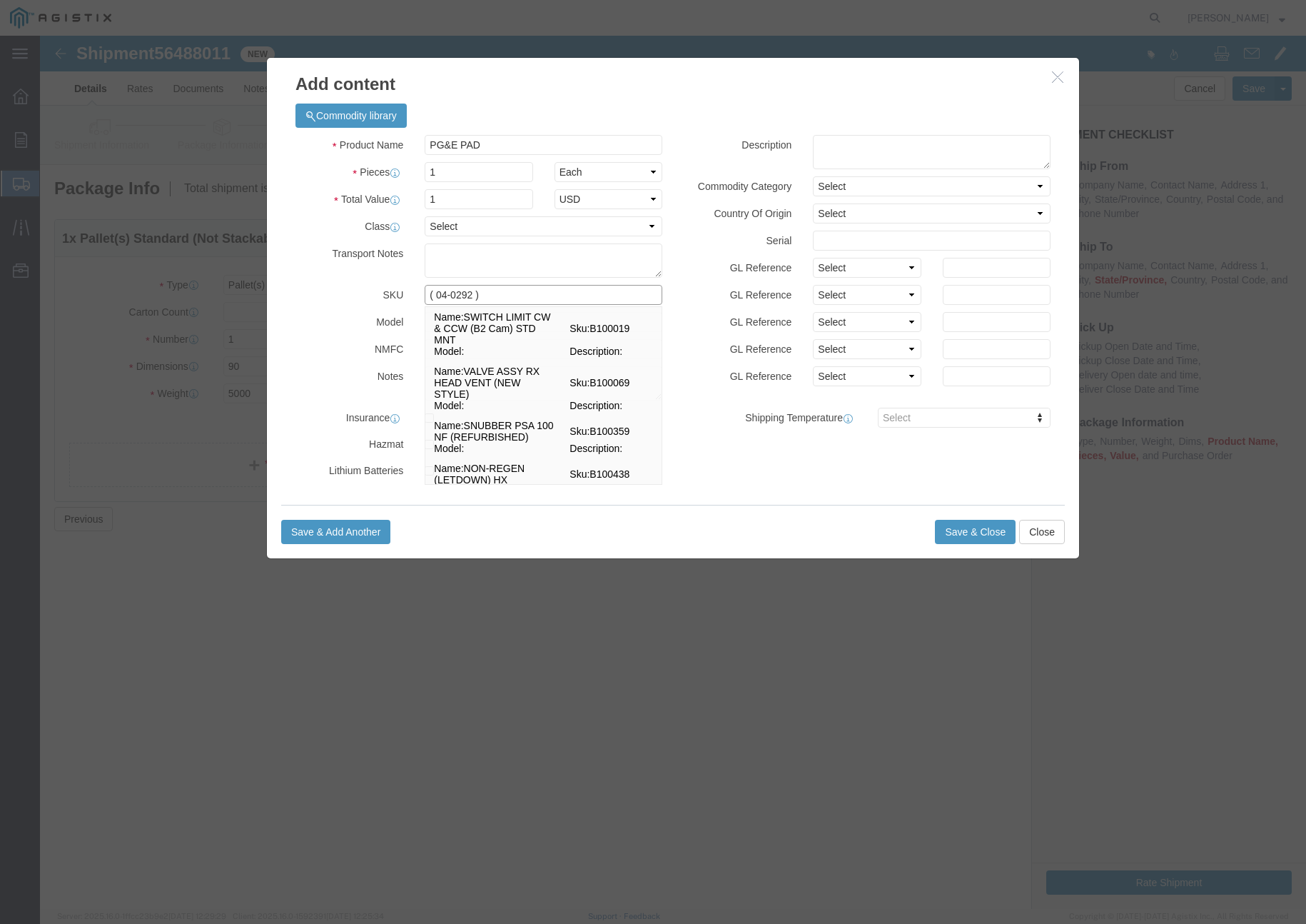
type input "( 04-0292 )"
click div "Product Name PG&E PAD Pieces 1 Select Bag Barrels 100Board Feet Bottle Box Blis…"
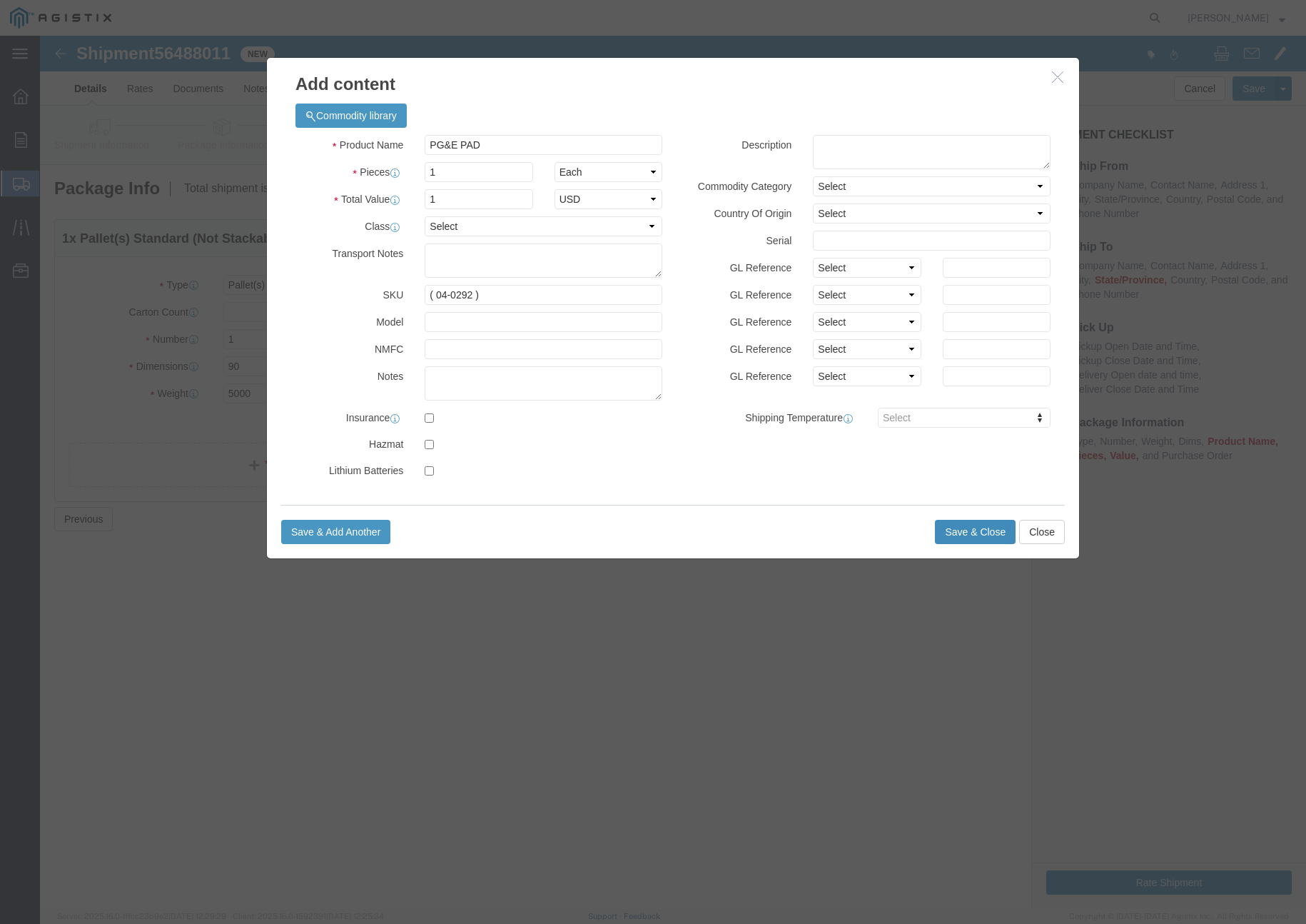
click button "Save & Close"
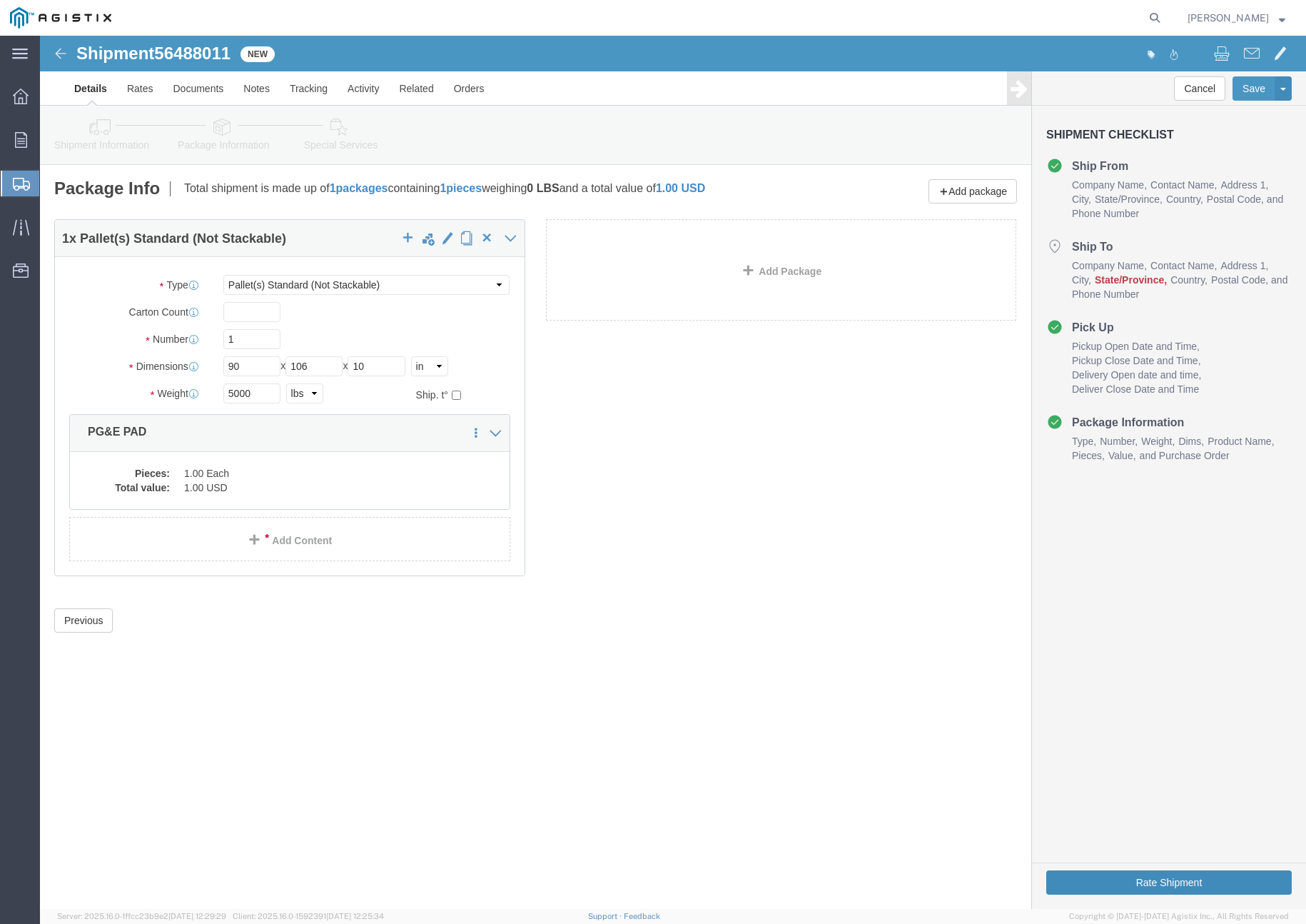
click button "Rate Shipment"
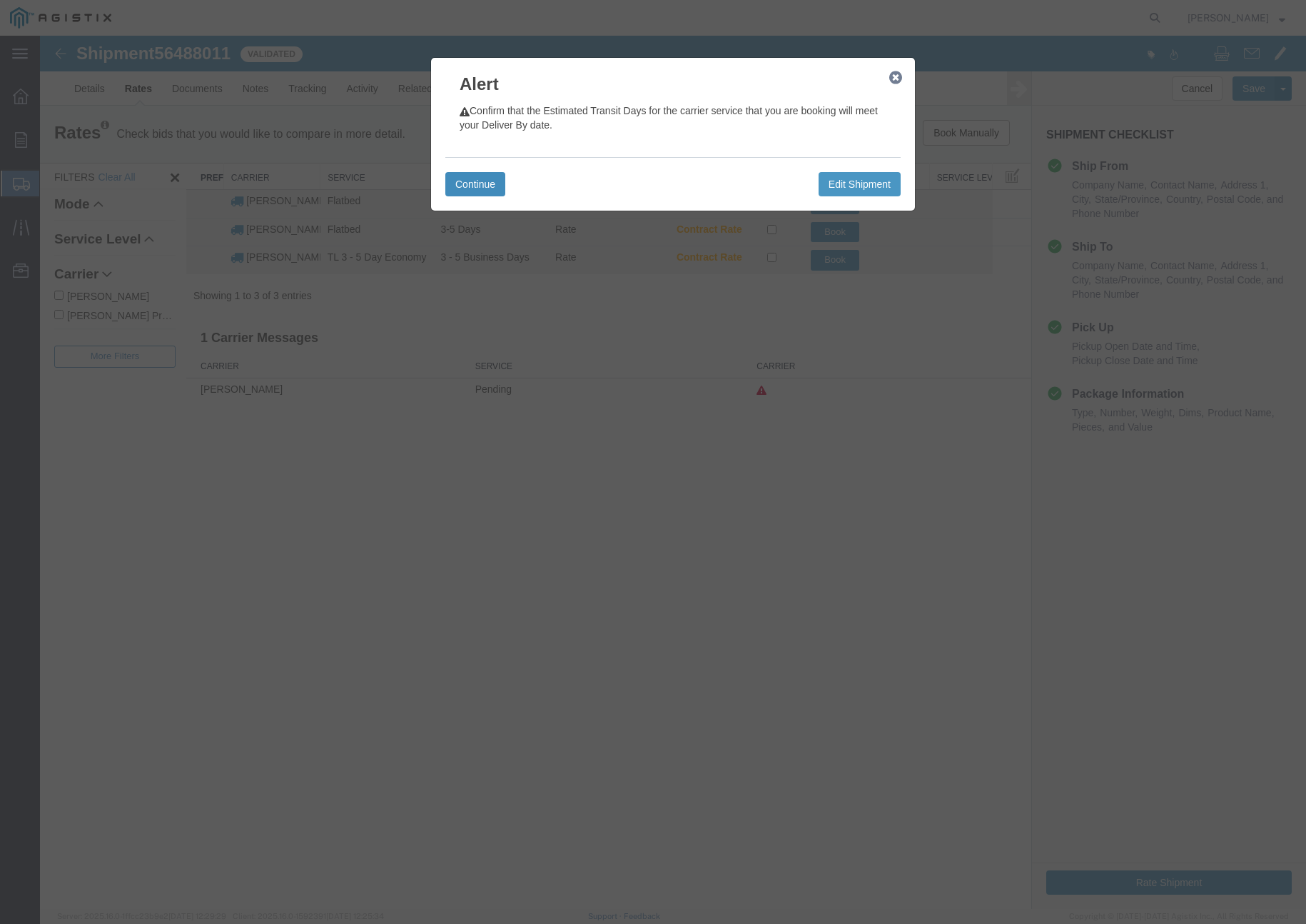
click at [488, 189] on button "Continue" at bounding box center [476, 184] width 60 height 25
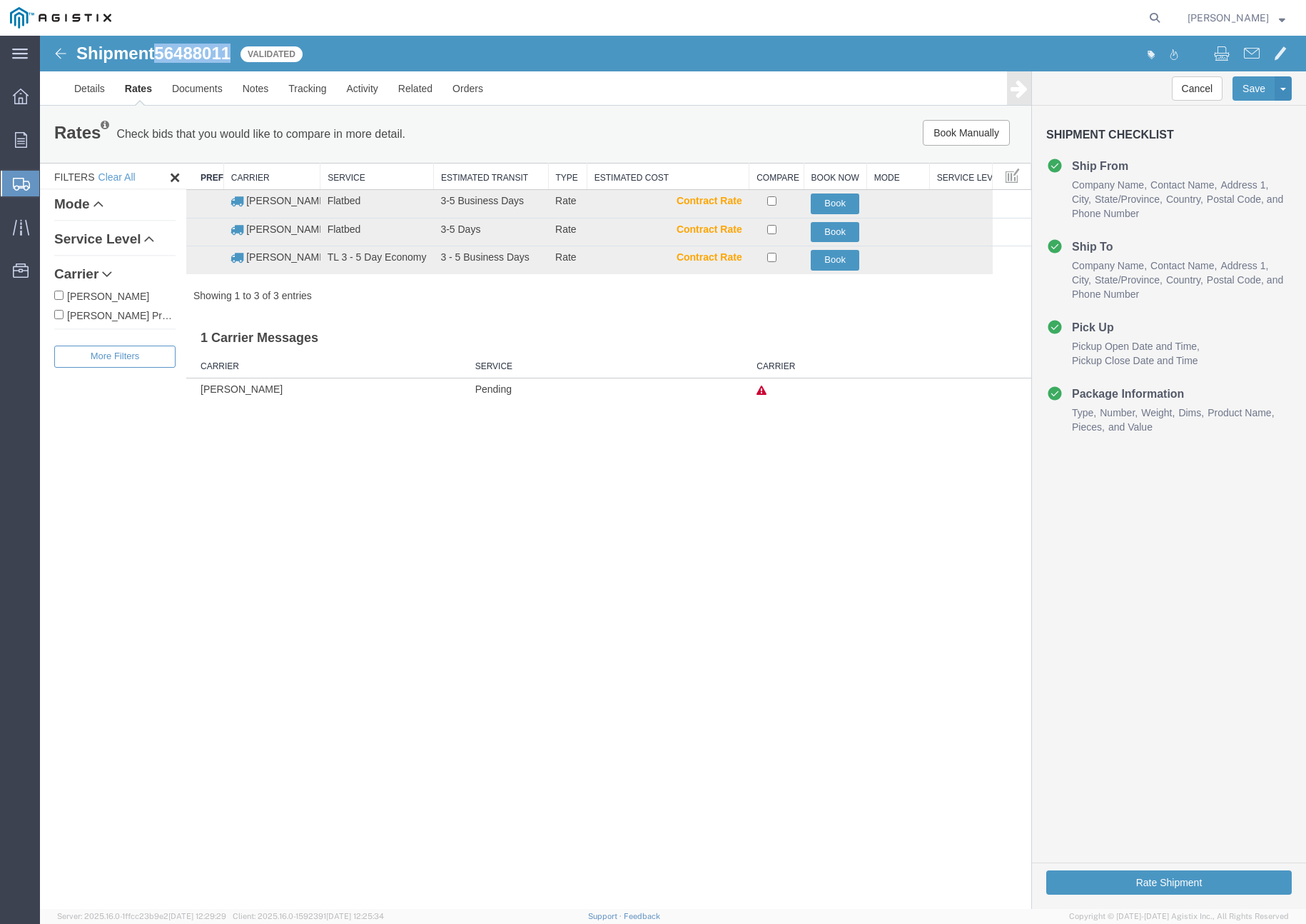
drag, startPoint x: 162, startPoint y: 52, endPoint x: 228, endPoint y: 53, distance: 66.0
click at [231, 53] on h1 "Shipment 56488011" at bounding box center [154, 54] width 155 height 19
copy span "56488011"
click at [841, 231] on button "Book" at bounding box center [835, 232] width 48 height 20
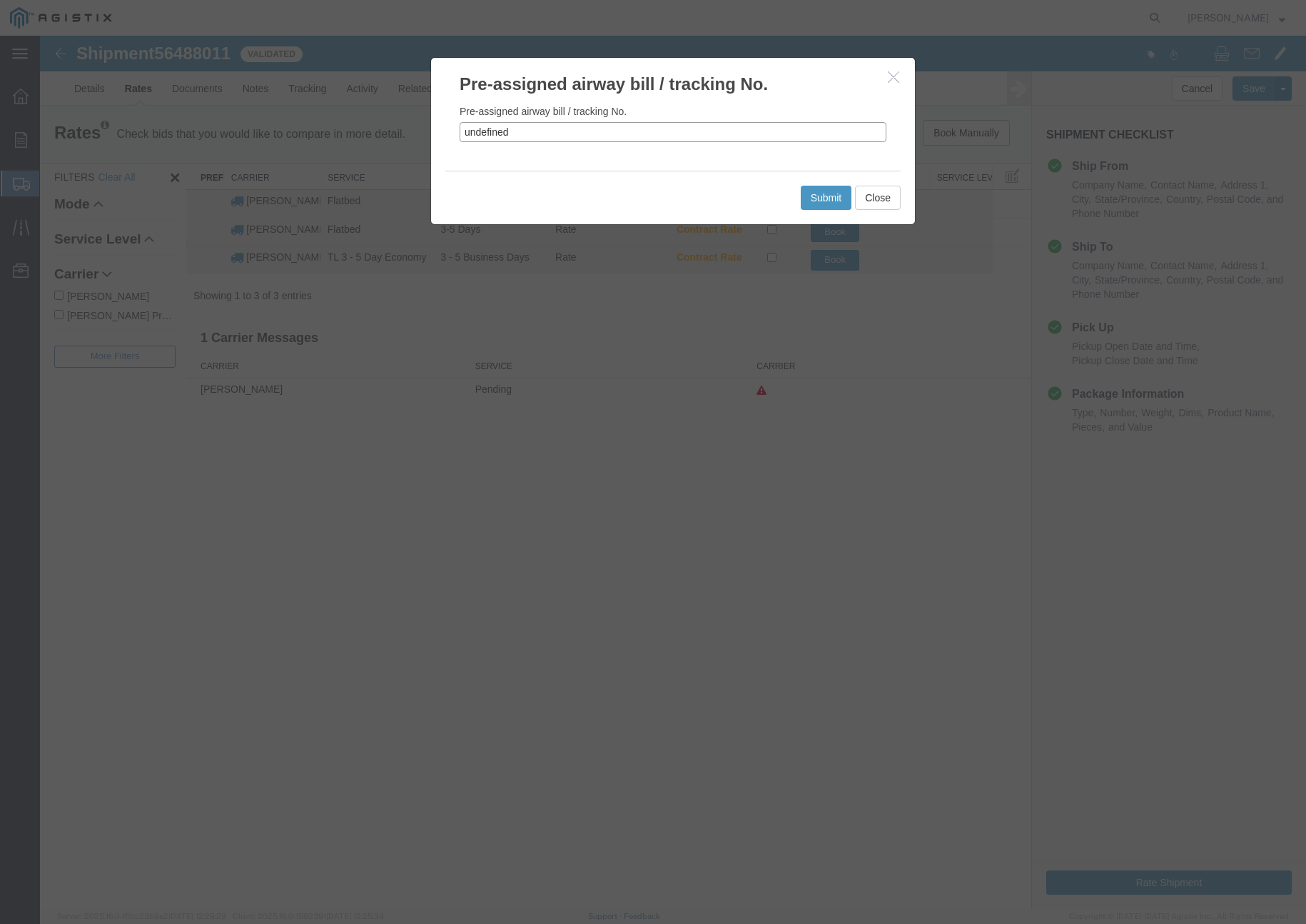
drag, startPoint x: 534, startPoint y: 130, endPoint x: 469, endPoint y: 130, distance: 65.0
click at [449, 127] on div "Pre-assigned airway bill / tracking No. undefined" at bounding box center [673, 132] width 484 height 74
paste input "56488011"
type input "56488011"
click at [833, 195] on button "Submit" at bounding box center [826, 198] width 52 height 25
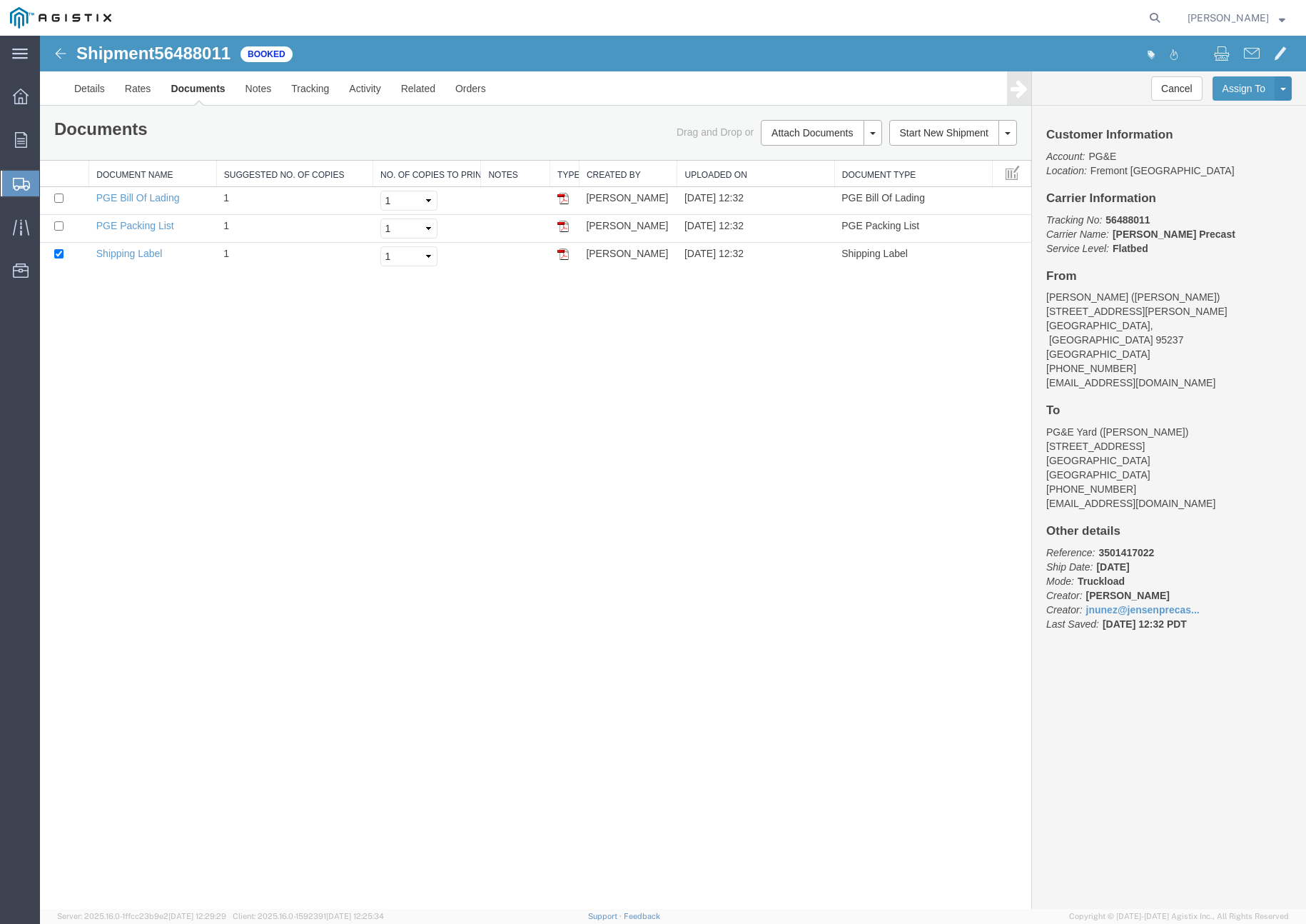
click at [0, 0] on span "Create Shipment" at bounding box center [0, 0] width 0 height 0
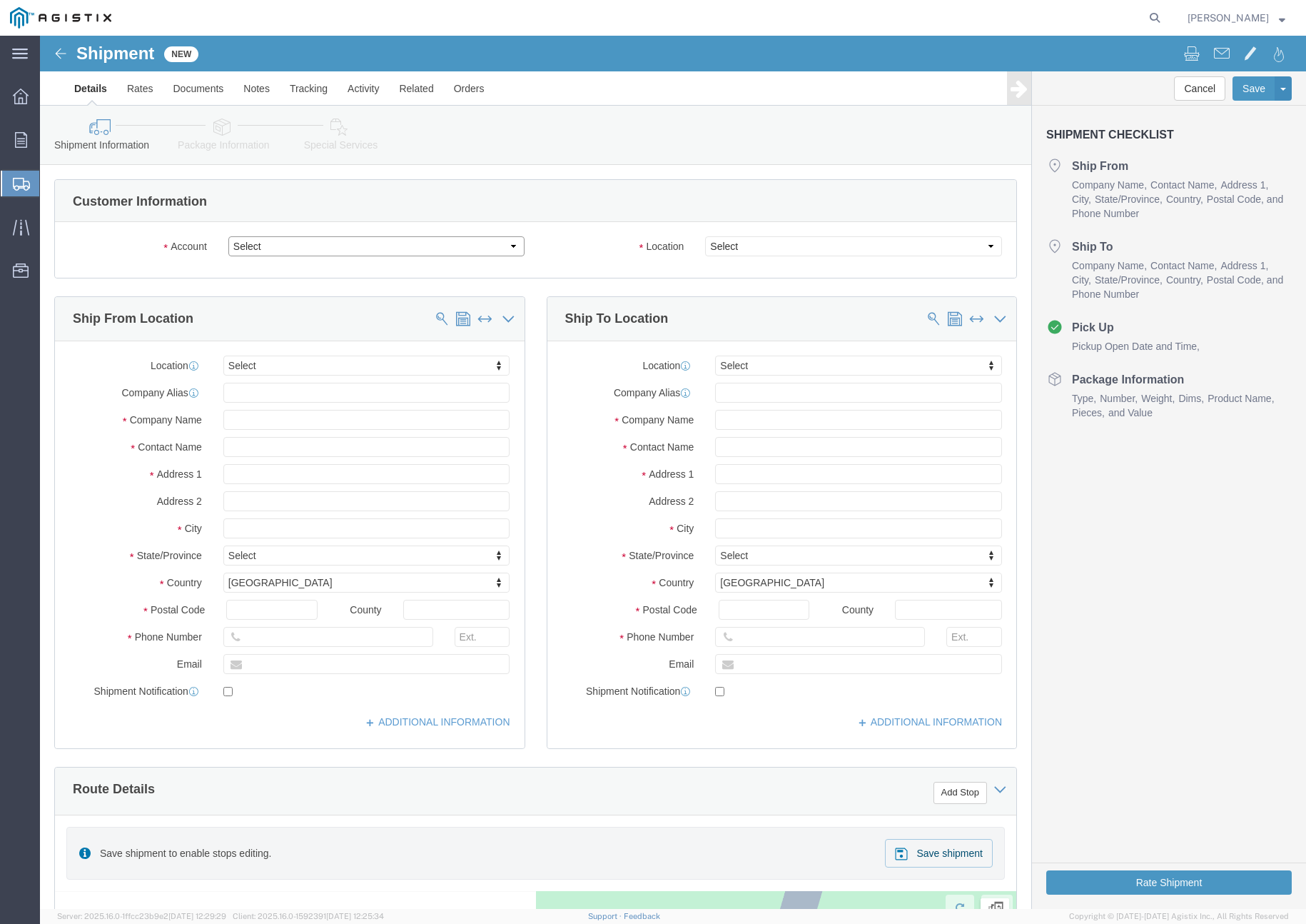
click select "Select [PERSON_NAME] PRECAST PG&E"
select select "9596"
click select "Select [PERSON_NAME] PRECAST PG&E"
select select "PURCHORD"
select select
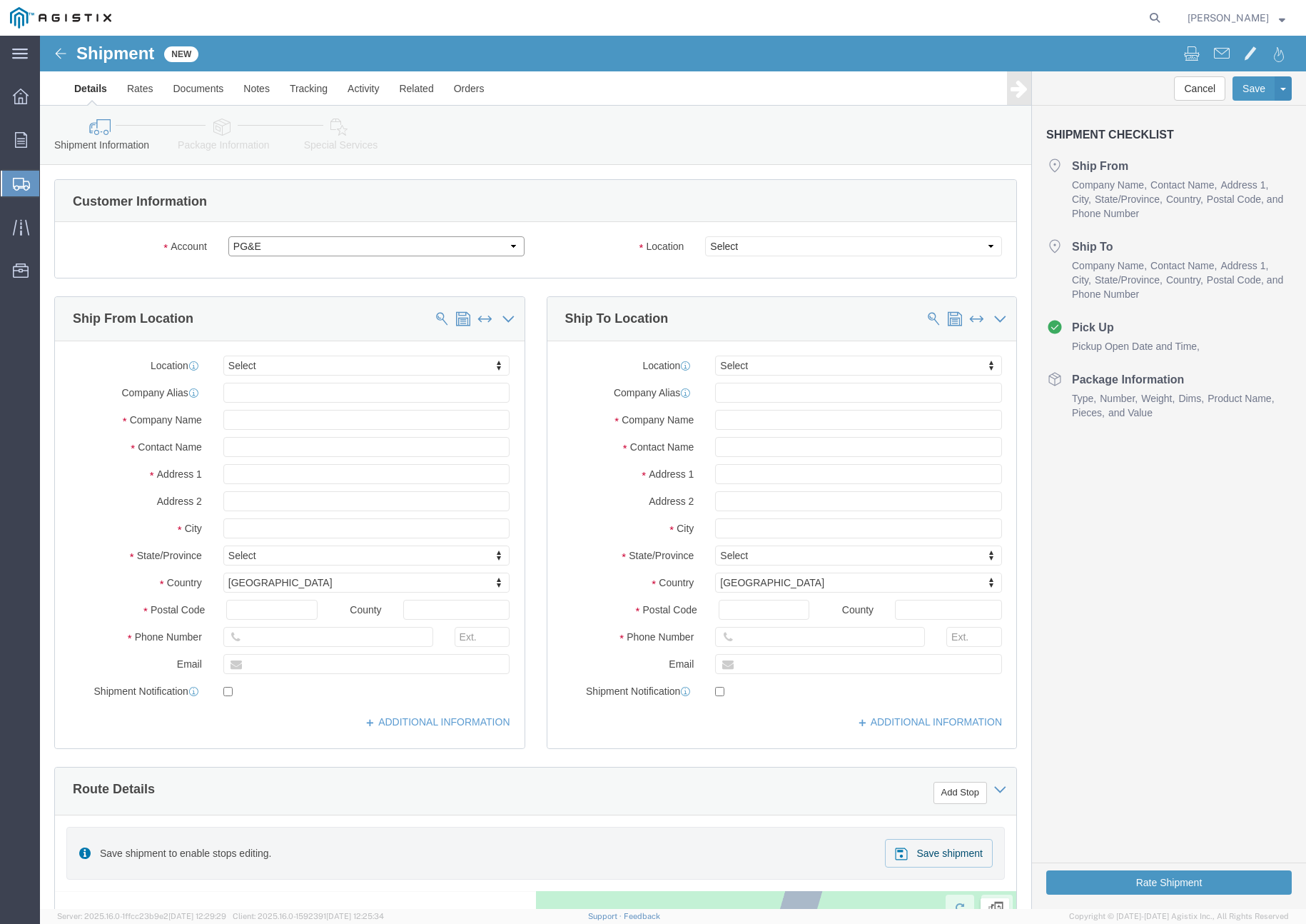
select select
click select "Select"
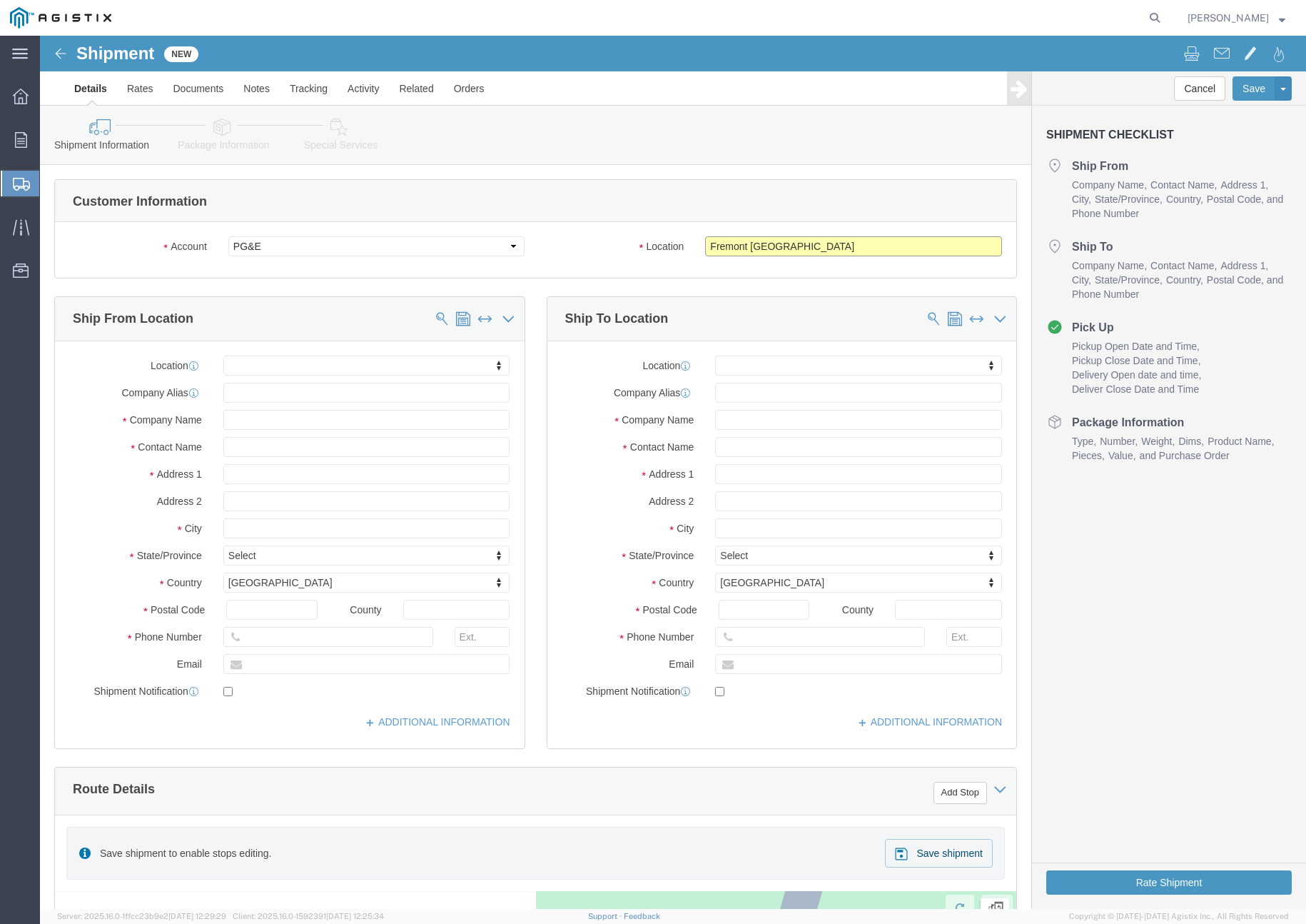
click select "Select All Others [GEOGRAPHIC_DATA] [GEOGRAPHIC_DATA] [GEOGRAPHIC_DATA] [GEOGRA…"
drag, startPoint x: 695, startPoint y: 210, endPoint x: 695, endPoint y: 219, distance: 9.0
click select "Select All Others [GEOGRAPHIC_DATA] [GEOGRAPHIC_DATA] [GEOGRAPHIC_DATA] [GEOGRA…"
select select "19996"
click select "Select All Others [GEOGRAPHIC_DATA] [GEOGRAPHIC_DATA] [GEOGRAPHIC_DATA] [GEOGRA…"
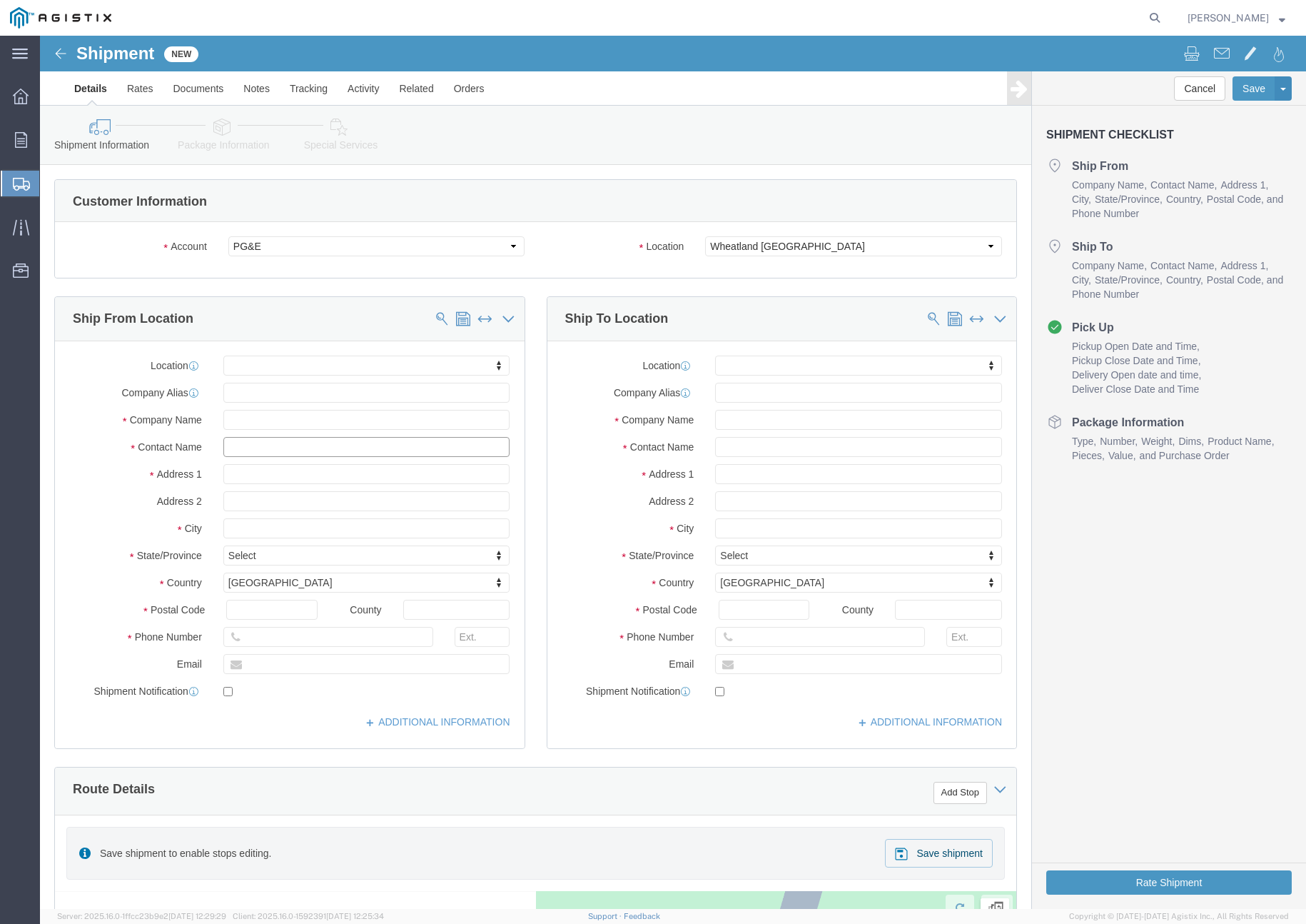
drag, startPoint x: 231, startPoint y: 408, endPoint x: 242, endPoint y: 402, distance: 12.5
click input "text"
type input "[PERSON_NAME]"
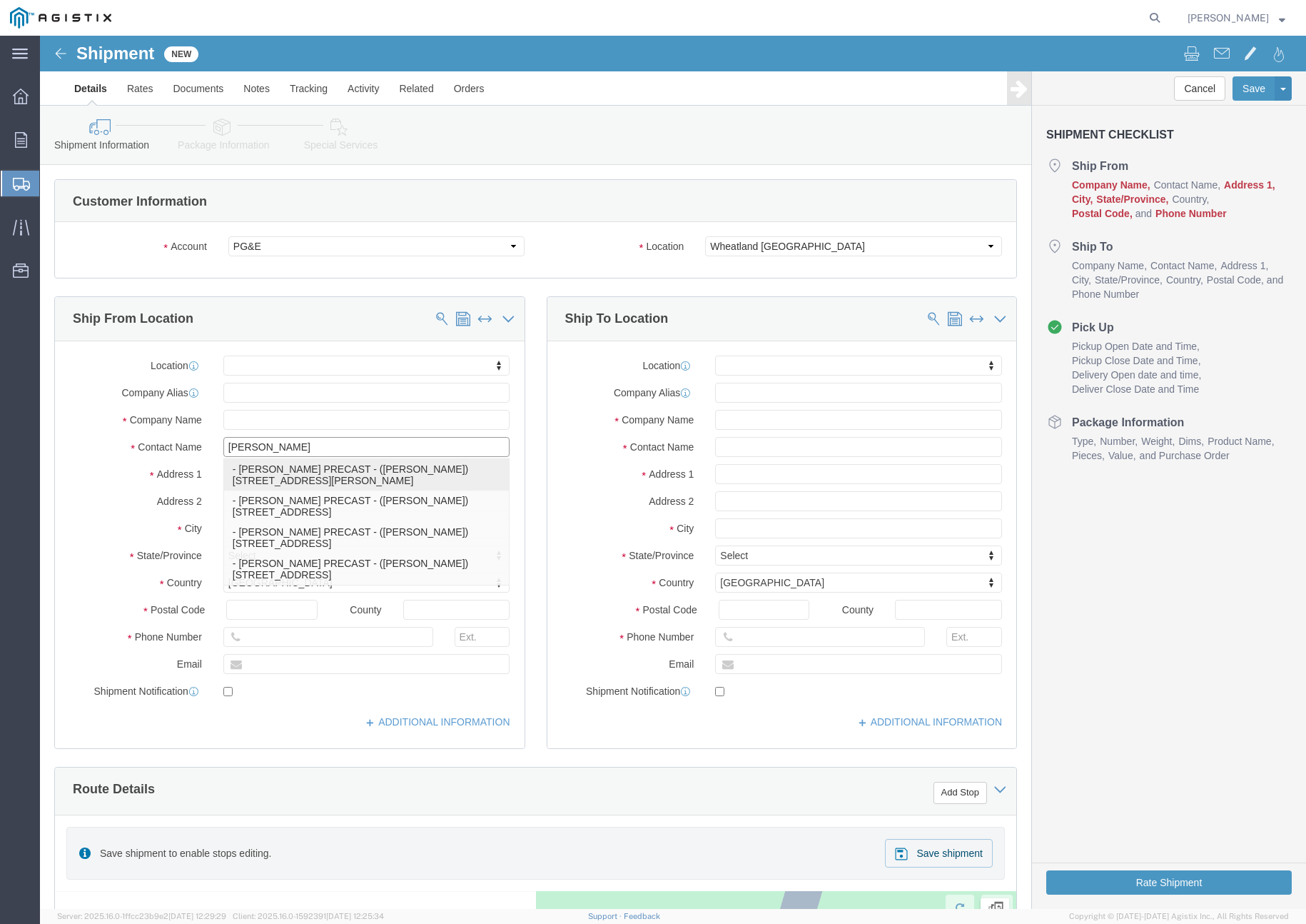
click p "- [PERSON_NAME] PRECAST - ([PERSON_NAME]) [STREET_ADDRESS][PERSON_NAME]"
select select
type input "[STREET_ADDRESS][PERSON_NAME]"
type input "95237"
type input "[PHONE_NUMBER]"
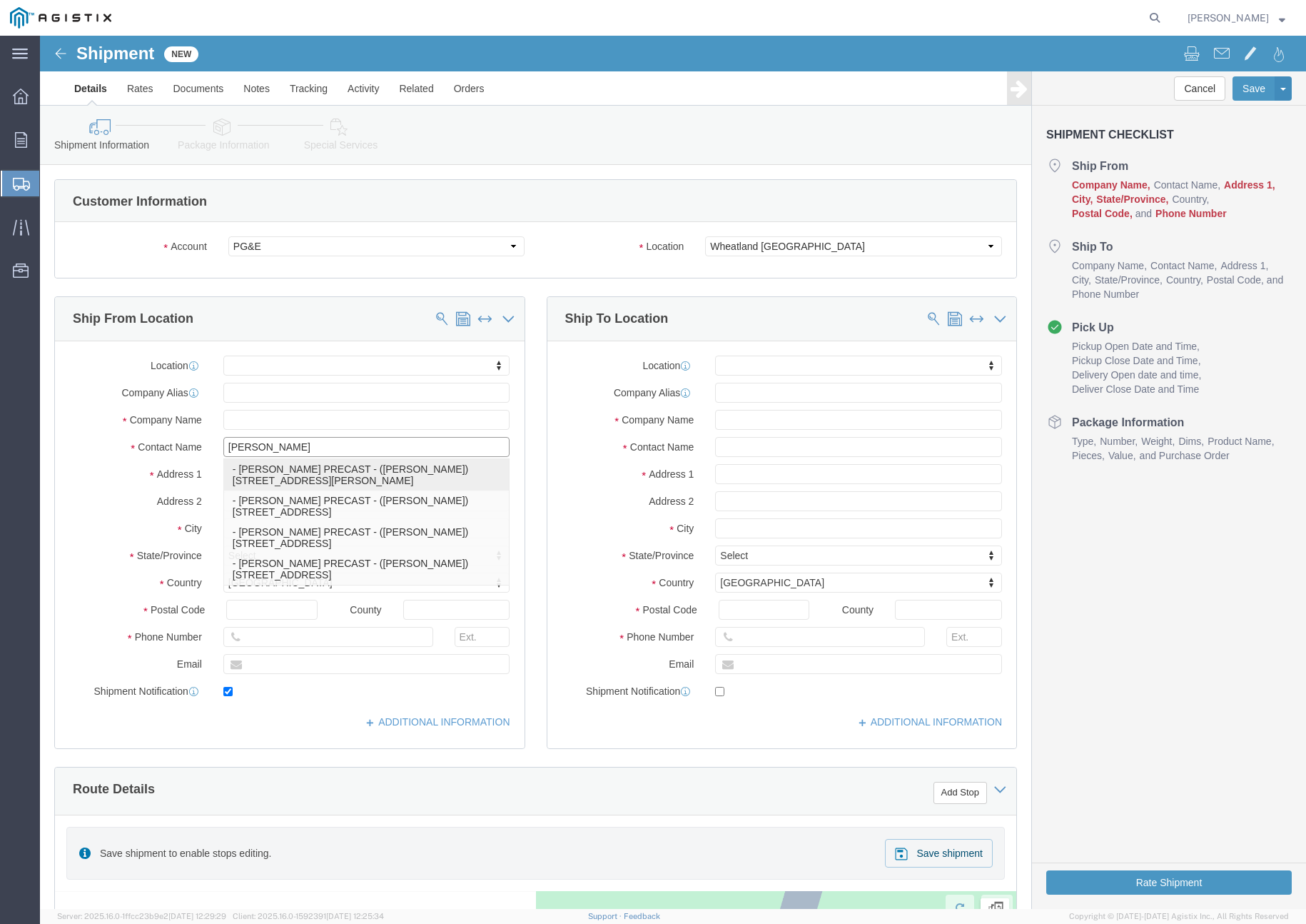
type input "[EMAIL_ADDRESS][DOMAIN_NAME]"
checkbox input "true"
type input "[PERSON_NAME] PRECAST"
type input "[PERSON_NAME]"
type input "Lockeford"
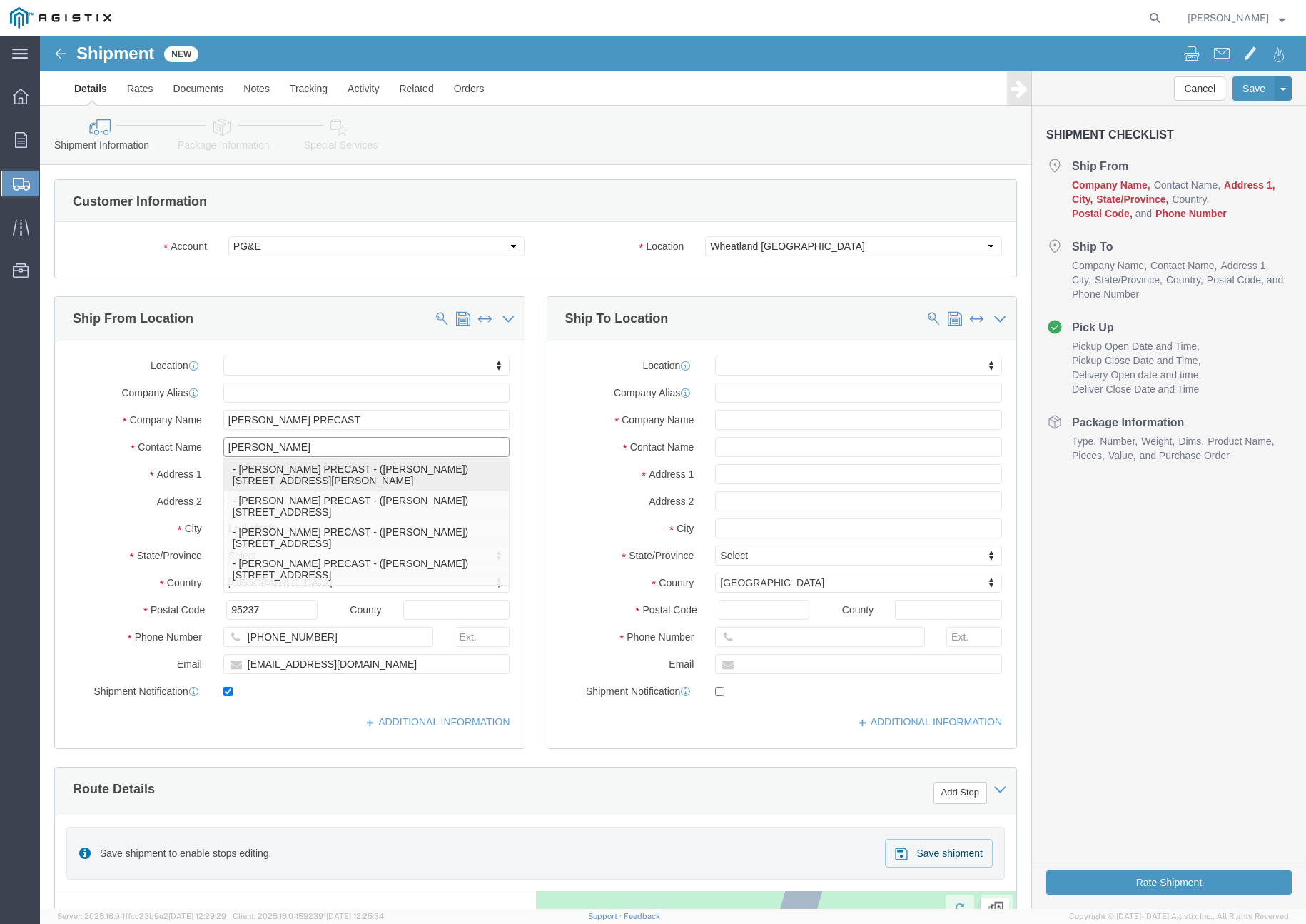
select select "CA"
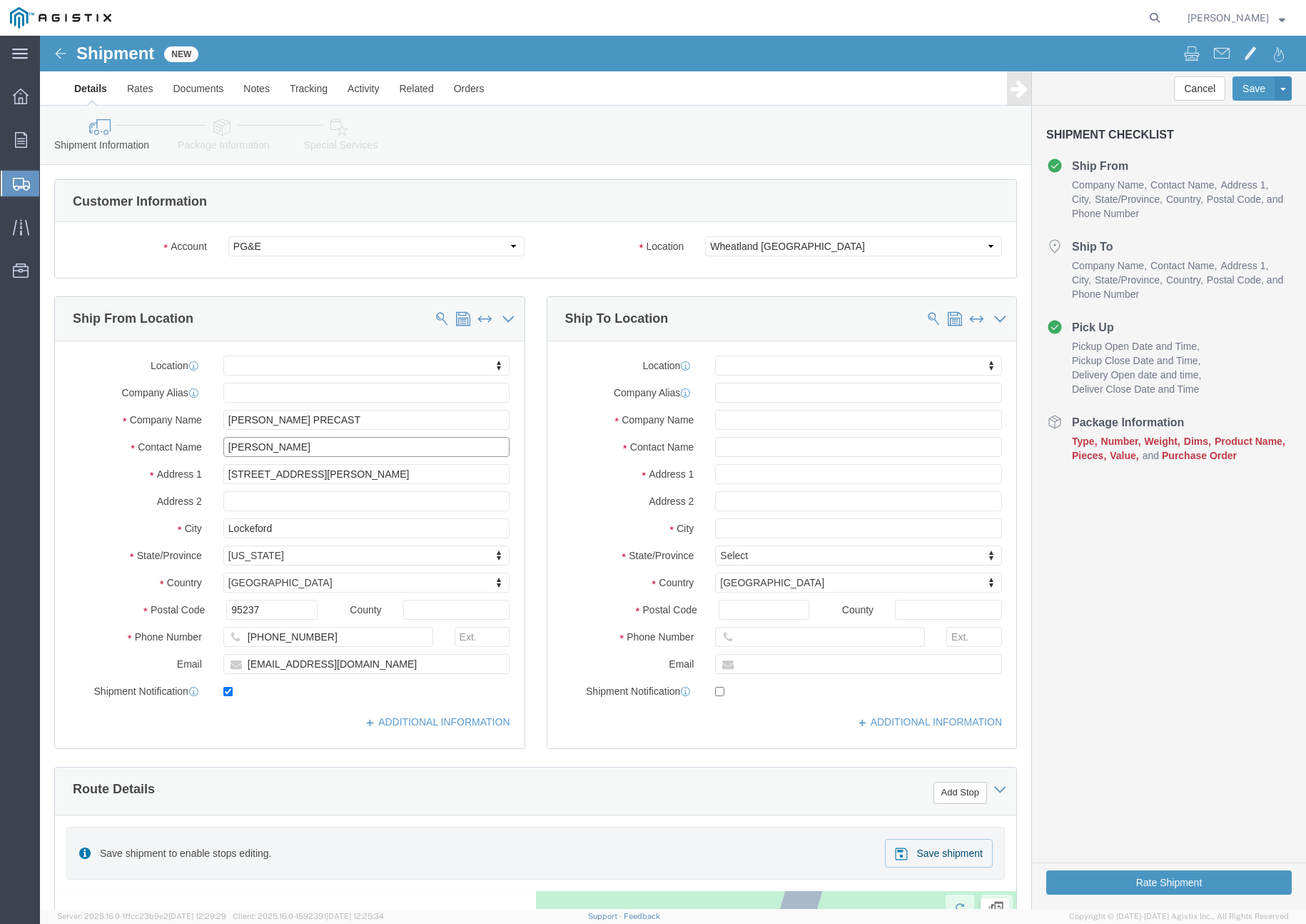
type input "[PERSON_NAME]"
click input "text"
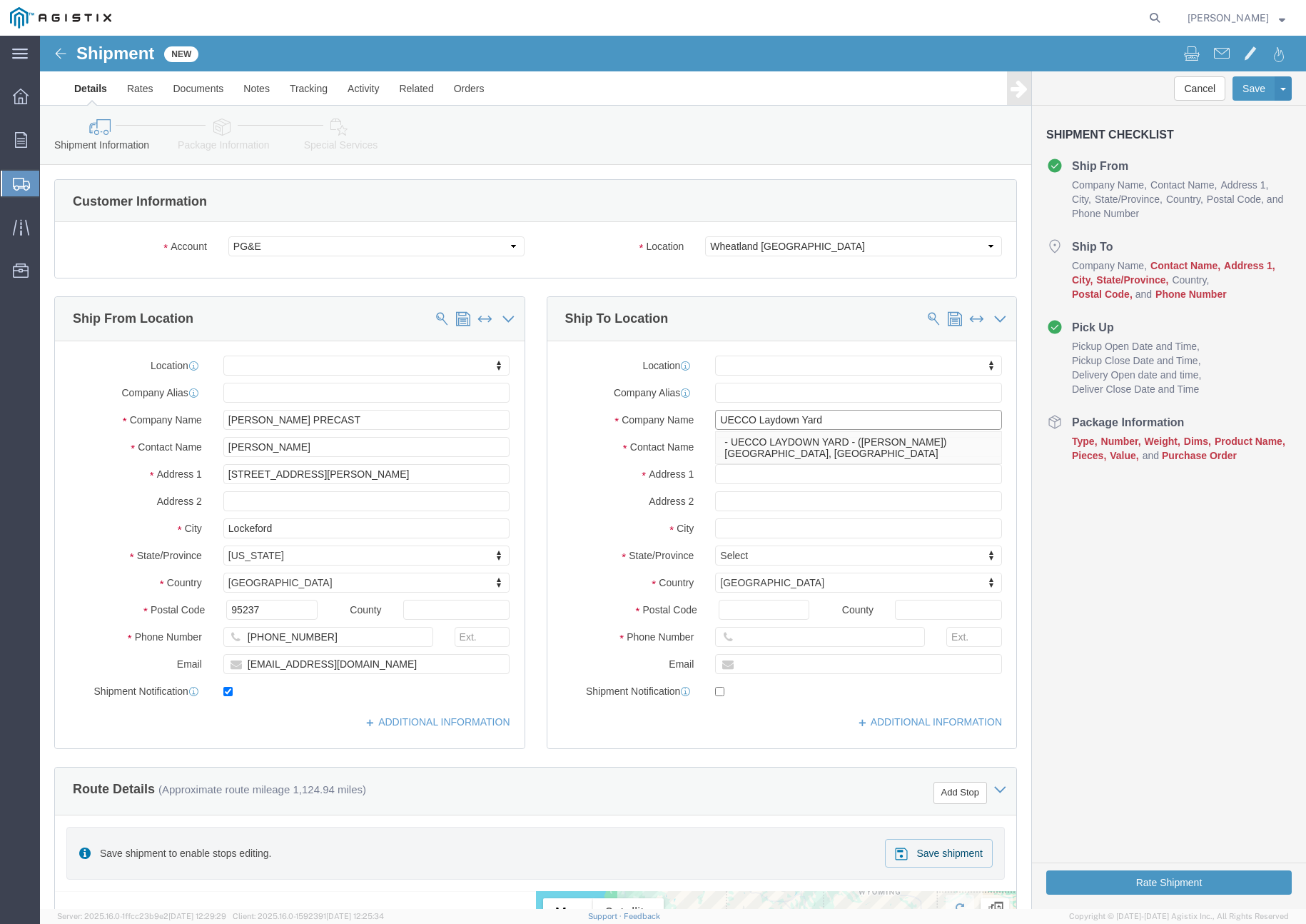
type input "UECCO Laydown Yard"
click input "text"
paste input "[PERSON_NAME]"
type input "[PERSON_NAME]"
click input "text"
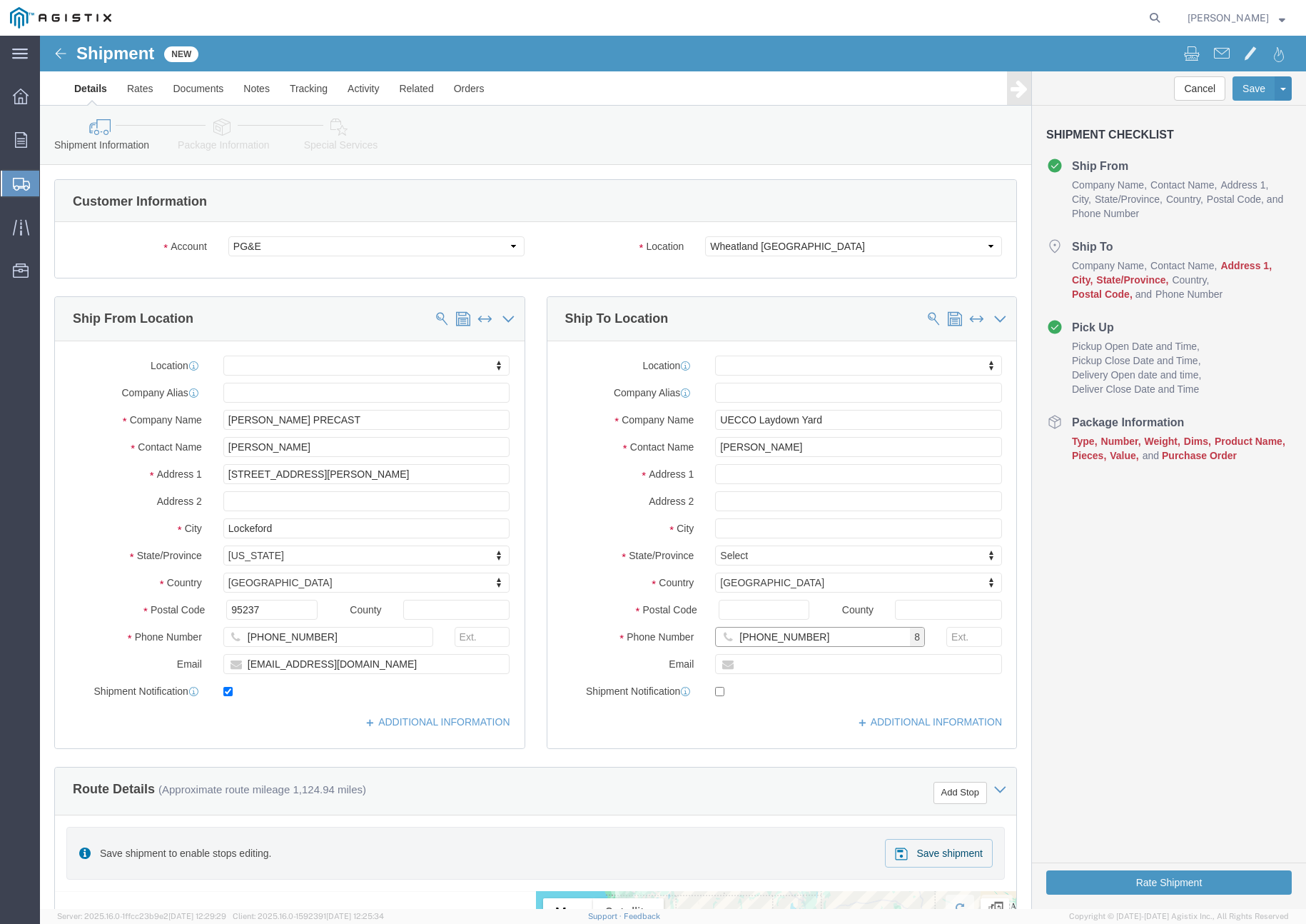
type input "[PHONE_NUMBER]"
click input "text"
paste input "[EMAIL_ADDRESS][DOMAIN_NAME]"
type input "[EMAIL_ADDRESS][DOMAIN_NAME]"
checkbox input "true"
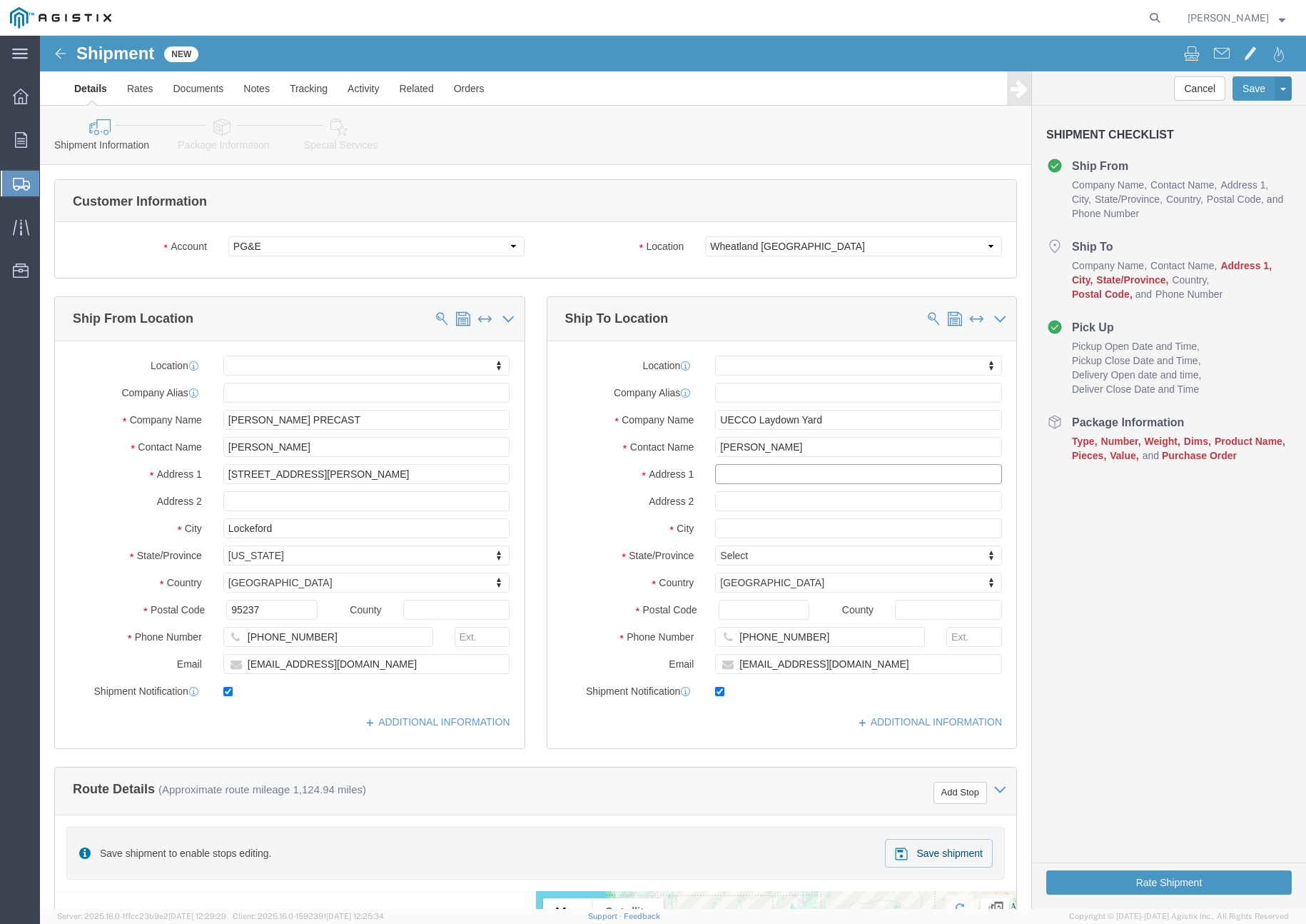
click input "text"
paste input "[STREET_ADDRESS]"
type input "[STREET_ADDRESS]"
select select
click input "text"
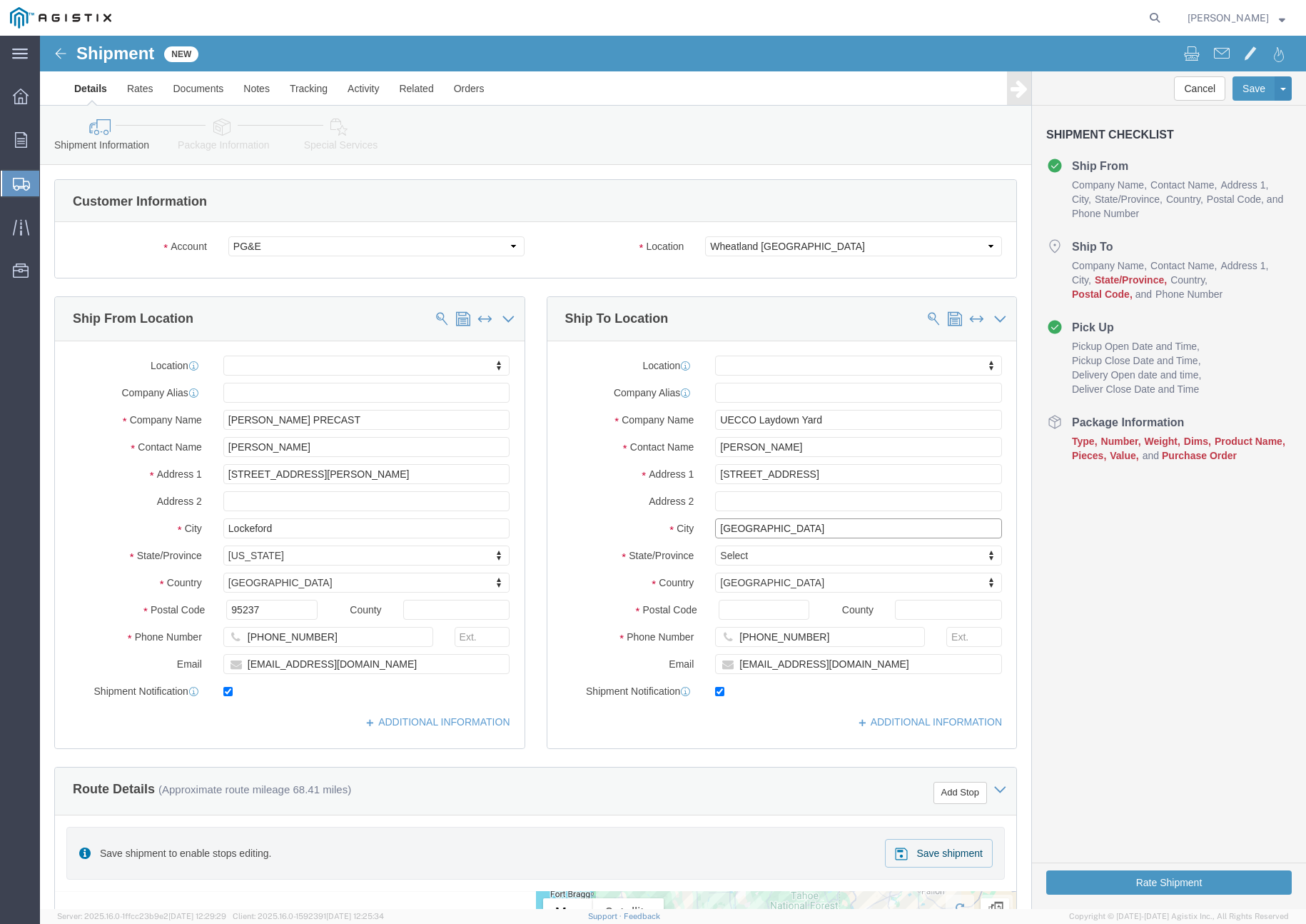
type input "[GEOGRAPHIC_DATA]"
click label "City"
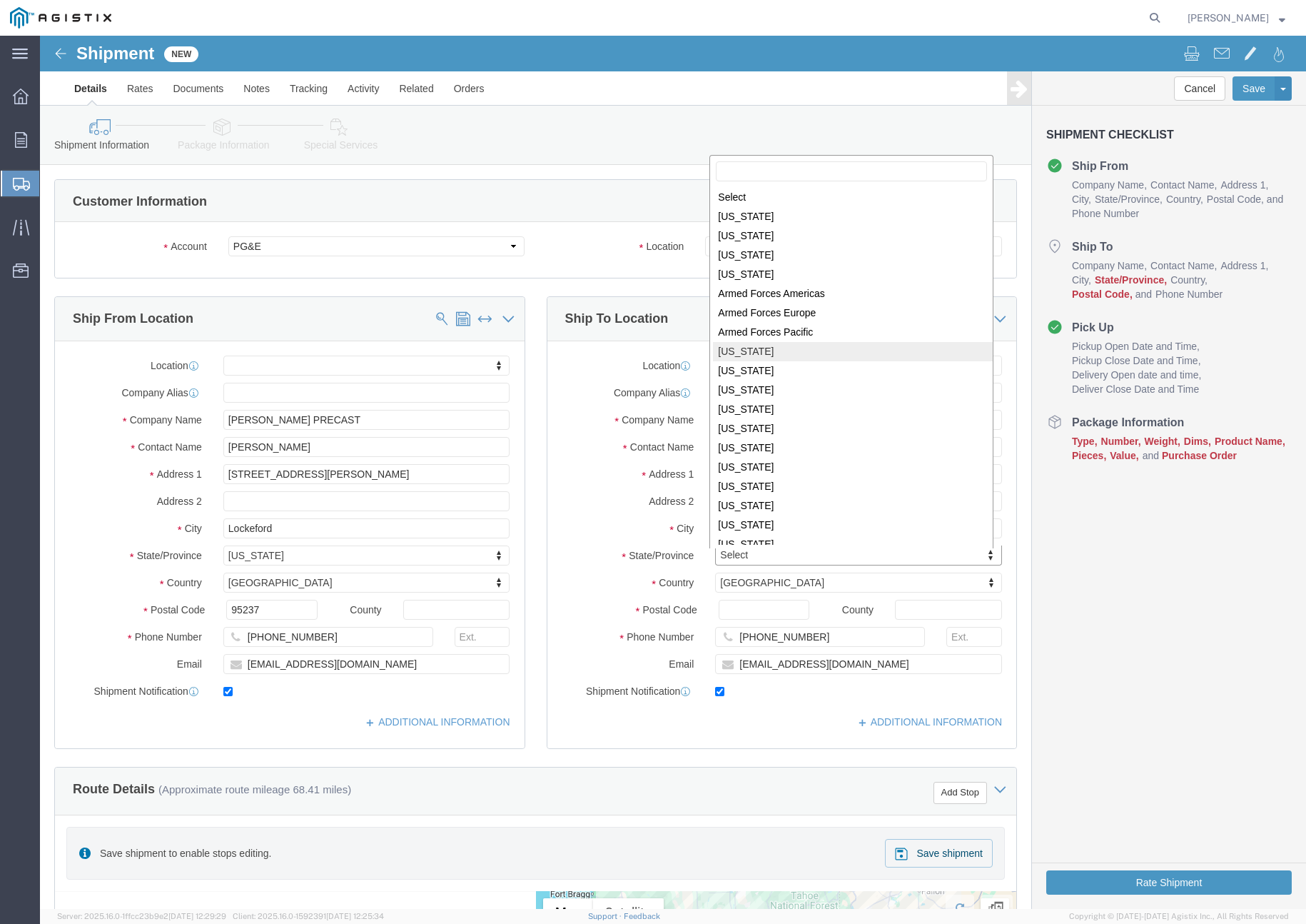
select select
select select "CA"
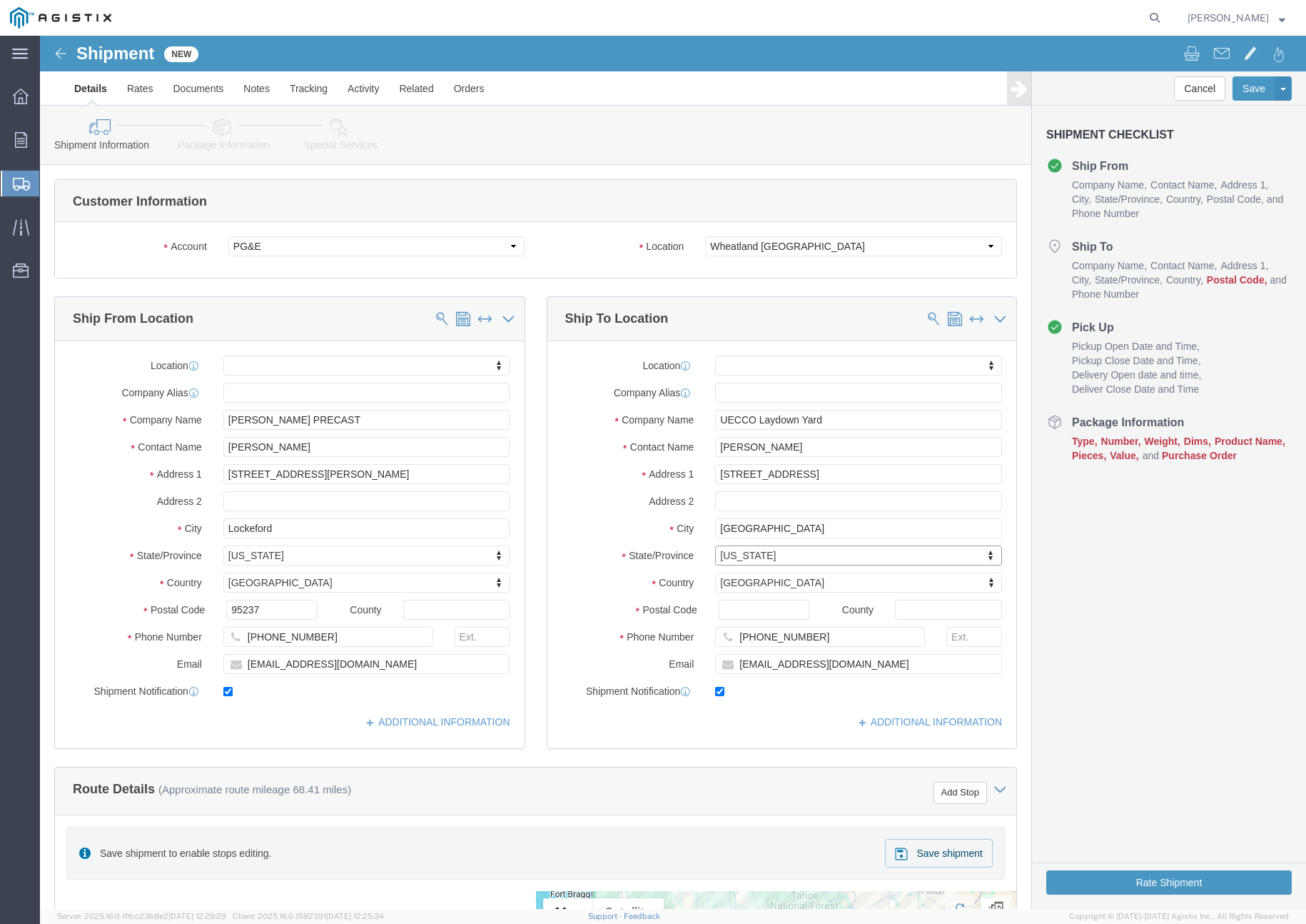
click label "Address 2"
click input "Postal Code"
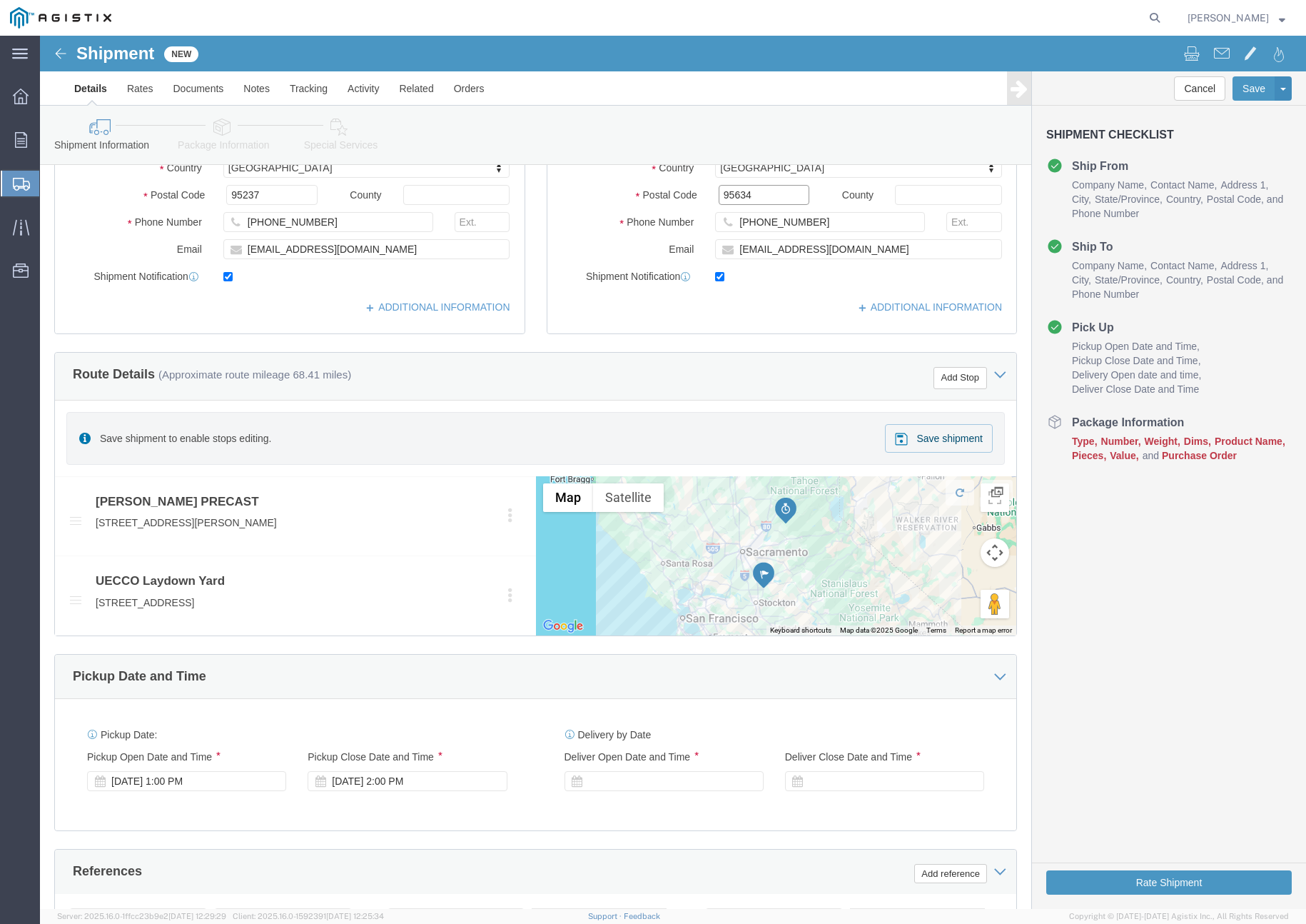
scroll to position [428, 0]
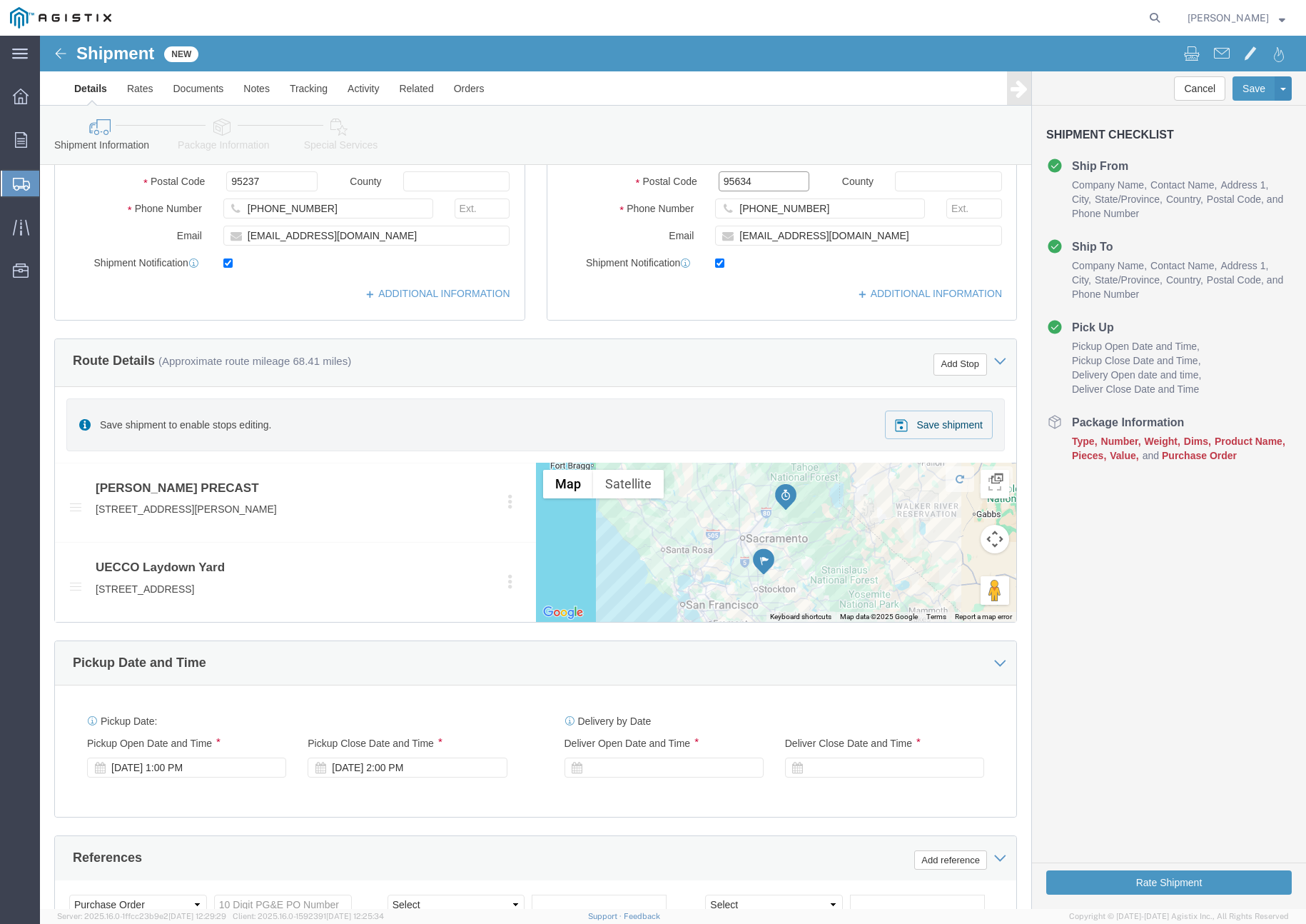
type input "95634"
select select
click div "[DATE] 1:00 PM"
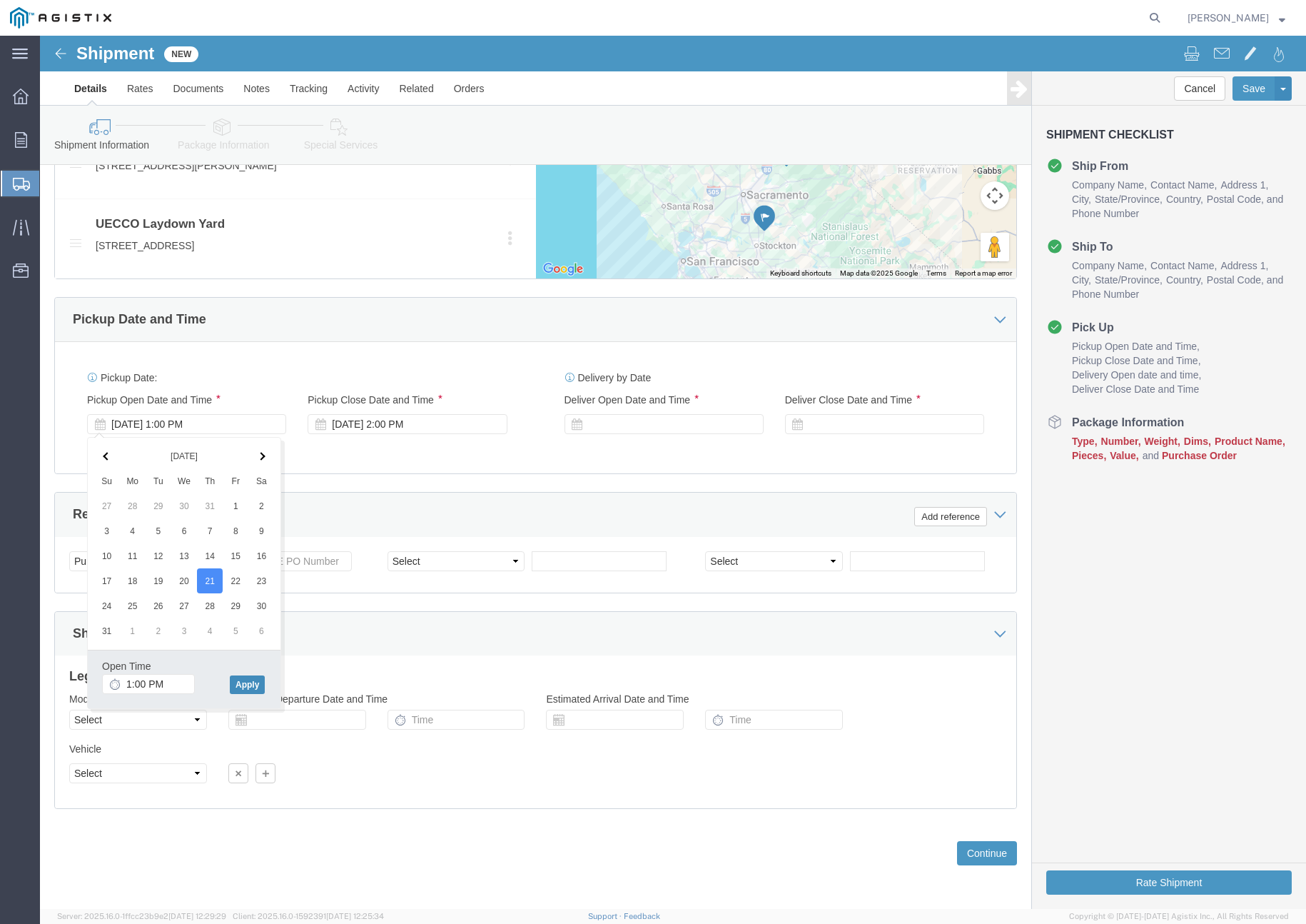
click button "Apply"
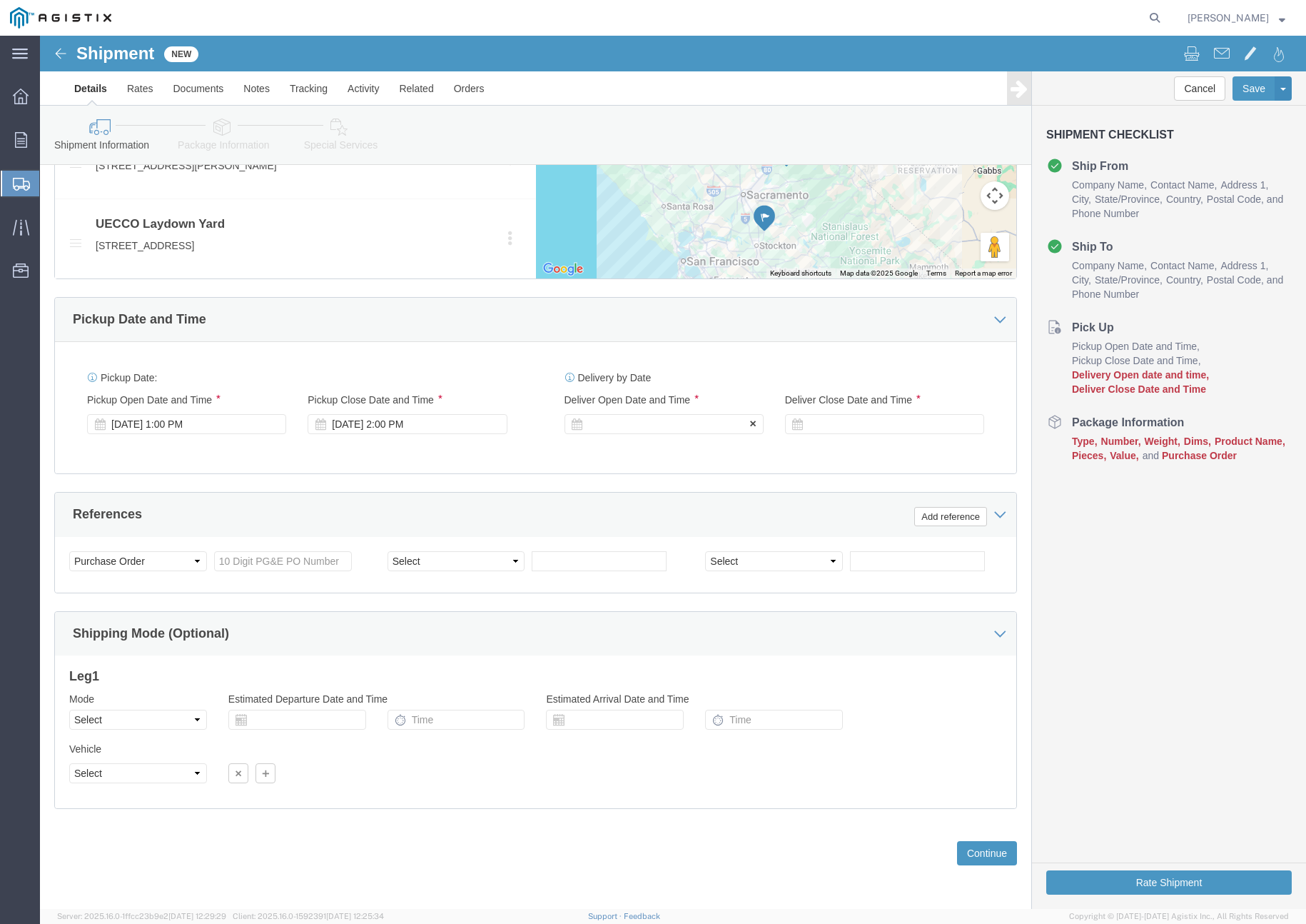
click div
click button "Apply"
click div "Leg 1 Mode Select Air Less than Truckload Multi-Leg Ocean Freight Rail Small Pa…"
click div
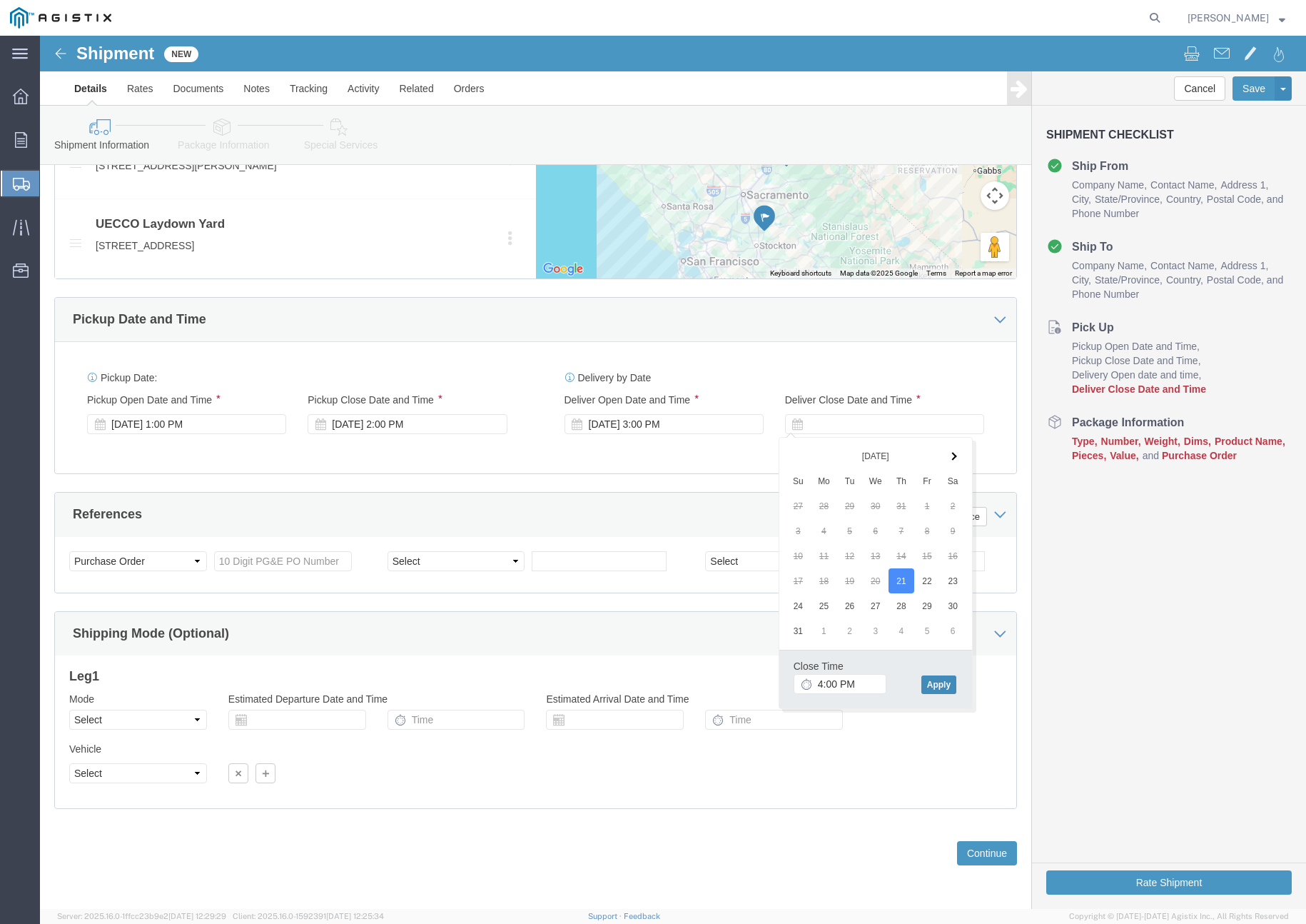
click button "Apply"
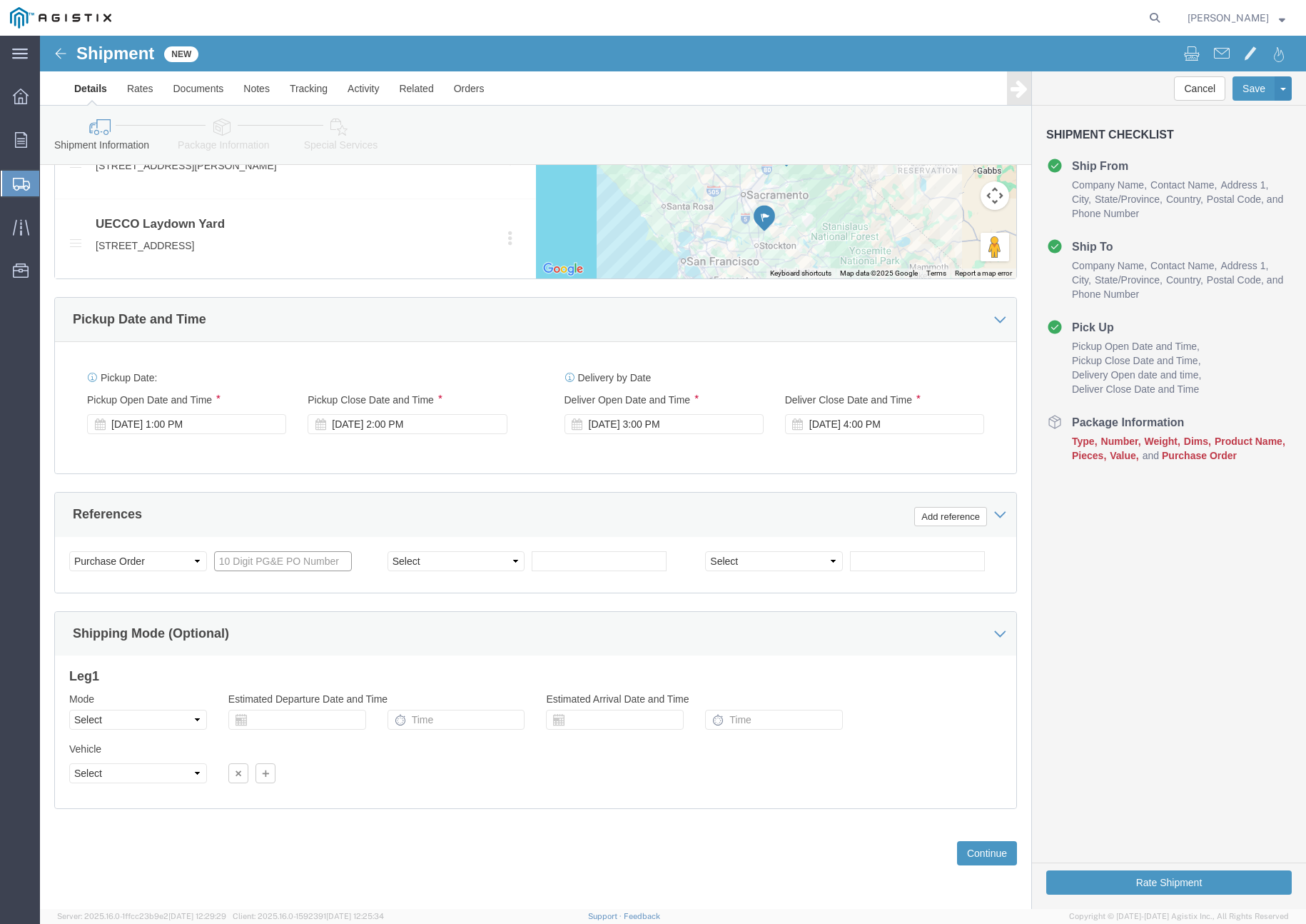
click input "text"
paste input "3501409310"
type input "3501409310"
drag, startPoint x: 428, startPoint y: 521, endPoint x: 429, endPoint y: 534, distance: 13.0
click select "Select Account Type Activity ID Airline Appointment Number ASN Batch Request # …"
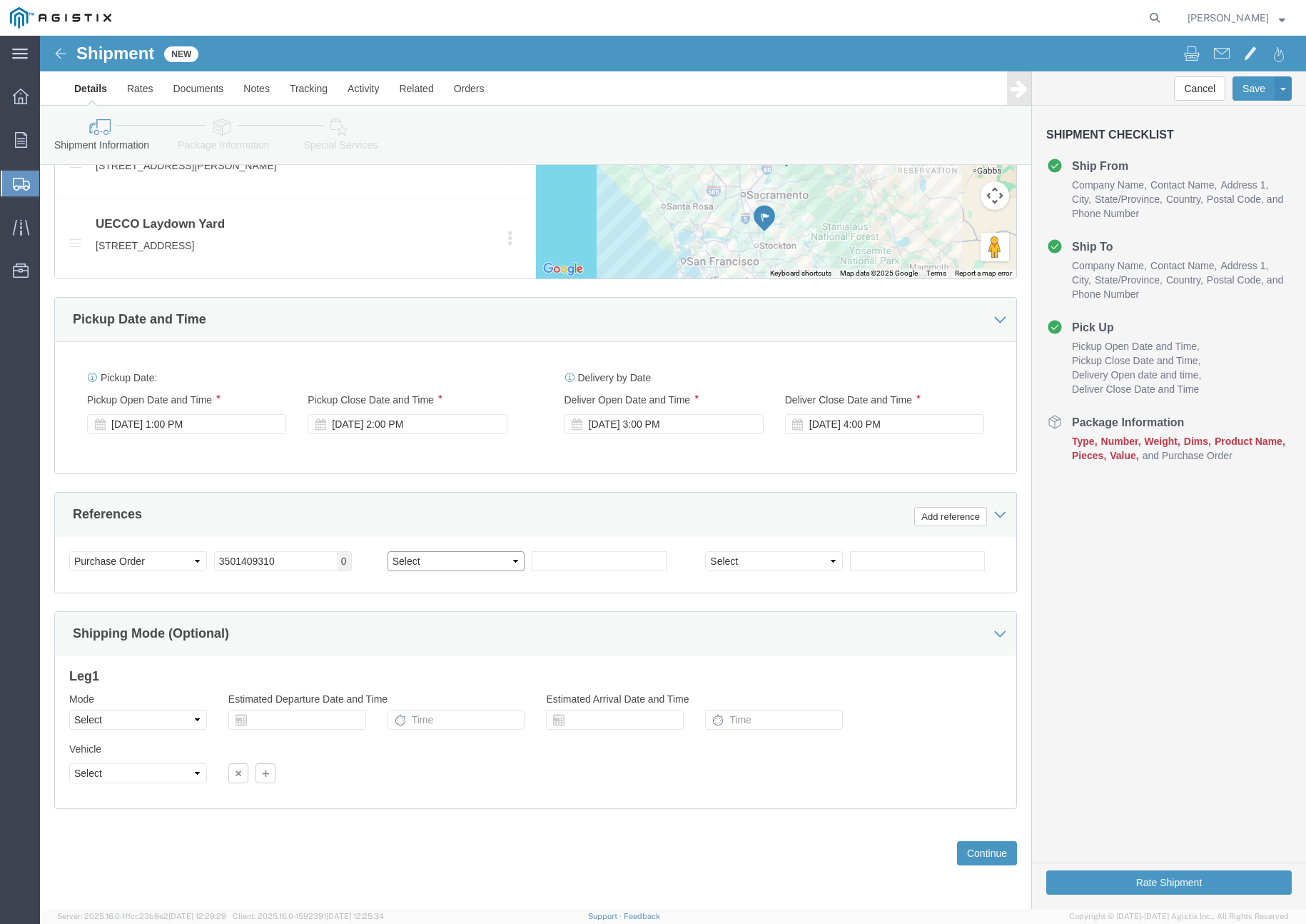
select select "CUSTREF"
click select "Select Account Type Activity ID Airline Appointment Number ASN Batch Request # …"
click input "text"
type input "402058"
click select "Select Air Less than Truckload Multi-Leg Ocean Freight Rail Small Parcel Truckl…"
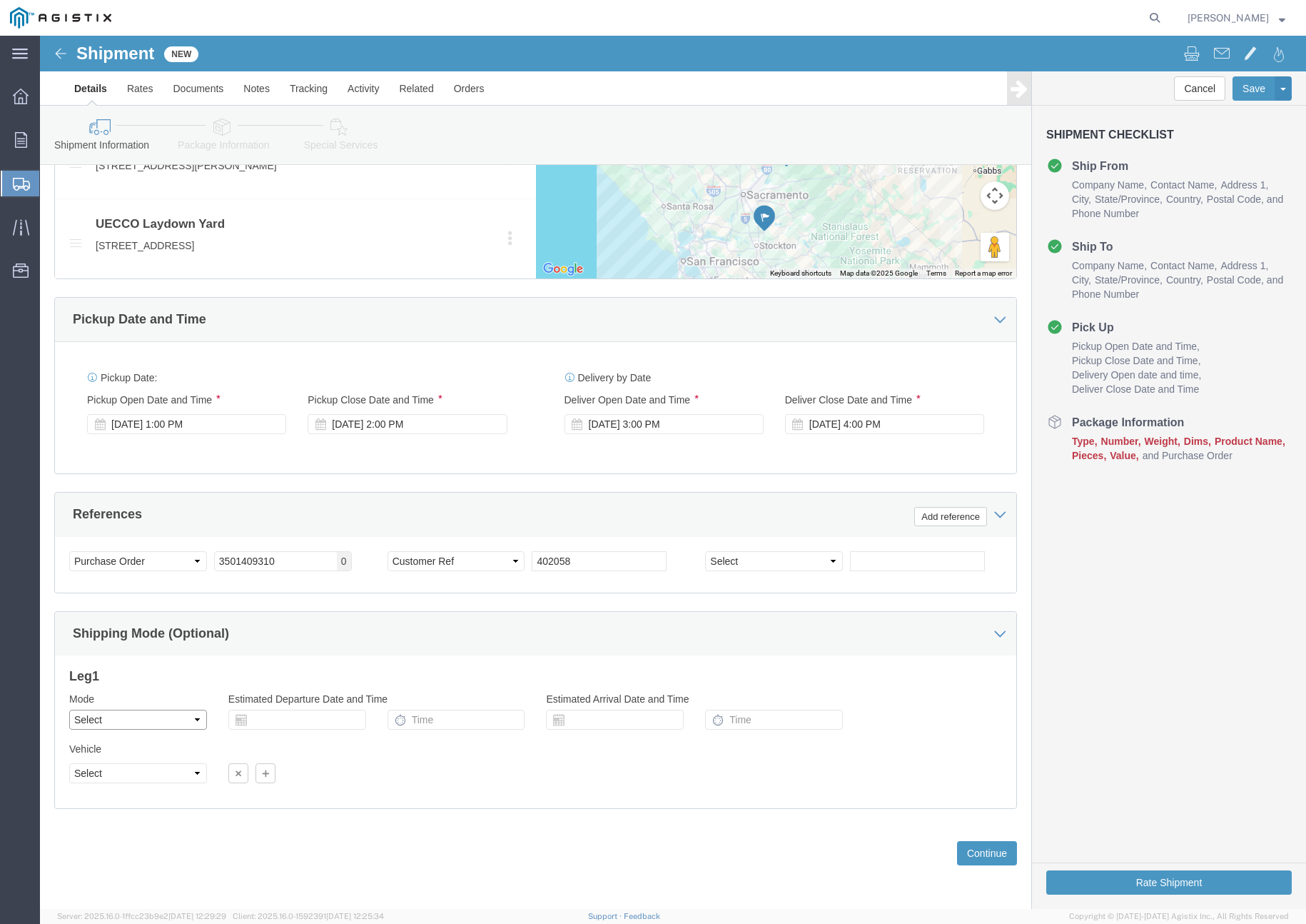
select select "TL"
click select "Select Air Less than Truckload Multi-Leg Ocean Freight Rail Small Parcel Truckl…"
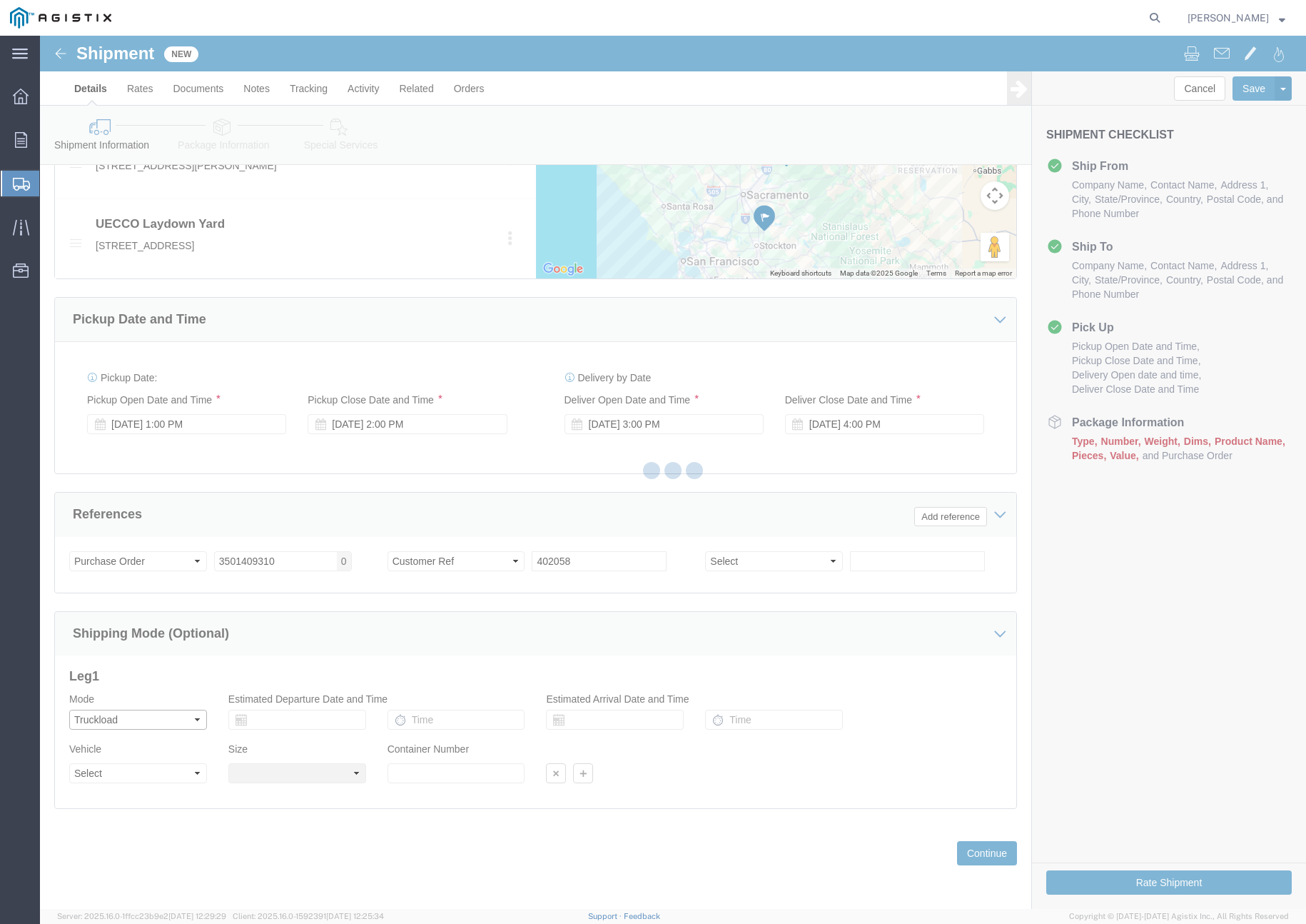
select select
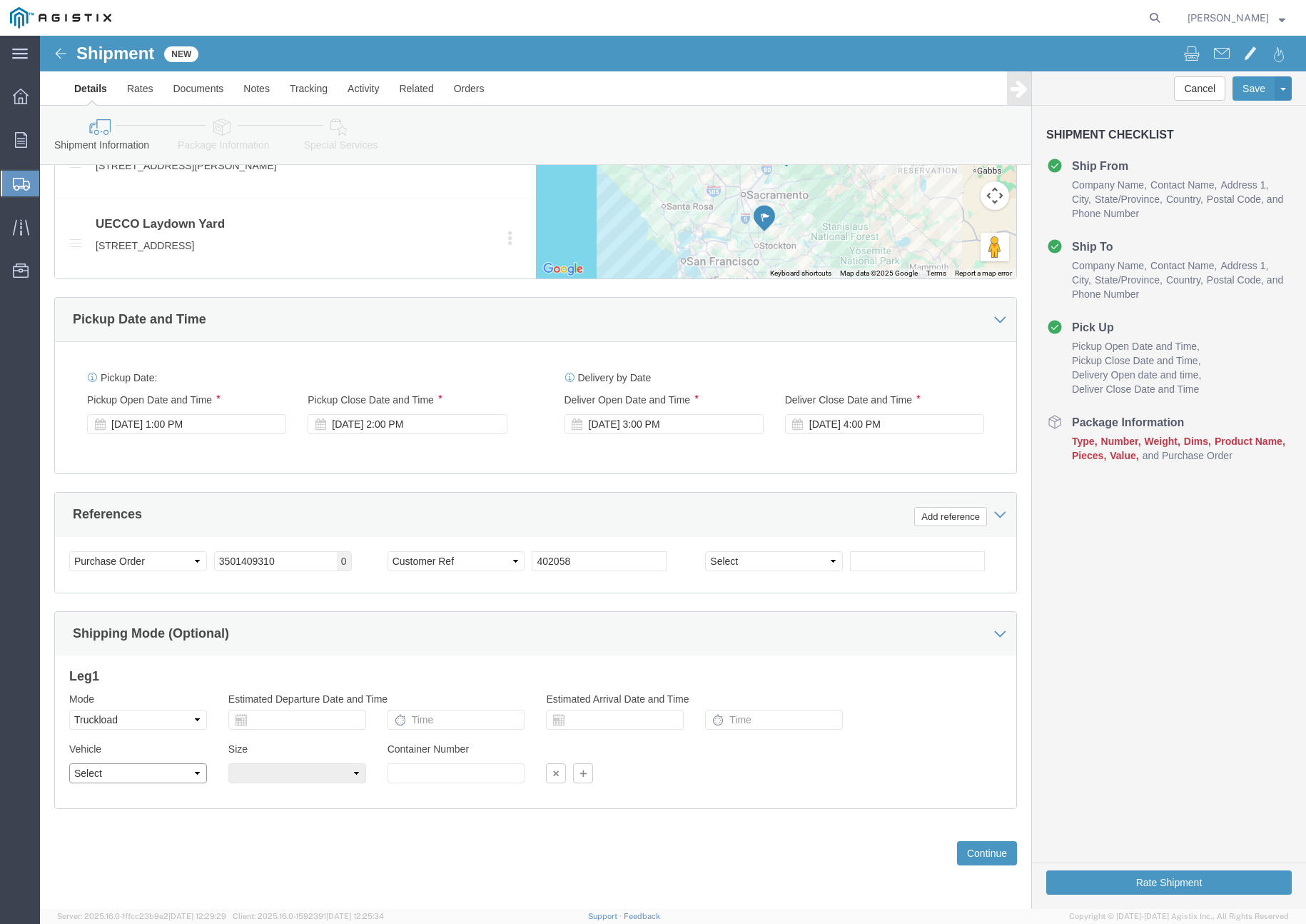
click select "Select 1-Ton (PSS) 10 Wheel 10 Yard Dump Truck 20 Yard Dump Truck Bobtail Botto…"
select select "FLBD"
click select "Select 1-Ton (PSS) 10 Wheel 10 Yard Dump Truck 20 Yard Dump Truck Bobtail Botto…"
click button "Continue"
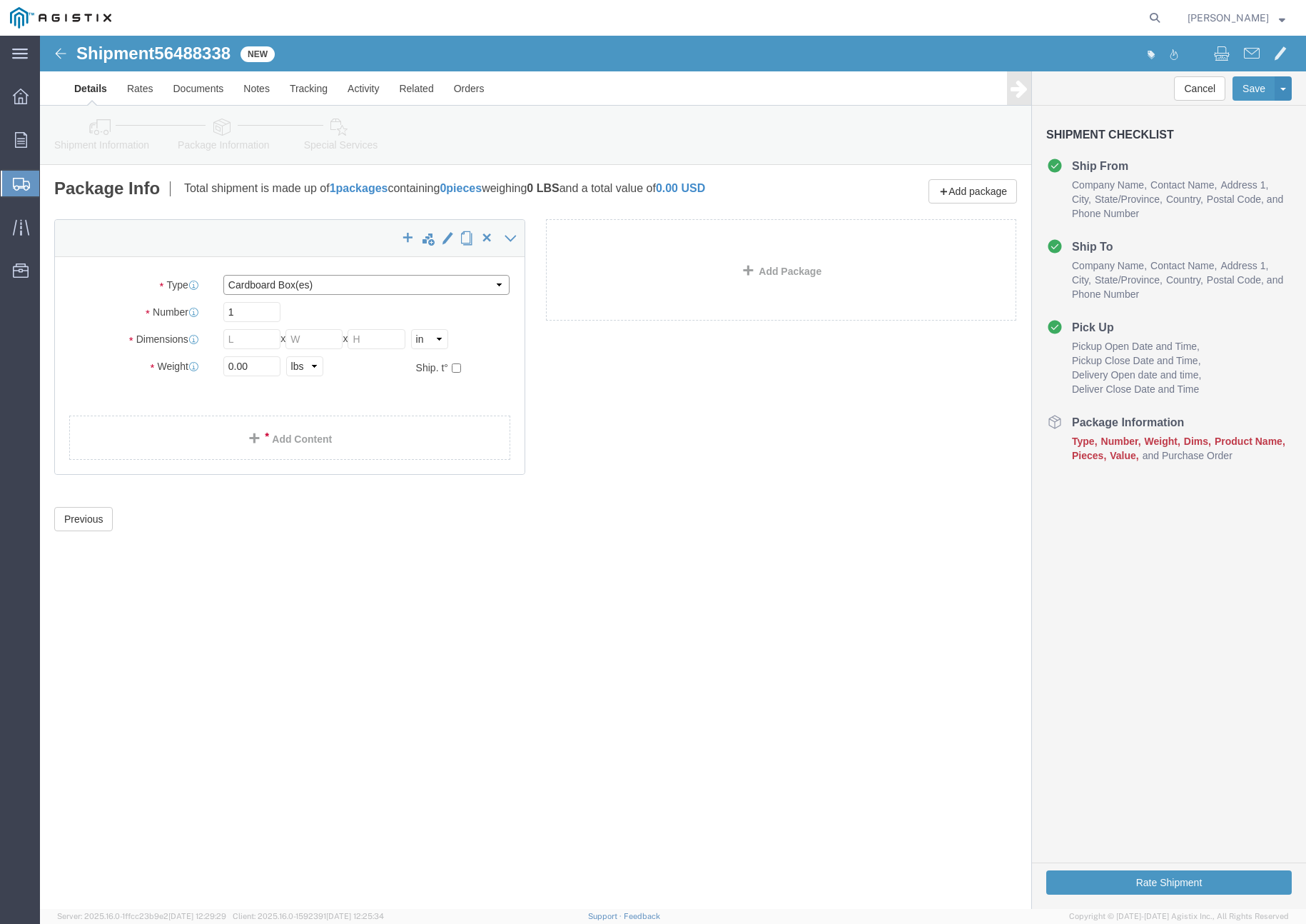
click select "Select Bulk Bundle(s) Cardboard Box(es) Carton(s) Crate(s) Drum(s) (Fiberboard)…"
select select "PSNS"
click select "Select Bulk Bundle(s) Cardboard Box(es) Carton(s) Crate(s) Drum(s) (Fiberboard)…"
click input "text"
type input "48"
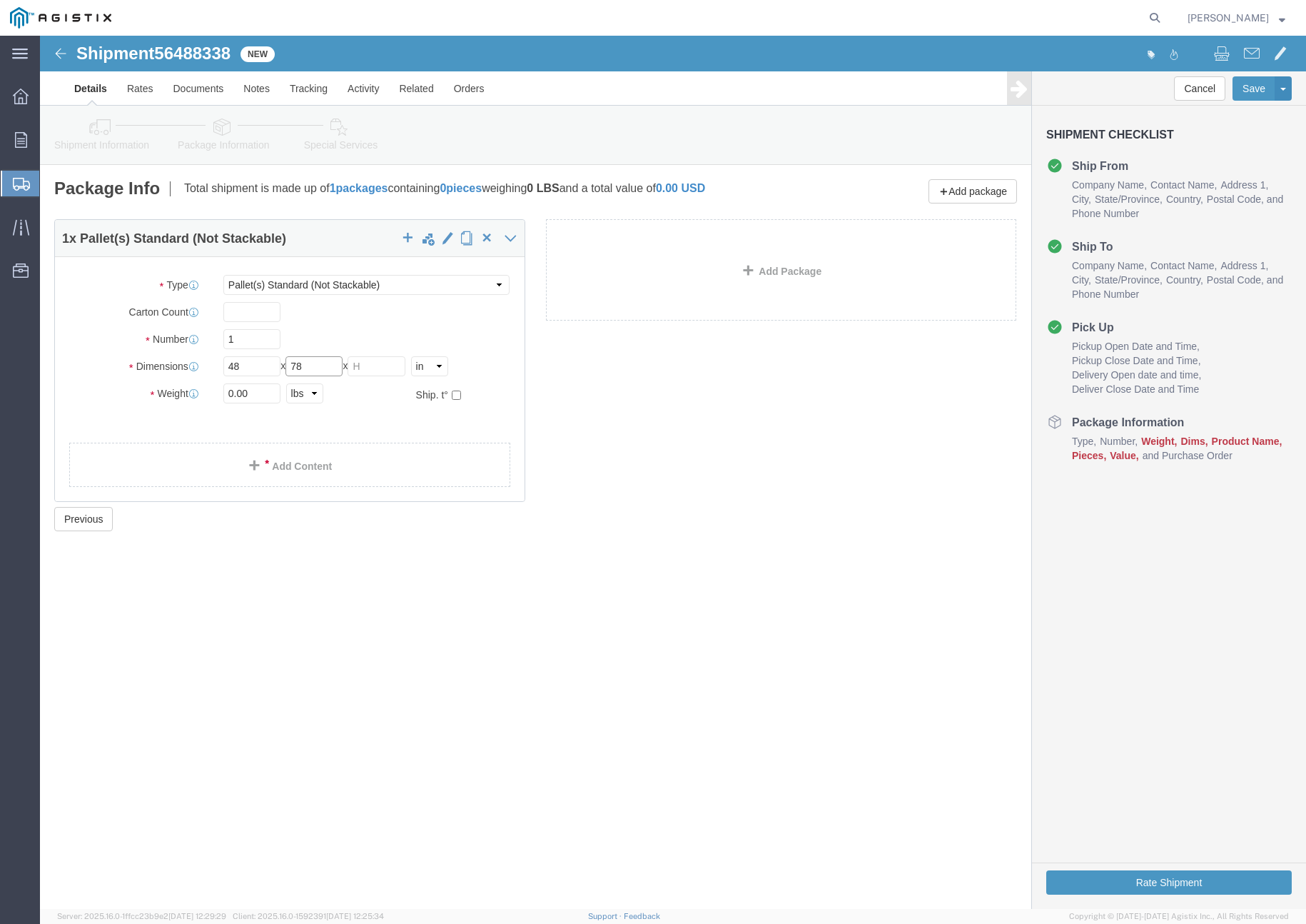
type input "78"
type input "60"
drag, startPoint x: 189, startPoint y: 358, endPoint x: 169, endPoint y: 358, distance: 20.0
click div "Weight 0.00 Select kgs lbs Ship. t°"
type input "45000"
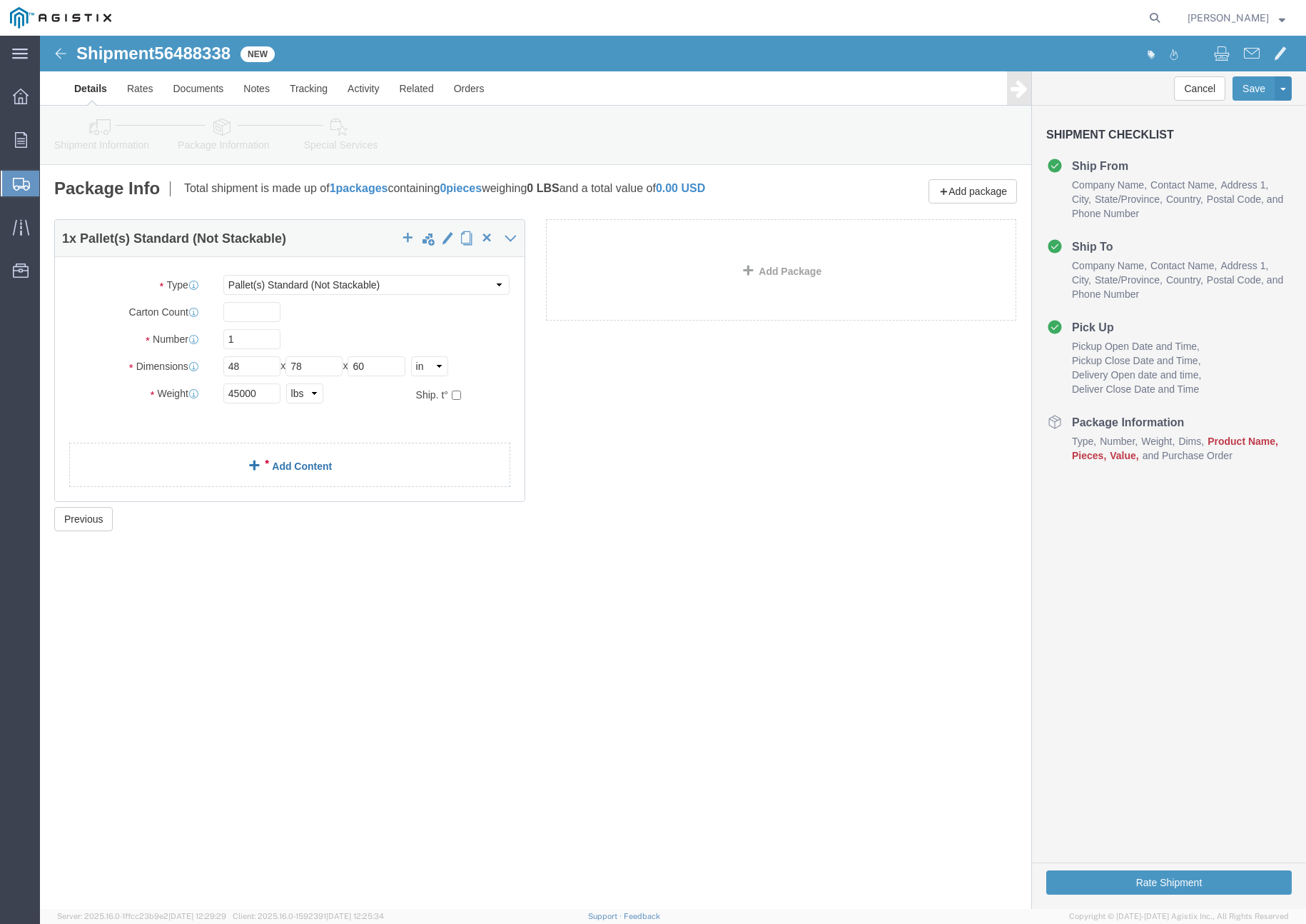
click link "Add Content"
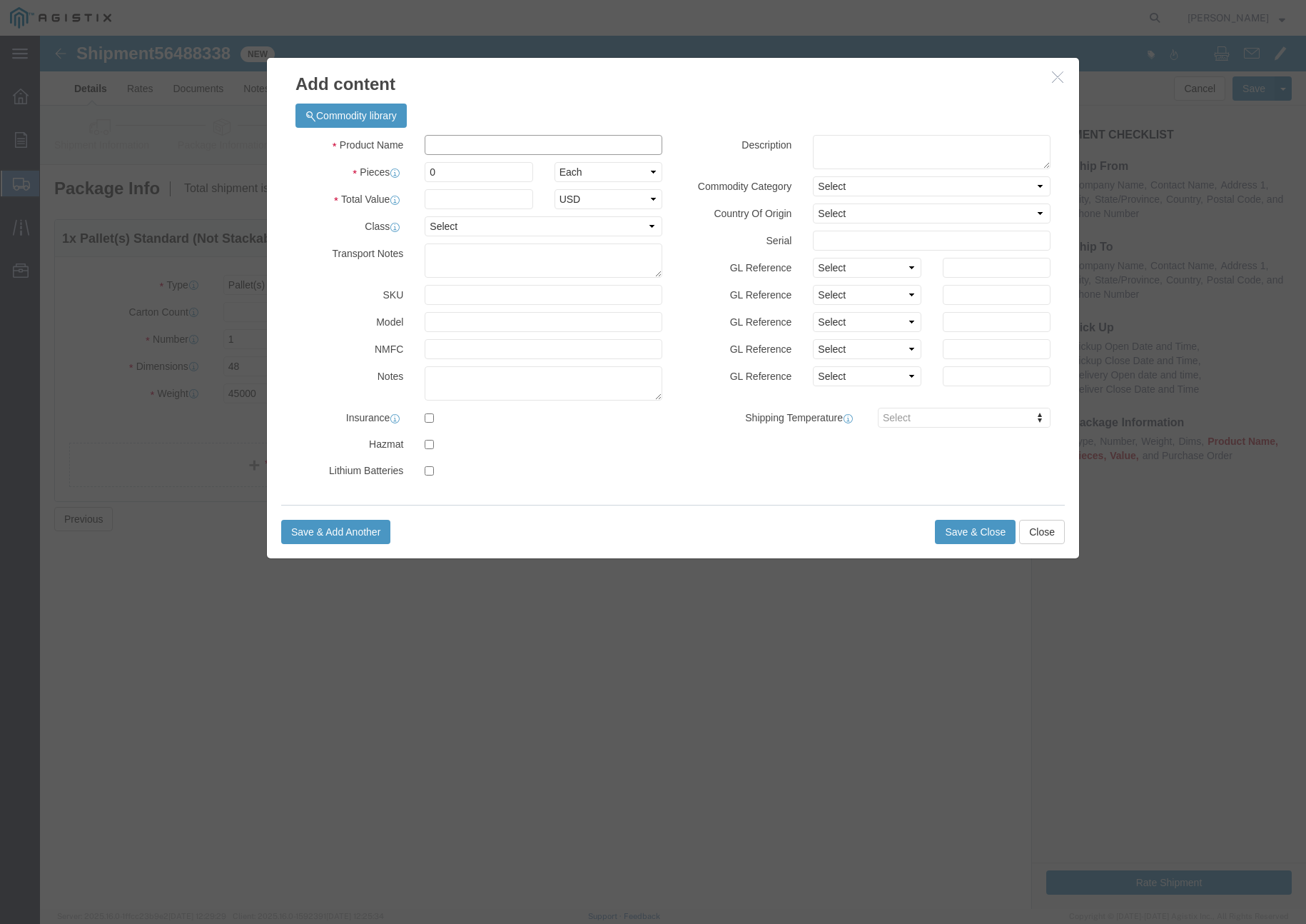
click input "text"
click h3 "Add content"
click input "0"
drag, startPoint x: 405, startPoint y: 165, endPoint x: 411, endPoint y: 183, distance: 19.0
click input "text"
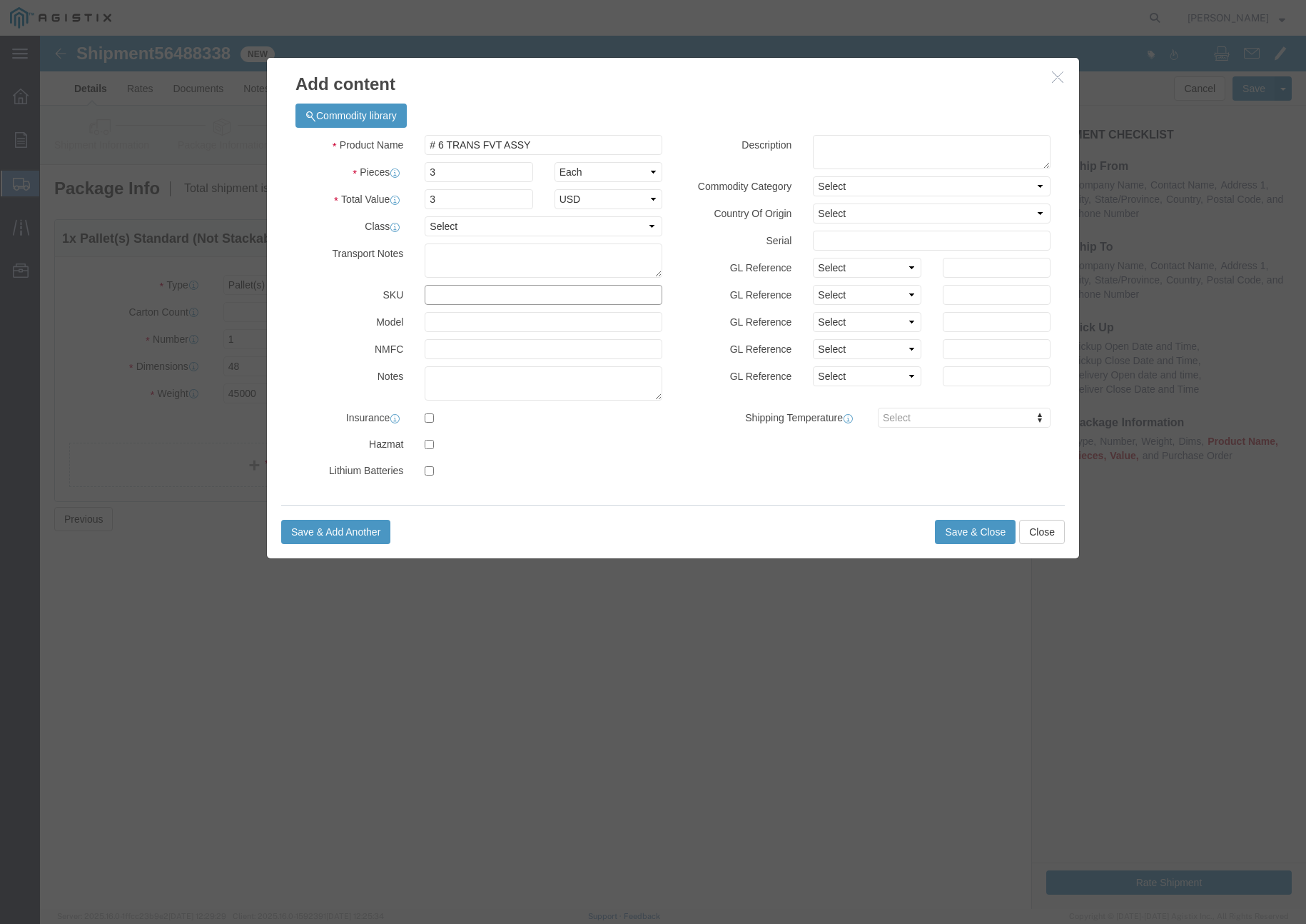
click input "text"
click button "Save & Close"
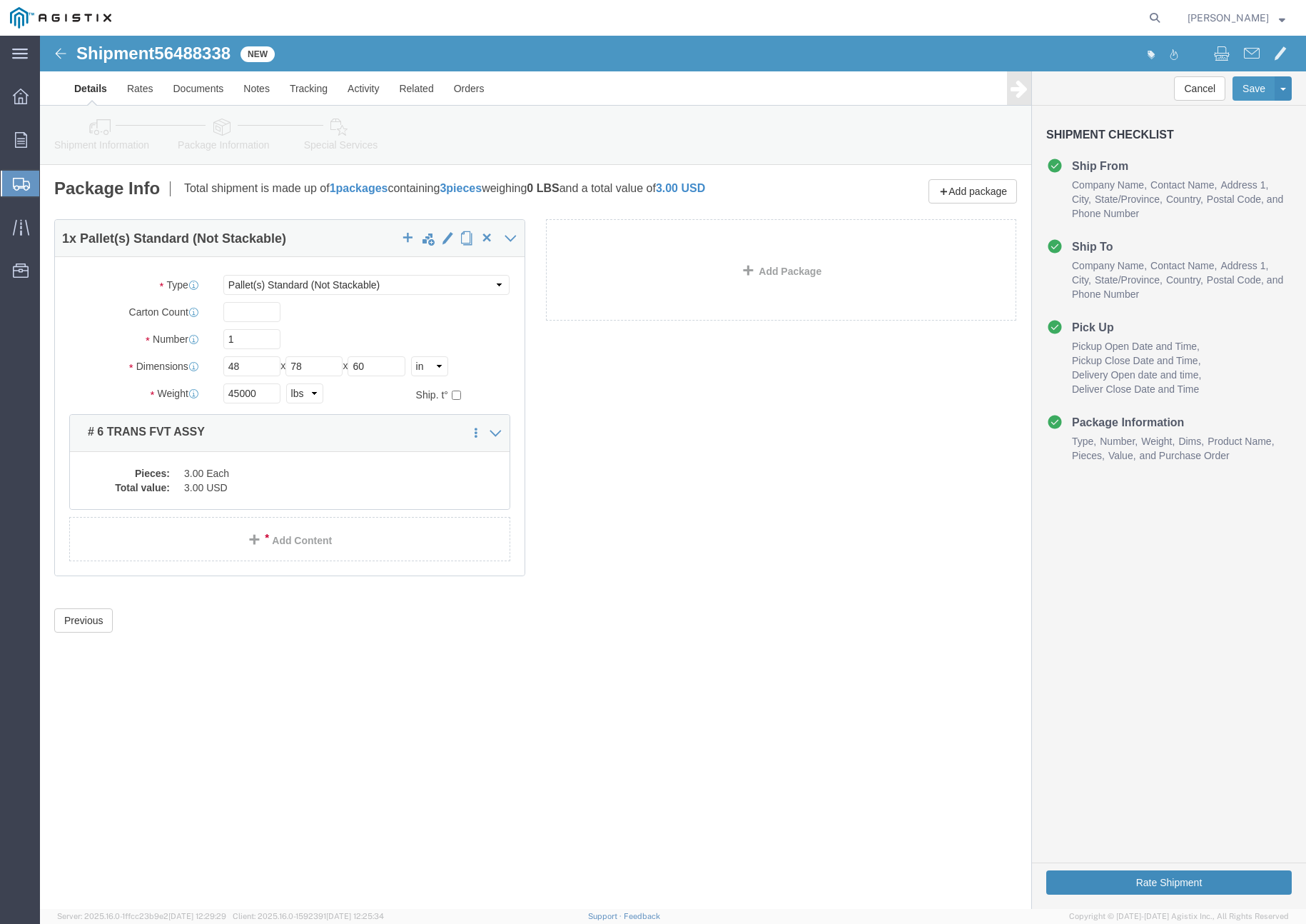
click button "Rate Shipment"
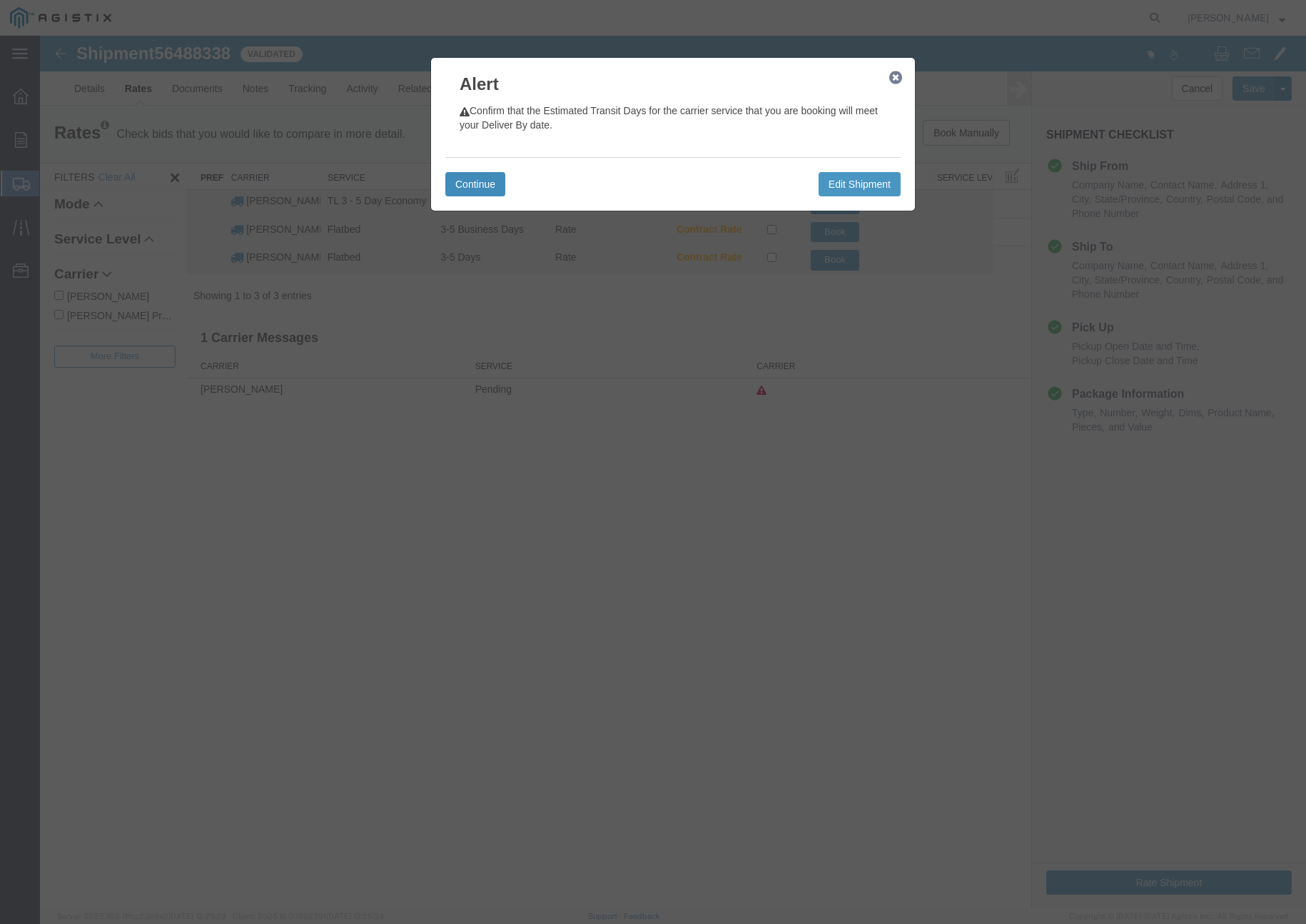
click at [473, 181] on button "Continue" at bounding box center [476, 184] width 60 height 25
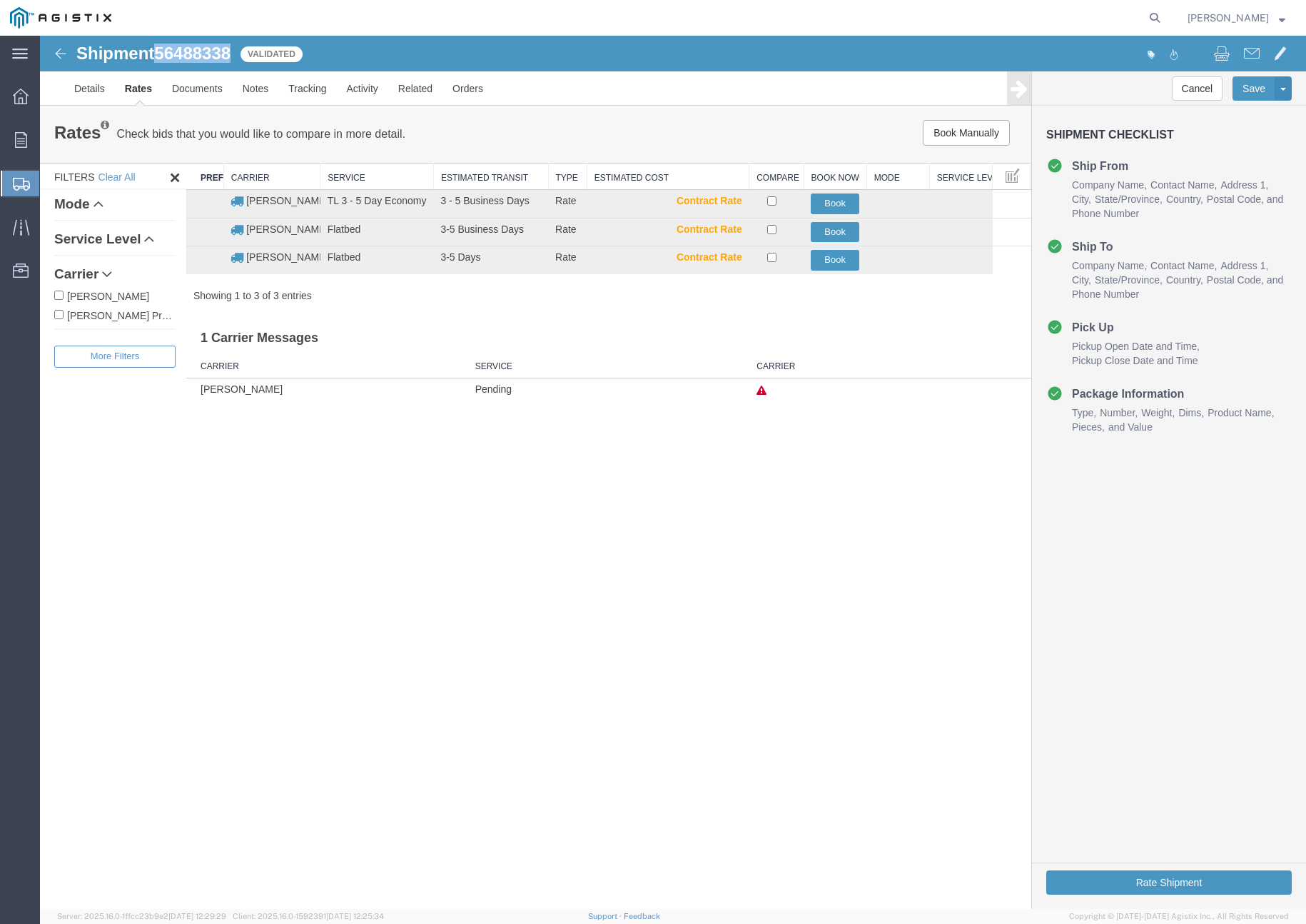
drag, startPoint x: 162, startPoint y: 54, endPoint x: 233, endPoint y: 54, distance: 71.0
click at [236, 54] on div "Shipment 56488338 3 of 3 Validated" at bounding box center [357, 58] width 632 height 27
copy span "56488338"
click at [831, 253] on button "Book" at bounding box center [835, 260] width 48 height 20
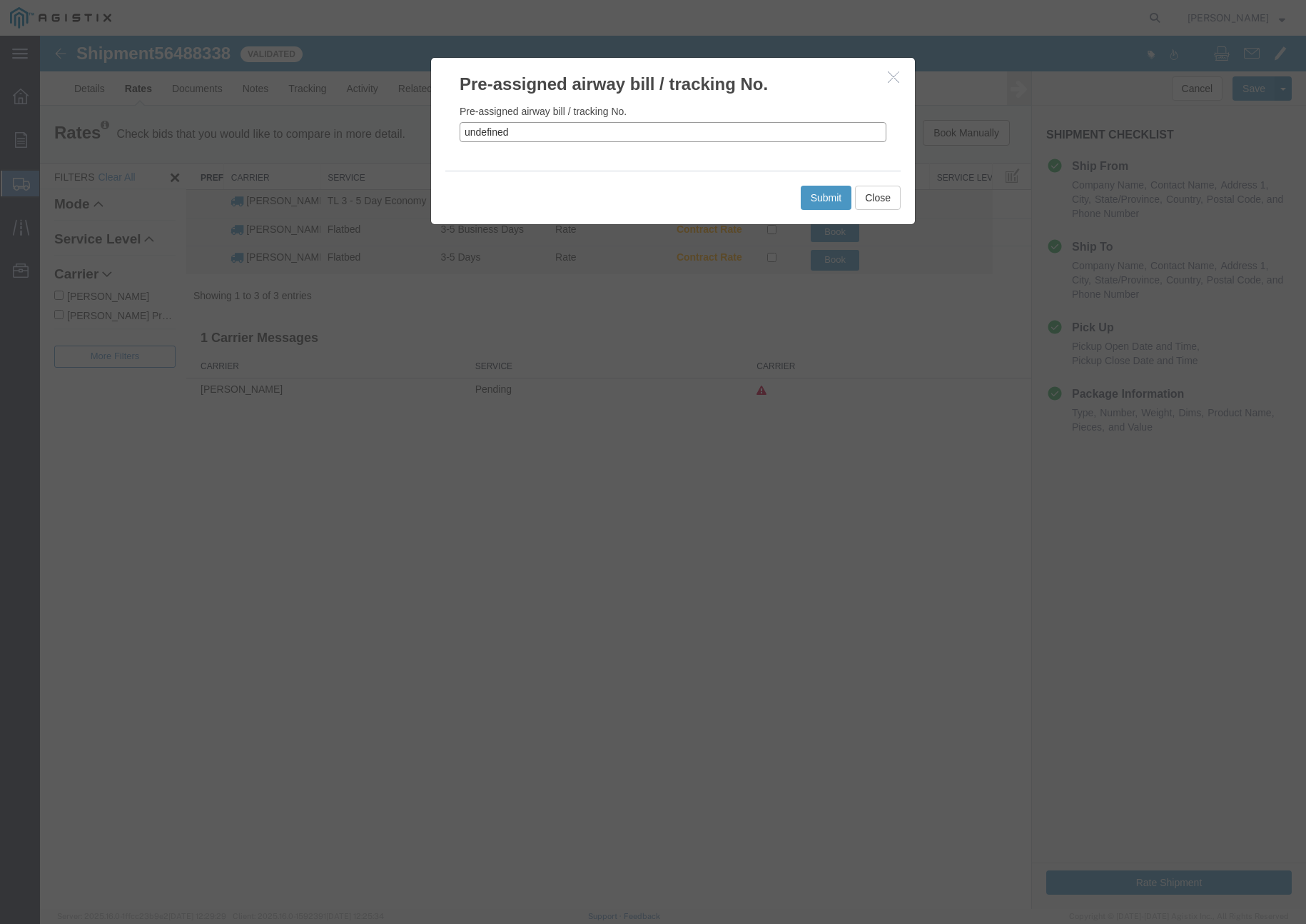
drag, startPoint x: 533, startPoint y: 130, endPoint x: 435, endPoint y: 134, distance: 98.1
click at [435, 134] on div "Pre-assigned airway bill / tracking No. undefined" at bounding box center [673, 132] width 484 height 74
paste input "56488338"
click at [806, 196] on button "Submit" at bounding box center [826, 198] width 52 height 25
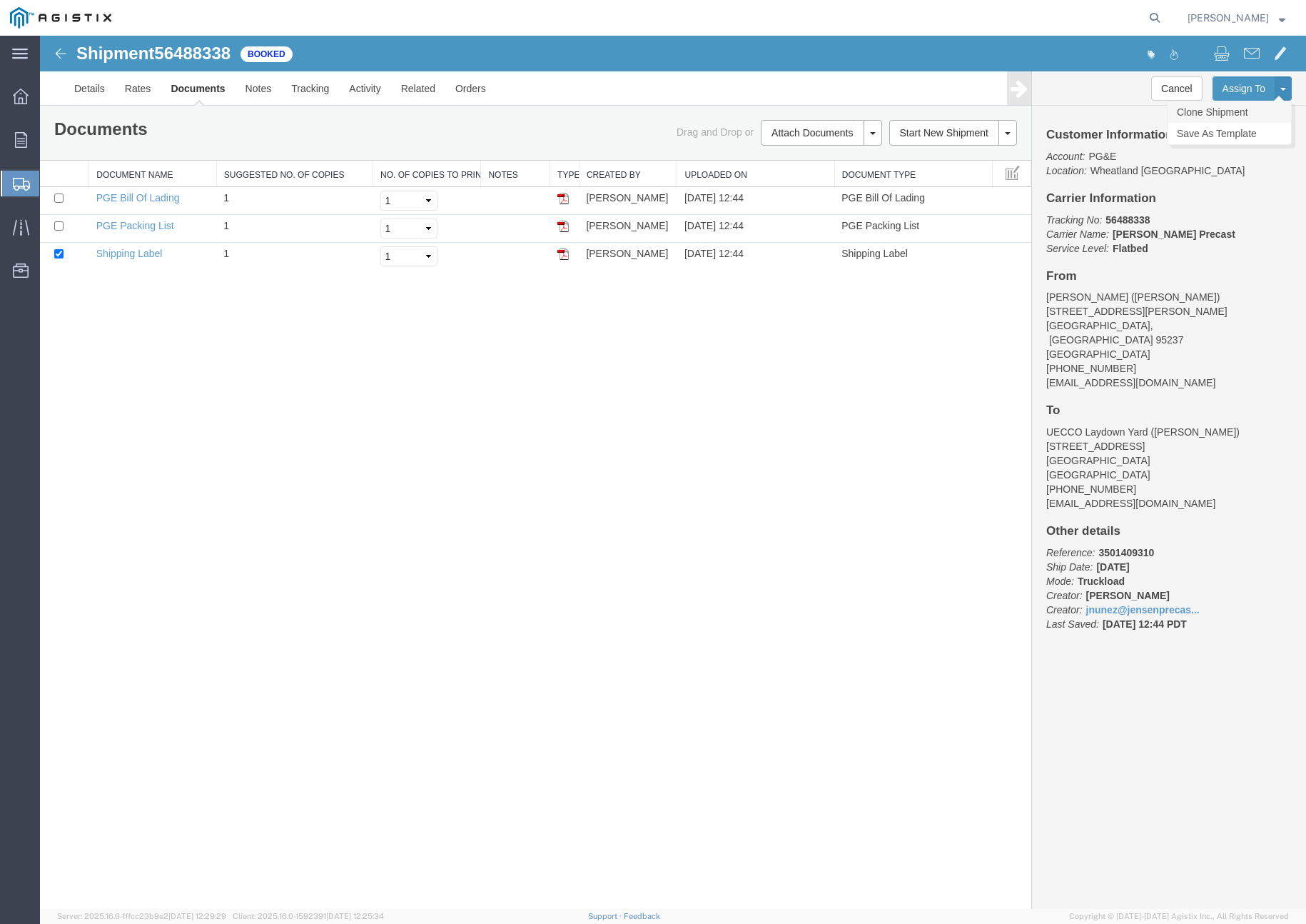
click at [1232, 110] on link "Clone Shipment" at bounding box center [1229, 111] width 123 height 21
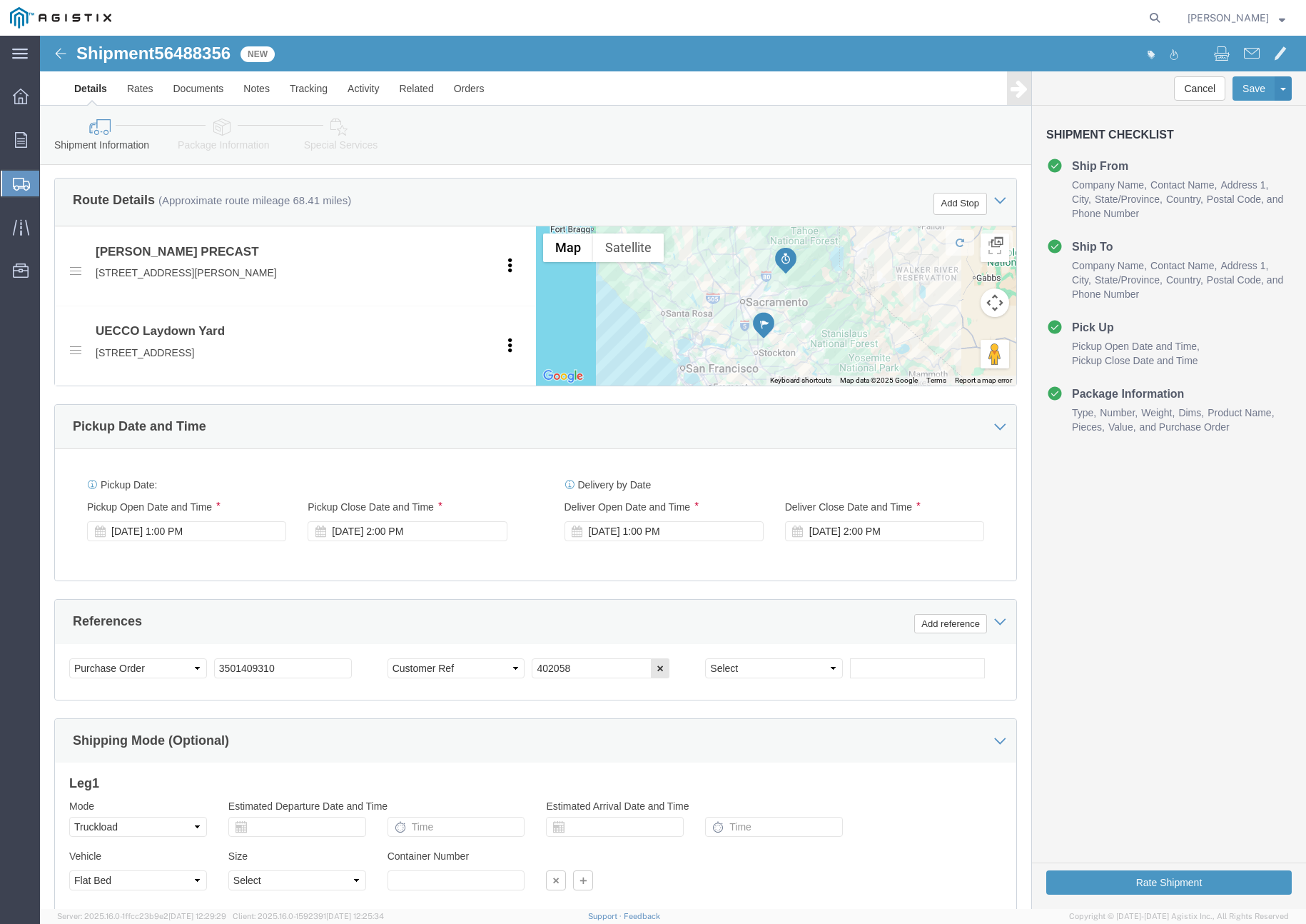
scroll to position [696, 0]
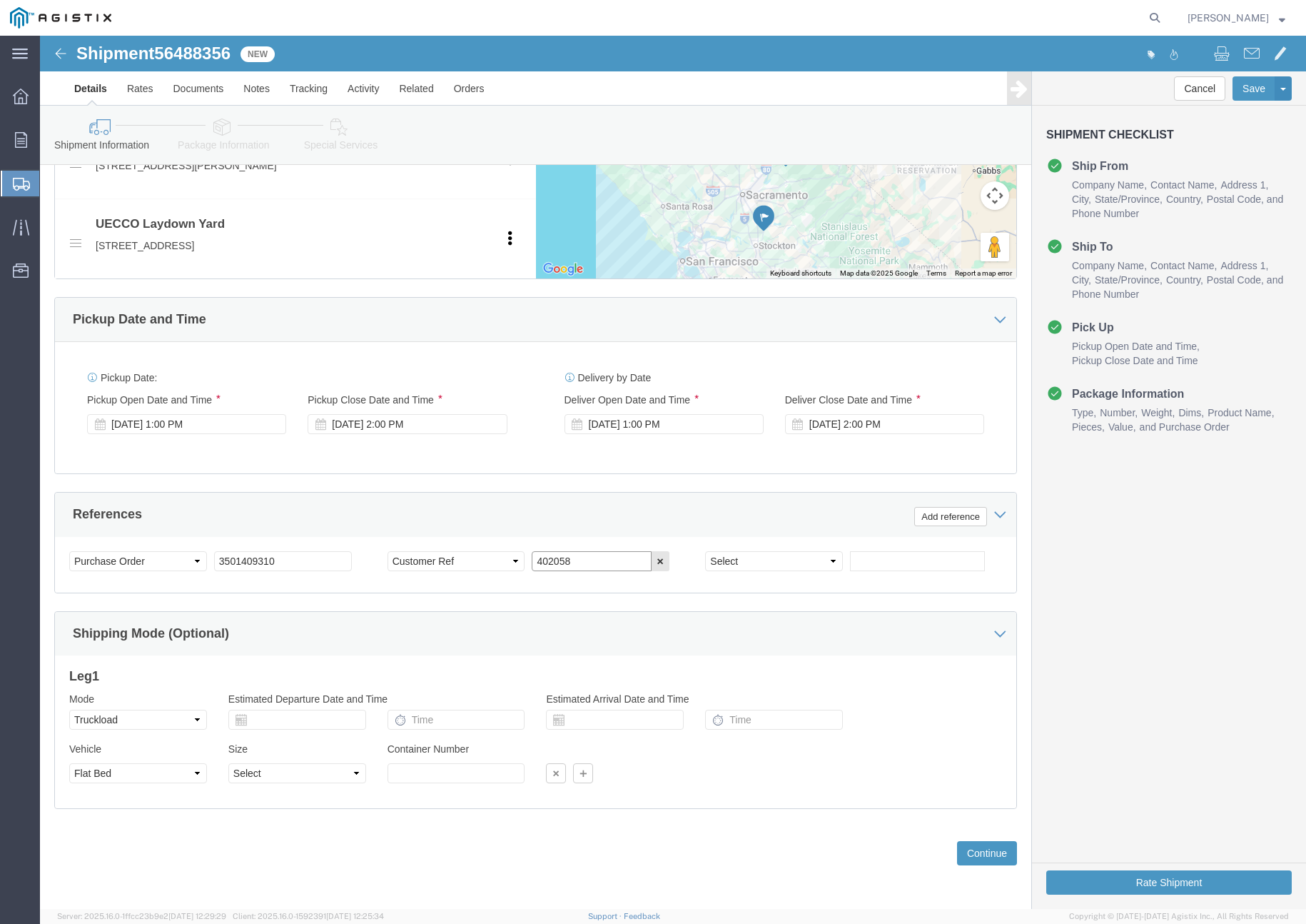
click input "402058"
click button "Continue"
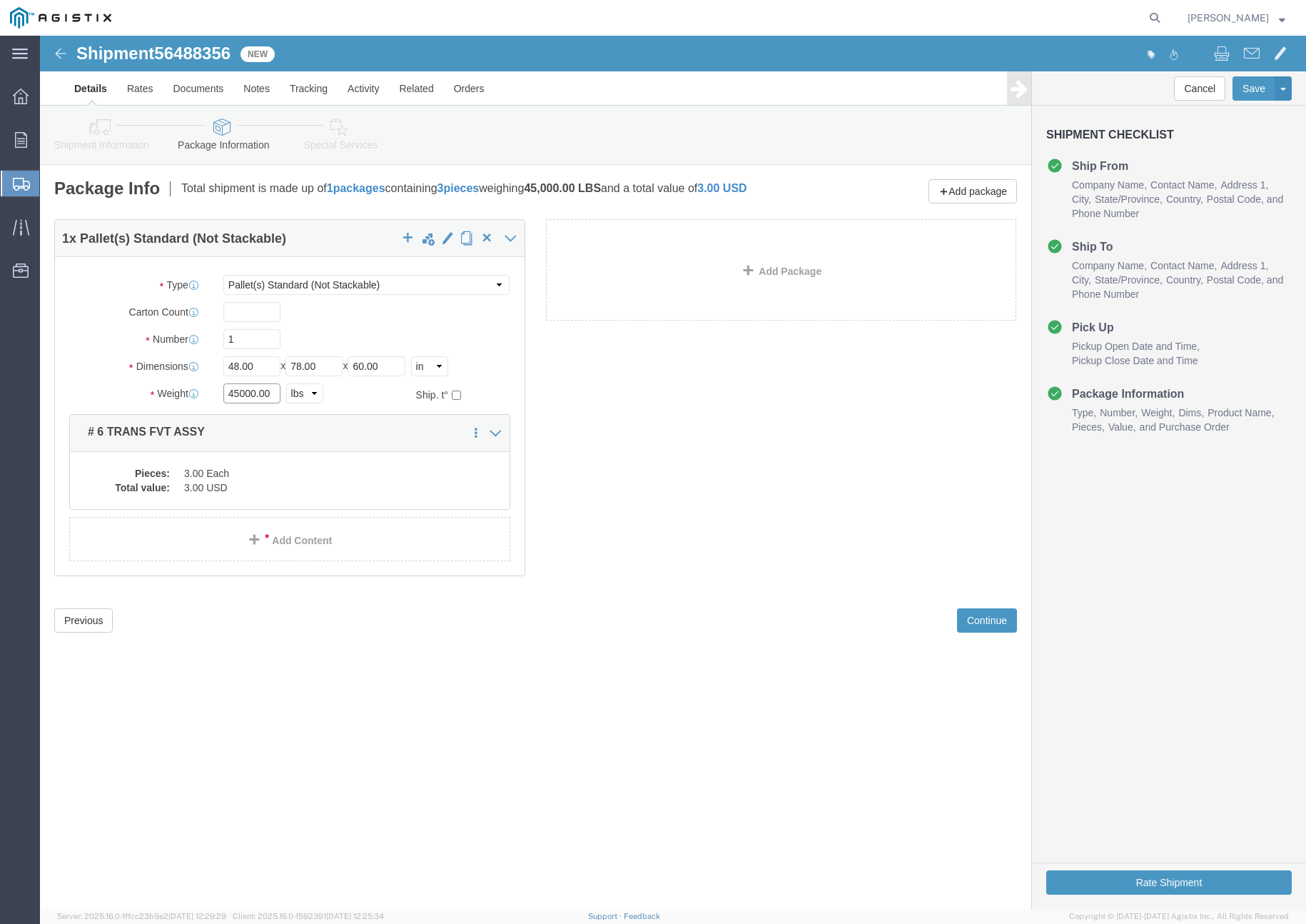
drag, startPoint x: 235, startPoint y: 367, endPoint x: 162, endPoint y: 370, distance: 73.1
click div "Weight 45000.00 Select kgs lbs Ship. t°"
click input "45000.00"
click dd "3.00 Each"
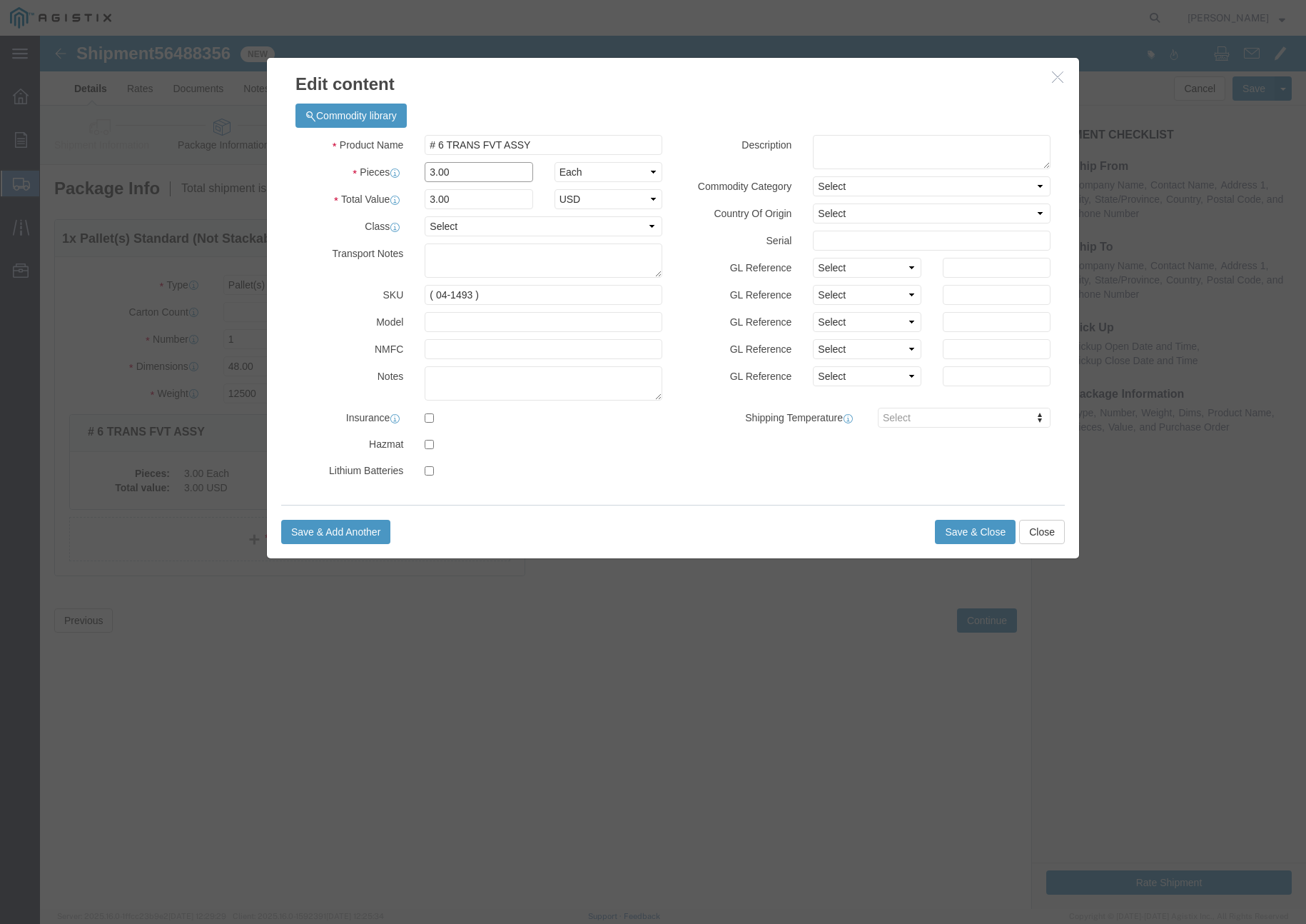
click input "3.00"
click div "Commodity library"
click button "Save & Close"
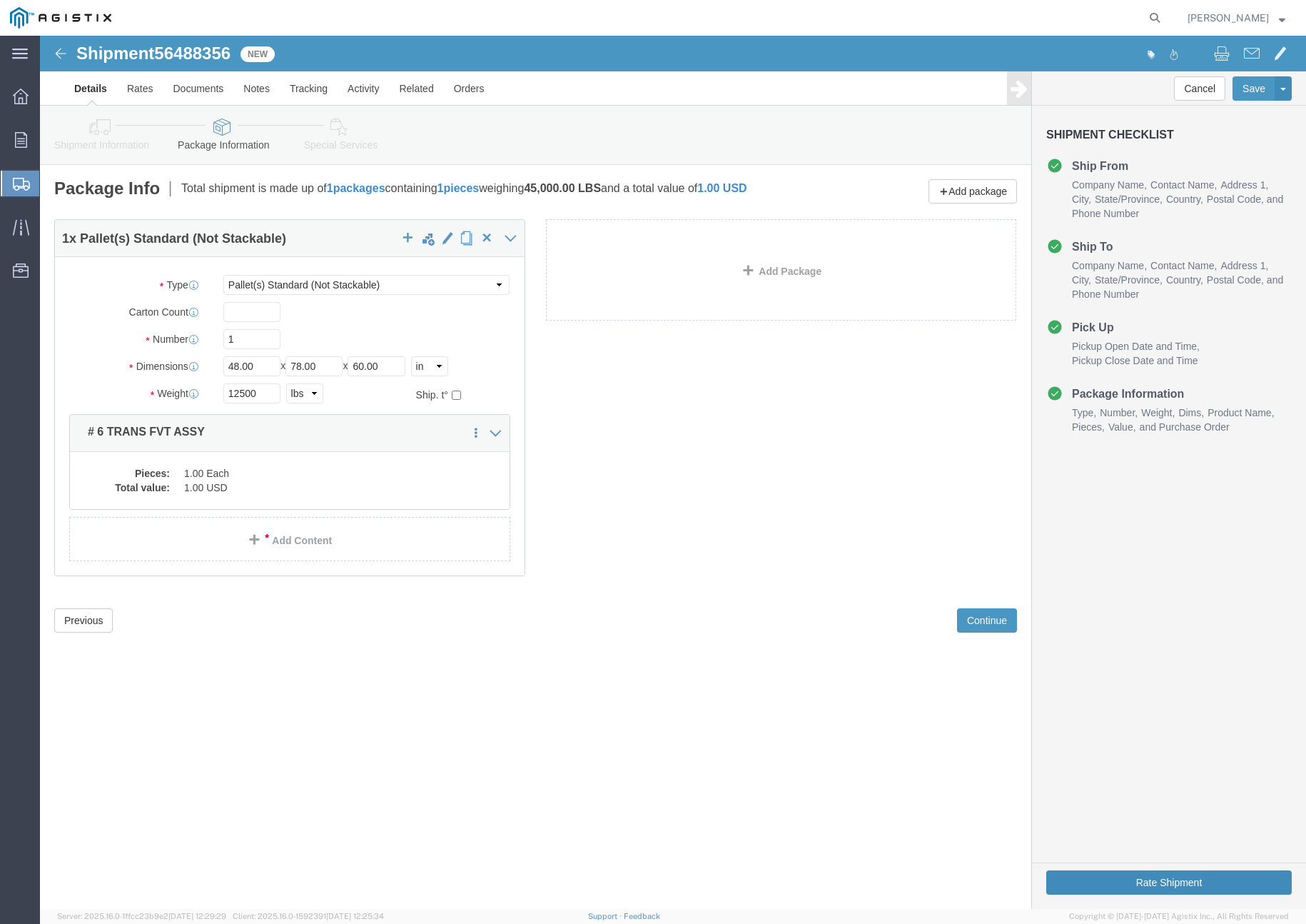
click button "Rate Shipment"
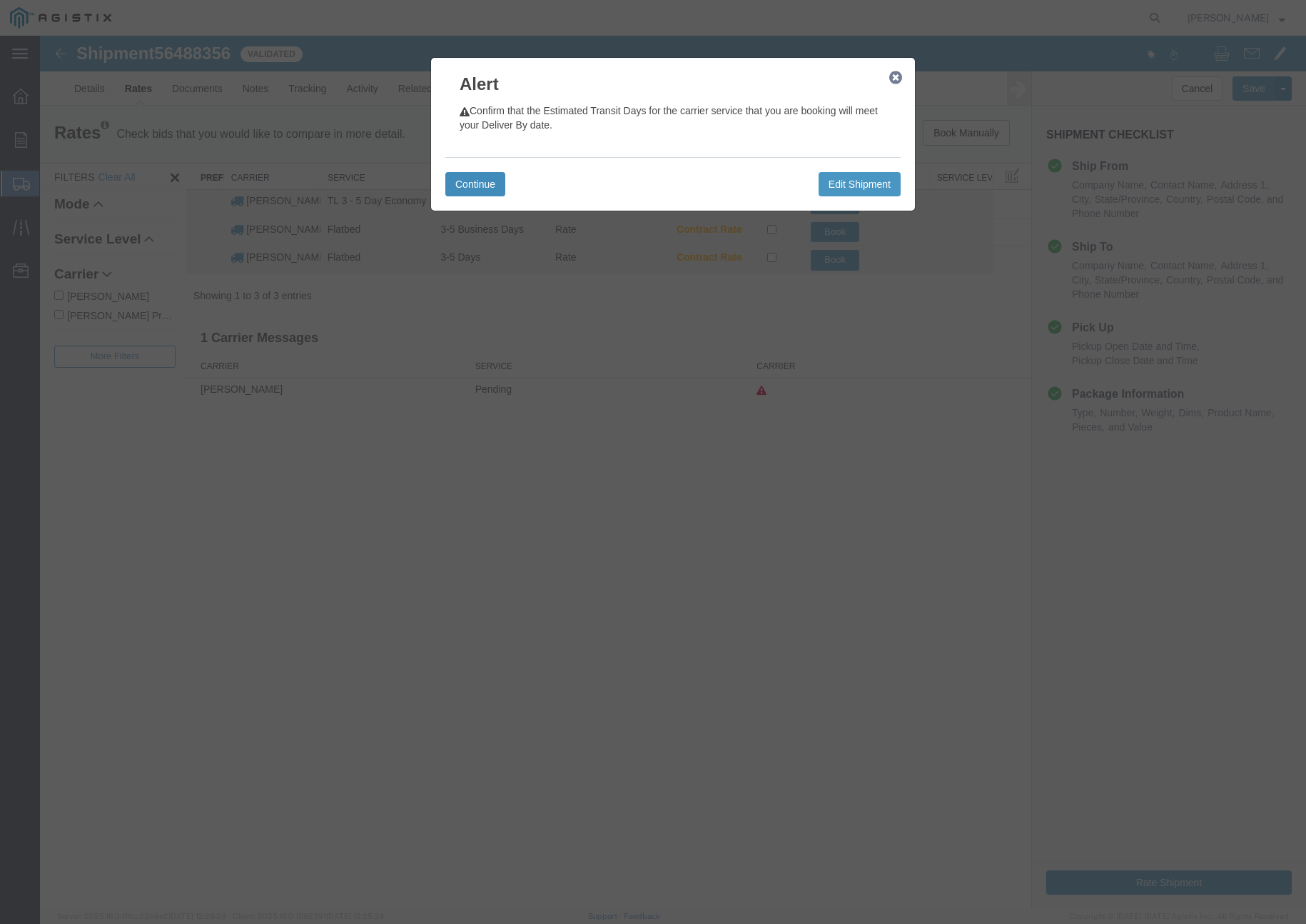
click at [481, 182] on button "Continue" at bounding box center [476, 184] width 60 height 25
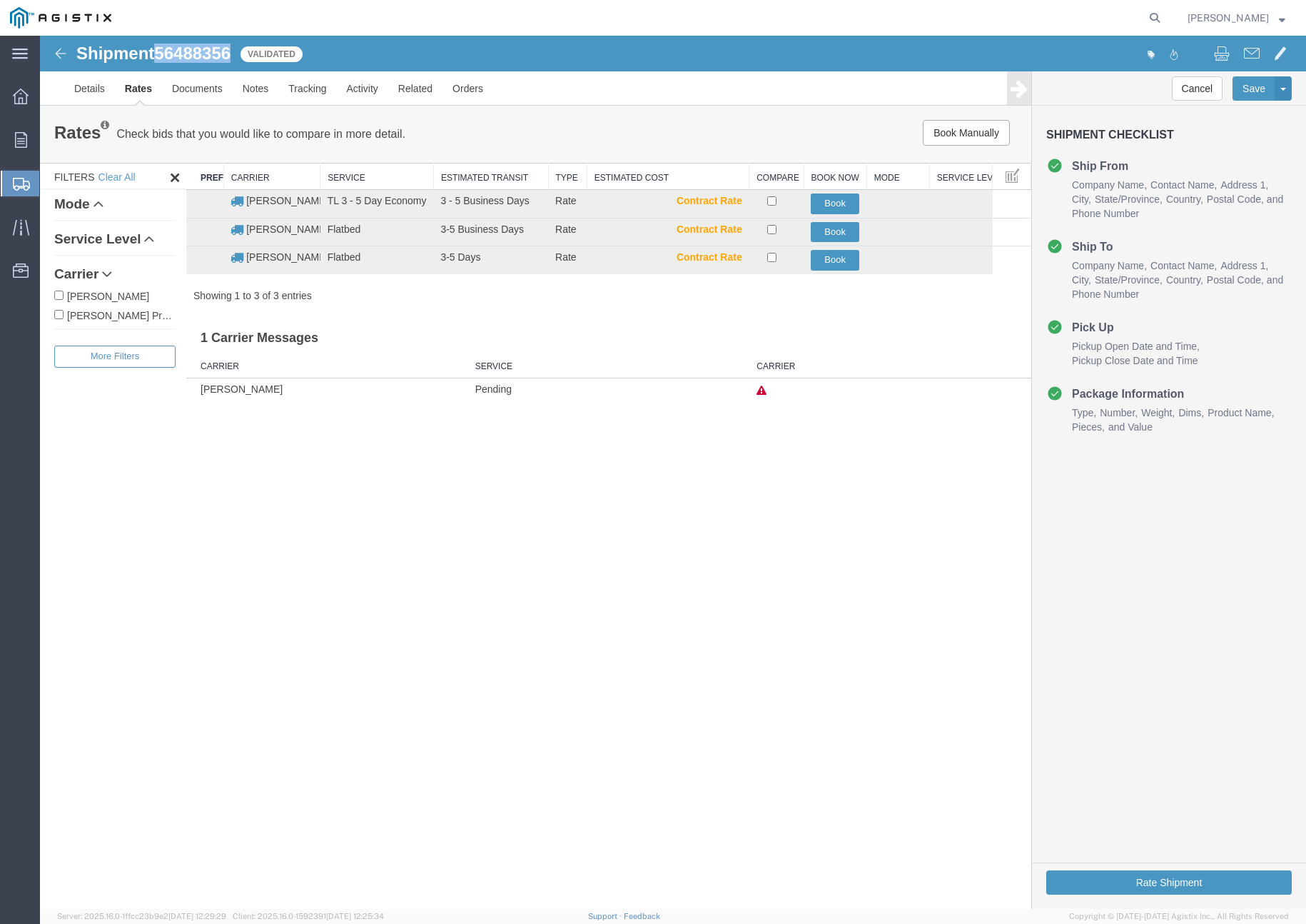
drag, startPoint x: 161, startPoint y: 54, endPoint x: 239, endPoint y: 55, distance: 78.0
click at [239, 55] on div "Shipment 56488356 3 of 3 Validated" at bounding box center [357, 58] width 632 height 27
copy span "56488356"
click at [841, 263] on button "Book" at bounding box center [835, 260] width 48 height 20
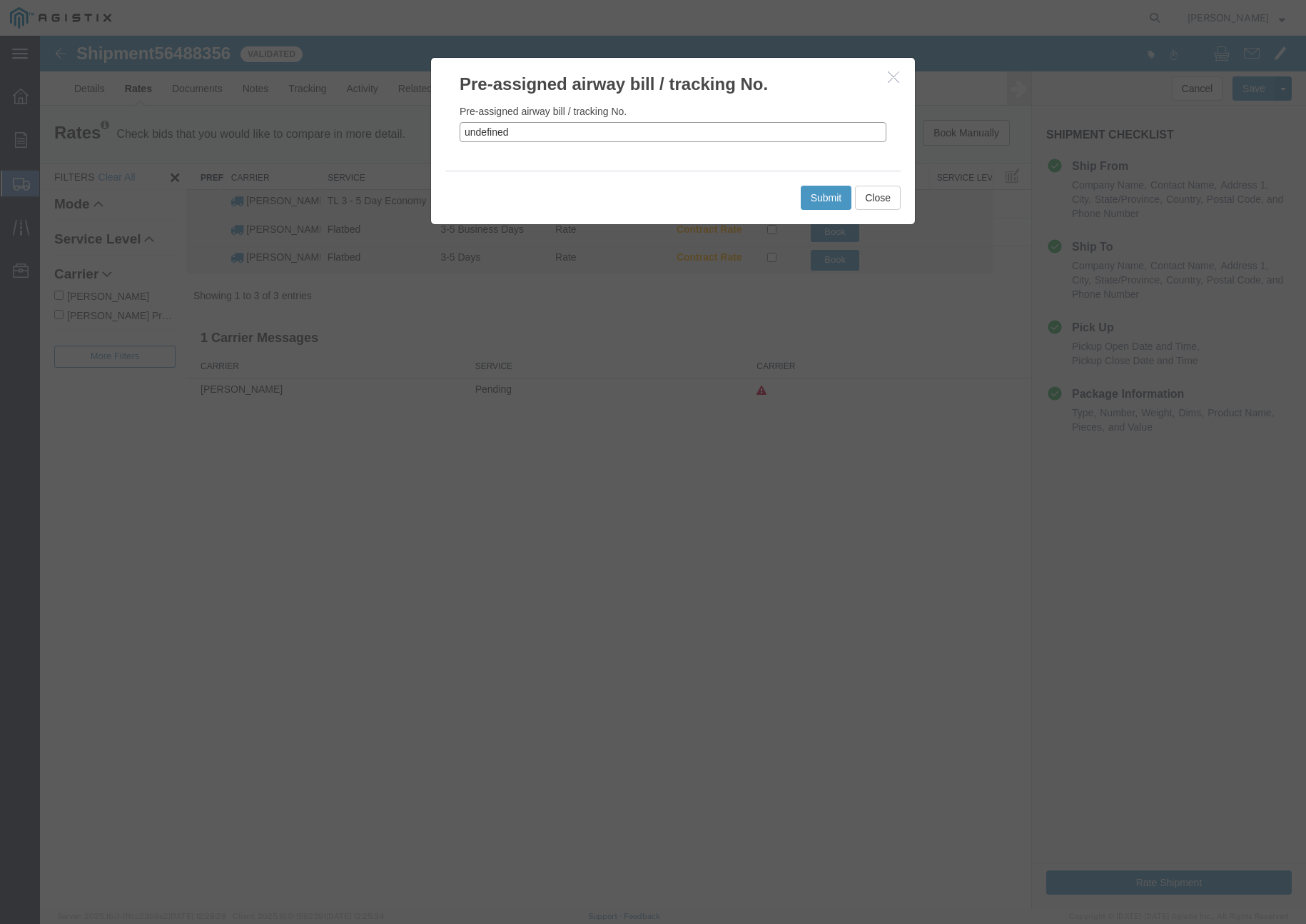
drag, startPoint x: 557, startPoint y: 123, endPoint x: 431, endPoint y: 147, distance: 128.3
click at [431, 147] on div "Pre-assigned airway bill / tracking No. Pre-assigned airway bill / tracking No.…" at bounding box center [673, 141] width 486 height 168
paste input "56488356"
click at [813, 198] on button "Submit" at bounding box center [826, 198] width 52 height 25
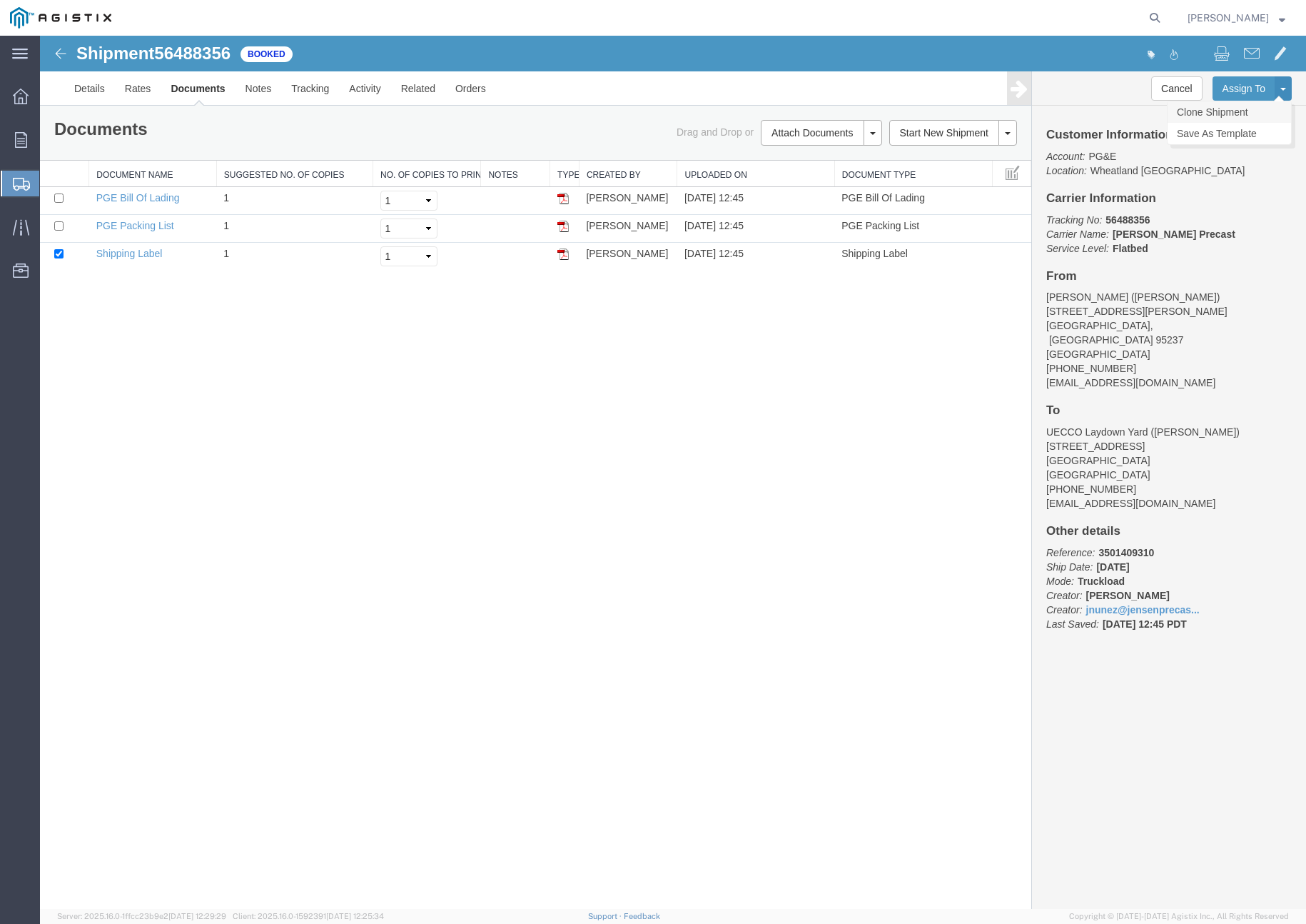
click at [1232, 110] on link "Clone Shipment" at bounding box center [1229, 111] width 123 height 21
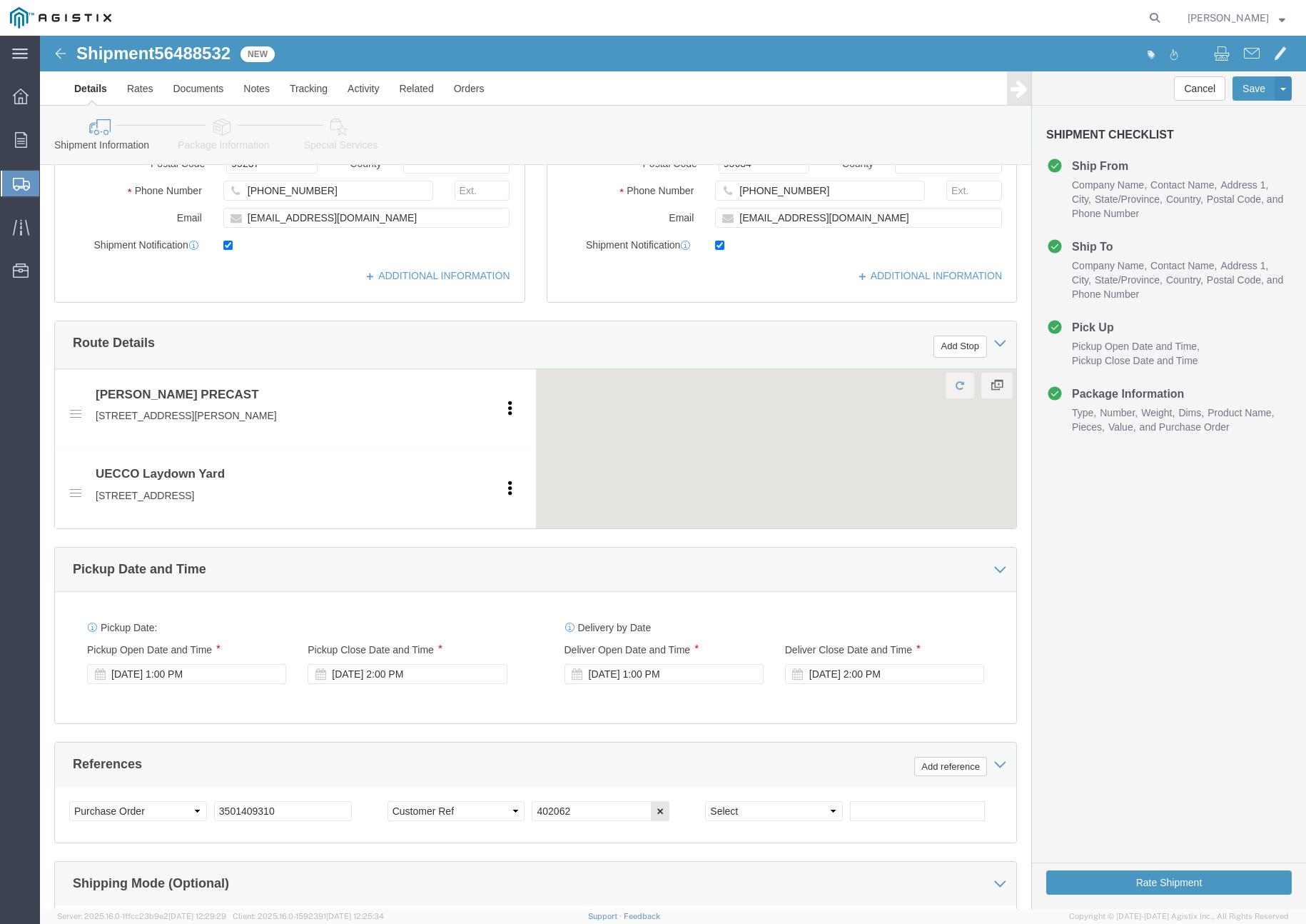
scroll to position [625, 0]
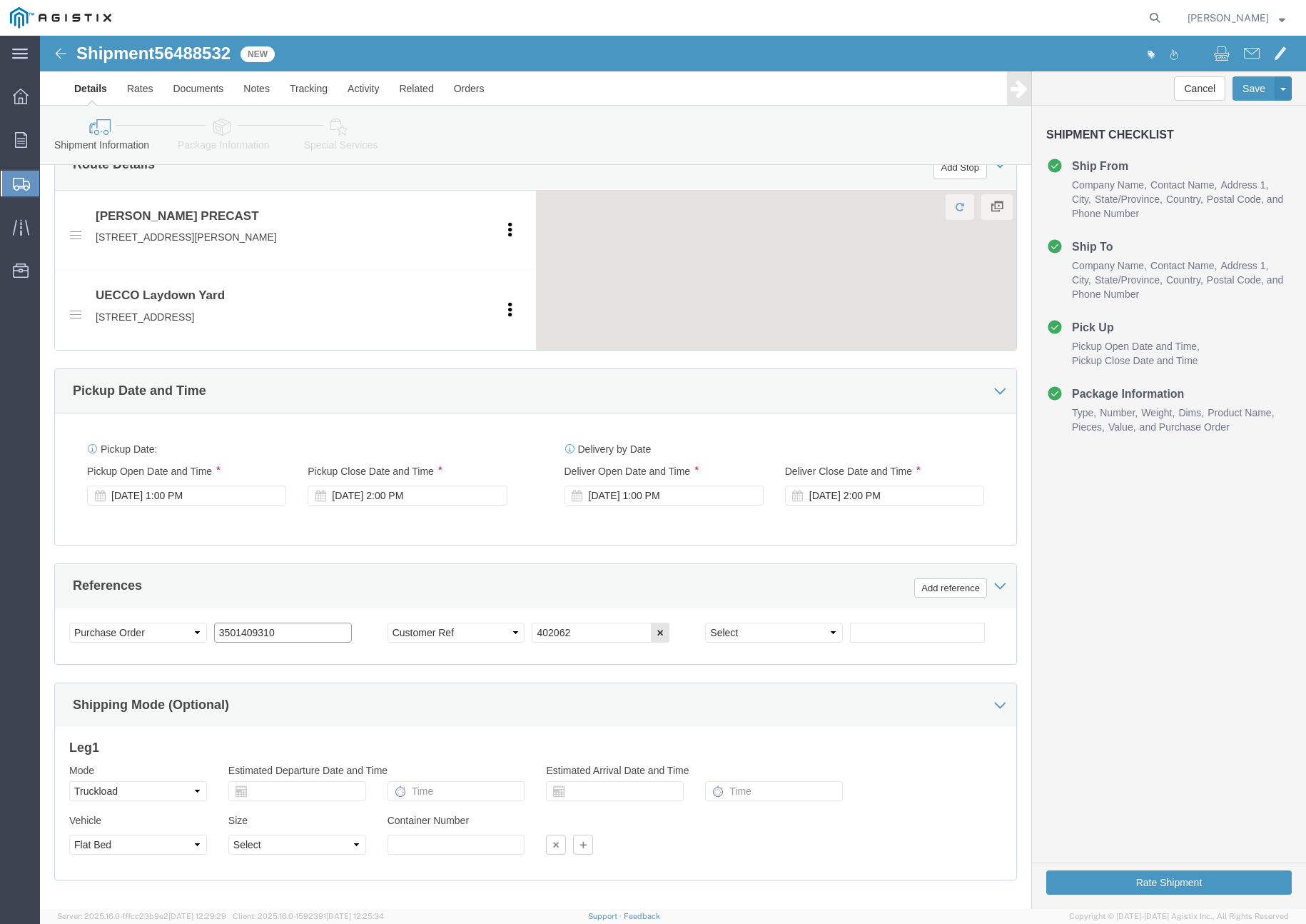
click input "3501409310"
paste input "3501416516"
drag, startPoint x: 532, startPoint y: 595, endPoint x: 471, endPoint y: 589, distance: 61.3
click div "Select Account Type Activity ID Airline Appointment Number ASN Batch Request # …"
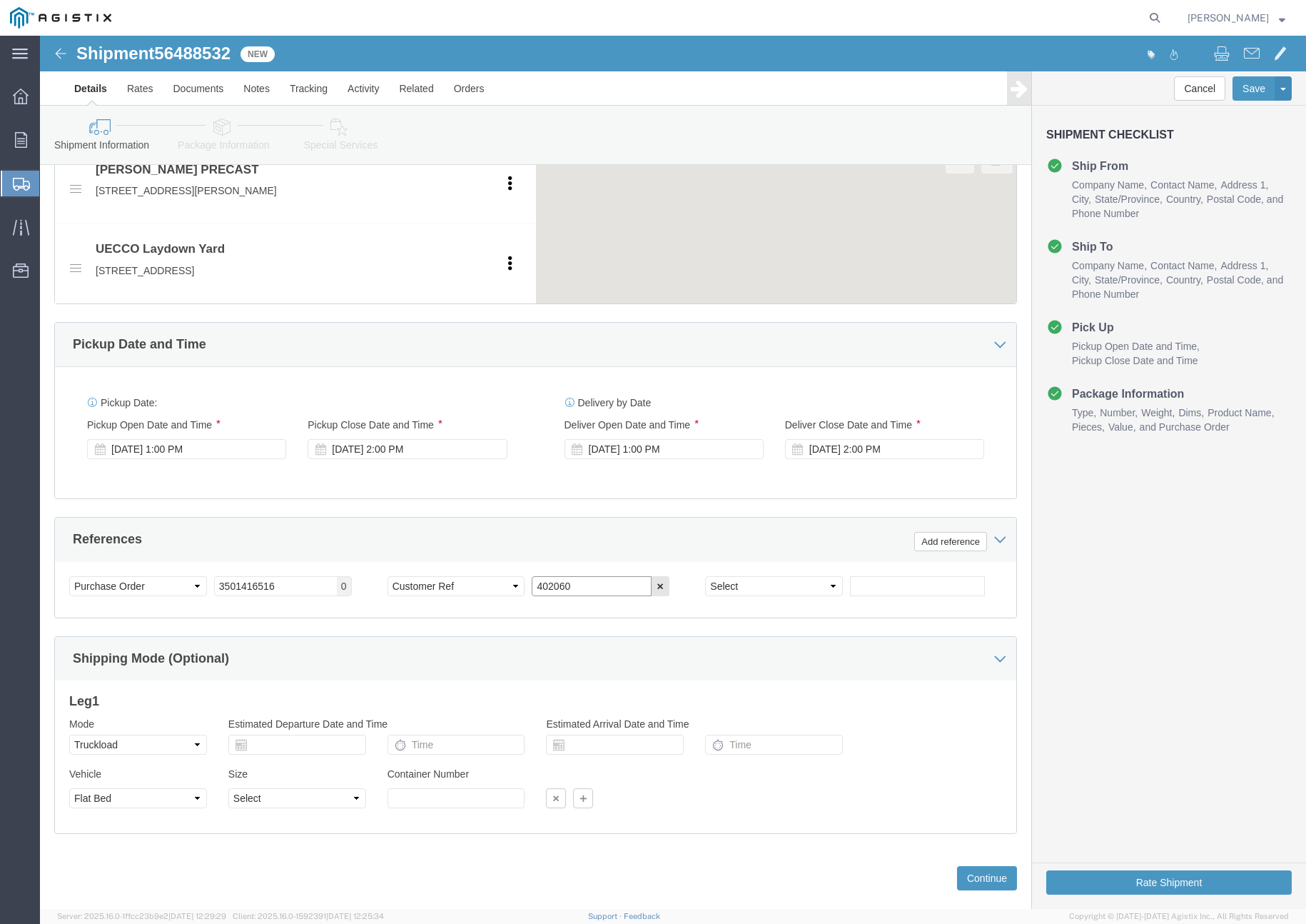
scroll to position [696, 0]
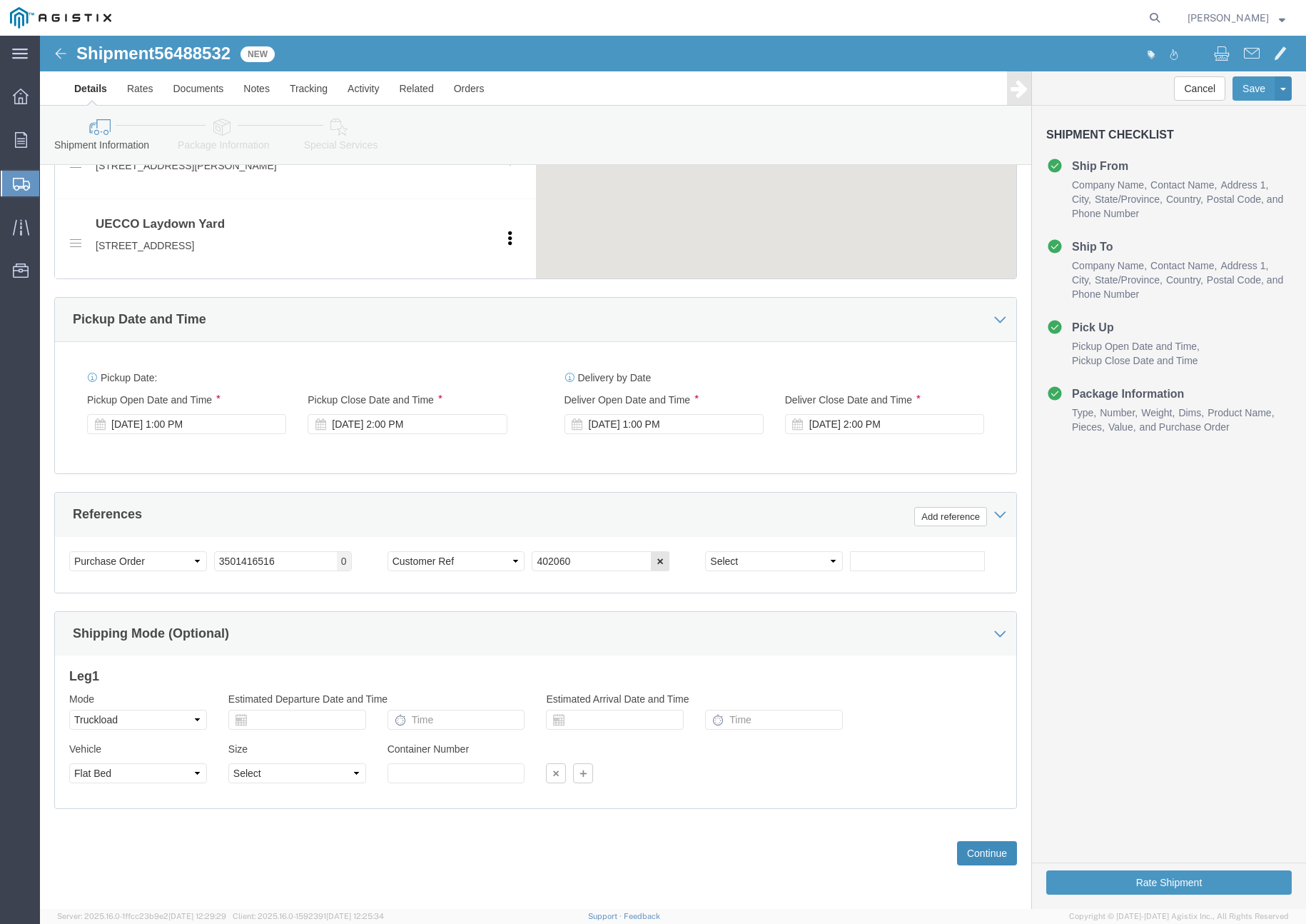
click button "Continue"
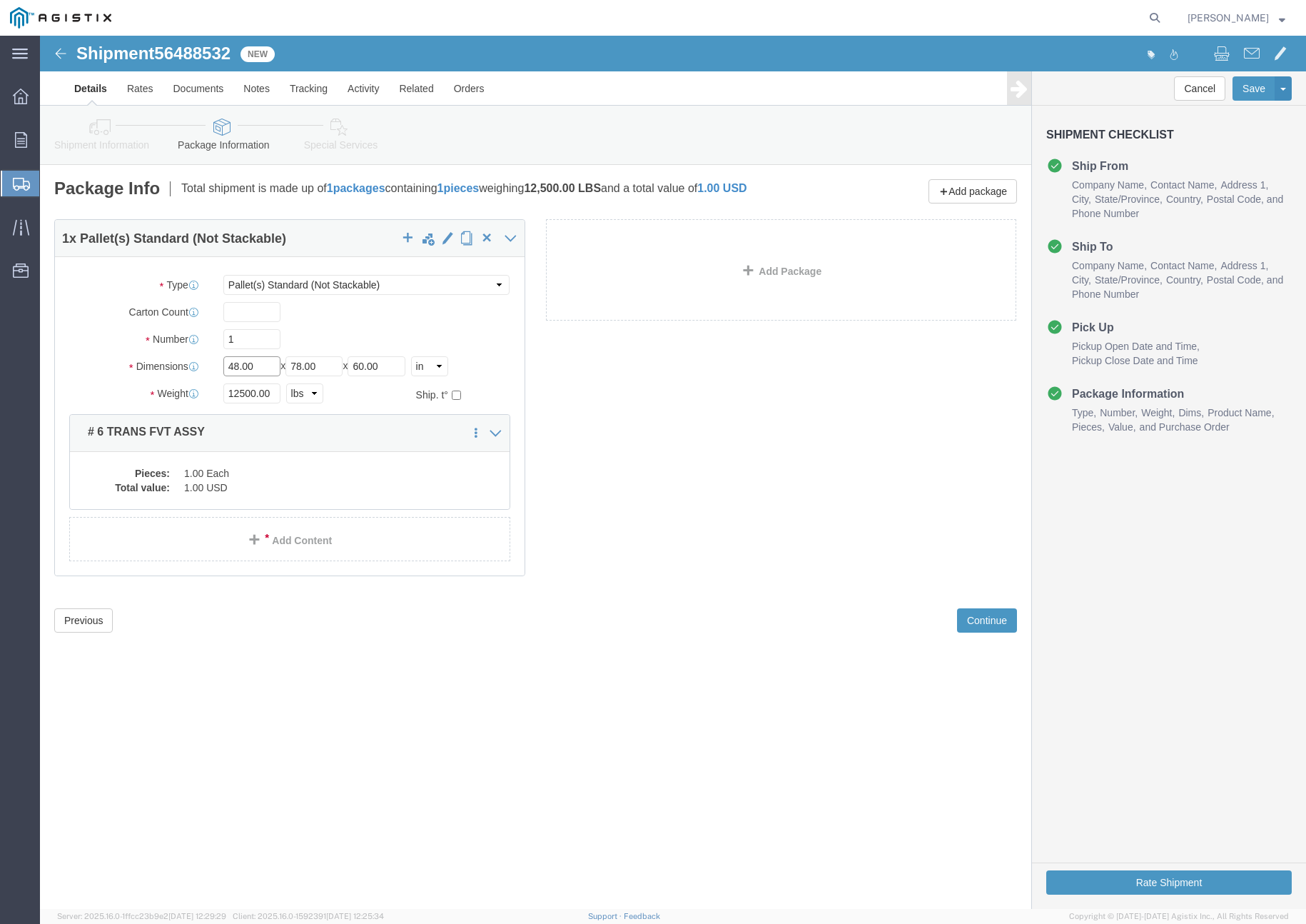
drag, startPoint x: 216, startPoint y: 347, endPoint x: 159, endPoint y: 338, distance: 57.7
click div "Dimensions Length 48.00 x Width 78.00 x Height 60.00 Select cm ft in"
drag, startPoint x: 231, startPoint y: 372, endPoint x: 144, endPoint y: 367, distance: 87.1
click div "Weight 12500.00 Select kgs lbs Ship. t°"
click dd "1.00 USD"
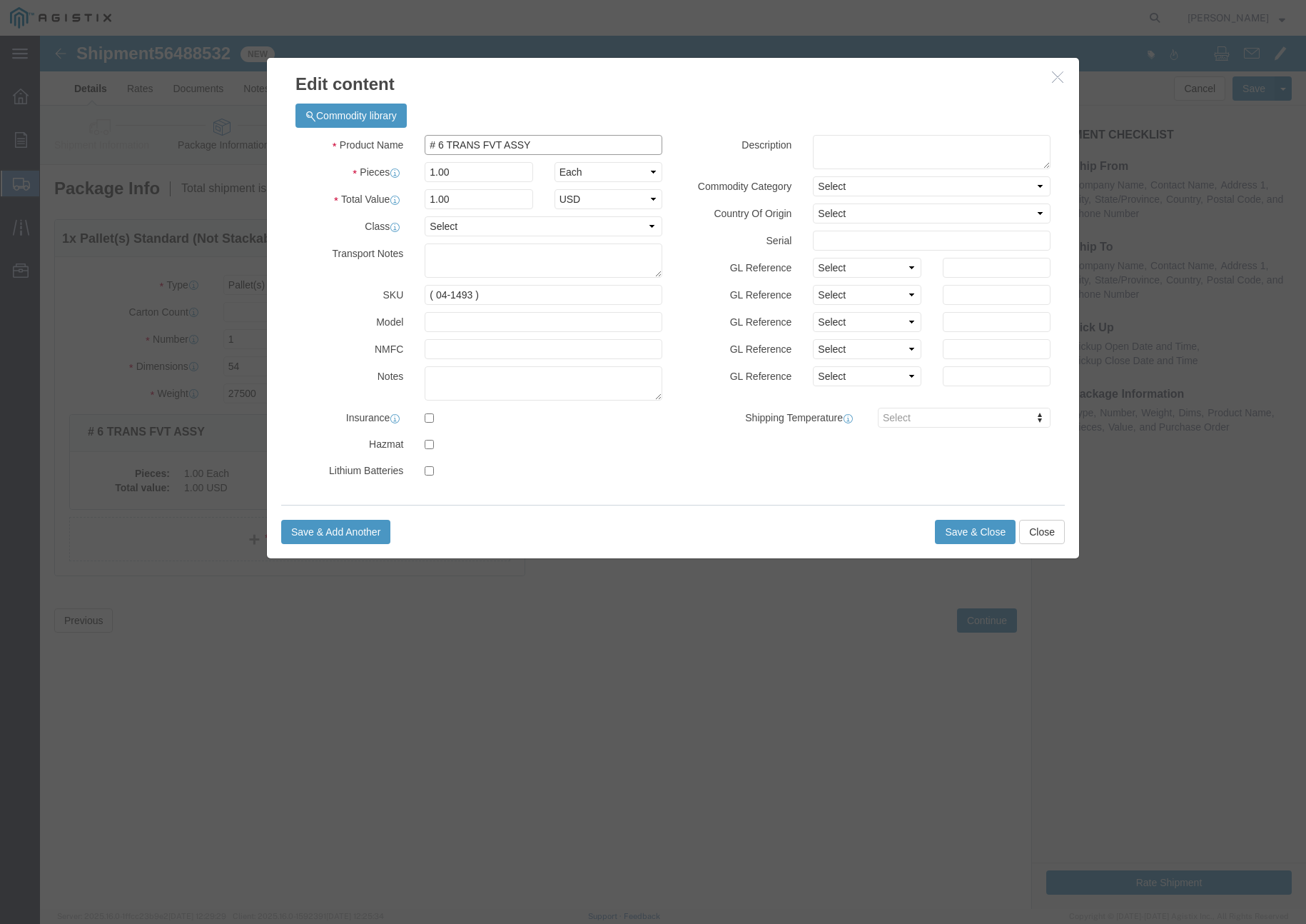
drag, startPoint x: 423, startPoint y: 108, endPoint x: 363, endPoint y: 99, distance: 60.7
click div "Product Name # 6 TRANS FVT ASSY"
click input "# 7 SPLICE FVT ASSY / #5"
click input "# 7 SPLICE FVT ASSY / # 5"
click input "1.00"
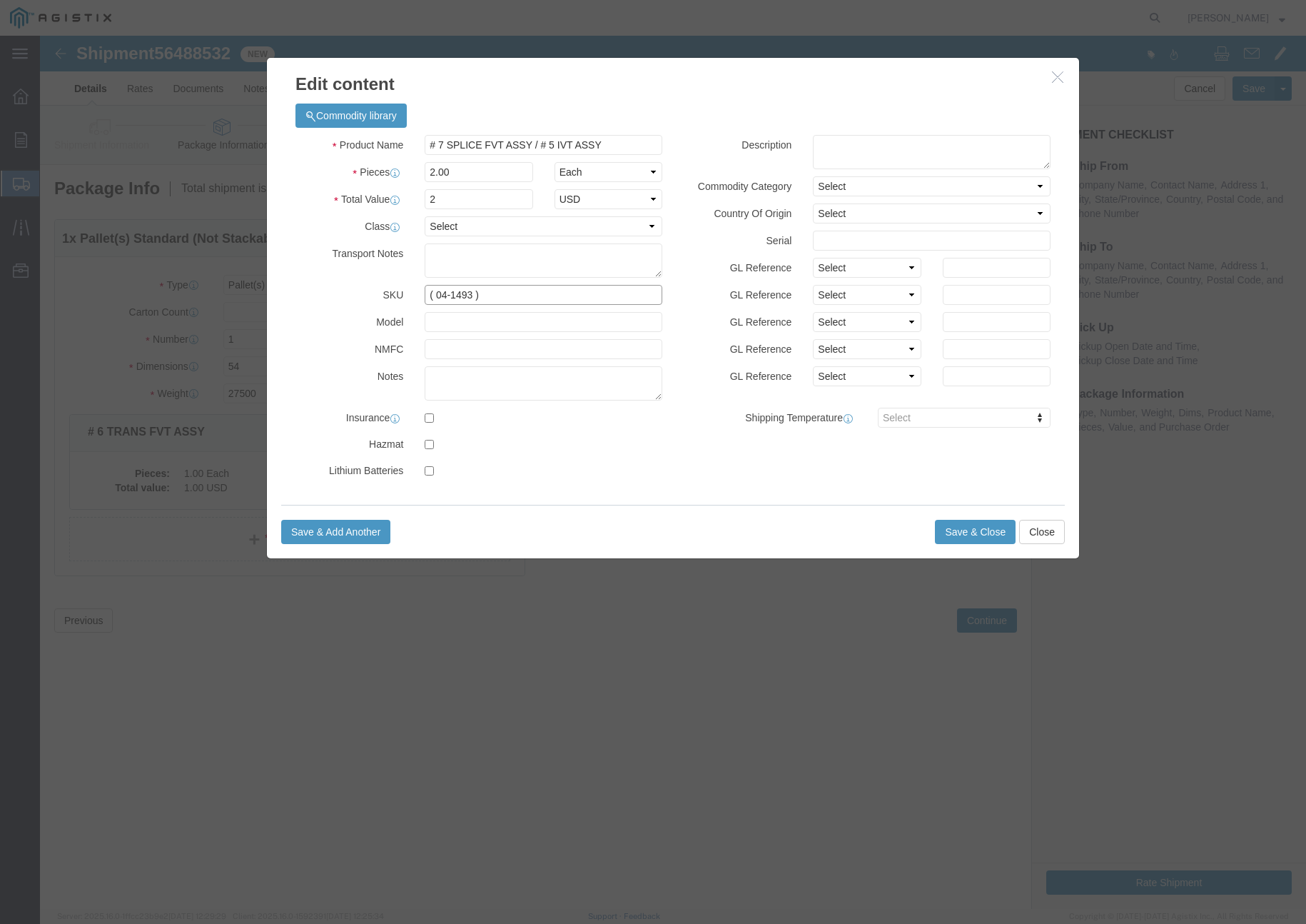
click input "( 04-1493 )"
paste input "( 04-1666 ) : ( 02-5601 )"
click button "Save & Close"
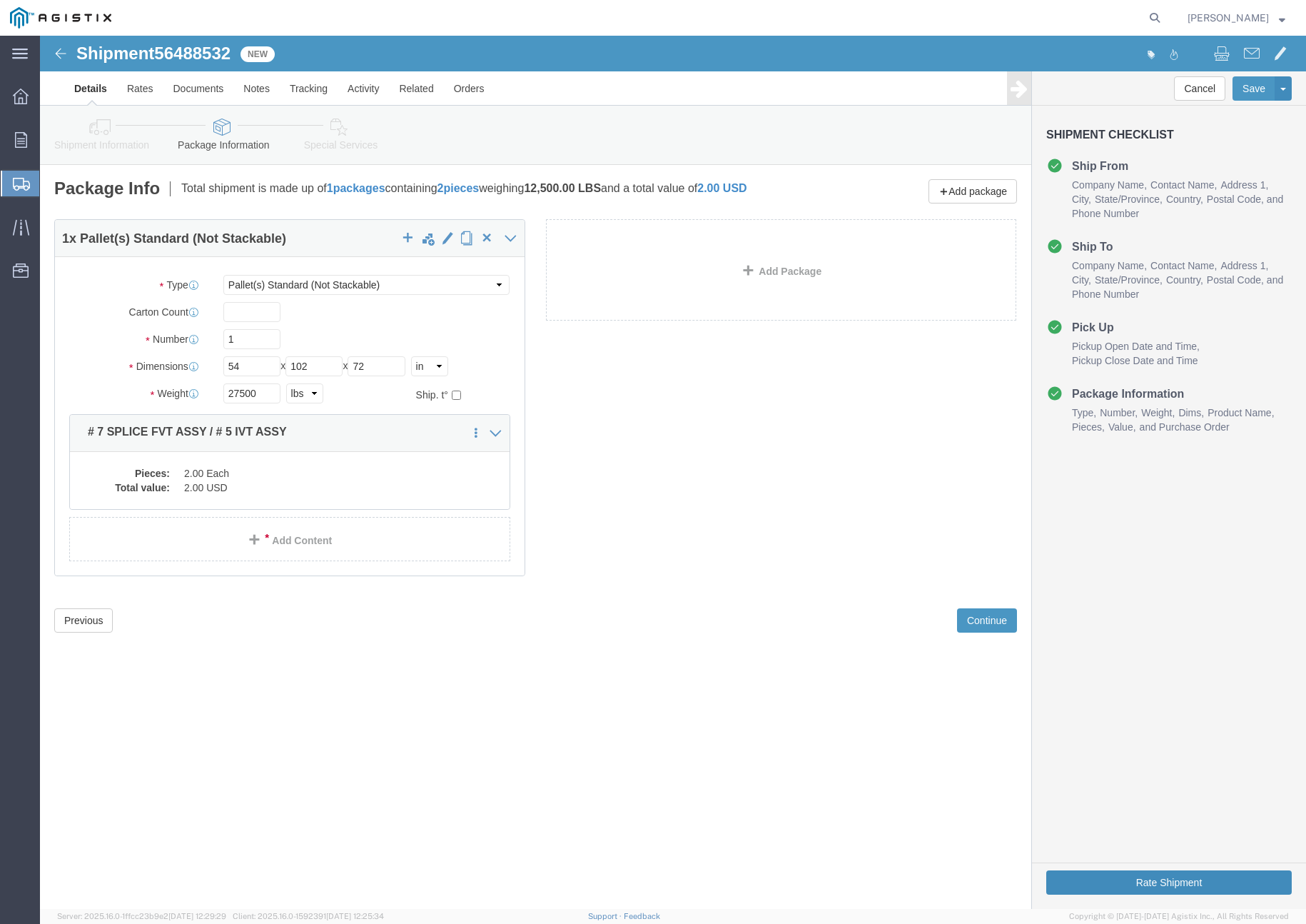
click button "Rate Shipment"
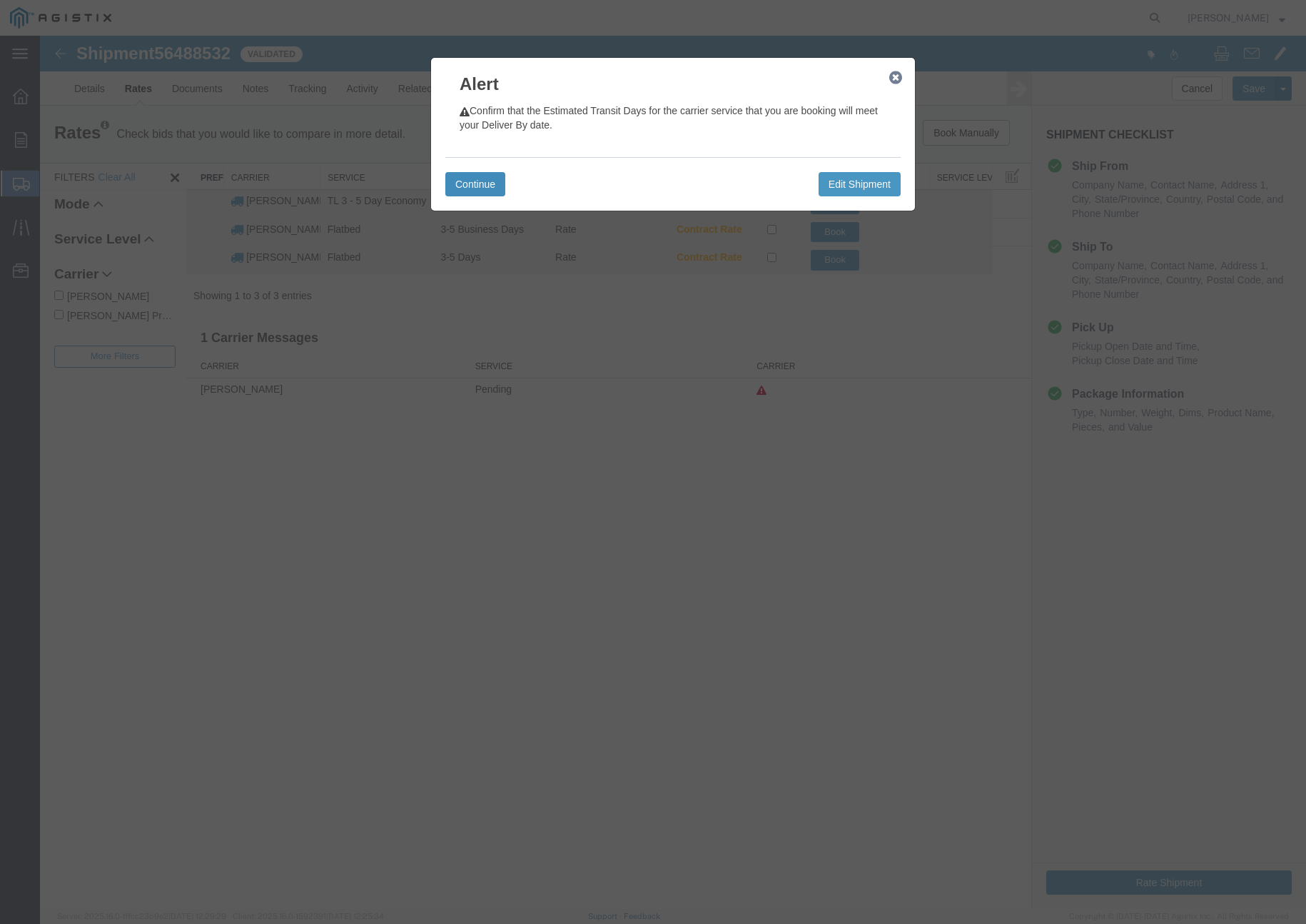
click at [476, 189] on button "Continue" at bounding box center [476, 184] width 60 height 25
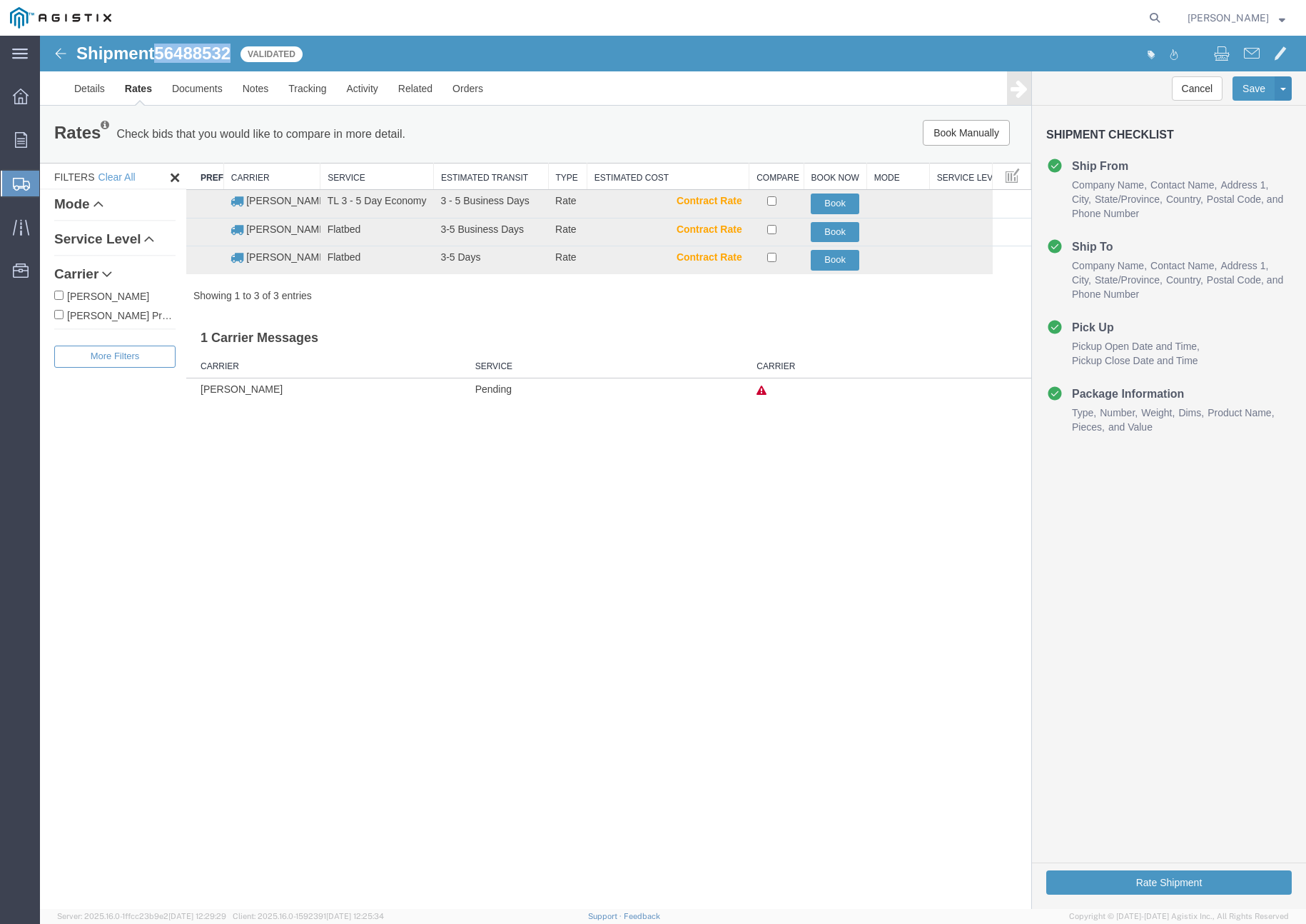
drag, startPoint x: 159, startPoint y: 57, endPoint x: 238, endPoint y: 59, distance: 79.0
click at [238, 59] on div "Shipment 56488532 3 of 3 Validated" at bounding box center [357, 58] width 632 height 27
copy span "56488532"
click at [833, 268] on button "Book" at bounding box center [835, 260] width 48 height 20
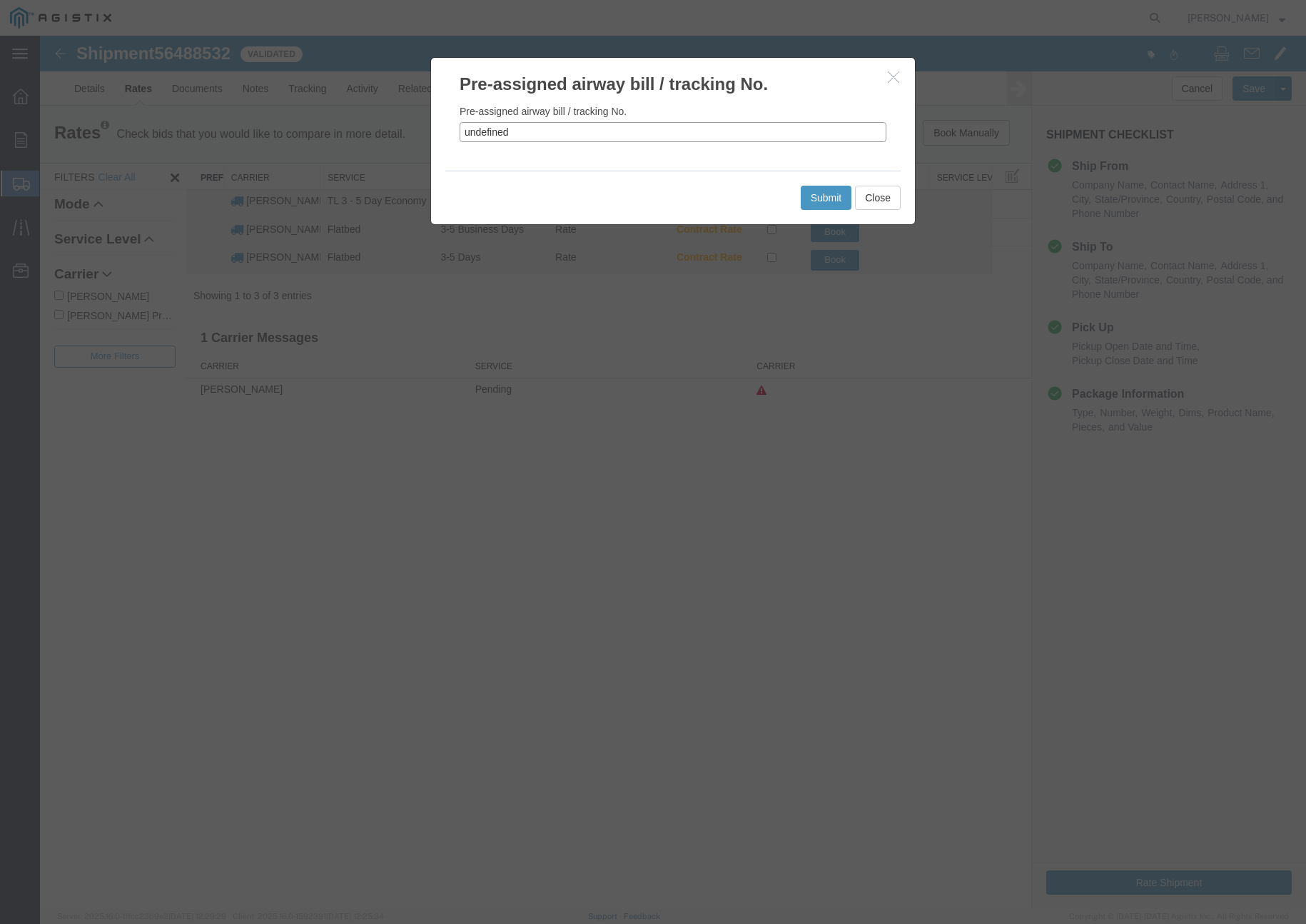
drag, startPoint x: 521, startPoint y: 131, endPoint x: 427, endPoint y: 129, distance: 94.0
click at [427, 129] on div "Pre-assigned airway bill / tracking No. Pre-assigned airway bill / tracking No.…" at bounding box center [673, 472] width 1266 height 873
paste input "56488532"
click at [821, 197] on button "Submit" at bounding box center [826, 198] width 52 height 25
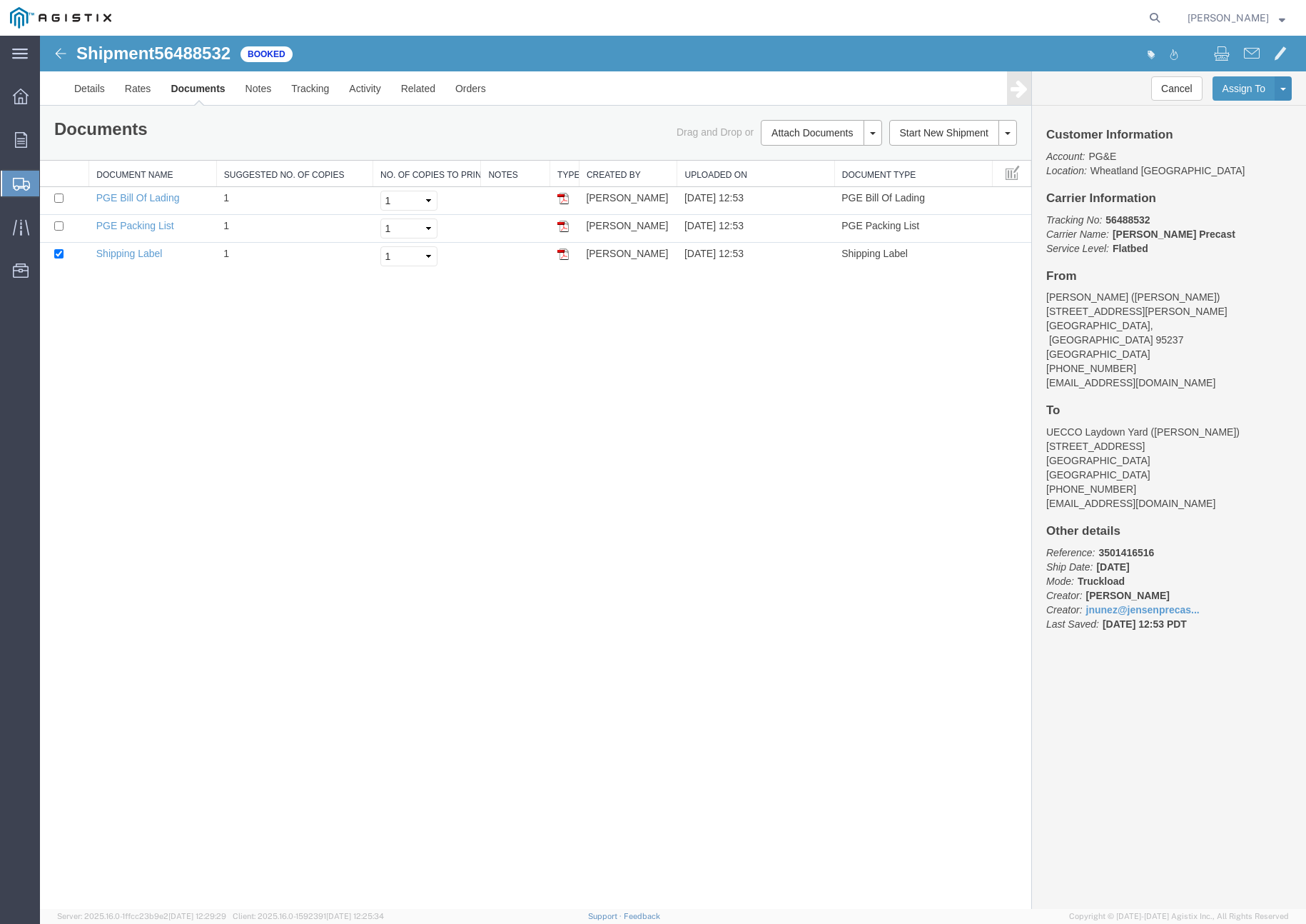
click at [559, 515] on div "Shipment 56488532 3 of 3 Booked Details Rates Documents Notes Tracking Activity…" at bounding box center [673, 472] width 1266 height 873
